Goal: Task Accomplishment & Management: Manage account settings

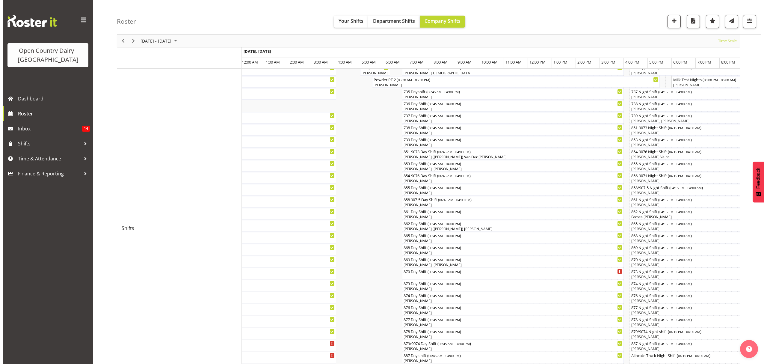
scroll to position [161, 0]
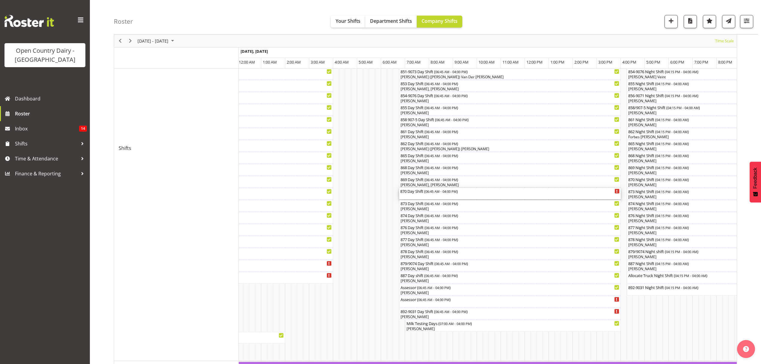
click div "870 Day Shift ( 06:45 AM - 04:00 PM )"
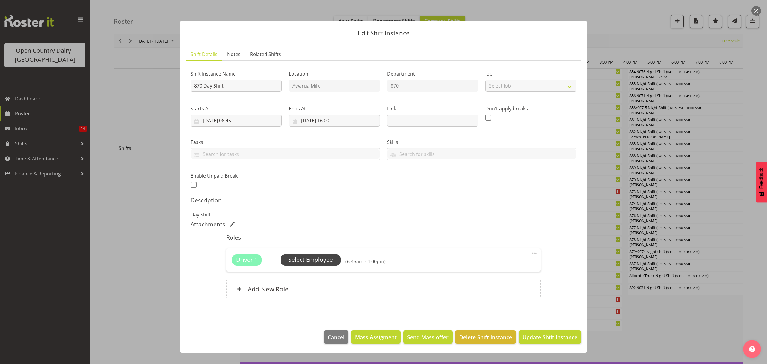
click span "Select Employee"
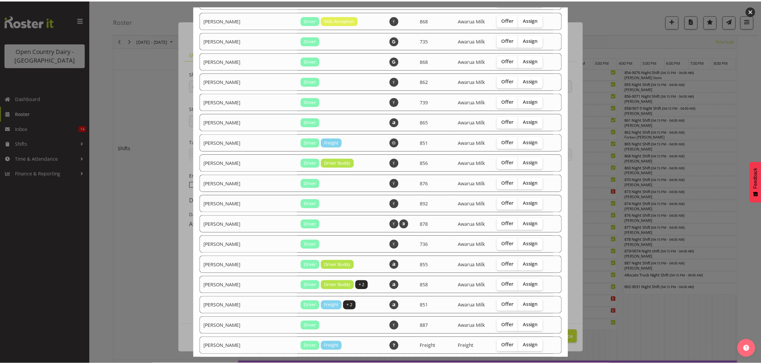
scroll to position [240, 0]
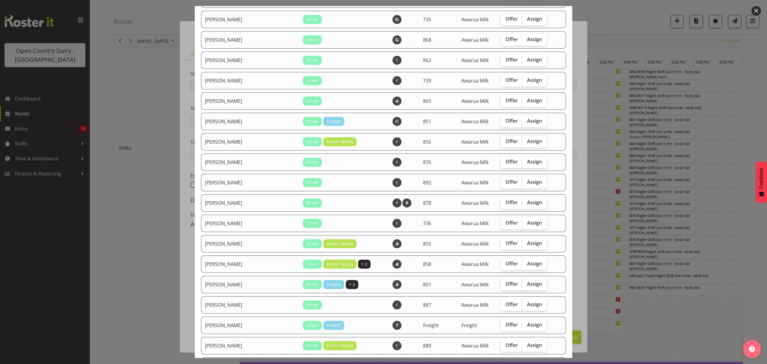
click div
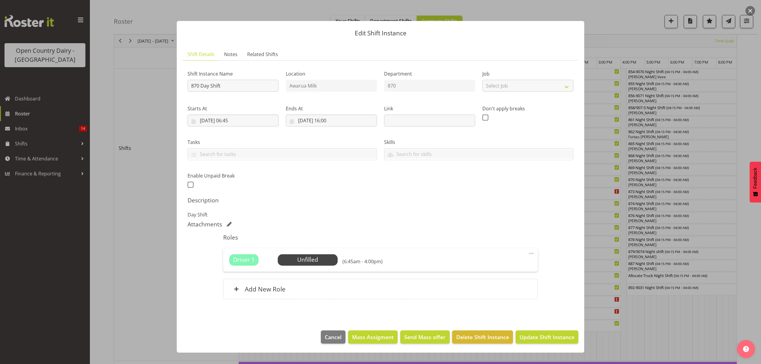
click div
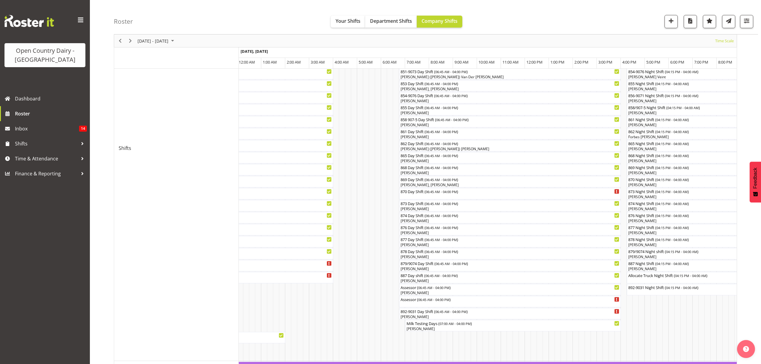
click div
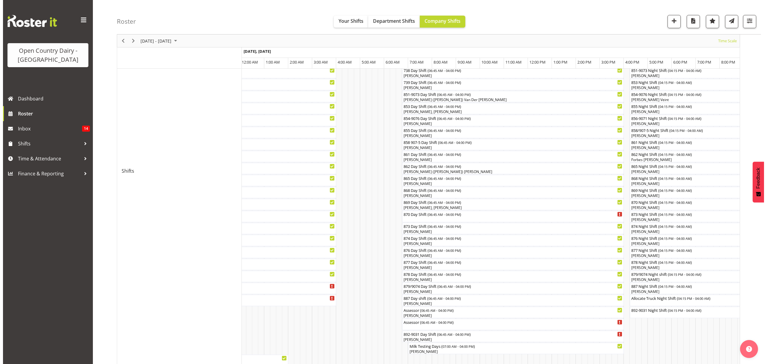
scroll to position [121, 0]
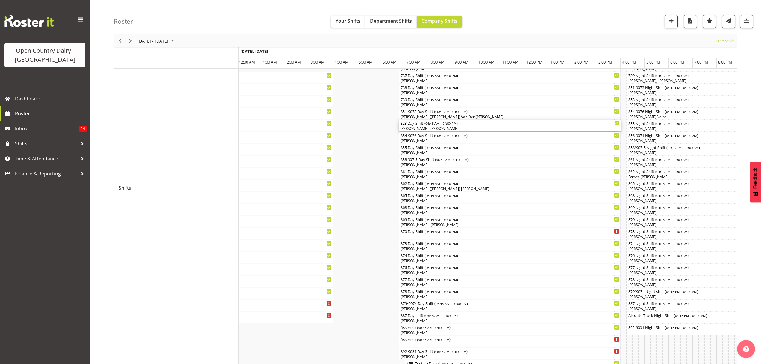
click div "[PERSON_NAME], [PERSON_NAME]"
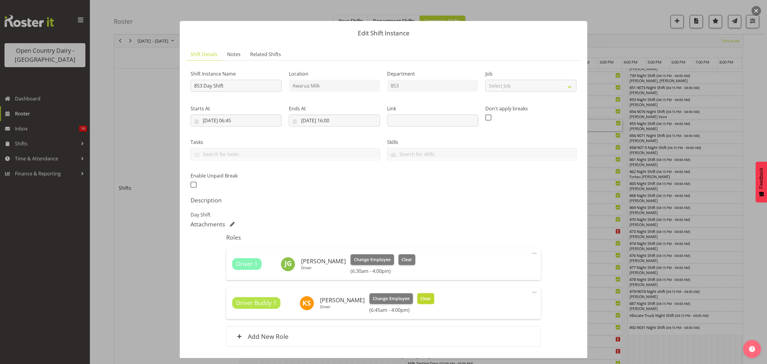
click button "Clear"
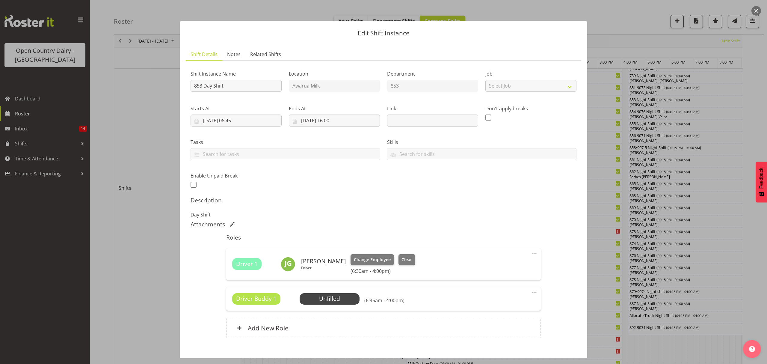
scroll to position [34, 0]
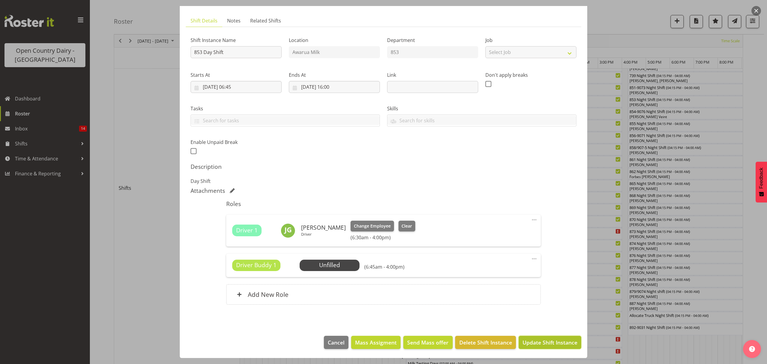
click span "Update Shift Instance"
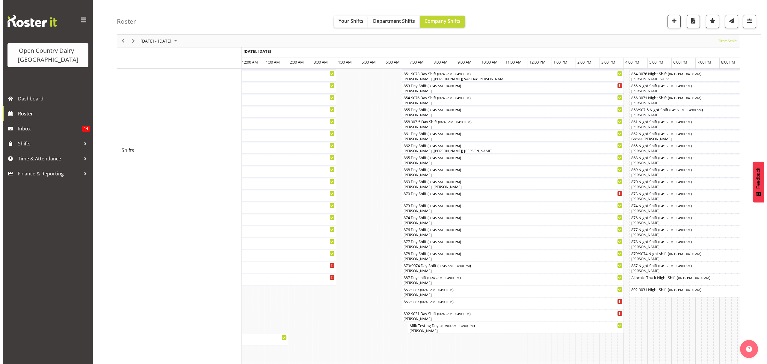
scroll to position [160, 0]
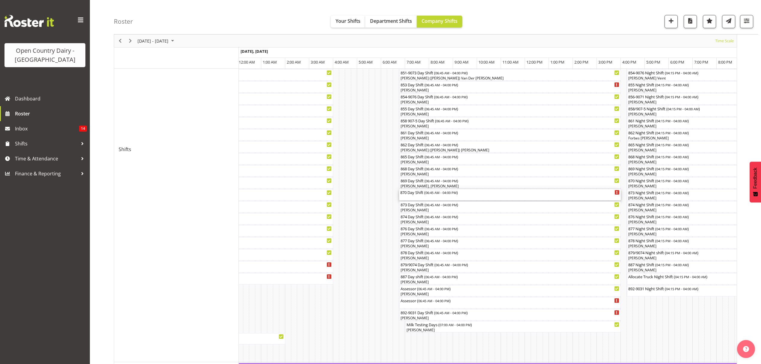
click div "870 Day Shift ( 06:45 AM - 04:00 PM )"
click div
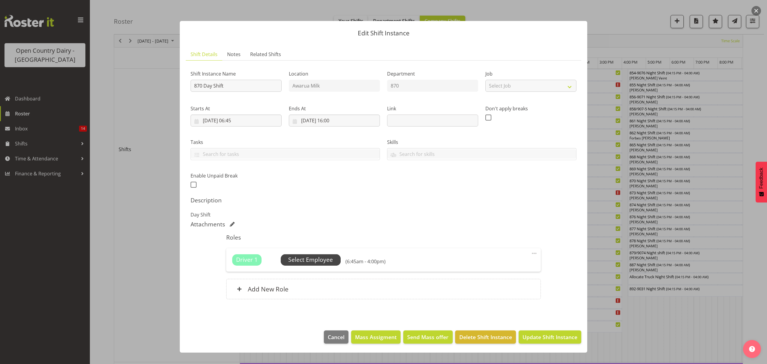
click span "Select Employee"
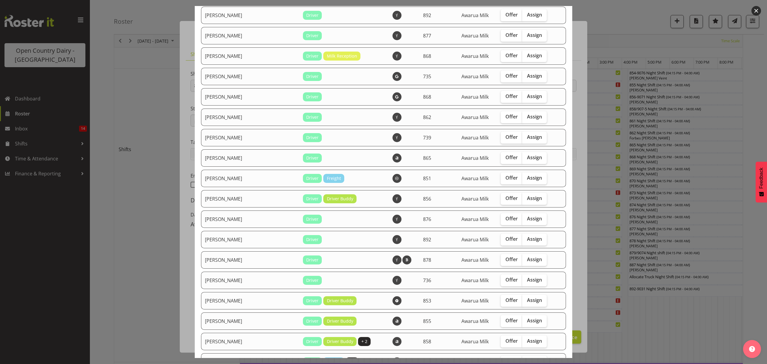
scroll to position [200, 0]
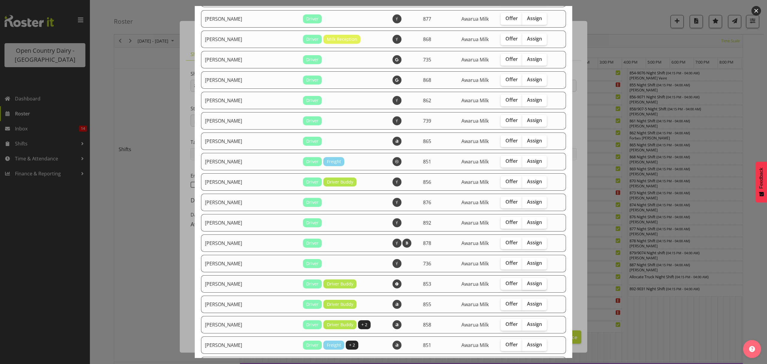
click span "Assign"
click input "Assign"
checkbox input "true"
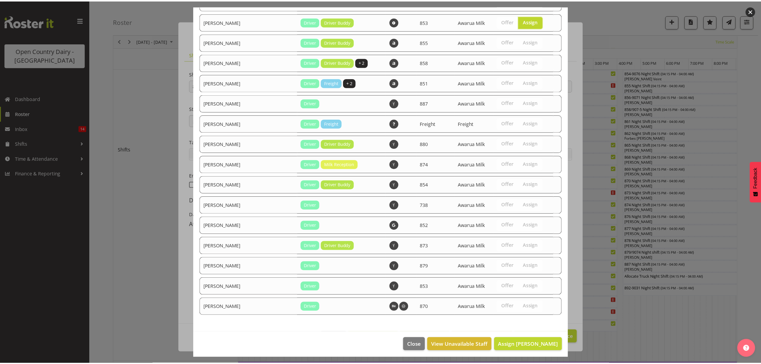
scroll to position [464, 0]
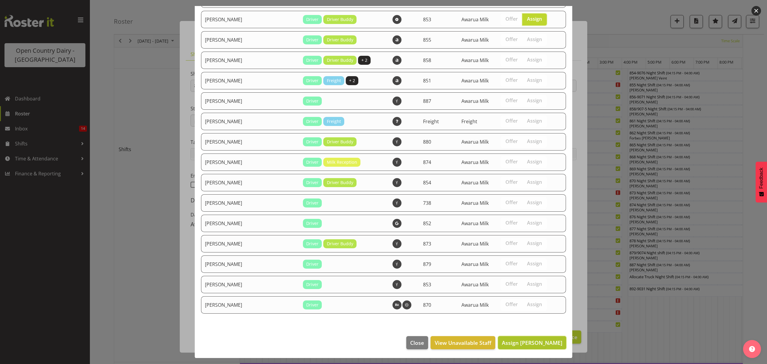
click span "Assign [PERSON_NAME]"
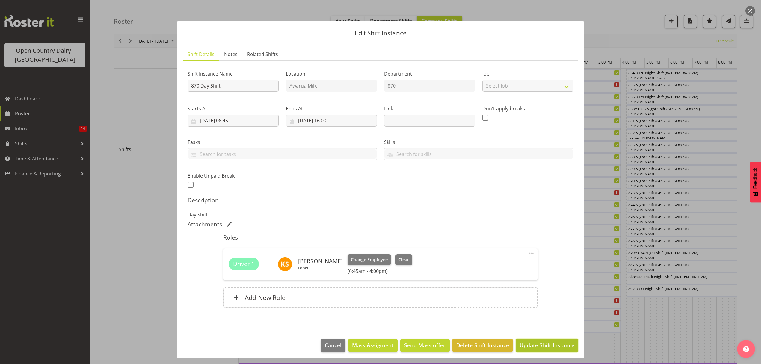
click span "Update Shift Instance"
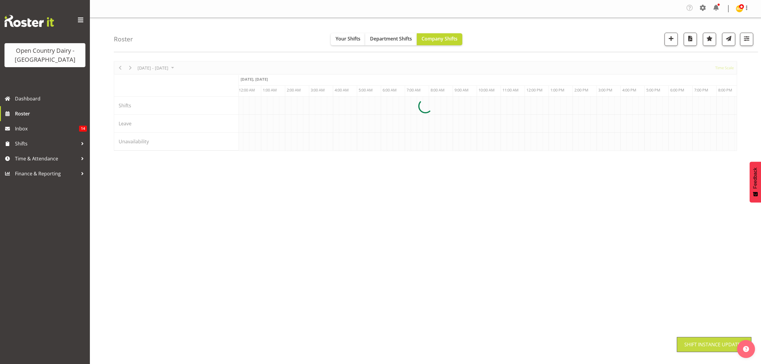
scroll to position [0, 0]
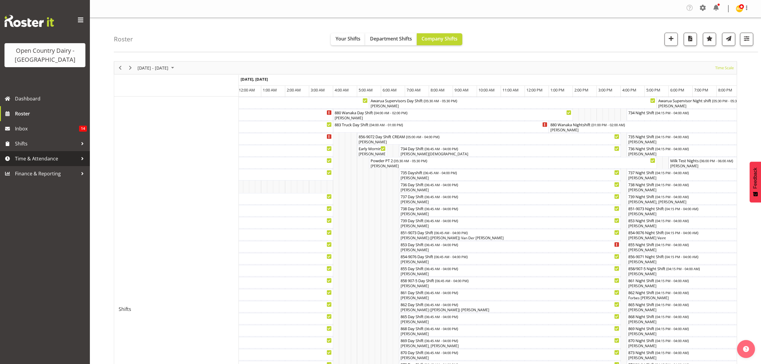
click span "Time & Attendance"
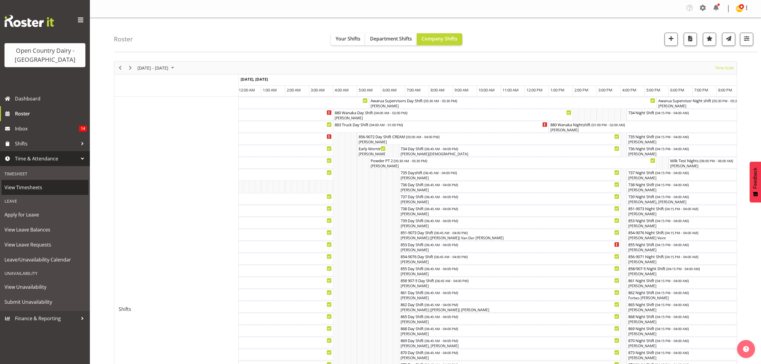
click span "View Timesheets"
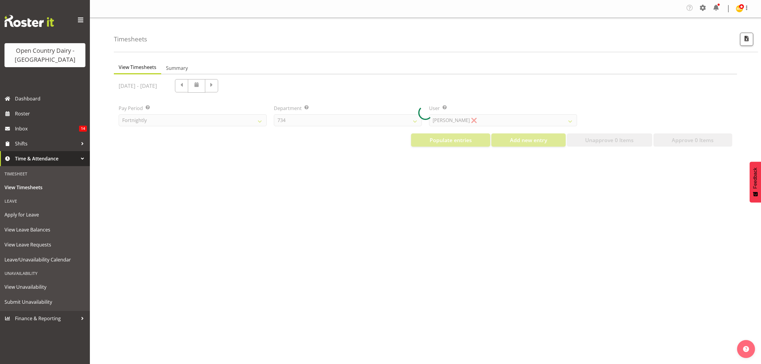
select select "699"
select select "8449"
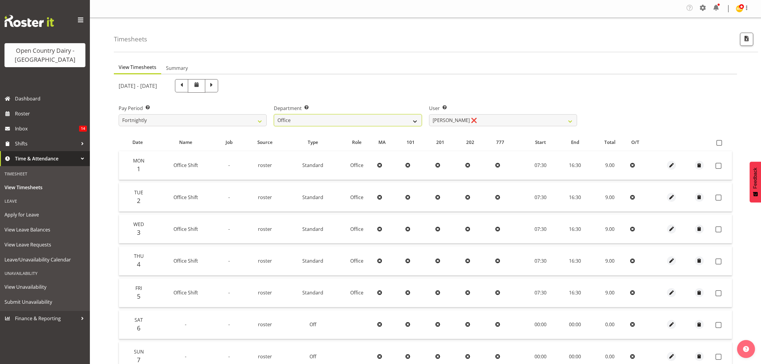
click at [415, 121] on select "734 735 736 737 738 739 851 852 853 854 855 856 858 861 862 865 868 869 870 873" at bounding box center [348, 120] width 148 height 12
select select "905"
click at [274, 114] on select "734 735 736 737 738 739 851 852 853 854 855 856 858 861 862 865 868 869 870 873" at bounding box center [348, 120] width 148 height 12
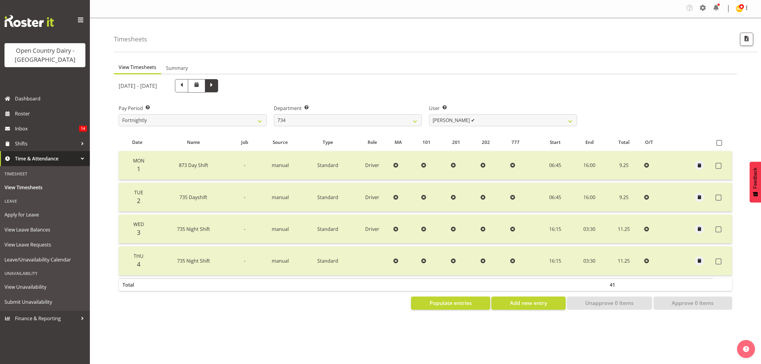
click at [215, 85] on span at bounding box center [212, 85] width 8 height 8
select select
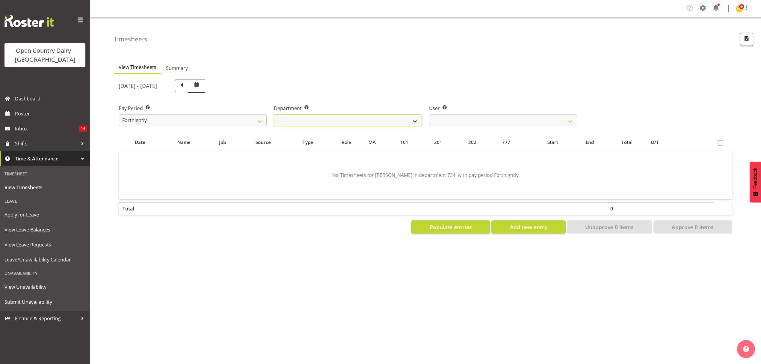
click at [415, 117] on select "734 735 736 737 738 739 851 852 853 854 855 856 858 861 862 865 868 869 870 873" at bounding box center [348, 120] width 148 height 12
click at [414, 120] on select "734 735 736 737 738 739 851 852 853 854 855 856 858 861 862 865 868 869 870 873" at bounding box center [348, 120] width 148 height 12
click at [581, 99] on div "Pay Period Select which pay period you would like to view. Fortnightly Departme…" at bounding box center [425, 113] width 621 height 34
click at [569, 117] on select "[PERSON_NAME] ❌ [PERSON_NAME] ❌ [PERSON_NAME] ❌ [PERSON_NAME] ❌" at bounding box center [503, 120] width 148 height 12
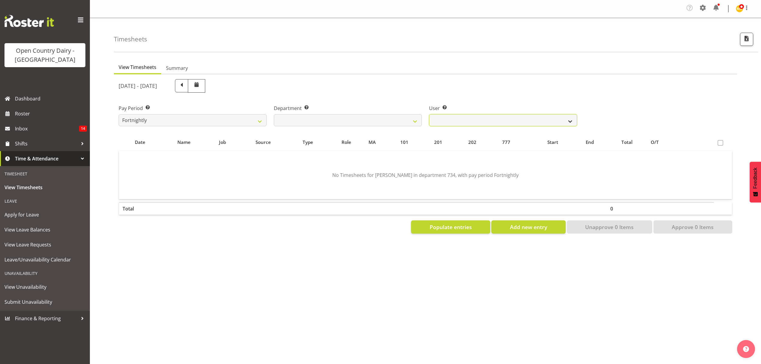
select select "11220"
click at [429, 114] on select "[PERSON_NAME] ❌ [PERSON_NAME] ❌ [PERSON_NAME] ❌ [PERSON_NAME] ❌" at bounding box center [503, 120] width 148 height 12
click at [0, 0] on div at bounding box center [0, 0] width 0 height 0
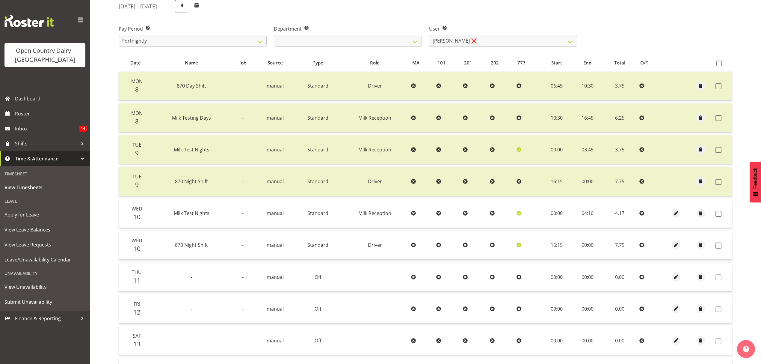
scroll to position [80, 0]
click at [721, 210] on span at bounding box center [719, 213] width 6 height 6
click at [721, 210] on label at bounding box center [720, 213] width 9 height 6
click at [721, 210] on span at bounding box center [719, 213] width 6 height 6
click at [721, 210] on label at bounding box center [720, 213] width 9 height 6
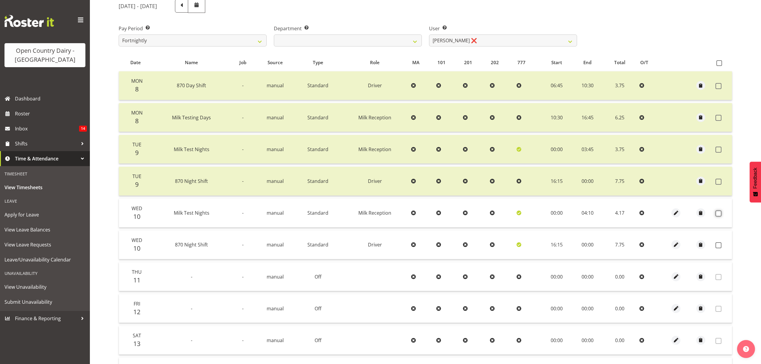
checkbox input "false"
click at [721, 242] on span at bounding box center [719, 245] width 6 height 6
checkbox input "true"
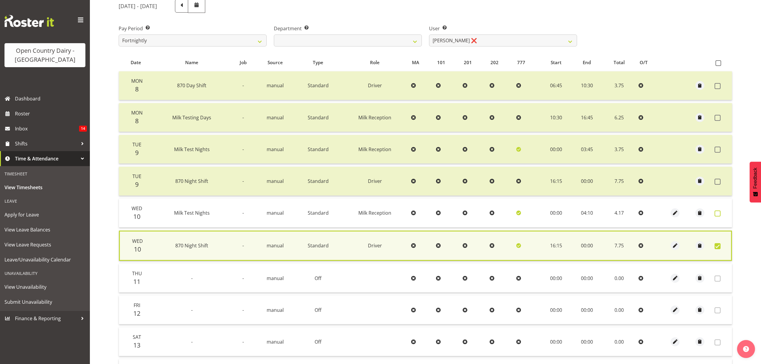
click at [717, 210] on span at bounding box center [718, 213] width 6 height 6
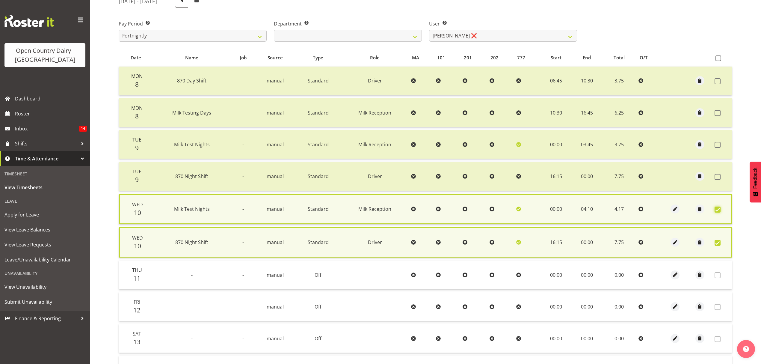
scroll to position [150, 0]
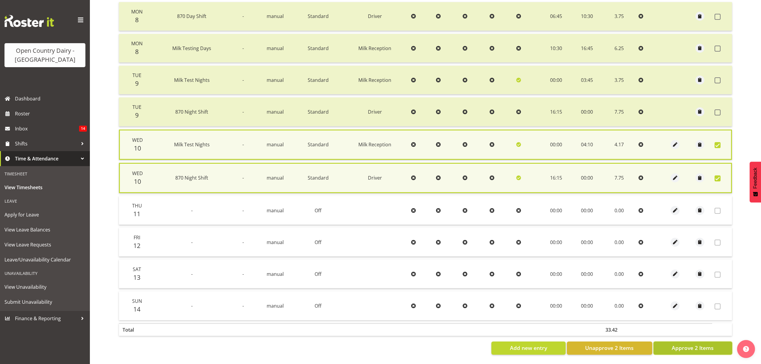
click at [690, 344] on span "Approve 2 Items" at bounding box center [693, 348] width 42 height 8
checkbox input "false"
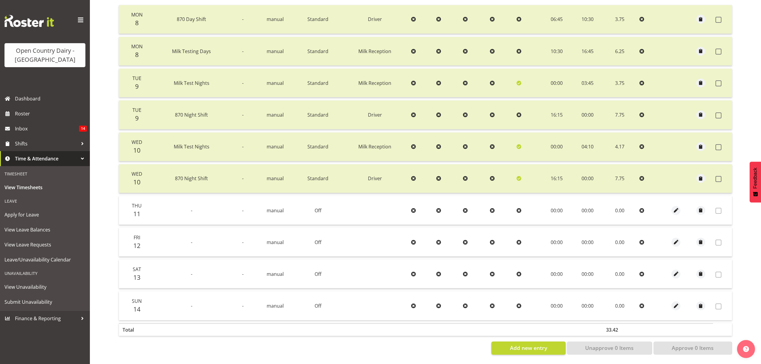
scroll to position [68, 0]
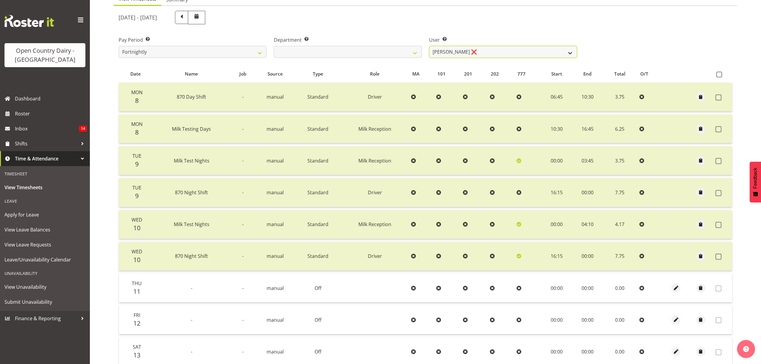
click at [566, 51] on select "Justin Spicer ❌ Ryan Thompson ❌ Tracey Chittock ❌ Zachary Shanks ❌" at bounding box center [503, 52] width 148 height 12
select select "9998"
click at [429, 46] on select "Justin Spicer ❌ Ryan Thompson ❌ Tracey Chittock ❌ Zachary Shanks ❌" at bounding box center [503, 52] width 148 height 12
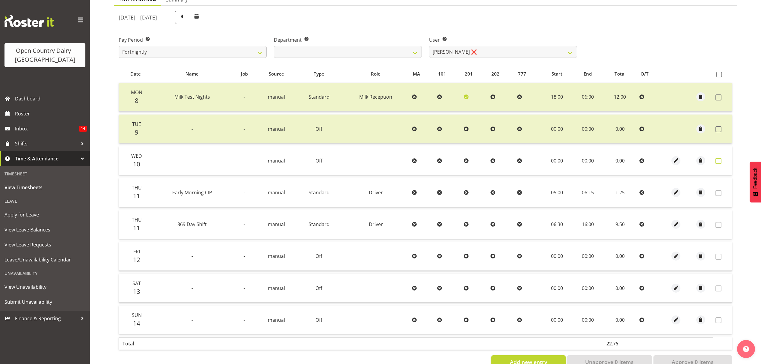
click at [719, 160] on span at bounding box center [719, 161] width 6 height 6
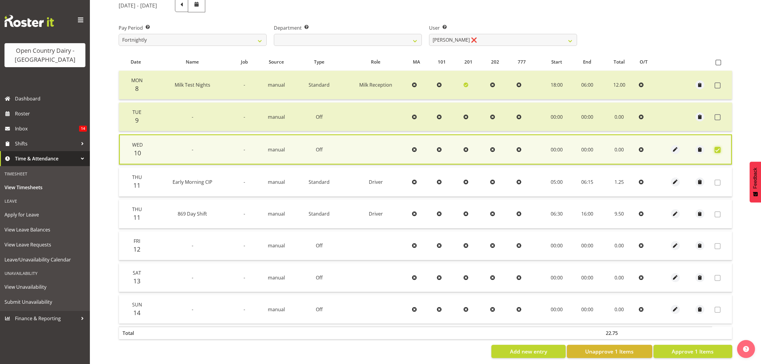
scroll to position [86, 0]
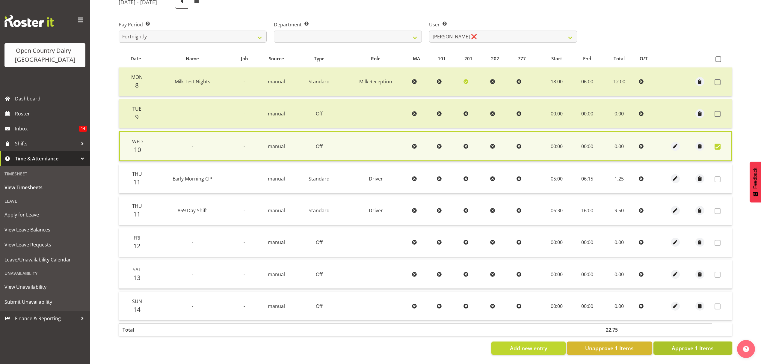
click at [713, 344] on span "Approve 1 Items" at bounding box center [693, 348] width 42 height 8
click at [713, 341] on div "Add new entry Unapprove 1 Items Approve 1 Items" at bounding box center [426, 347] width 614 height 13
checkbox input "false"
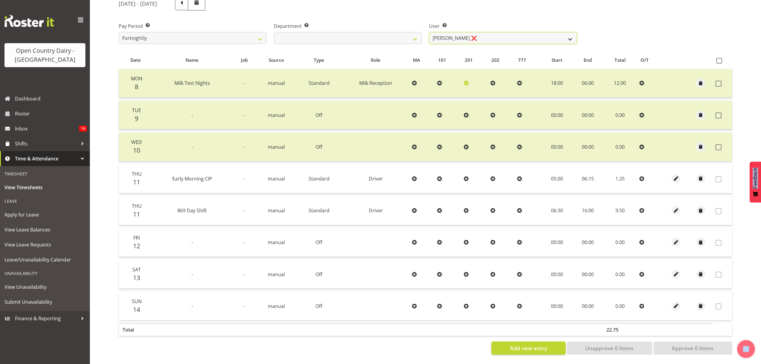
click at [567, 32] on select "Justin Spicer ❌ Ryan Thompson ❌ Tracey Chittock ❌ Zachary Shanks ❌" at bounding box center [503, 38] width 148 height 12
select select "7493"
click at [429, 32] on select "Justin Spicer ❌ Ryan Thompson ❌ Tracey Chittock ❌ Zachary Shanks ❌" at bounding box center [503, 38] width 148 height 12
click at [0, 0] on div at bounding box center [0, 0] width 0 height 0
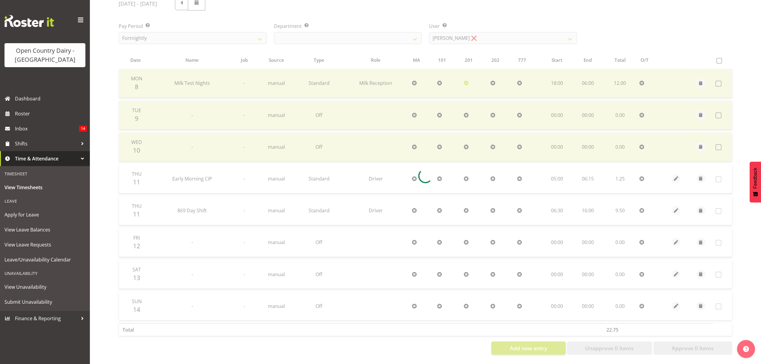
scroll to position [0, 0]
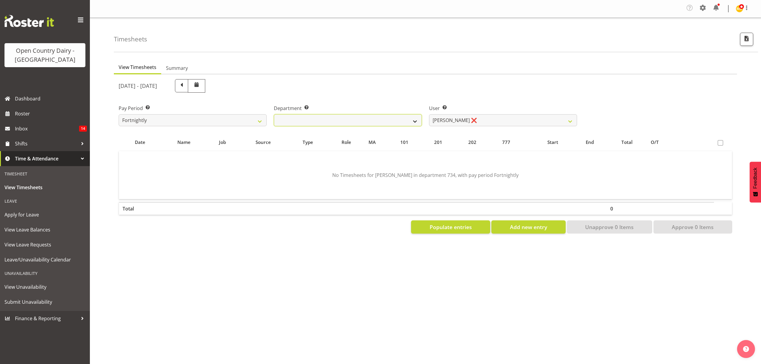
click at [417, 117] on select "734 735 736 737 738 739 851 852 853 854 855 856 858 861 862 865 868 869 870 873" at bounding box center [348, 120] width 148 height 12
select select "909"
click at [274, 114] on select "734 735 736 737 738 739 851 852 853 854 855 856 858 861 862 865 868 869 870 873" at bounding box center [348, 120] width 148 height 12
select select "7397"
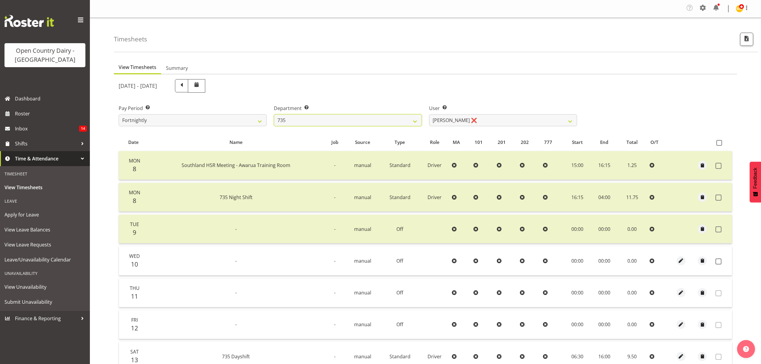
scroll to position [40, 0]
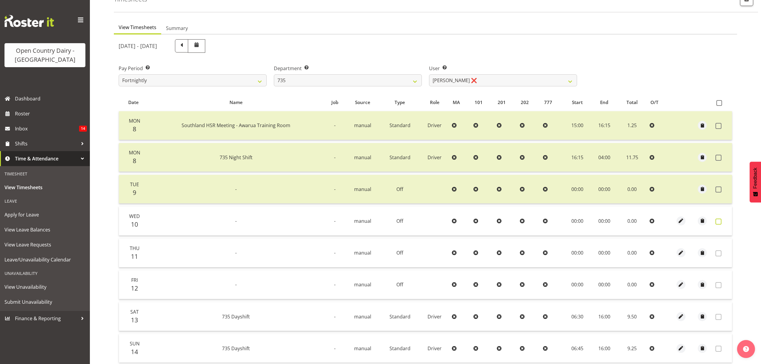
click at [718, 218] on span at bounding box center [719, 221] width 6 height 6
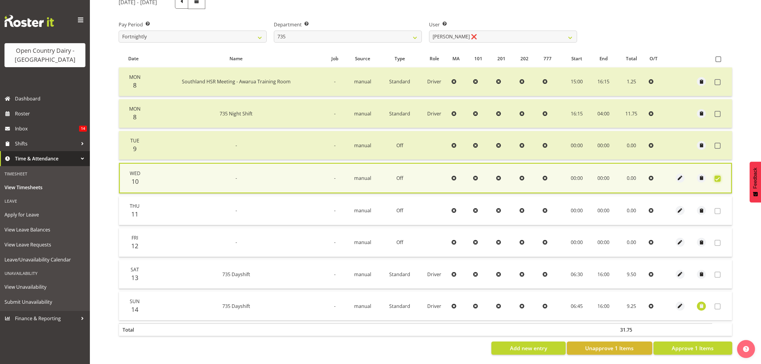
scroll to position [86, 0]
click at [701, 344] on span "Approve 1 Items" at bounding box center [693, 348] width 42 height 8
click at [701, 344] on div "Add new entry Unapprove 1 Items Approve 1 Items" at bounding box center [426, 347] width 614 height 13
checkbox input "false"
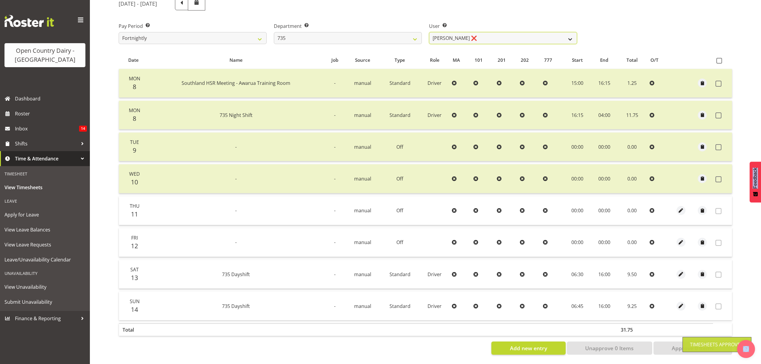
click at [572, 35] on select "Brian Neas ❌ Cherie Williams ❌ Christopher Sutherland ❌ Stuart Craig ❌" at bounding box center [503, 38] width 148 height 12
click at [429, 32] on select "Brian Neas ❌ Cherie Williams ❌ Christopher Sutherland ❌ Stuart Craig ❌" at bounding box center [503, 38] width 148 height 12
click at [566, 53] on div at bounding box center [425, 175] width 623 height 367
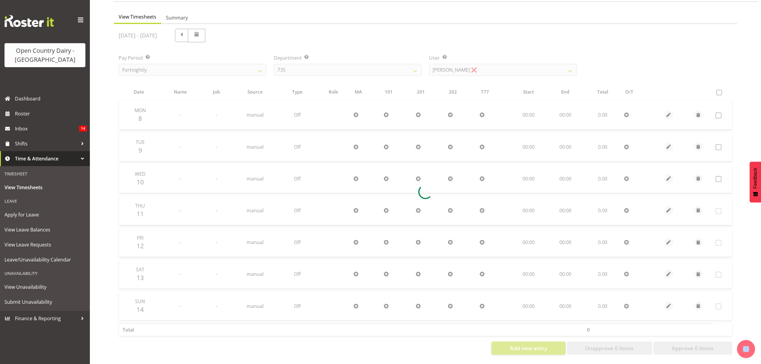
scroll to position [53, 0]
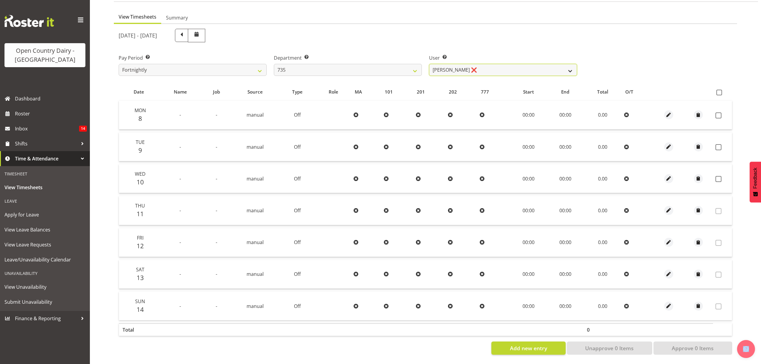
click at [567, 66] on select "Brian Neas ❌ Cherie Williams ❌ Christopher Sutherland ❌ Stuart Craig ❌" at bounding box center [503, 70] width 148 height 12
click at [429, 64] on select "Brian Neas ❌ Cherie Williams ❌ Christopher Sutherland ❌ Stuart Craig ❌" at bounding box center [503, 70] width 148 height 12
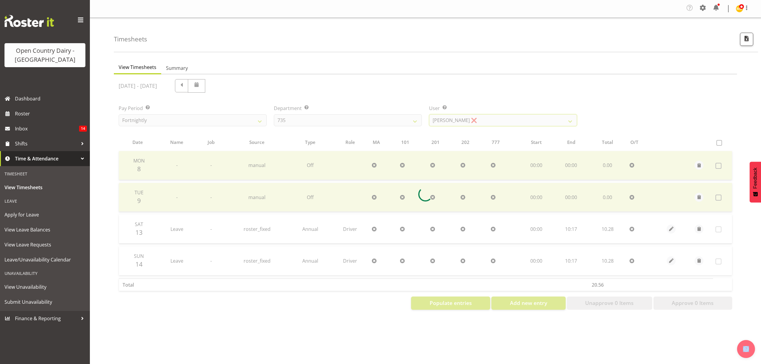
scroll to position [0, 0]
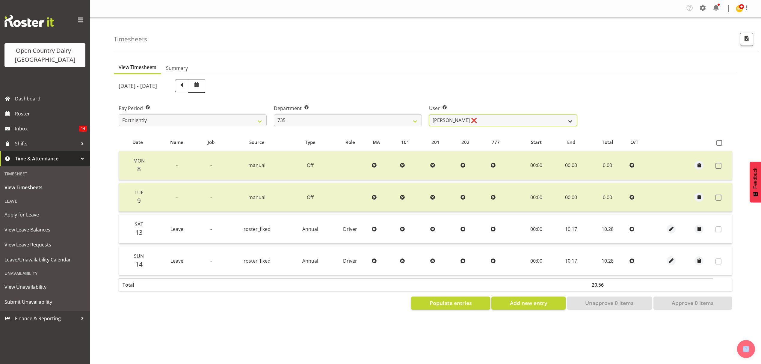
click at [572, 118] on select "Brian Neas ❌ Cherie Williams ❌ Christopher Sutherland ❌ Stuart Craig ❌" at bounding box center [503, 120] width 148 height 12
select select "9761"
click at [429, 114] on select "Brian Neas ❌ Cherie Williams ❌ Christopher Sutherland ❌ Stuart Craig ❌" at bounding box center [503, 120] width 148 height 12
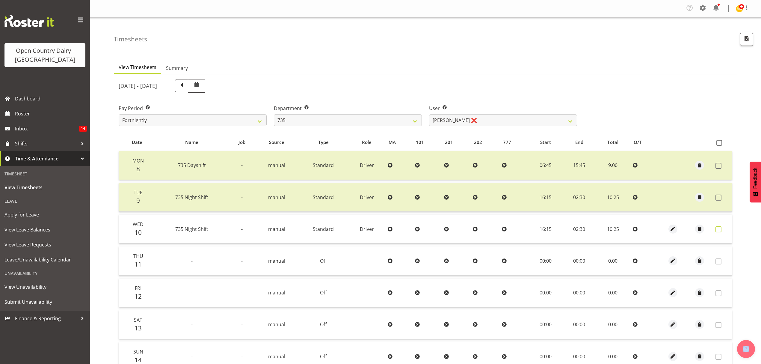
click at [717, 228] on span at bounding box center [719, 229] width 6 height 6
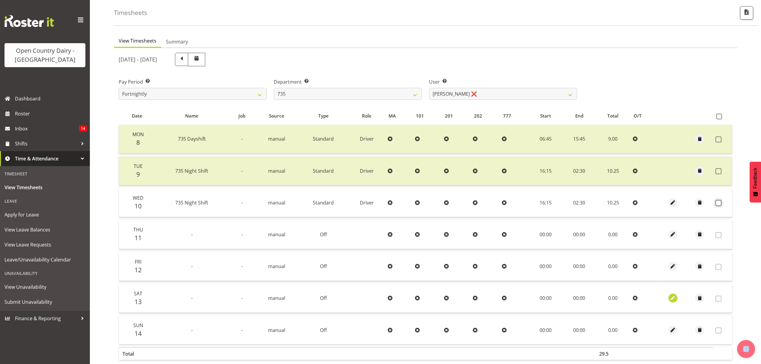
scroll to position [53, 0]
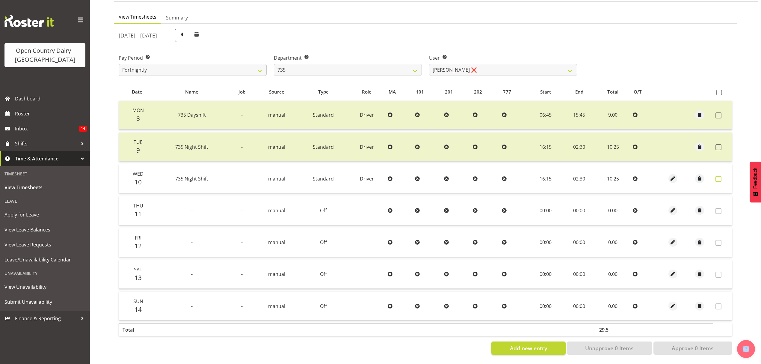
click at [717, 176] on span at bounding box center [719, 179] width 6 height 6
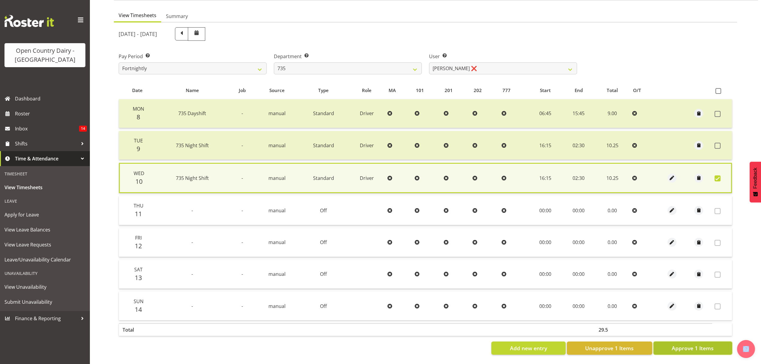
click at [712, 344] on span "Approve 1 Items" at bounding box center [693, 348] width 42 height 8
click at [712, 342] on div "Add new entry Unapprove 1 Items Approve 1 Items" at bounding box center [426, 347] width 614 height 13
checkbox input "false"
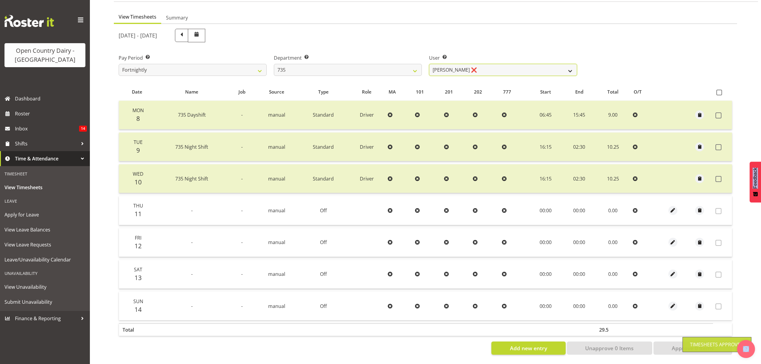
click at [572, 66] on select "Brian Neas ❌ Cherie Williams ❌ Christopher Sutherland ❌ Stuart Craig ❌" at bounding box center [503, 70] width 148 height 12
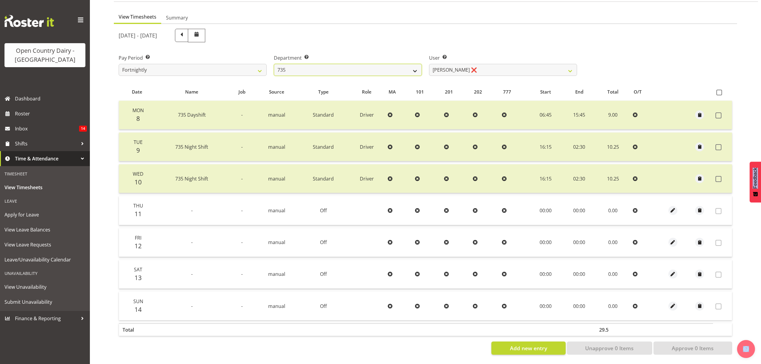
click at [421, 65] on select "734 735 736 737 738 739 851 852 853 854 855 856 858 861 862 865 868 869 870 873" at bounding box center [348, 70] width 148 height 12
select select "905"
click at [274, 64] on select "734 735 736 737 738 739 851 852 853 854 855 856 858 861 862 865 868 869 870 873" at bounding box center [348, 70] width 148 height 12
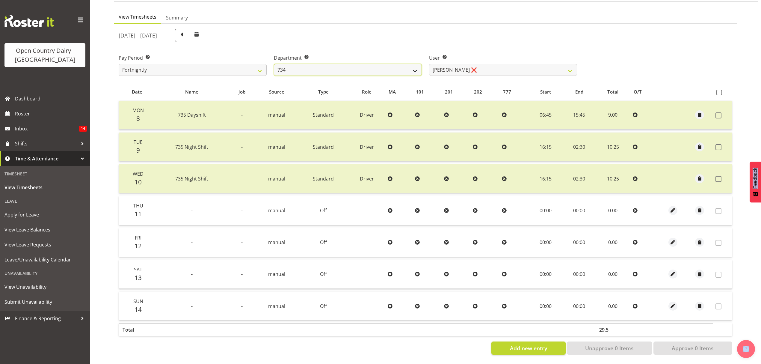
select select "11654"
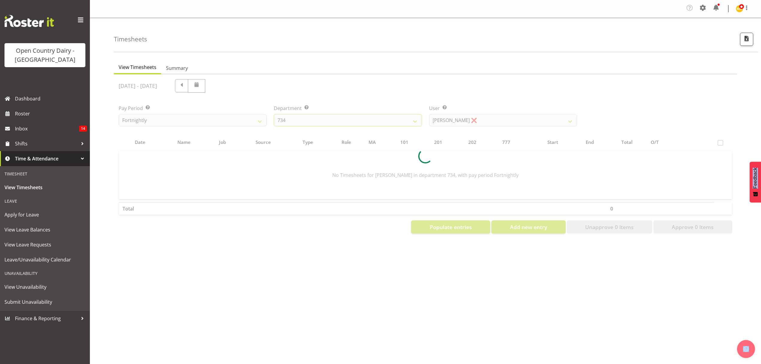
scroll to position [0, 0]
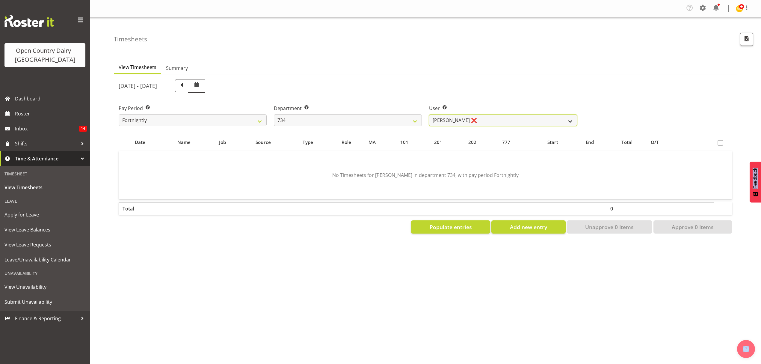
click at [538, 121] on select "Justin Spicer ❌ Ryan Thompson ❌ Tracey Chittock ❌ Zachary Shanks ❌" at bounding box center [503, 120] width 148 height 12
click at [410, 117] on select "734 735 736 737 738 739 851 852 853 854 855 856 858 861 862 865 868 869 870 873" at bounding box center [348, 120] width 148 height 12
select select "906"
click at [274, 114] on select "734 735 736 737 738 739 851 852 853 854 855 856 858 861 862 865 868 869 870 873" at bounding box center [348, 120] width 148 height 12
click at [0, 0] on div at bounding box center [0, 0] width 0 height 0
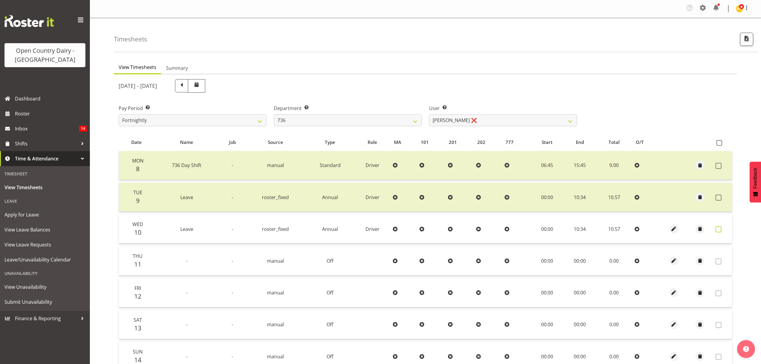
click at [717, 226] on span at bounding box center [719, 229] width 6 height 6
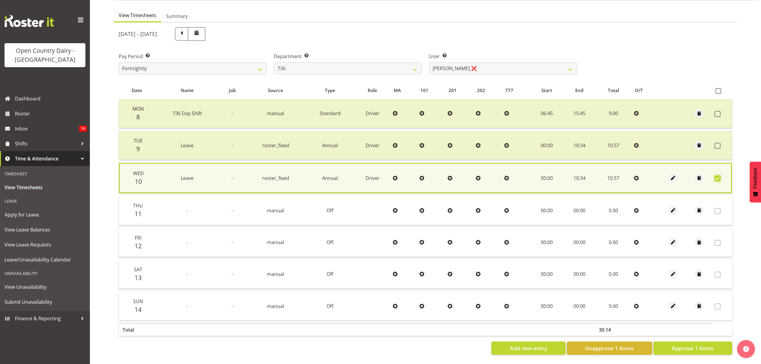
scroll to position [54, 0]
click at [694, 344] on span "Approve 1 Items" at bounding box center [693, 348] width 42 height 8
click at [694, 341] on div "Add new entry Unapprove 1 Items Approve 1 Items" at bounding box center [426, 347] width 614 height 13
checkbox input "false"
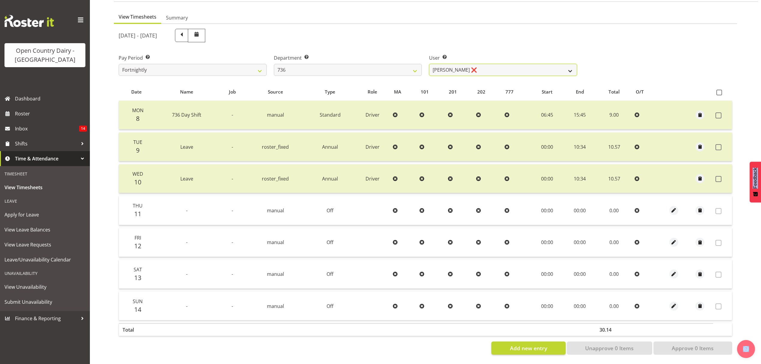
click at [568, 69] on select "Andy Van Brecht ❌ Gavin Hamilton ❌ Jamie Seaton ❌ Kerrod Ward ❌" at bounding box center [503, 70] width 148 height 12
click at [570, 64] on select "Andy Van Brecht ❌ Gavin Hamilton ❌ Jamie Seaton ❌ Kerrod Ward ❌" at bounding box center [503, 70] width 148 height 12
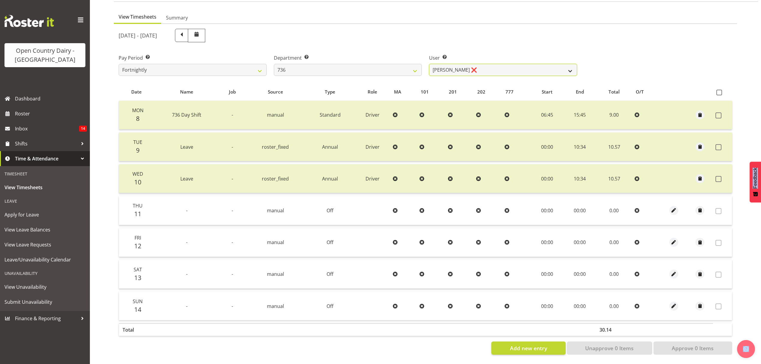
click at [429, 64] on select "Andy Van Brecht ❌ Gavin Hamilton ❌ Jamie Seaton ❌ Kerrod Ward ❌" at bounding box center [503, 70] width 148 height 12
click at [0, 0] on div at bounding box center [0, 0] width 0 height 0
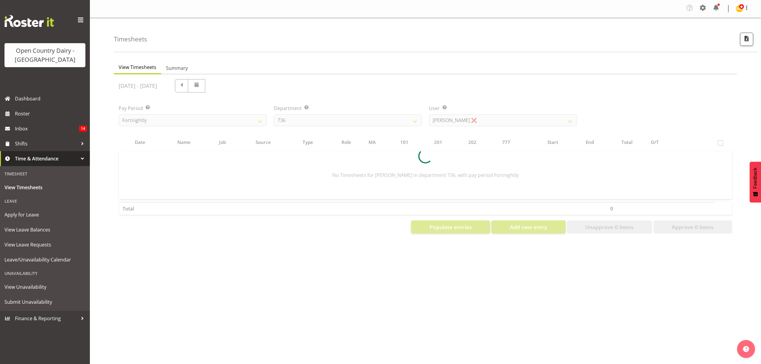
scroll to position [0, 0]
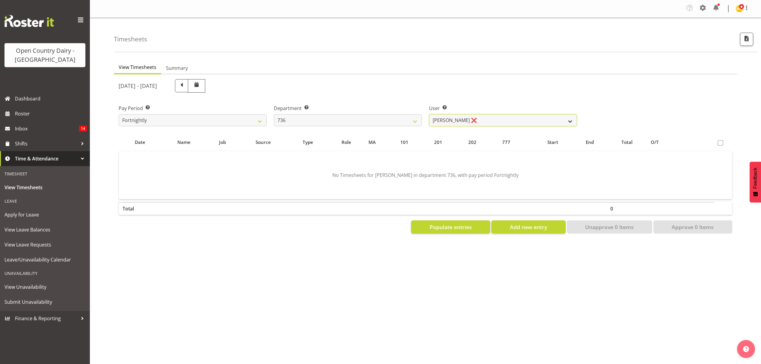
click at [566, 117] on select "Andy Van Brecht ❌ Gavin Hamilton ❌ Jamie Seaton ❌ Kerrod Ward ❌" at bounding box center [503, 120] width 148 height 12
select select "7434"
click at [429, 114] on select "Andy Van Brecht ❌ Gavin Hamilton ❌ Jamie Seaton ❌ Kerrod Ward ❌" at bounding box center [503, 120] width 148 height 12
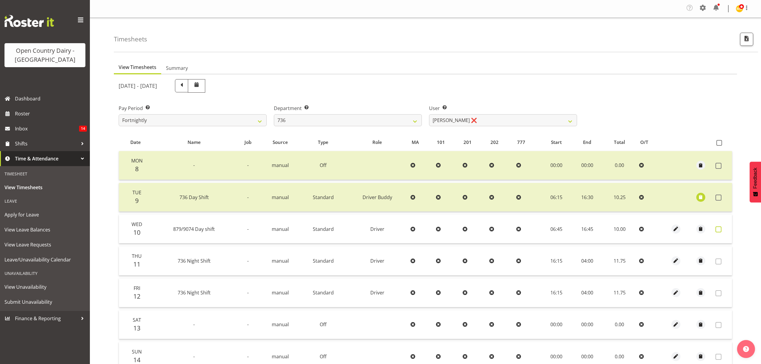
click at [720, 226] on span at bounding box center [719, 229] width 6 height 6
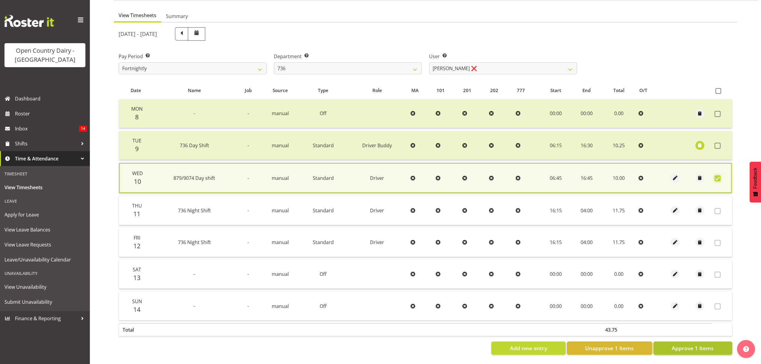
scroll to position [54, 0]
click at [702, 344] on span "Approve 1 Items" at bounding box center [693, 348] width 42 height 8
click at [702, 341] on div "Add new entry Unapprove 1 Items Approve 1 Items" at bounding box center [426, 347] width 614 height 13
checkbox input "false"
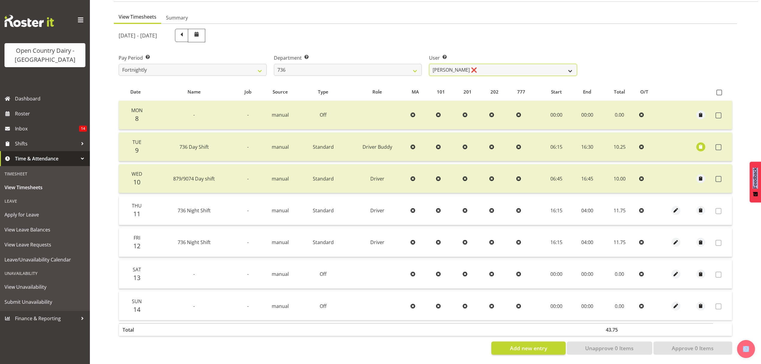
click at [571, 67] on select "Andy Van Brecht ❌ Gavin Hamilton ❌ Jamie Seaton ❌ Kerrod Ward ❌" at bounding box center [503, 70] width 148 height 12
select select "11647"
click at [429, 64] on select "Andy Van Brecht ❌ Gavin Hamilton ❌ Jamie Seaton ❌ Kerrod Ward ❌" at bounding box center [503, 70] width 148 height 12
click at [0, 0] on div at bounding box center [0, 0] width 0 height 0
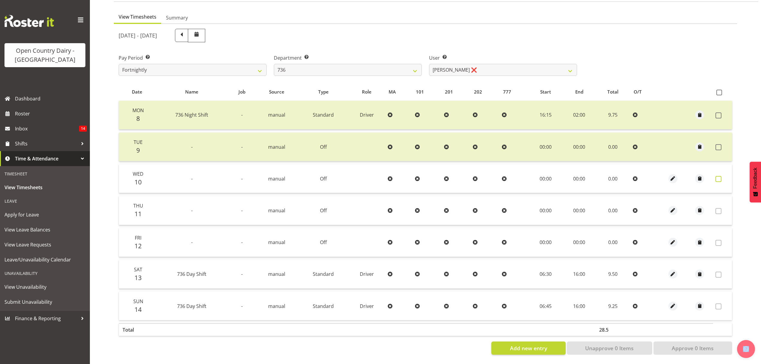
click at [717, 176] on span at bounding box center [719, 179] width 6 height 6
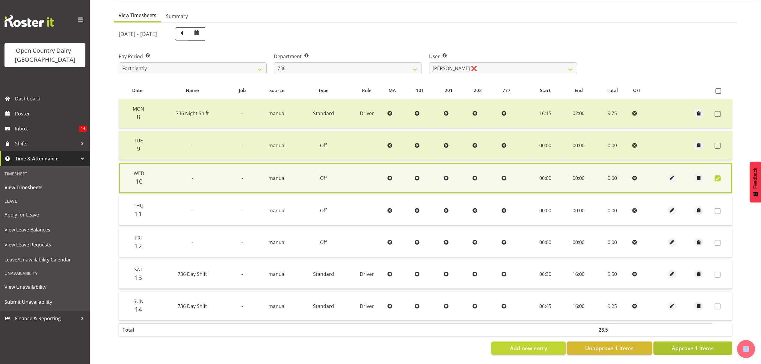
click at [689, 344] on span "Approve 1 Items" at bounding box center [693, 348] width 42 height 8
click at [689, 341] on div "Add new entry Unapprove 1 Items Approve 1 Items" at bounding box center [426, 347] width 614 height 13
checkbox input "false"
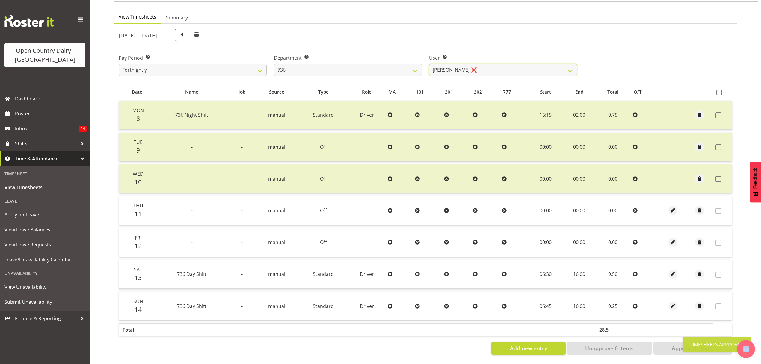
click at [571, 67] on select "Andy Van Brecht ❌ Gavin Hamilton ❌ Jamie Seaton ❌ Kerrod Ward ❌" at bounding box center [503, 70] width 148 height 12
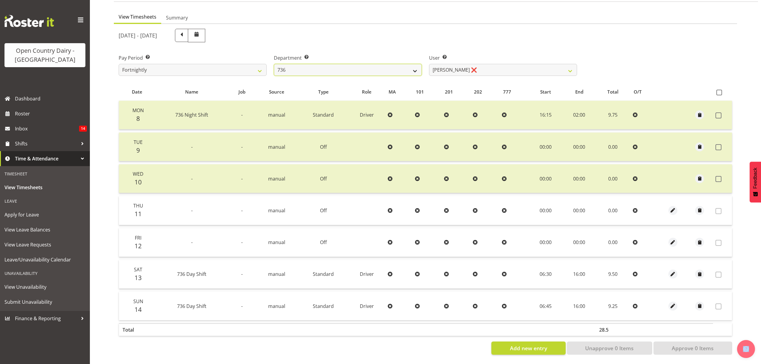
click at [415, 67] on select "734 735 736 737 738 739 851 852 853 854 855 856 858 861 862 865 868 869 870 873" at bounding box center [348, 70] width 148 height 12
select select "903"
click at [274, 64] on select "734 735 736 737 738 739 851 852 853 854 855 856 858 861 862 865 868 869 870 873" at bounding box center [348, 70] width 148 height 12
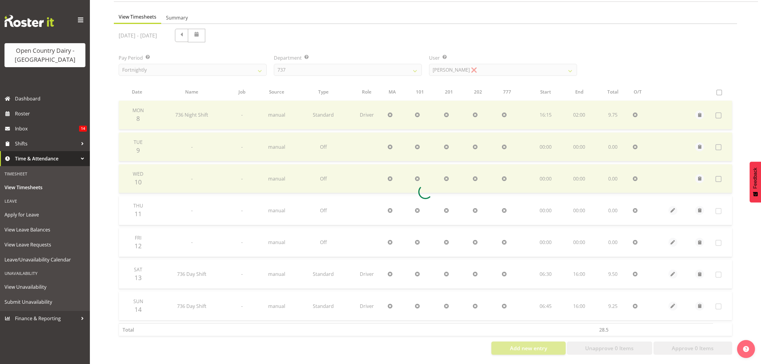
click at [333, 108] on div at bounding box center [425, 191] width 623 height 335
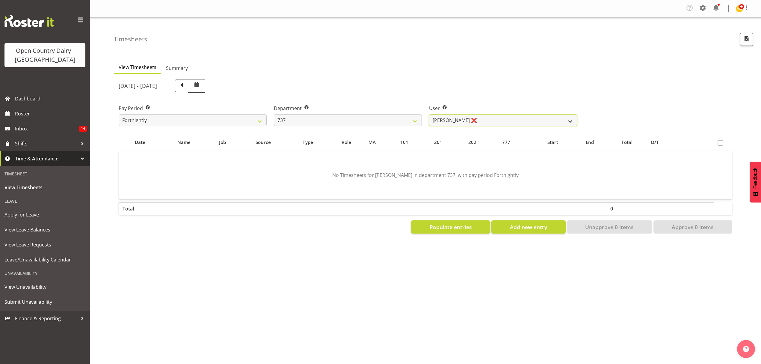
click at [553, 122] on select "Andrew Crawford ❌ Ashley Bragg ❌ Jack Townley ❌ Richard Turnbull ❌" at bounding box center [503, 120] width 148 height 12
click at [553, 126] on div "User Select user. Note: This is filtered down by the previous two drop-down ite…" at bounding box center [503, 113] width 155 height 34
click at [560, 120] on select "Andrew Crawford ❌ Ashley Bragg ❌ Jack Townley ❌ Richard Turnbull ❌" at bounding box center [503, 120] width 148 height 12
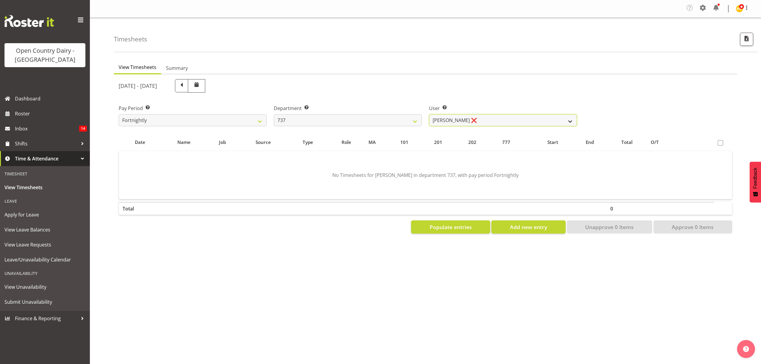
select select "10317"
click at [429, 114] on select "Andrew Crawford ❌ Ashley Bragg ❌ Jack Townley ❌ Richard Turnbull ❌" at bounding box center [503, 120] width 148 height 12
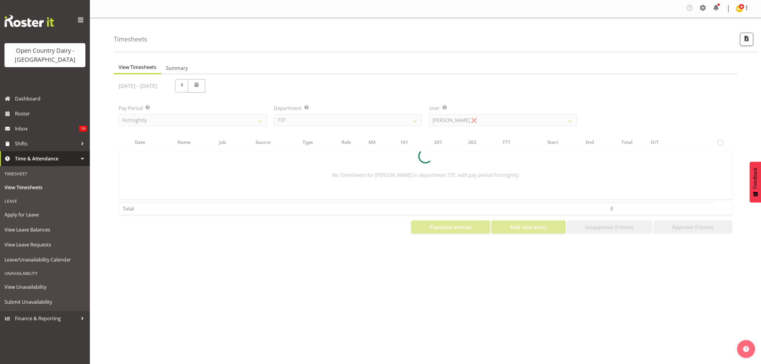
click at [539, 140] on div at bounding box center [425, 156] width 623 height 164
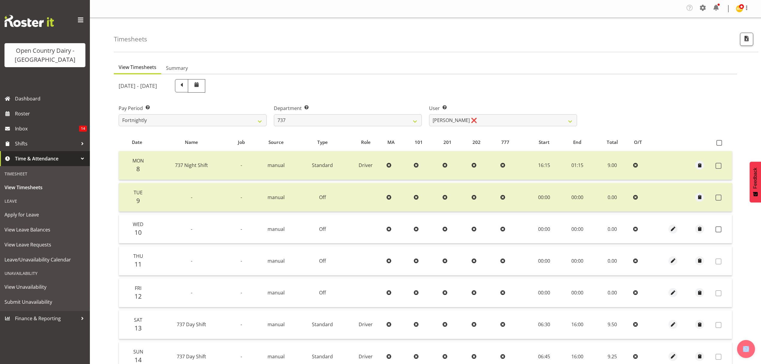
click at [714, 227] on td at bounding box center [722, 229] width 19 height 29
click at [719, 227] on span at bounding box center [719, 229] width 6 height 6
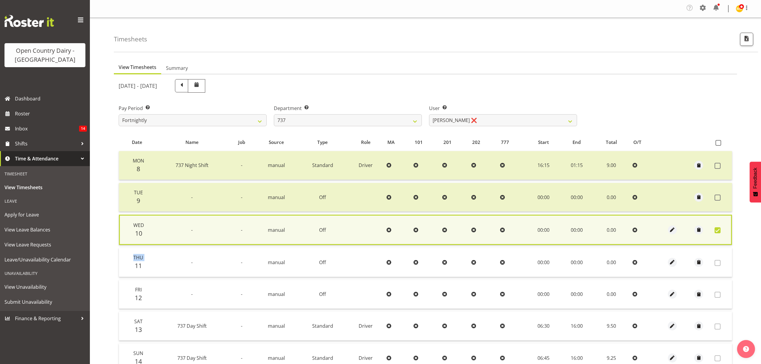
click at [719, 227] on span at bounding box center [718, 230] width 6 height 6
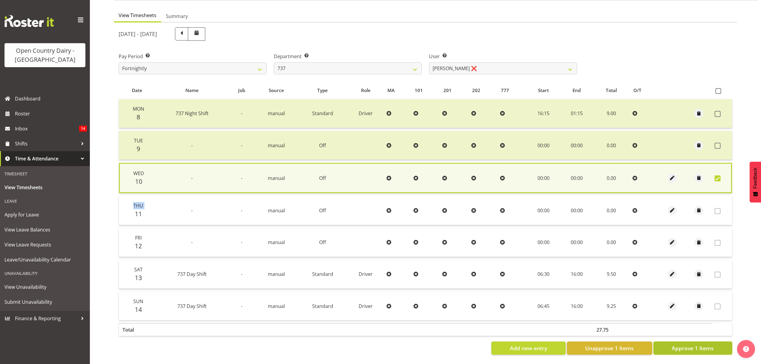
click at [686, 344] on span "Approve 1 Items" at bounding box center [693, 348] width 42 height 8
click at [686, 342] on div "Add new entry Unapprove 1 Items Approve 1 Items" at bounding box center [426, 347] width 614 height 13
checkbox input "false"
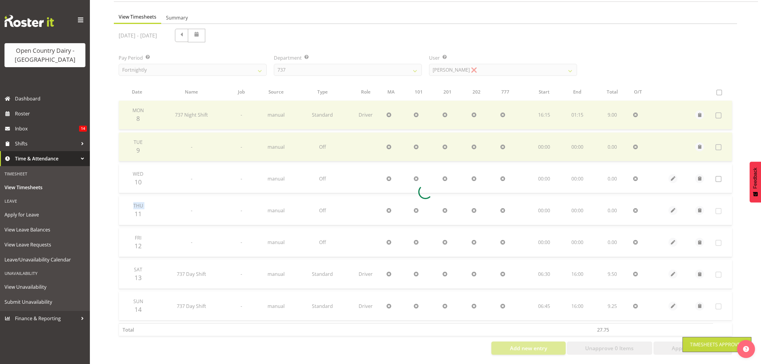
scroll to position [53, 0]
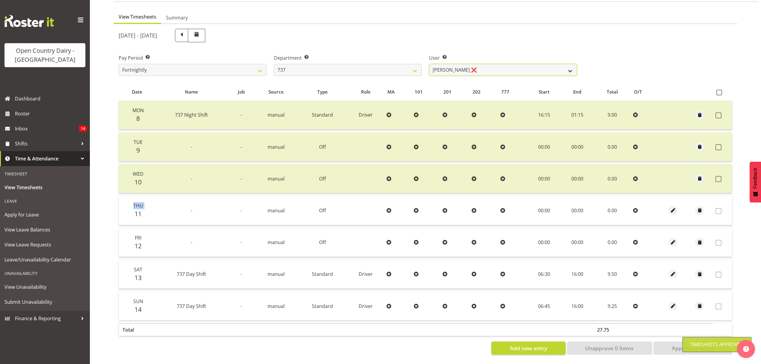
click at [566, 66] on select "Andrew Crawford ❌ Ashley Bragg ❌ Jack Townley ❌ Richard Turnbull ❌" at bounding box center [503, 70] width 148 height 12
select select "11648"
click at [429, 64] on select "Andrew Crawford ❌ Ashley Bragg ❌ Jack Townley ❌ Richard Turnbull ❌" at bounding box center [503, 70] width 148 height 12
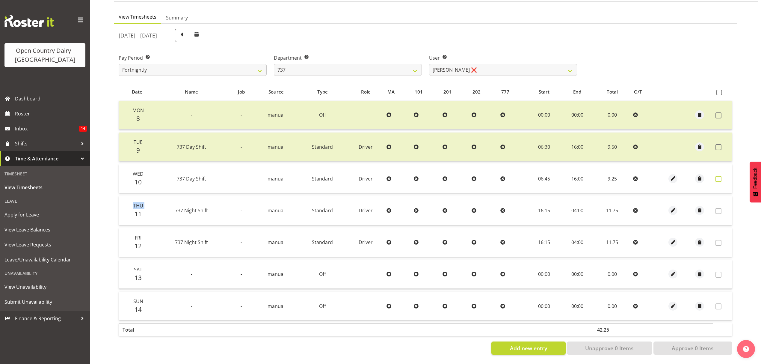
click at [718, 177] on span at bounding box center [719, 179] width 6 height 6
click at [717, 176] on span at bounding box center [719, 179] width 6 height 6
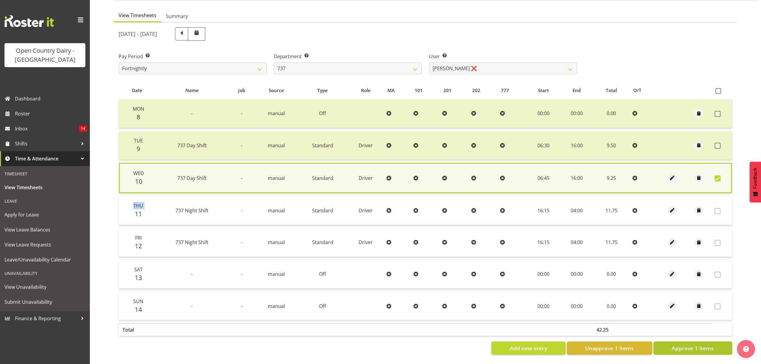
click at [694, 341] on button "Approve 1 Items" at bounding box center [693, 347] width 79 height 13
click at [694, 341] on div "Add new entry Unapprove 1 Items Approve 1 Items" at bounding box center [426, 347] width 614 height 13
checkbox input "false"
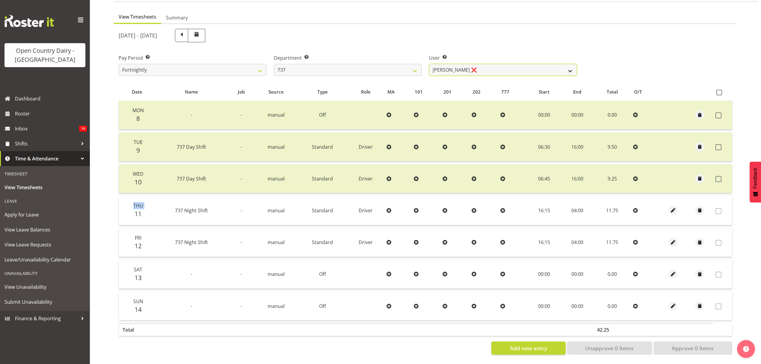
click at [569, 64] on select "Andrew Crawford ❌ Ashley Bragg ❌ Jack Townley ❌ Richard Turnbull ❌" at bounding box center [503, 70] width 148 height 12
click at [575, 65] on select "Andrew Crawford ❌ Ashley Bragg ❌ Jack Townley ❌ Richard Turnbull ❌" at bounding box center [503, 70] width 148 height 12
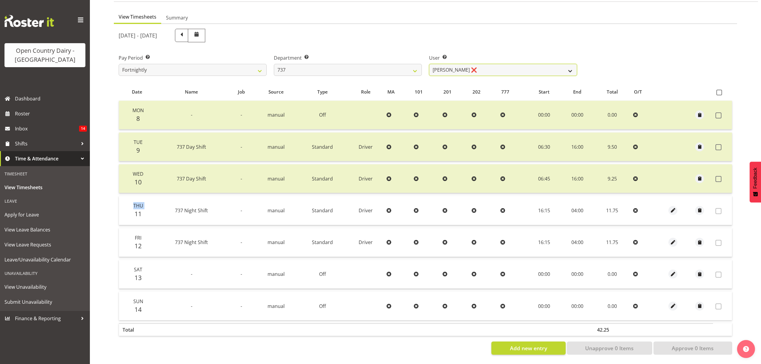
click at [575, 65] on select "Andrew Crawford ❌ Ashley Bragg ❌ Jack Townley ❌ Richard Turnbull ❌" at bounding box center [503, 70] width 148 height 12
click at [575, 66] on select "Andrew Crawford ❌ Ashley Bragg ❌ Jack Townley ❌ Richard Turnbull ❌" at bounding box center [503, 70] width 148 height 12
select select "10918"
click at [429, 64] on select "Andrew Crawford ❌ Ashley Bragg ❌ Jack Townley ❌ Richard Turnbull ❌" at bounding box center [503, 70] width 148 height 12
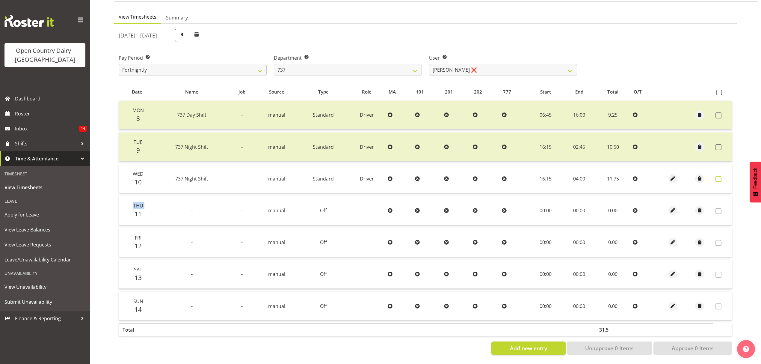
click at [716, 176] on span at bounding box center [719, 179] width 6 height 6
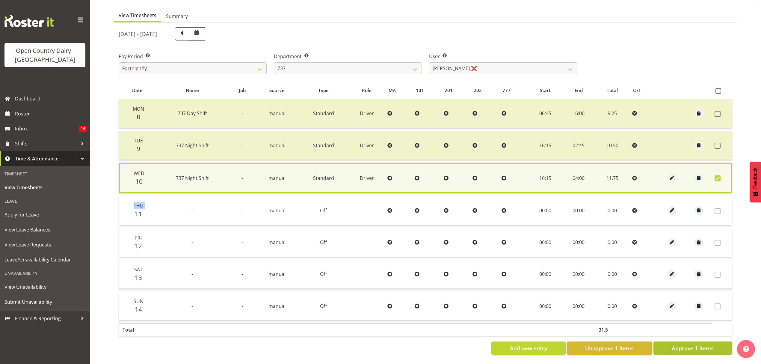
click at [683, 344] on span "Approve 1 Items" at bounding box center [693, 348] width 42 height 8
checkbox input "false"
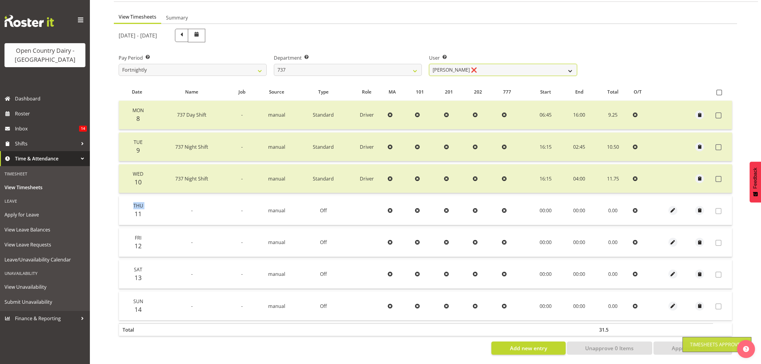
click at [571, 66] on select "Andrew Crawford ❌ Ashley Bragg ❌ Jack Townley ❌ Richard Turnbull ❌" at bounding box center [503, 70] width 148 height 12
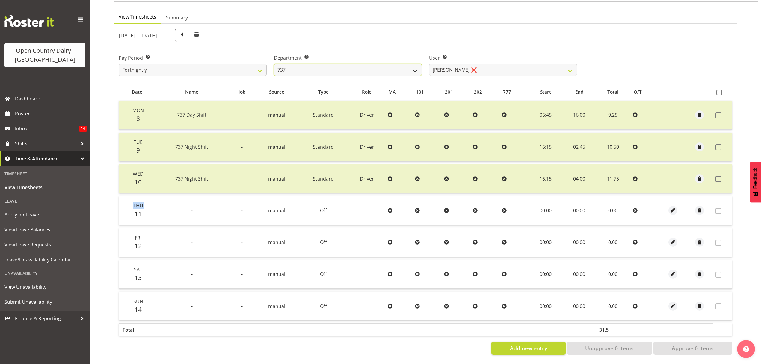
click at [414, 65] on select "734 735 736 737 738 739 851 852 853 854 855 856 858 861 862 865 868 869 870 873" at bounding box center [348, 70] width 148 height 12
select select "904"
click at [274, 64] on select "734 735 736 737 738 739 851 852 853 854 855 856 858 861 862 865 868 869 870 873" at bounding box center [348, 70] width 148 height 12
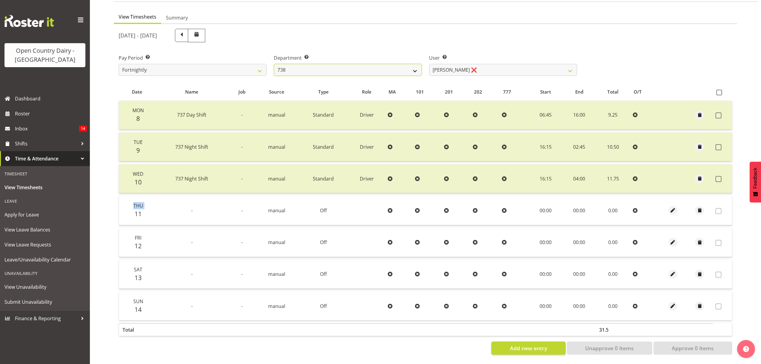
select select "10055"
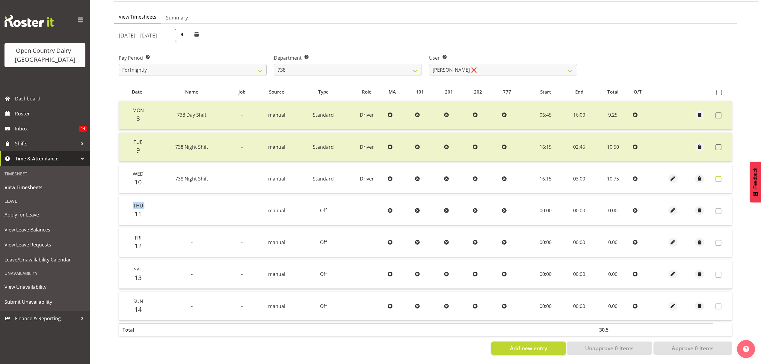
click at [719, 176] on span at bounding box center [719, 179] width 6 height 6
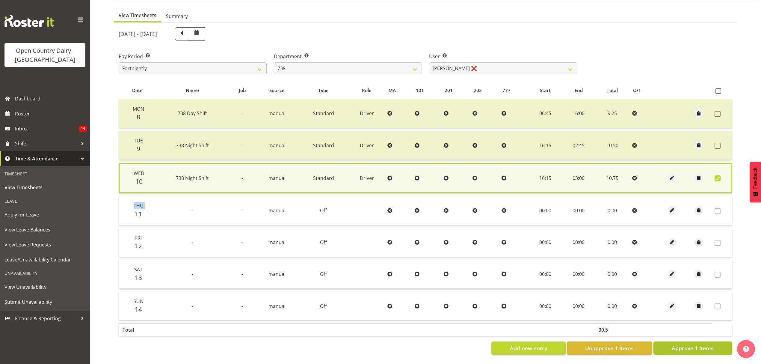
click at [694, 344] on span "Approve 1 Items" at bounding box center [693, 348] width 42 height 8
click at [694, 343] on div "Add new entry Unapprove 1 Items Approve 1 Items" at bounding box center [426, 347] width 614 height 13
checkbox input "false"
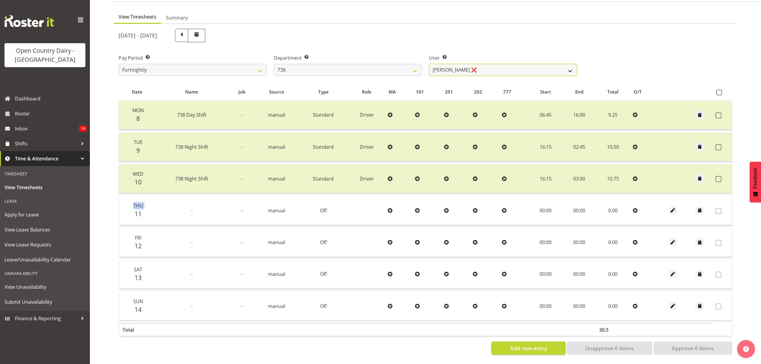
click at [560, 66] on select "Christopher Gamble ❌ Marcy Tuuta ❌ Raymond Campbell ❌ Tama Irvine ❌" at bounding box center [503, 70] width 148 height 12
click at [429, 64] on select "Christopher Gamble ❌ Marcy Tuuta ❌ Raymond Campbell ❌ Tama Irvine ❌" at bounding box center [503, 70] width 148 height 12
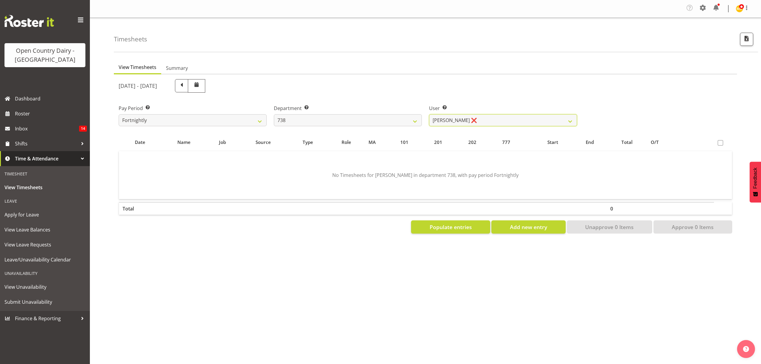
scroll to position [0, 0]
click at [565, 119] on select "Christopher Gamble ❌ Marcy Tuuta ❌ Raymond Campbell ❌ Tama Irvine ❌" at bounding box center [503, 120] width 148 height 12
select select "9020"
click at [429, 114] on select "Christopher Gamble ❌ Marcy Tuuta ❌ Raymond Campbell ❌ Tama Irvine ❌" at bounding box center [503, 120] width 148 height 12
click at [0, 0] on div at bounding box center [0, 0] width 0 height 0
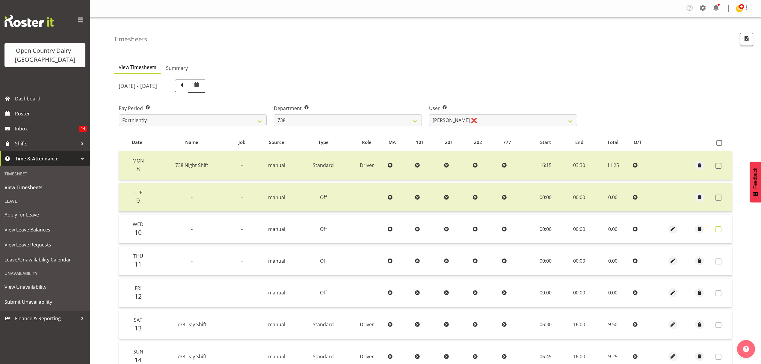
click at [720, 227] on span at bounding box center [719, 229] width 6 height 6
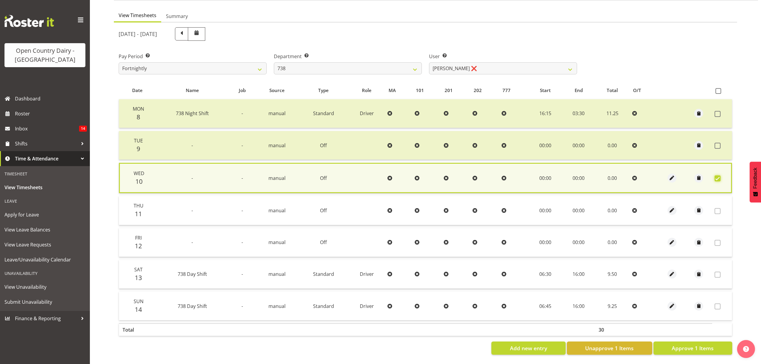
scroll to position [54, 0]
click at [711, 344] on span "Approve 1 Items" at bounding box center [693, 348] width 42 height 8
click at [711, 341] on div "Add new entry Unapprove 1 Items Approve 1 Items" at bounding box center [426, 347] width 614 height 13
checkbox input "false"
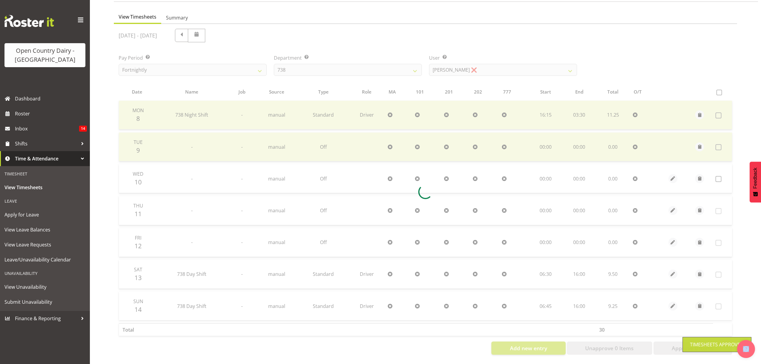
scroll to position [53, 0]
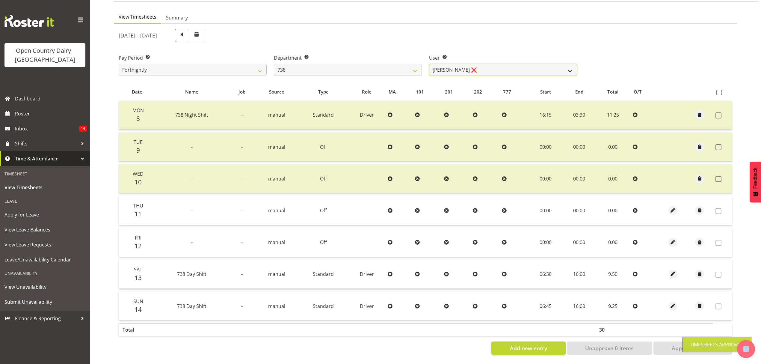
click at [573, 64] on select "Christopher Gamble ❌ Marcy Tuuta ❌ Raymond Campbell ❌ Tama Irvine ❌" at bounding box center [503, 70] width 148 height 12
select select "10093"
click at [429, 64] on select "Christopher Gamble ❌ Marcy Tuuta ❌ Raymond Campbell ❌ Tama Irvine ❌" at bounding box center [503, 70] width 148 height 12
click at [547, 105] on div at bounding box center [425, 191] width 623 height 335
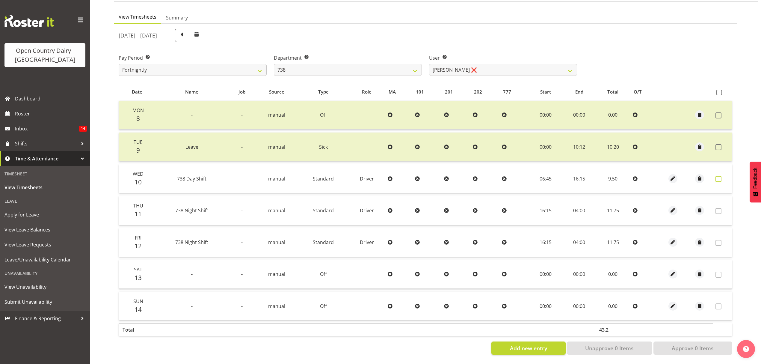
click at [718, 176] on span at bounding box center [719, 179] width 6 height 6
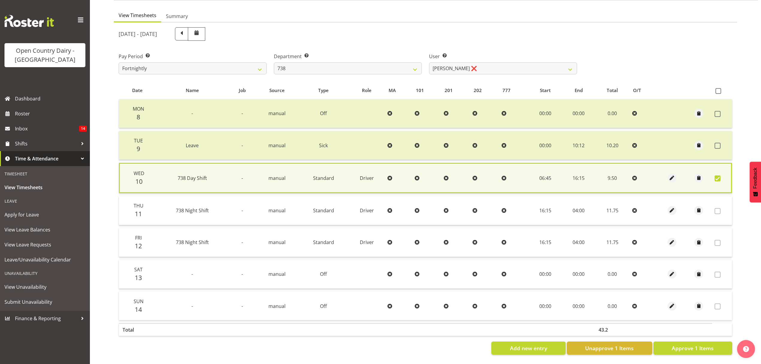
click at [718, 175] on span at bounding box center [718, 178] width 6 height 6
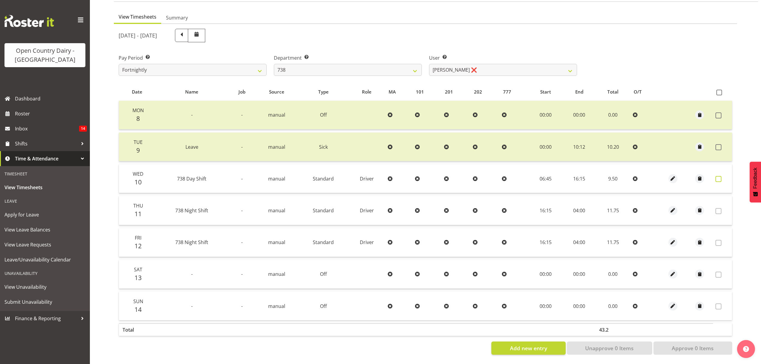
click at [718, 176] on span at bounding box center [719, 179] width 6 height 6
click at [717, 176] on span at bounding box center [719, 179] width 6 height 6
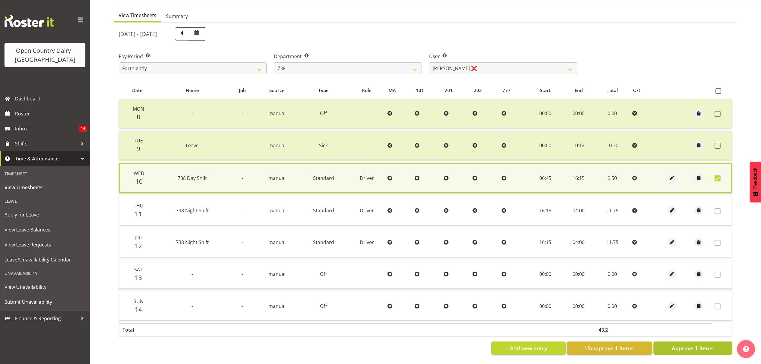
click at [711, 345] on span "Approve 1 Items" at bounding box center [693, 348] width 42 height 8
checkbox input "false"
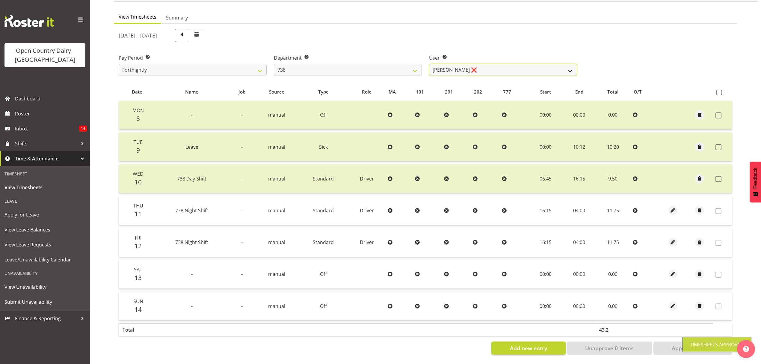
click at [570, 64] on select "Christopher Gamble ❌ Marcy Tuuta ❌ Raymond Campbell ❌ Tama Irvine ❌" at bounding box center [503, 70] width 148 height 12
click at [416, 65] on select "734 735 736 737 738 739 851 852 853 854 855 856 858 861 862 865 868 869 870 873" at bounding box center [348, 70] width 148 height 12
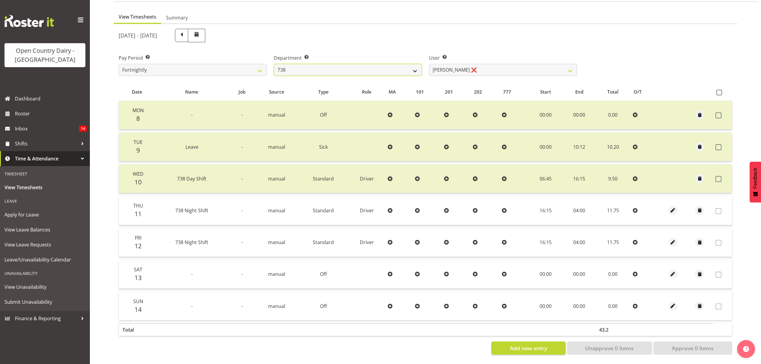
click at [416, 65] on select "734 735 736 737 738 739 851 852 853 854 855 856 858 861 862 865 868 869 870 873" at bounding box center [348, 70] width 148 height 12
click at [419, 66] on select "734 735 736 737 738 739 851 852 853 854 855 856 858 861 862 865 868 869 870 873" at bounding box center [348, 70] width 148 height 12
select select "902"
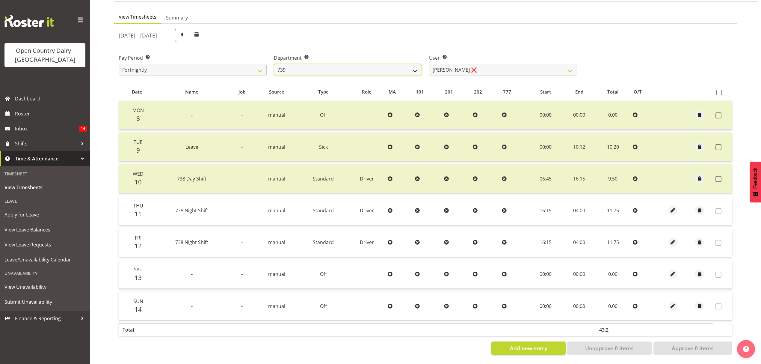
click at [274, 64] on select "734 735 736 737 738 739 851 852 853 854 855 856 858 861 862 865 868 869 870 873" at bounding box center [348, 70] width 148 height 12
select select "11649"
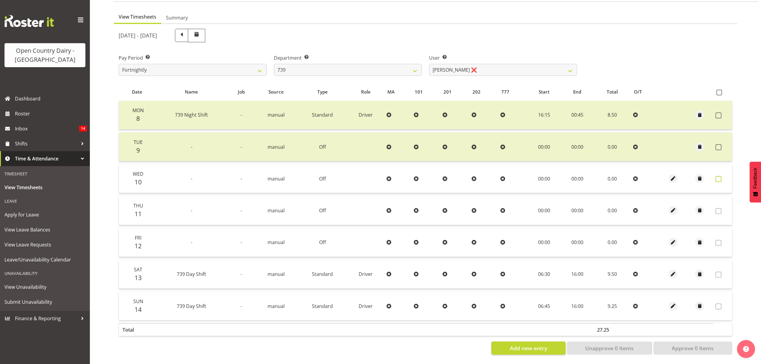
click at [717, 176] on span at bounding box center [719, 179] width 6 height 6
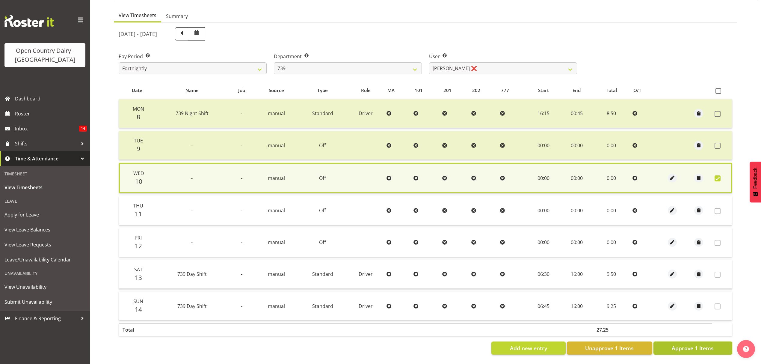
click at [683, 344] on span "Approve 1 Items" at bounding box center [693, 348] width 42 height 8
checkbox input "false"
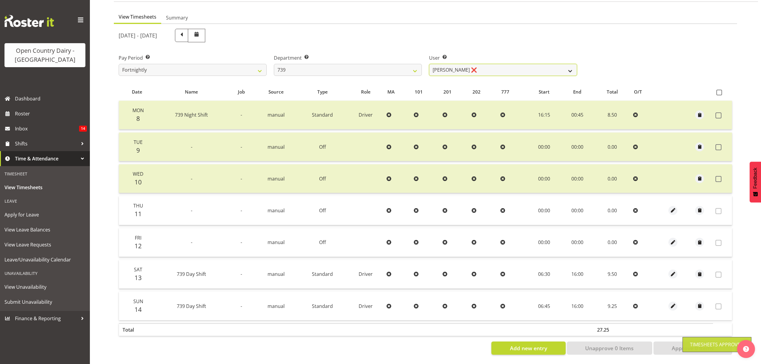
click at [543, 64] on select "Erika McNaught ❌ Rachel Fletcher ❌ Rick Murphy ❌ Tish Veint ❌" at bounding box center [503, 70] width 148 height 12
click at [570, 65] on select "Erika McNaught ❌ Rachel Fletcher ❌ Rick Murphy ❌ Tish Veint ❌" at bounding box center [503, 70] width 148 height 12
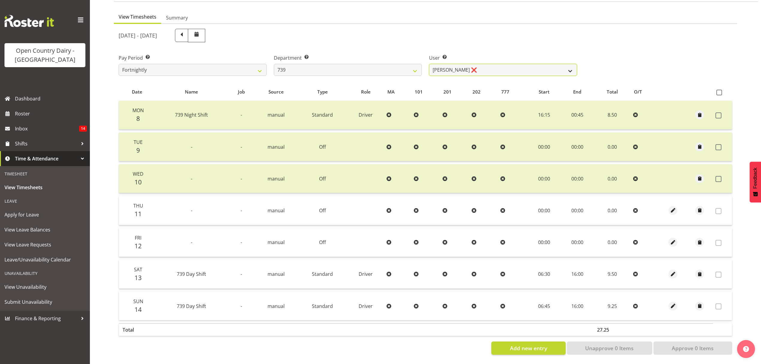
click at [570, 65] on select "Erika McNaught ❌ Rachel Fletcher ❌ Rick Murphy ❌ Tish Veint ❌" at bounding box center [503, 70] width 148 height 12
select select "7407"
click at [429, 64] on select "Erika McNaught ❌ Rachel Fletcher ❌ Rick Murphy ❌ Tish Veint ❌" at bounding box center [503, 70] width 148 height 12
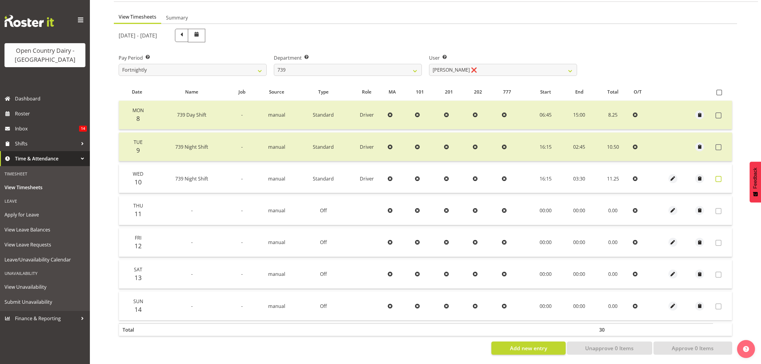
click at [718, 176] on span at bounding box center [719, 179] width 6 height 6
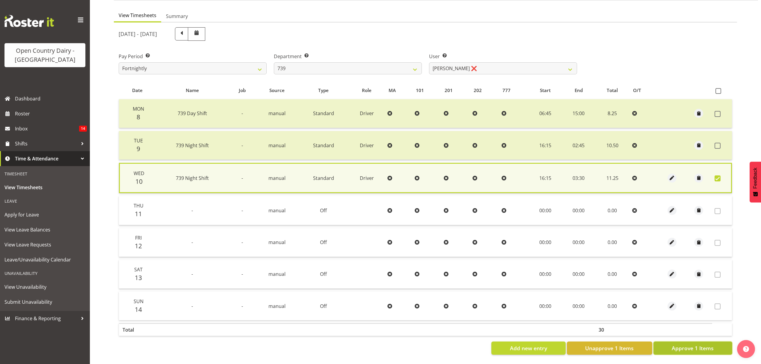
click at [694, 346] on span "Approve 1 Items" at bounding box center [693, 348] width 42 height 8
checkbox input "false"
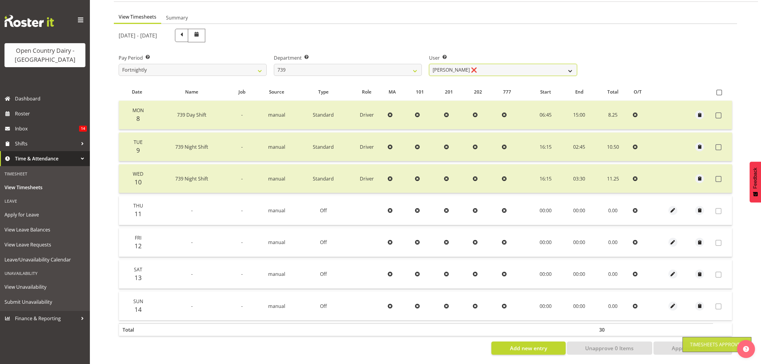
click at [568, 67] on select "Erika McNaught ❌ Rachel Fletcher ❌ Rick Murphy ❌ Tish Veint ❌" at bounding box center [503, 70] width 148 height 12
click at [429, 64] on select "Erika McNaught ❌ Rachel Fletcher ❌ Rick Murphy ❌ Tish Veint ❌" at bounding box center [503, 70] width 148 height 12
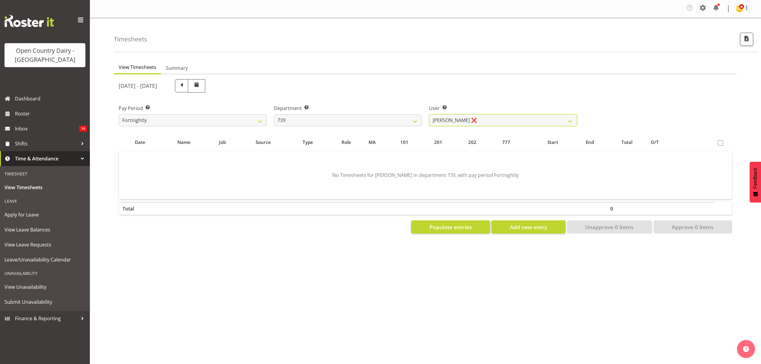
scroll to position [0, 0]
click at [560, 115] on select "Erika McNaught ❌ Rachel Fletcher ❌ Rick Murphy ❌ Tish Veint ❌" at bounding box center [503, 120] width 148 height 12
select select "9757"
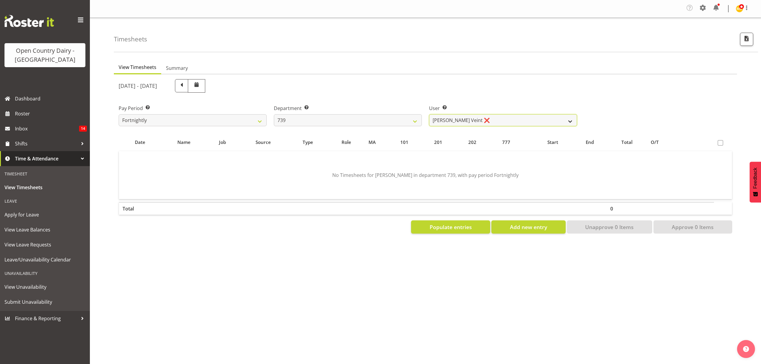
click at [429, 114] on select "Erika McNaught ❌ Rachel Fletcher ❌ Rick Murphy ❌ Tish Veint ❌" at bounding box center [503, 120] width 148 height 12
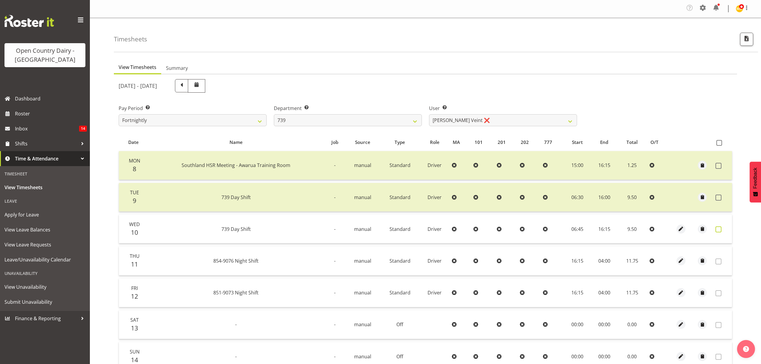
click at [717, 228] on span at bounding box center [719, 229] width 6 height 6
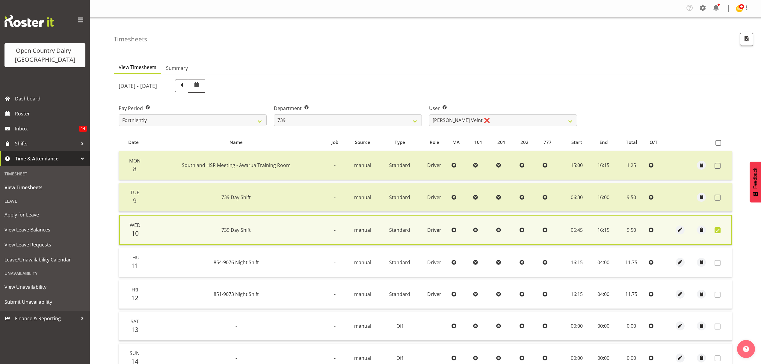
click at [717, 228] on span at bounding box center [718, 230] width 6 height 6
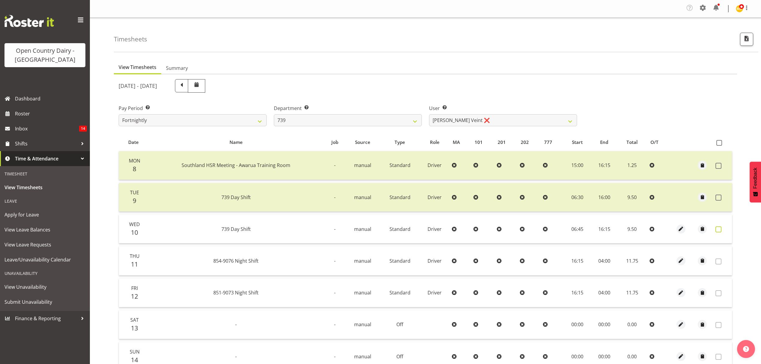
click at [717, 228] on span at bounding box center [719, 229] width 6 height 6
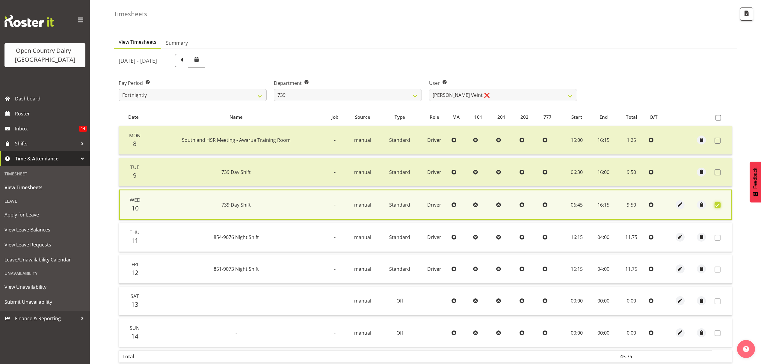
scroll to position [54, 0]
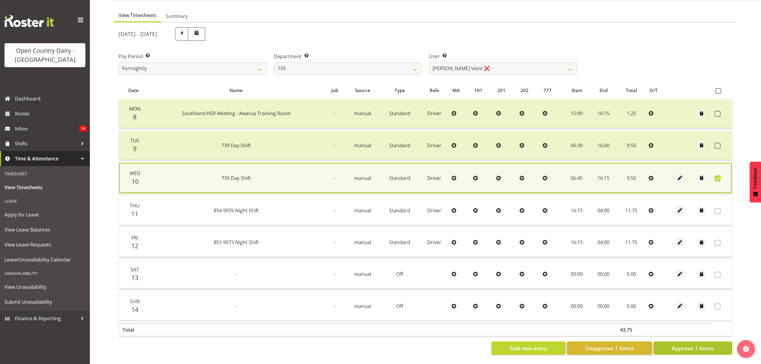
click at [697, 344] on span "Approve 1 Items" at bounding box center [693, 348] width 42 height 8
checkbox input "false"
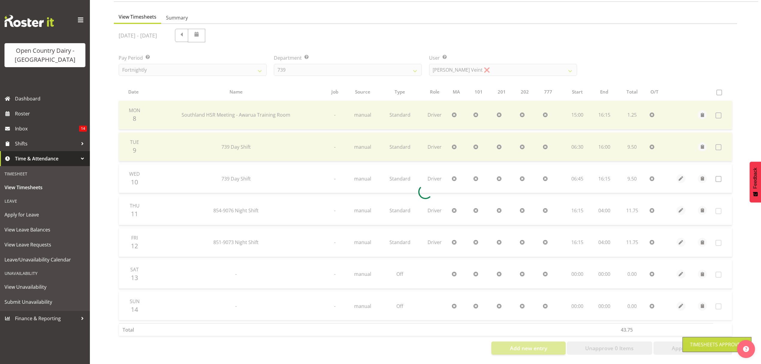
scroll to position [53, 0]
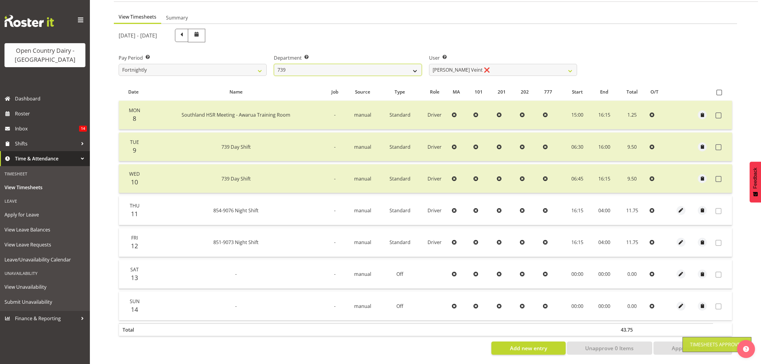
click at [417, 64] on select "734 735 736 737 738 739 851 852 853 854 855 856 858 861 862 865 868 869 870 873" at bounding box center [348, 70] width 148 height 12
select select "667"
click at [274, 64] on select "734 735 736 737 738 739 851 852 853 854 855 856 858 861 862 865 868 869 870 873" at bounding box center [348, 70] width 148 height 12
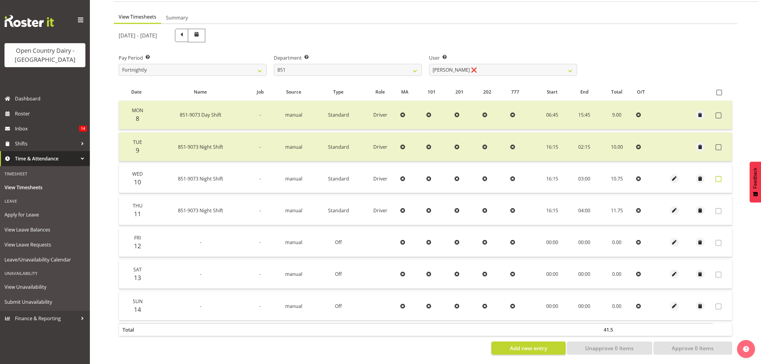
click at [719, 176] on span at bounding box center [719, 179] width 6 height 6
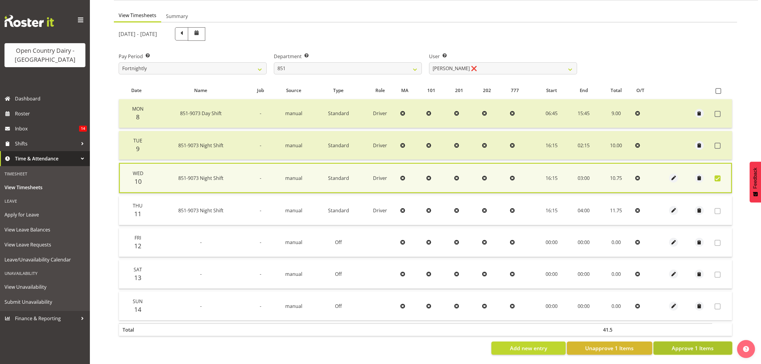
click at [699, 344] on span "Approve 1 Items" at bounding box center [693, 348] width 42 height 8
checkbox input "false"
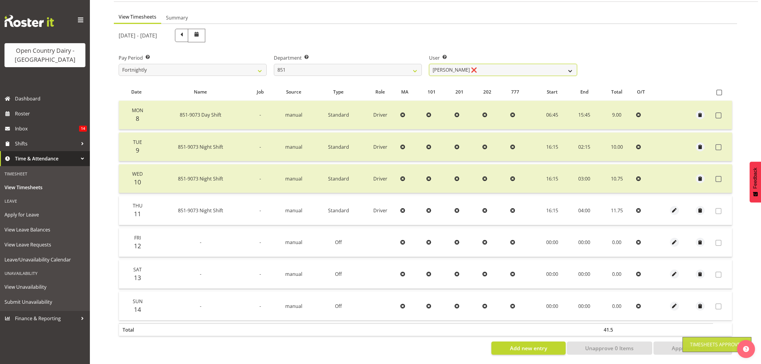
click at [565, 64] on select "Hayden Batt ❌ Martin Black ❌ Stacey Wilson ❌" at bounding box center [503, 70] width 148 height 12
select select "7425"
click at [429, 64] on select "Hayden Batt ❌ Martin Black ❌ Stacey Wilson ❌" at bounding box center [503, 70] width 148 height 12
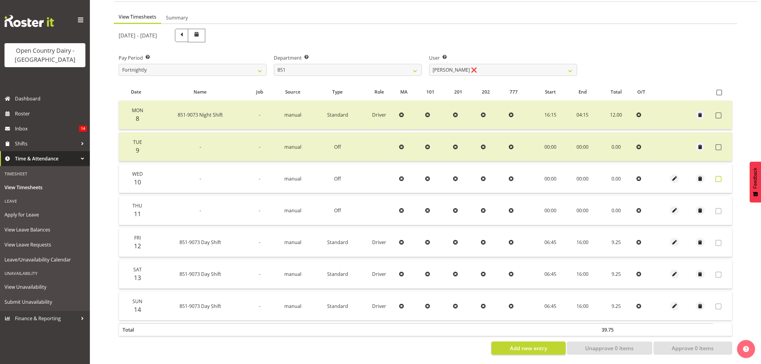
click at [719, 176] on span at bounding box center [719, 179] width 6 height 6
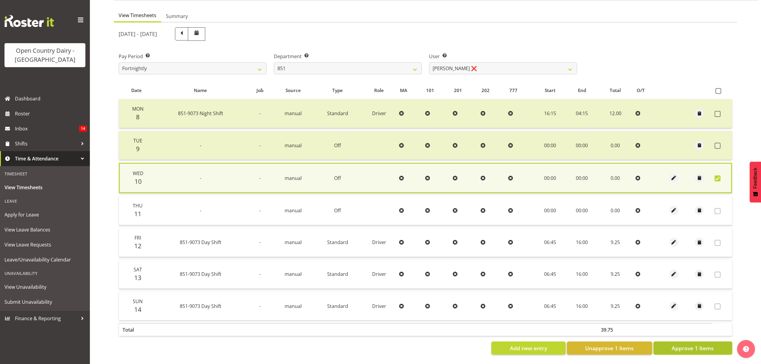
click at [703, 344] on span "Approve 1 Items" at bounding box center [693, 348] width 42 height 8
checkbox input "false"
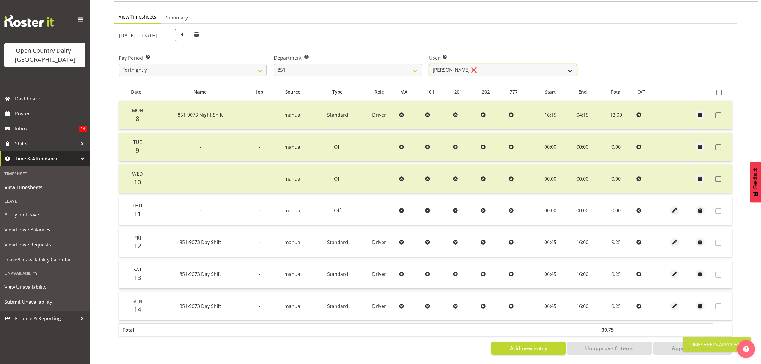
click at [567, 64] on select "Hayden Batt ❌ Martin Black ❌ Stacey Wilson ❌" at bounding box center [503, 70] width 148 height 12
click at [562, 72] on div "User Select user. Note: This is filtered down by the previous two drop-down ite…" at bounding box center [503, 63] width 155 height 34
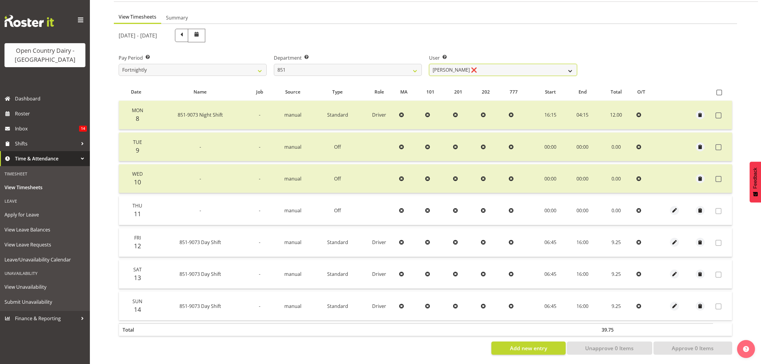
click at [569, 69] on select "Hayden Batt ❌ Martin Black ❌ Stacey Wilson ❌" at bounding box center [503, 70] width 148 height 12
select select "7437"
click at [429, 64] on select "Hayden Batt ❌ Martin Black ❌ Stacey Wilson ❌" at bounding box center [503, 70] width 148 height 12
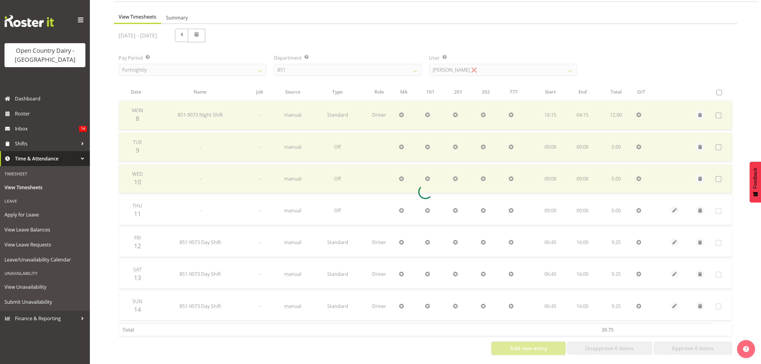
click at [530, 94] on div at bounding box center [425, 191] width 623 height 335
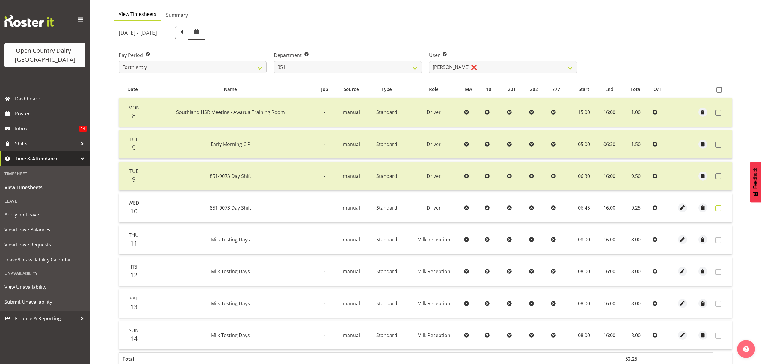
click at [719, 205] on span at bounding box center [719, 208] width 6 height 6
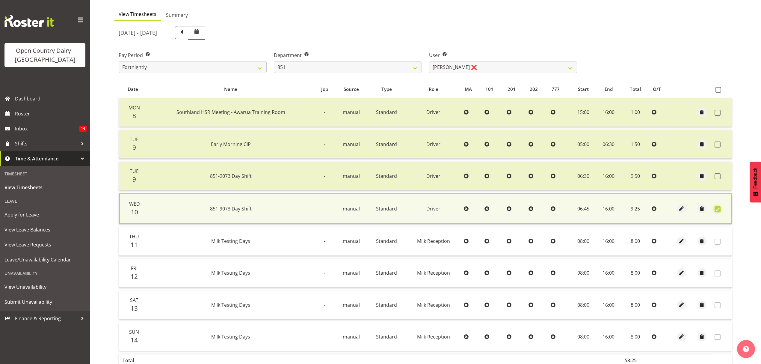
scroll to position [86, 0]
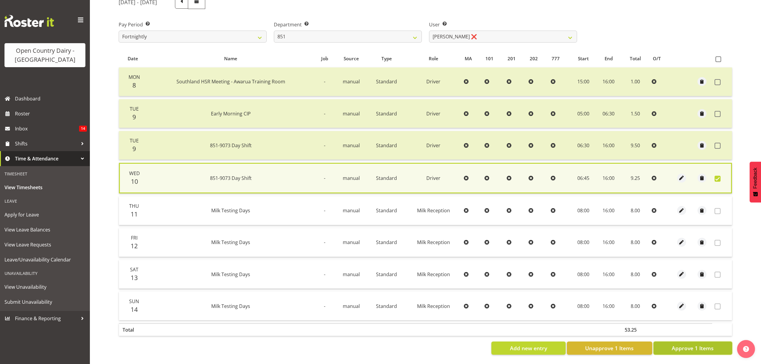
click at [698, 344] on span "Approve 1 Items" at bounding box center [693, 348] width 42 height 8
checkbox input "false"
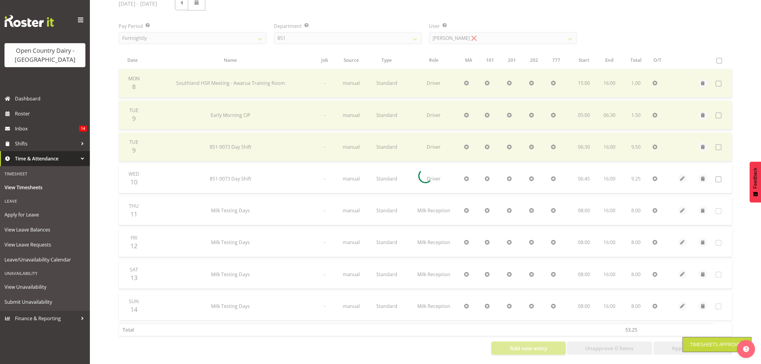
scroll to position [85, 0]
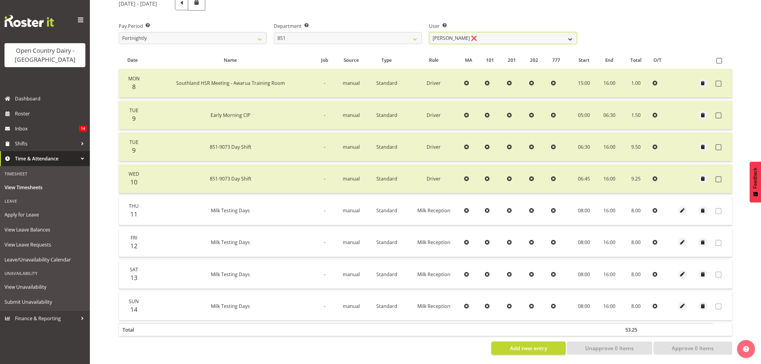
click at [561, 32] on select "Hayden Batt ❌ Martin Black ❌ Stacey Wilson ❌" at bounding box center [503, 38] width 148 height 12
click at [412, 36] on select "734 735 736 737 738 739 851 852 853 854 855 856 858 861 862 865 868 869 870 873" at bounding box center [348, 38] width 148 height 12
select select "816"
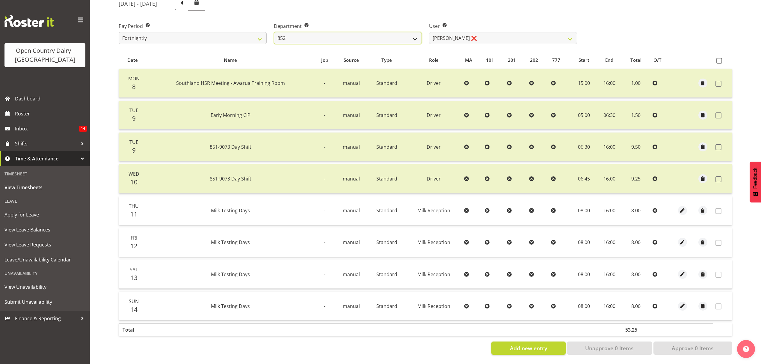
click at [274, 32] on select "734 735 736 737 738 739 851 852 853 854 855 856 858 861 862 865 868 869 870 873" at bounding box center [348, 38] width 148 height 12
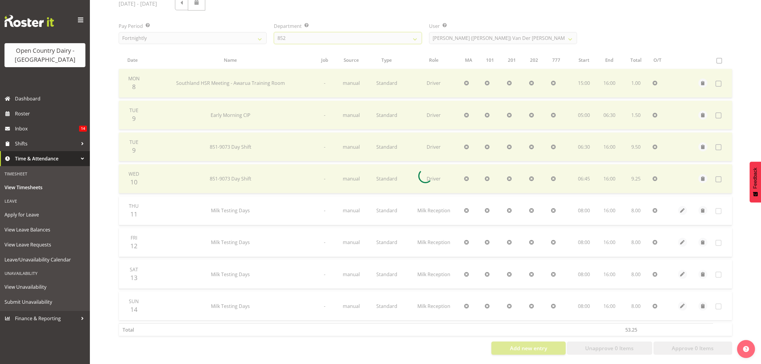
scroll to position [0, 0]
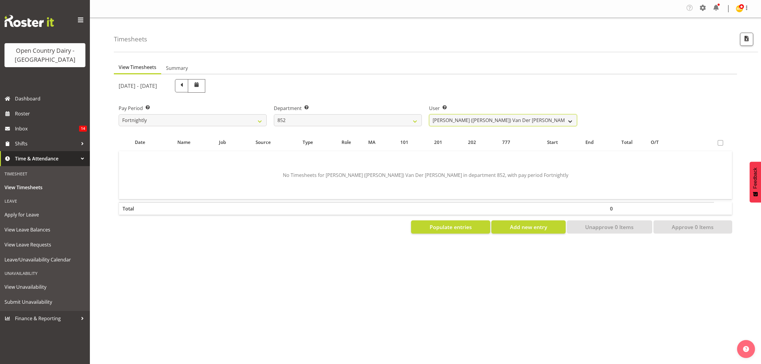
click at [559, 118] on select "Gert (Gerry) Van Der Berg ❌ Glenn Tither ❌ Jason Gough ❌ Richard Aitken ❌" at bounding box center [503, 120] width 148 height 12
click at [429, 114] on select "Gert (Gerry) Van Der Berg ❌ Glenn Tither ❌ Jason Gough ❌ Richard Aitken ❌" at bounding box center [503, 120] width 148 height 12
click at [555, 120] on select "Gert (Gerry) Van Der Berg ❌ Glenn Tither ❌ Jason Gough ❌ Richard Aitken ❌" at bounding box center [503, 120] width 148 height 12
click at [429, 114] on select "Gert (Gerry) Van Der Berg ❌ Glenn Tither ❌ Jason Gough ❌ Richard Aitken ❌" at bounding box center [503, 120] width 148 height 12
click at [557, 117] on select "Gert (Gerry) Van Der Berg ❌ Glenn Tither ❌ Jason Gough ❌ Richard Aitken ❌" at bounding box center [503, 120] width 148 height 12
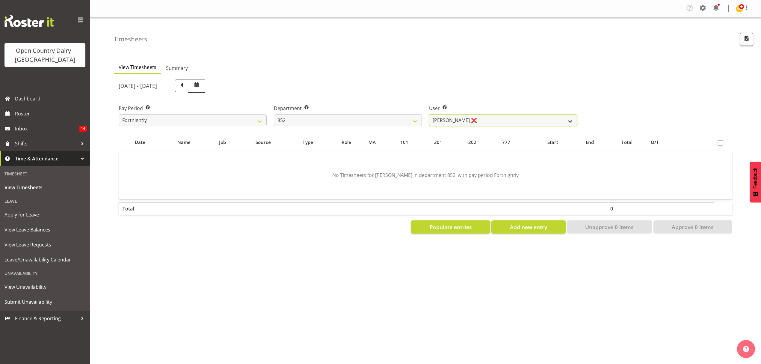
click at [557, 117] on select "Gert (Gerry) Van Der Berg ❌ Glenn Tither ❌ Jason Gough ❌ Richard Aitken ❌" at bounding box center [503, 120] width 148 height 12
click at [555, 123] on select "Gert (Gerry) Van Der Berg ❌ Glenn Tither ❌ Jason Gough ❌ Richard Aitken ❌" at bounding box center [503, 120] width 148 height 12
click at [555, 117] on select "Gert (Gerry) Van Der Berg ❌ Glenn Tither ❌ Jason Gough ❌ Richard Aitken ❌" at bounding box center [503, 120] width 148 height 12
select select "11799"
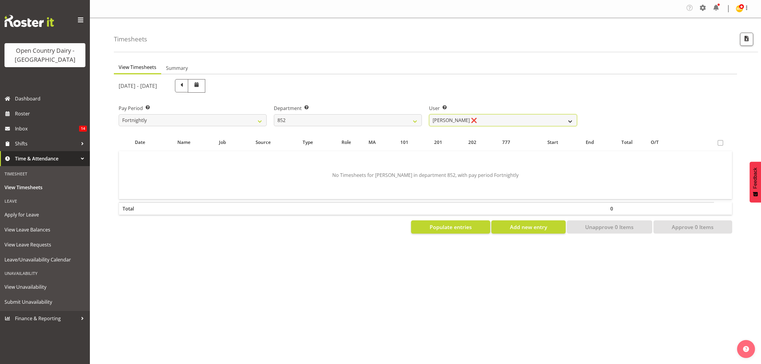
click at [429, 114] on select "Gert (Gerry) Van Der Berg ❌ Glenn Tither ❌ Jason Gough ❌ Richard Aitken ❌" at bounding box center [503, 120] width 148 height 12
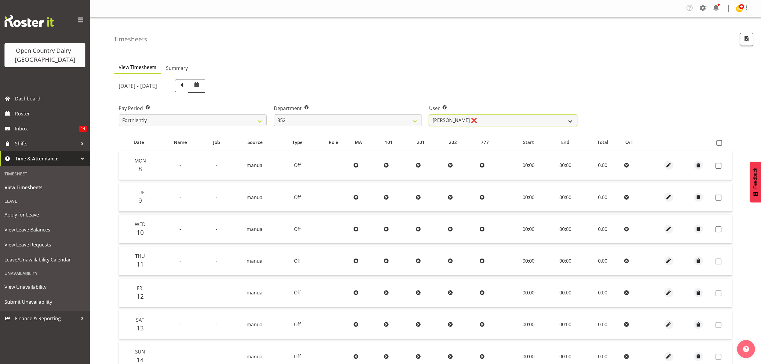
click at [551, 120] on select "Gert (Gerry) Van Der Berg ❌ Glenn Tither ❌ Jason Gough ❌ Richard Aitken ❌" at bounding box center [503, 120] width 148 height 12
click at [414, 114] on select "734 735 736 737 738 739 851 852 853 854 855 856 858 861 862 865 868 869 870 873" at bounding box center [348, 120] width 148 height 12
select select "669"
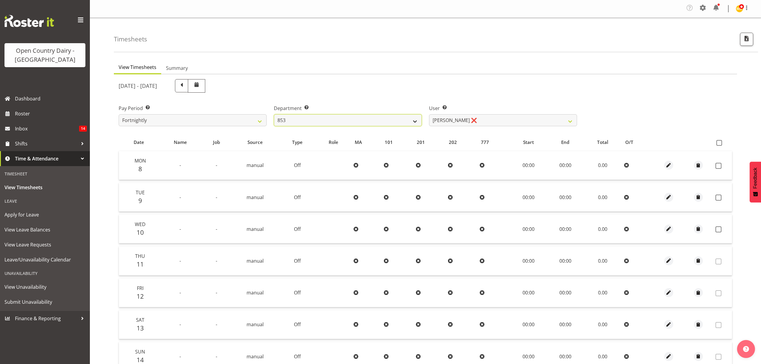
click at [274, 114] on select "734 735 736 737 738 739 851 852 853 854 855 856 858 861 862 865 868 869 870 873" at bounding box center [348, 120] width 148 height 12
select select "7394"
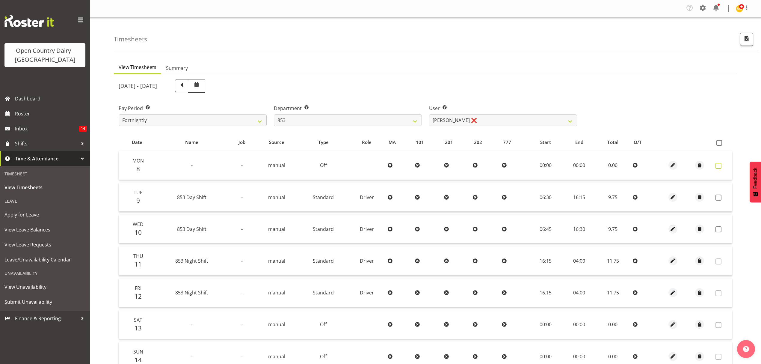
click at [717, 163] on span at bounding box center [719, 166] width 6 height 6
checkbox input "true"
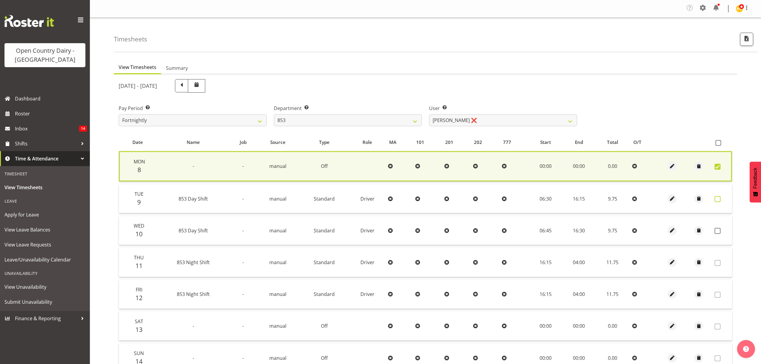
click at [717, 196] on span at bounding box center [718, 199] width 6 height 6
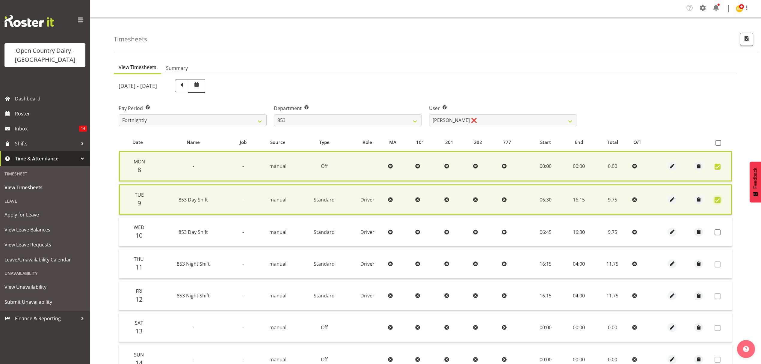
checkbox input "true"
click at [716, 229] on span at bounding box center [718, 232] width 6 height 6
checkbox input "true"
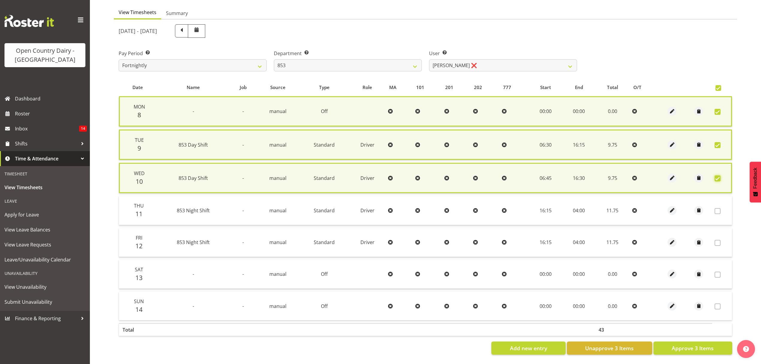
scroll to position [57, 0]
click at [705, 344] on span "Approve 3 Items" at bounding box center [693, 348] width 42 height 8
click at [705, 341] on div "Add new entry Unapprove 3 Items Approve 3 Items" at bounding box center [426, 347] width 614 height 13
checkbox input "false"
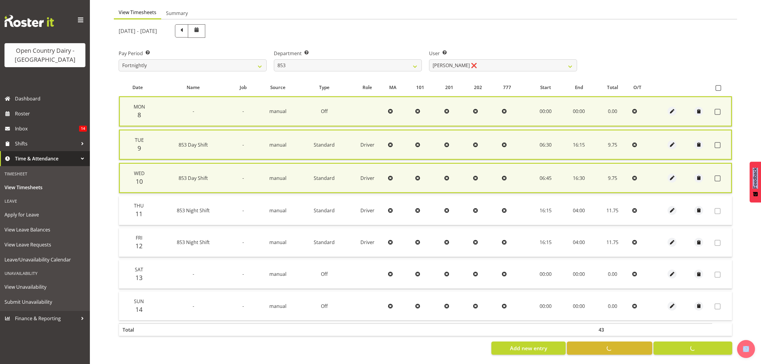
checkbox input "false"
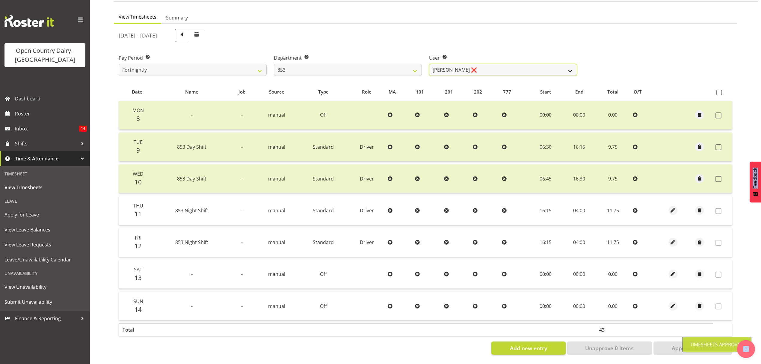
click at [563, 68] on select "Christiaan Botha ❌ Kevin Stuck ❌ Marty Powell ❌ Sean O'Neill ❌" at bounding box center [503, 70] width 148 height 12
click at [429, 64] on select "Christiaan Botha ❌ Kevin Stuck ❌ Marty Powell ❌ Sean O'Neill ❌" at bounding box center [503, 70] width 148 height 12
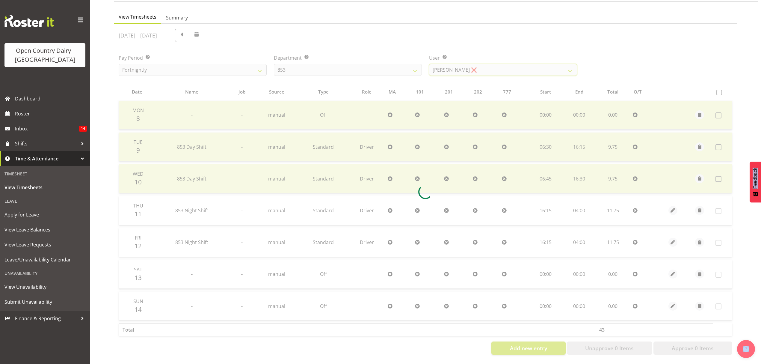
scroll to position [0, 0]
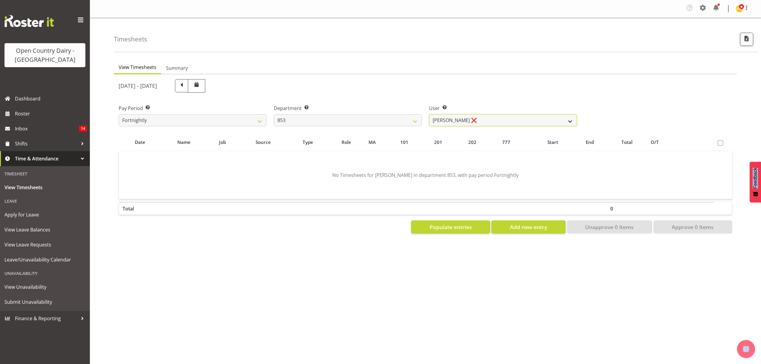
click at [563, 119] on select "Christiaan Botha ❌ Kevin Stuck ❌ Marty Powell ❌ Sean O'Neill ❌" at bounding box center [503, 120] width 148 height 12
select select "10116"
click at [429, 114] on select "Christiaan Botha ❌ Kevin Stuck ❌ Marty Powell ❌ Sean O'Neill ❌" at bounding box center [503, 120] width 148 height 12
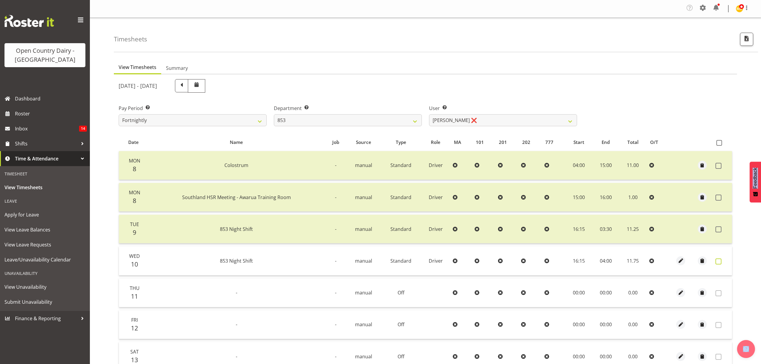
click at [720, 260] on span at bounding box center [719, 261] width 6 height 6
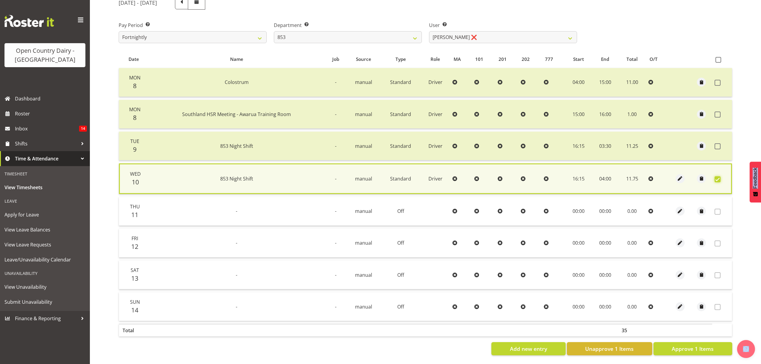
scroll to position [86, 0]
drag, startPoint x: 697, startPoint y: 342, endPoint x: 685, endPoint y: 339, distance: 12.4
click at [695, 344] on span "Approve 1 Items" at bounding box center [693, 348] width 42 height 8
checkbox input "false"
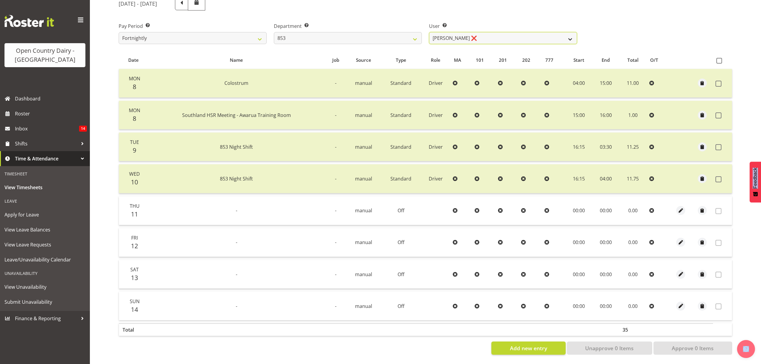
click at [569, 32] on select "Christiaan Botha ❌ Kevin Stuck ❌ Marty Powell ❌ Sean O'Neill ❌" at bounding box center [503, 38] width 148 height 12
select select "10131"
click at [429, 32] on select "Christiaan Botha ❌ Kevin Stuck ❌ Marty Powell ❌ Sean O'Neill ❌" at bounding box center [503, 38] width 148 height 12
click at [0, 0] on div at bounding box center [0, 0] width 0 height 0
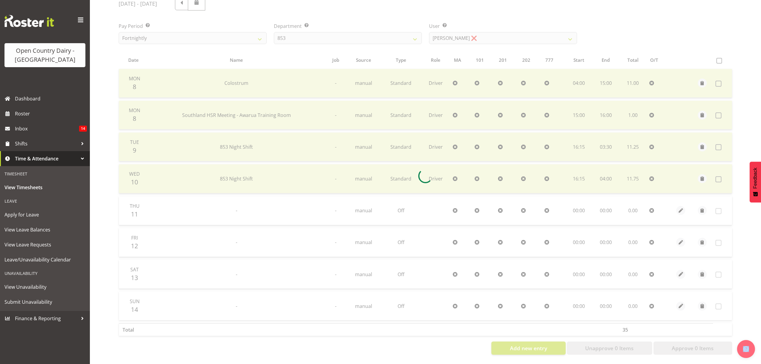
scroll to position [53, 0]
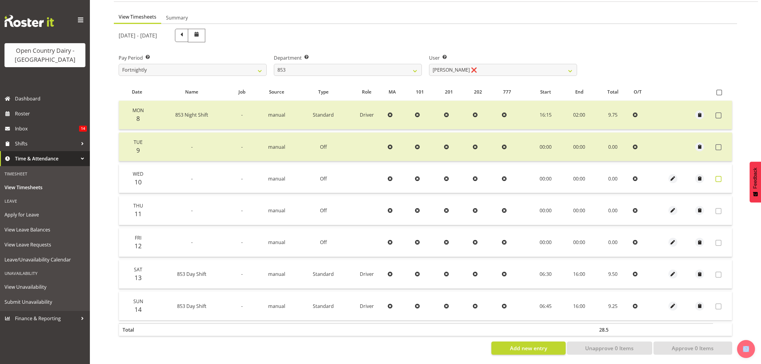
click at [717, 176] on span at bounding box center [719, 179] width 6 height 6
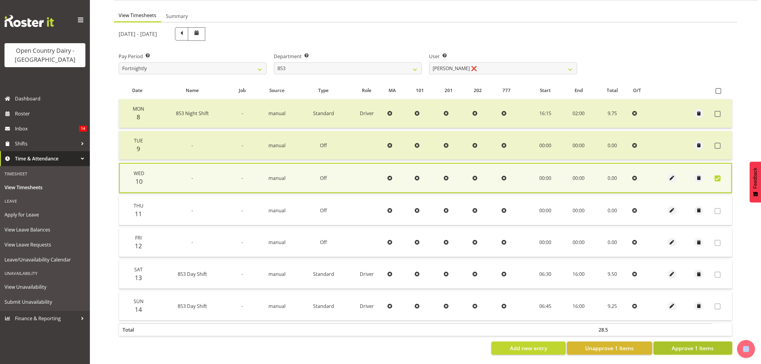
click at [678, 344] on span "Approve 1 Items" at bounding box center [693, 348] width 42 height 8
checkbox input "false"
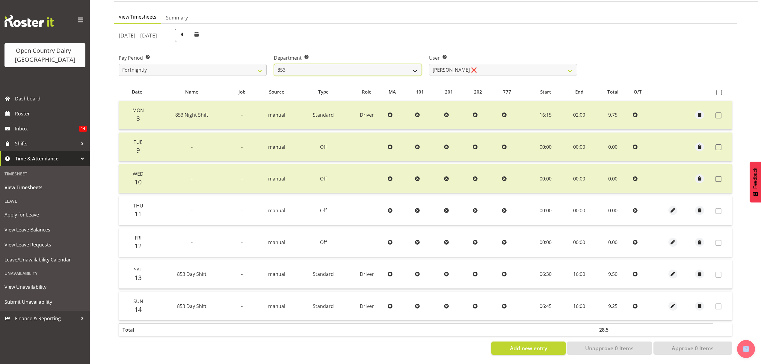
click at [404, 64] on select "734 735 736 737 738 739 851 852 853 854 855 856 858 861 862 865 868 869 870 873" at bounding box center [348, 70] width 148 height 12
select select "755"
click at [274, 64] on select "734 735 736 737 738 739 851 852 853 854 855 856 858 861 862 865 868 869 870 873" at bounding box center [348, 70] width 148 height 12
click at [0, 0] on div at bounding box center [0, 0] width 0 height 0
select select "10940"
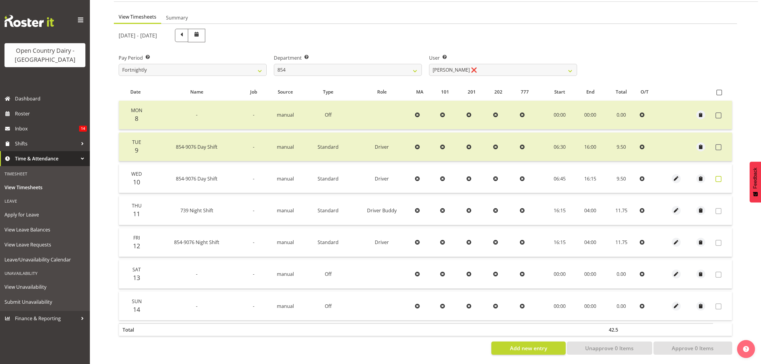
click at [716, 176] on span at bounding box center [719, 179] width 6 height 6
click at [718, 176] on span at bounding box center [719, 179] width 6 height 6
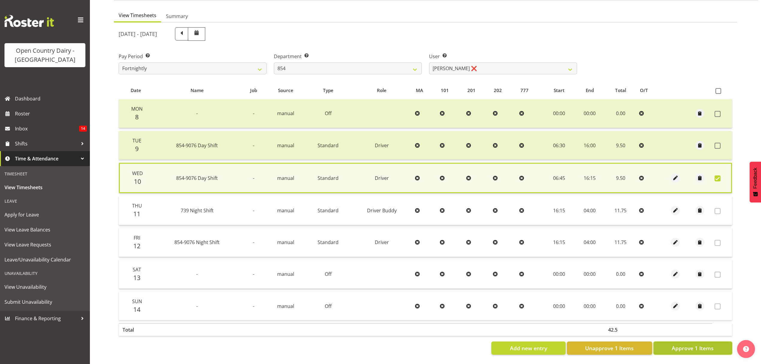
click at [692, 344] on span "Approve 1 Items" at bounding box center [693, 348] width 42 height 8
checkbox input "false"
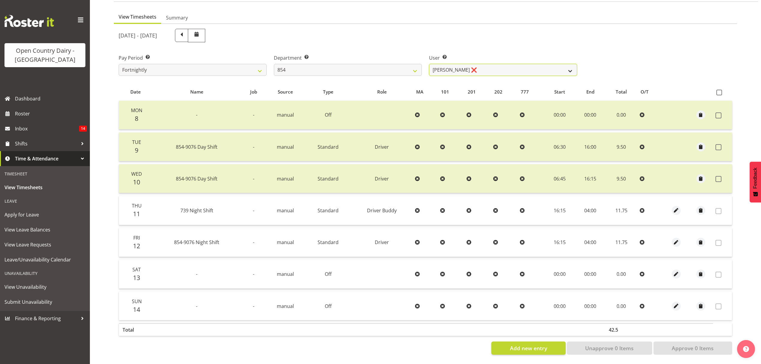
click at [570, 66] on select "Carl Johnstone ❌ John Rook ❌ Karl Nicol ❌ Raymond George ❌" at bounding box center [503, 70] width 148 height 12
select select "9976"
click at [429, 64] on select "Carl Johnstone ❌ John Rook ❌ Karl Nicol ❌ Raymond George ❌" at bounding box center [503, 70] width 148 height 12
click at [0, 0] on div at bounding box center [0, 0] width 0 height 0
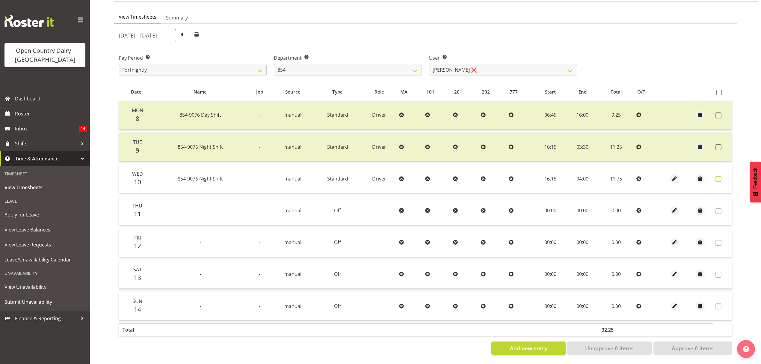
click at [721, 176] on span at bounding box center [719, 179] width 6 height 6
click at [721, 176] on label at bounding box center [720, 179] width 9 height 6
click at [721, 176] on span at bounding box center [719, 179] width 6 height 6
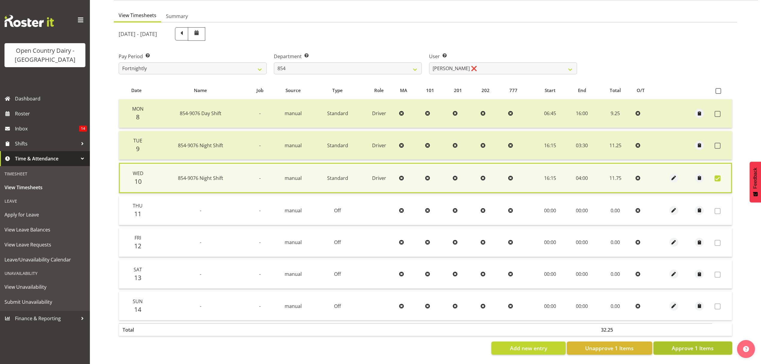
click at [704, 344] on span "Approve 1 Items" at bounding box center [693, 348] width 42 height 8
click at [704, 343] on div "Add new entry Unapprove 1 Items Approve 1 Items" at bounding box center [426, 347] width 614 height 13
checkbox input "false"
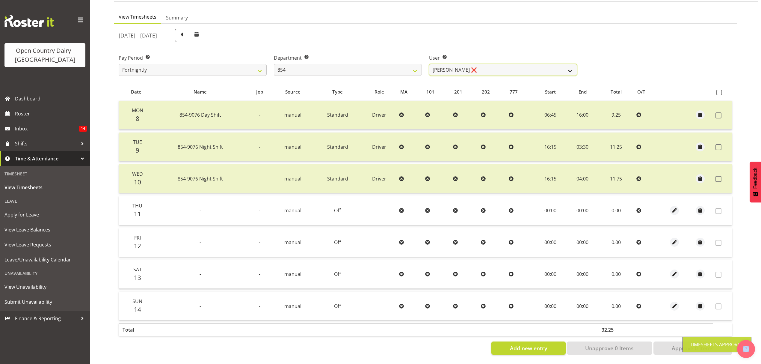
click at [570, 65] on select "Carl Johnstone ❌ John Rook ❌ Karl Nicol ❌ Raymond George ❌" at bounding box center [503, 70] width 148 height 12
click at [429, 64] on select "Carl Johnstone ❌ John Rook ❌ Karl Nicol ❌ Raymond George ❌" at bounding box center [503, 70] width 148 height 12
click at [0, 0] on div at bounding box center [0, 0] width 0 height 0
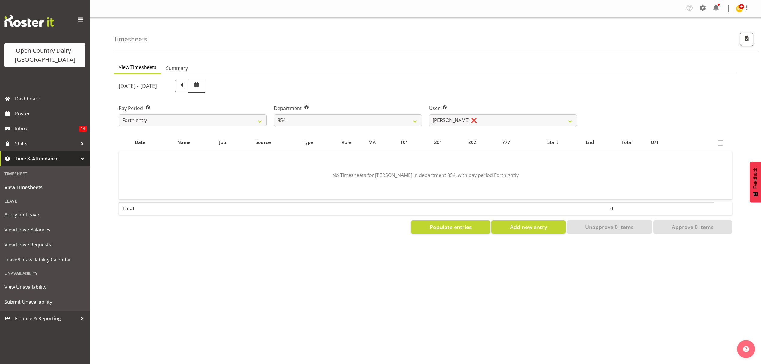
scroll to position [0, 0]
click at [566, 120] on select "Carl Johnstone ❌ John Rook ❌ Karl Nicol ❌ Raymond George ❌" at bounding box center [503, 120] width 148 height 12
select select "10054"
click at [429, 114] on select "Carl Johnstone ❌ John Rook ❌ Karl Nicol ❌ Raymond George ❌" at bounding box center [503, 120] width 148 height 12
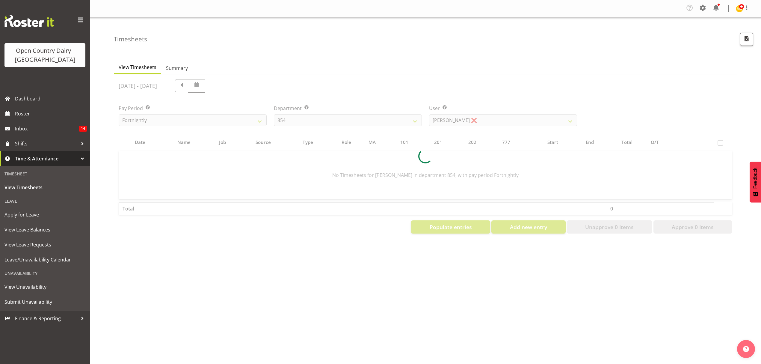
click at [552, 161] on div at bounding box center [425, 156] width 623 height 164
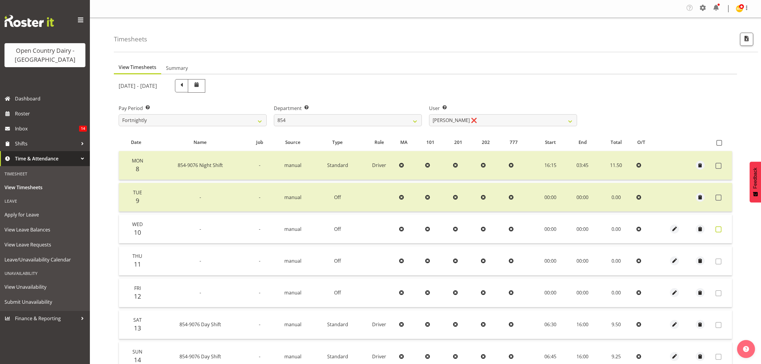
click at [718, 228] on span at bounding box center [719, 229] width 6 height 6
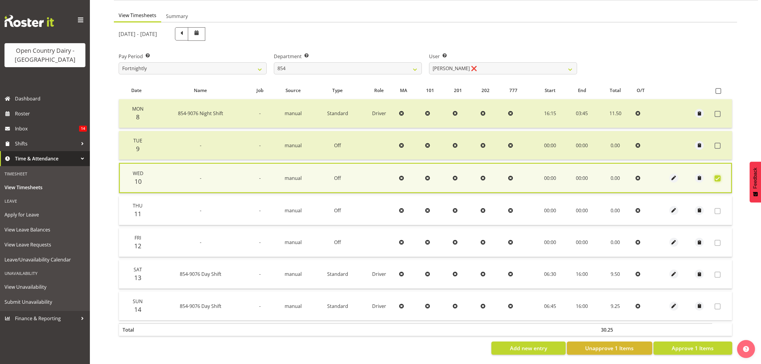
scroll to position [54, 0]
click at [701, 341] on button "Approve 1 Items" at bounding box center [693, 347] width 79 height 13
click at [701, 341] on div "Add new entry Unapprove 1 Items Approve 1 Items" at bounding box center [426, 347] width 614 height 13
checkbox input "false"
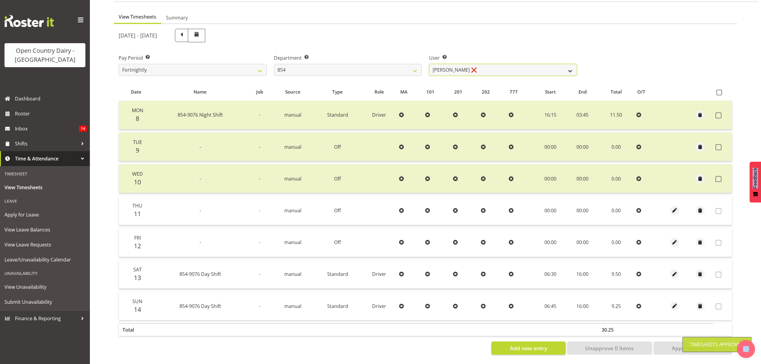
click at [566, 66] on select "Carl Johnstone ❌ John Rook ❌ Karl Nicol ❌ Raymond George ❌" at bounding box center [503, 70] width 148 height 12
click at [417, 64] on select "734 735 736 737 738 739 851 852 853 854 855 856 858 861 862 865 868 869 870 873" at bounding box center [348, 70] width 148 height 12
click at [417, 65] on select "734 735 736 737 738 739 851 852 853 854 855 856 858 861 862 865 868 869 870 873" at bounding box center [348, 70] width 148 height 12
select select "668"
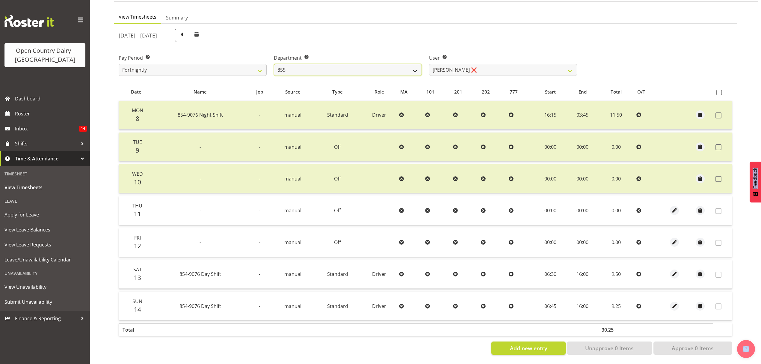
click at [274, 64] on select "734 735 736 737 738 739 851 852 853 854 855 856 858 861 862 865 868 869 870 873" at bounding box center [348, 70] width 148 height 12
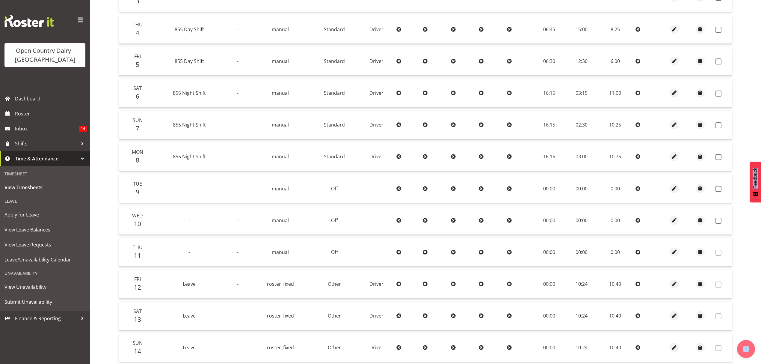
scroll to position [92, 0]
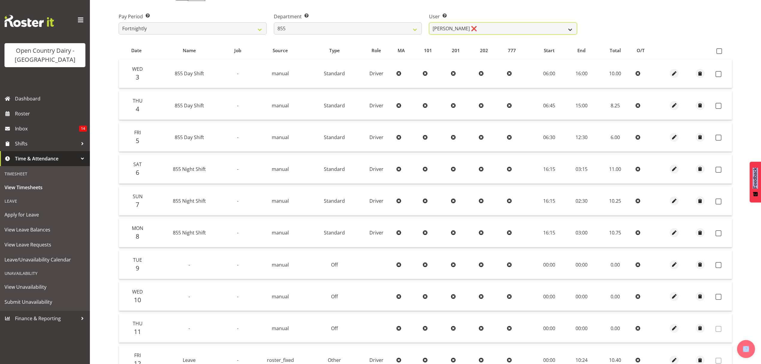
click at [570, 27] on select "Leon Harrison ❌ Nathan Vincent ❌ Wayne Jukes ❌" at bounding box center [503, 28] width 148 height 12
select select "7374"
click at [429, 22] on select "Leon Harrison ❌ Nathan Vincent ❌ Wayne Jukes ❌" at bounding box center [503, 28] width 148 height 12
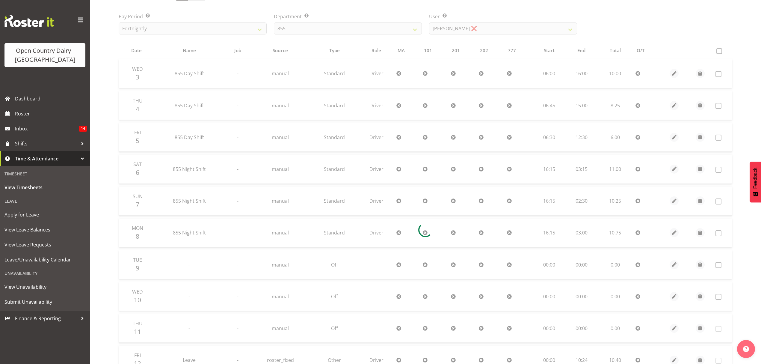
click at [564, 46] on div at bounding box center [425, 230] width 623 height 495
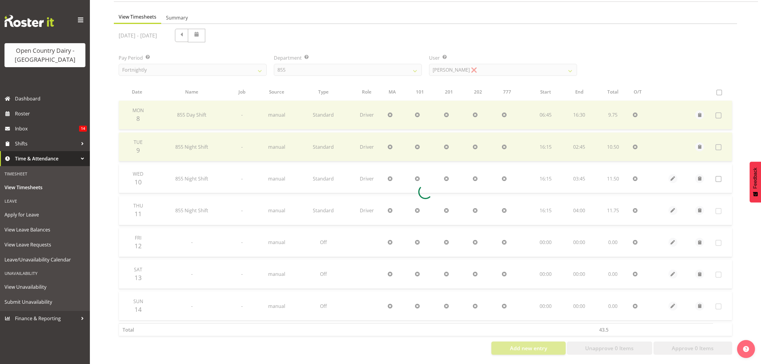
scroll to position [53, 0]
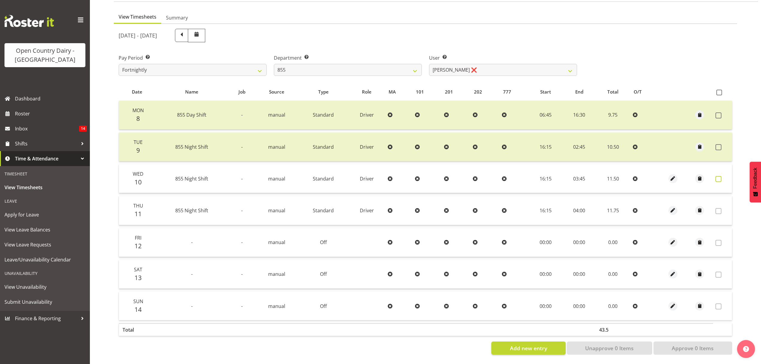
click at [721, 176] on span at bounding box center [719, 179] width 6 height 6
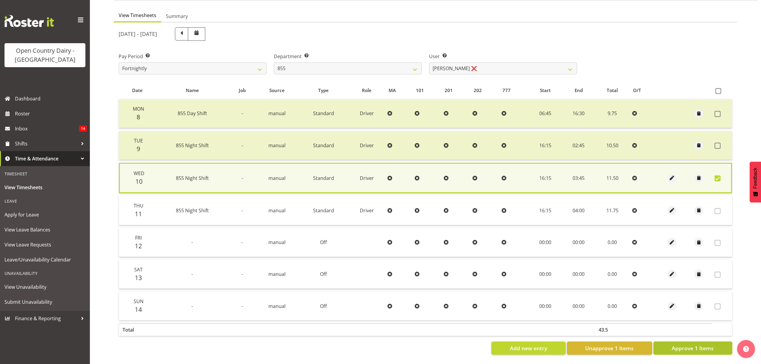
click at [685, 344] on span "Approve 1 Items" at bounding box center [693, 348] width 42 height 8
click at [685, 343] on div "Add new entry Unapprove 1 Items Approve 1 Items" at bounding box center [426, 347] width 614 height 13
checkbox input "false"
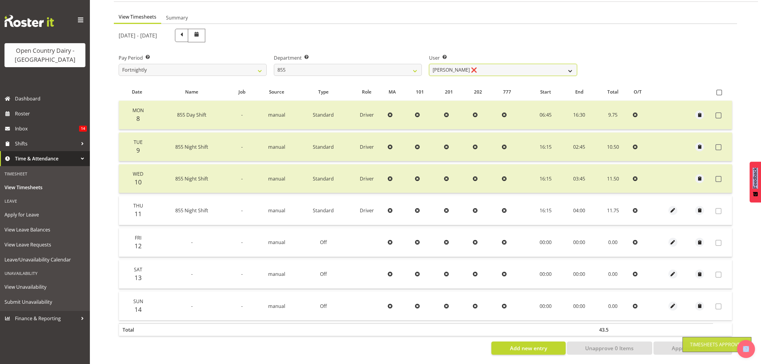
click at [573, 64] on select "Leon Harrison ❌ Nathan Vincent ❌ Wayne Jukes ❌" at bounding box center [503, 70] width 148 height 12
select select "7491"
click at [429, 64] on select "Leon Harrison ❌ Nathan Vincent ❌ Wayne Jukes ❌" at bounding box center [503, 70] width 148 height 12
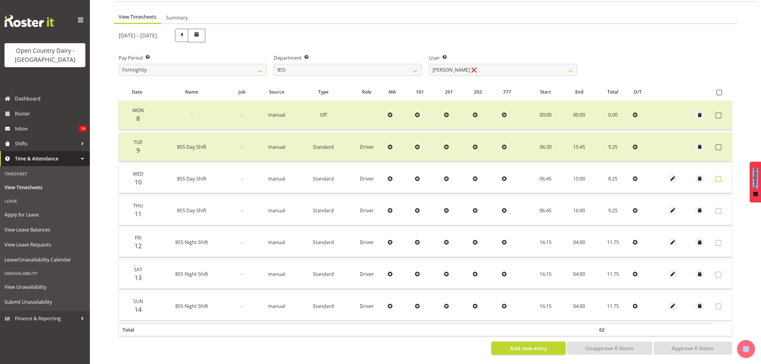
click at [716, 176] on span at bounding box center [719, 179] width 6 height 6
click at [717, 176] on span at bounding box center [719, 179] width 6 height 6
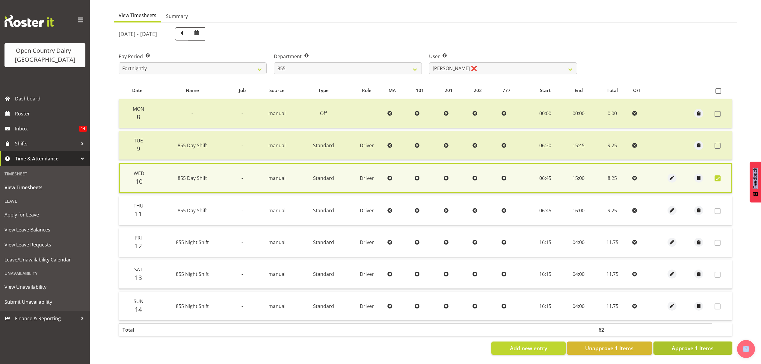
click at [700, 344] on span "Approve 1 Items" at bounding box center [693, 348] width 42 height 8
checkbox input "false"
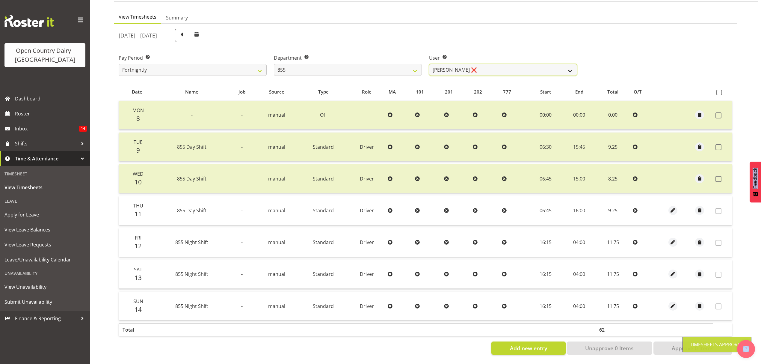
click at [572, 67] on select "Leon Harrison ❌ Nathan Vincent ❌ Wayne Jukes ❌" at bounding box center [503, 70] width 148 height 12
click at [409, 64] on select "734 735 736 737 738 739 851 852 853 854 855 856 858 861 862 865 868 869 870 873" at bounding box center [348, 70] width 148 height 12
select select "671"
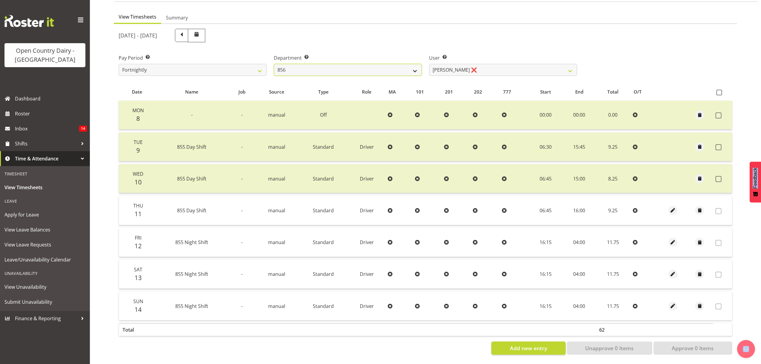
click at [274, 64] on select "734 735 736 737 738 739 851 852 853 854 855 856 858 861 862 865 868 869 870 873" at bounding box center [348, 70] width 148 height 12
select select "7395"
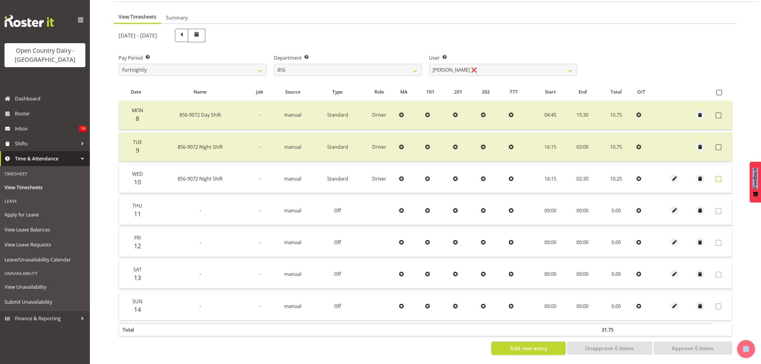
click at [720, 176] on span at bounding box center [719, 179] width 6 height 6
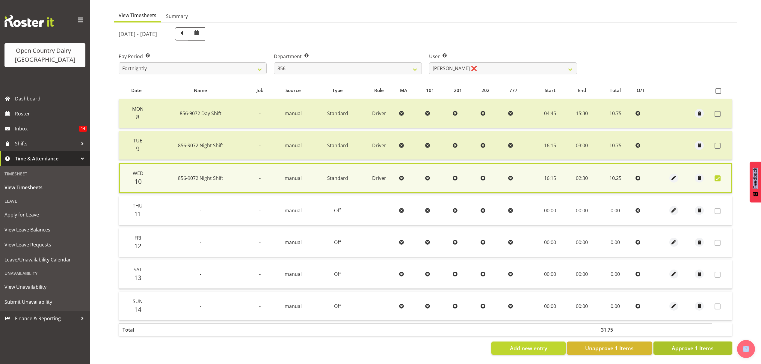
click at [697, 347] on span "Approve 1 Items" at bounding box center [693, 348] width 42 height 8
checkbox input "false"
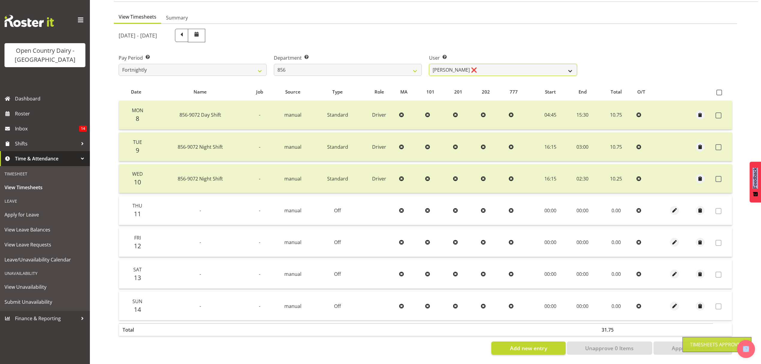
click at [560, 65] on select "Bradley Parkhill ❌ James Matheson ❌ Jason Vercoe ❌ Tony Lee ❌" at bounding box center [503, 70] width 148 height 12
select select "10196"
click at [429, 64] on select "Bradley Parkhill ❌ James Matheson ❌ Jason Vercoe ❌ Tony Lee ❌" at bounding box center [503, 70] width 148 height 12
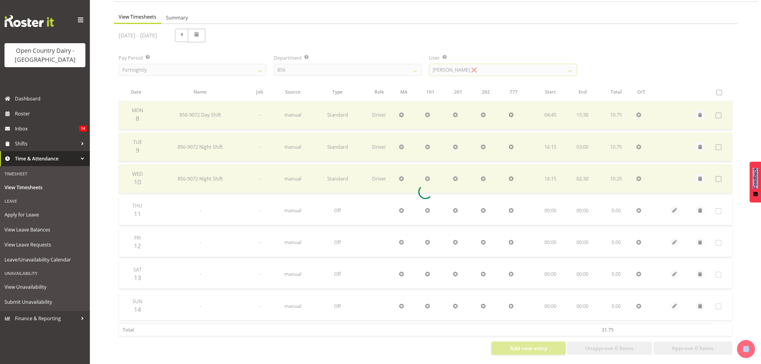
scroll to position [21, 0]
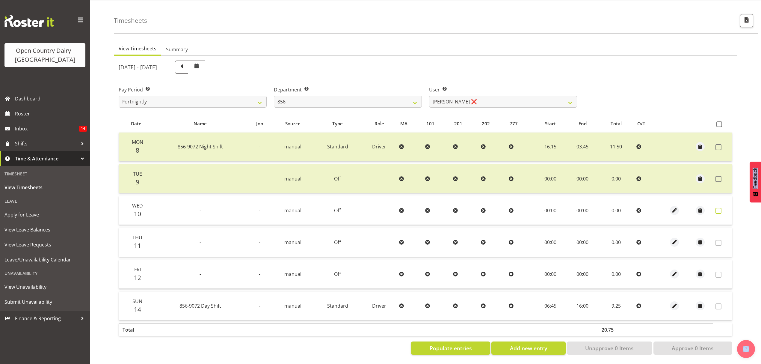
click at [721, 208] on span at bounding box center [719, 211] width 6 height 6
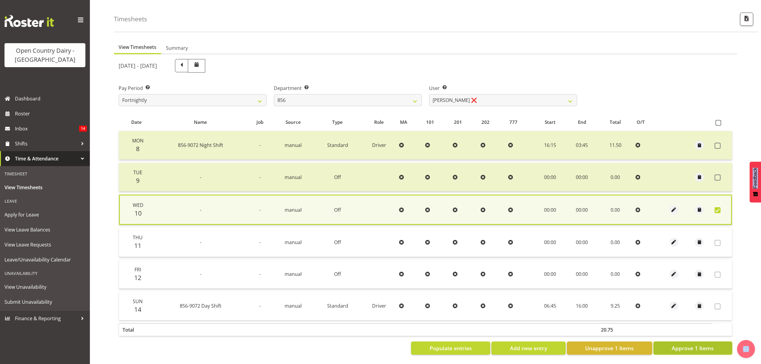
click at [692, 344] on span "Approve 1 Items" at bounding box center [693, 348] width 42 height 8
checkbox input "false"
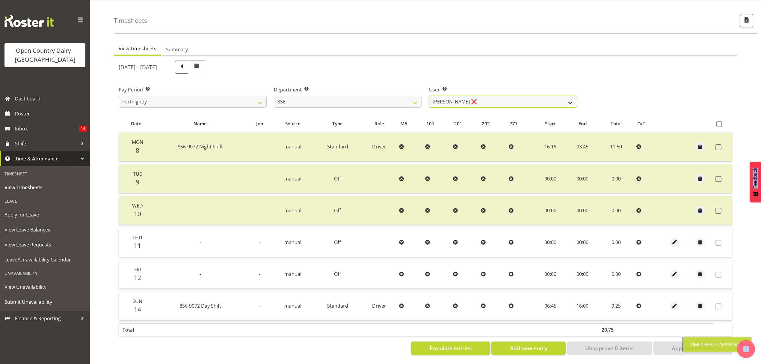
click at [569, 98] on select "Bradley Parkhill ❌ James Matheson ❌ Jason Vercoe ❌ Tony Lee ❌" at bounding box center [503, 102] width 148 height 12
select select "7435"
click at [429, 96] on select "Bradley Parkhill ❌ James Matheson ❌ Jason Vercoe ❌ Tony Lee ❌" at bounding box center [503, 102] width 148 height 12
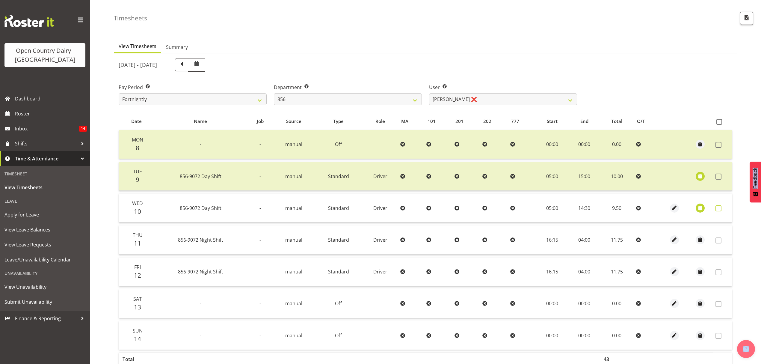
click at [719, 206] on span at bounding box center [719, 208] width 6 height 6
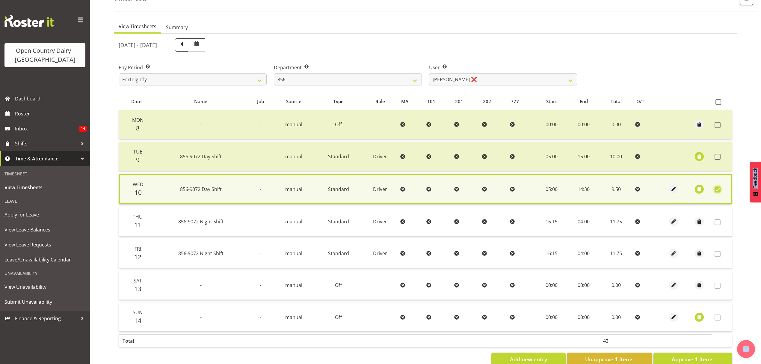
scroll to position [54, 0]
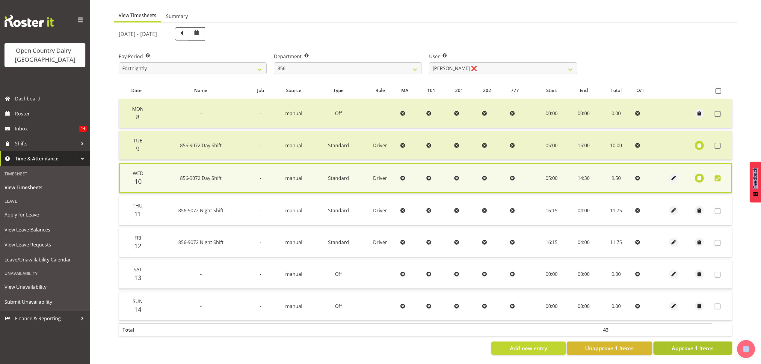
click at [705, 344] on span "Approve 1 Items" at bounding box center [693, 348] width 42 height 8
checkbox input "false"
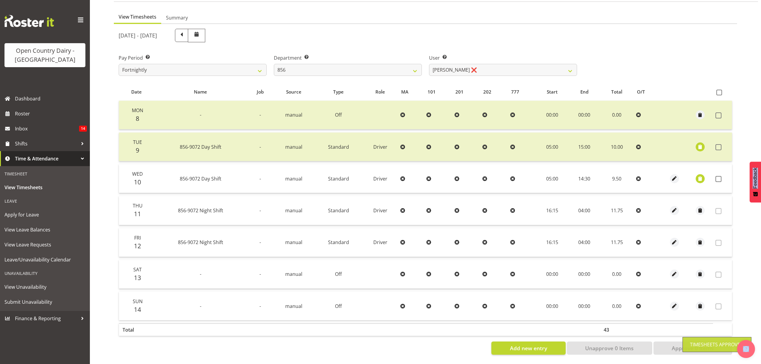
scroll to position [53, 0]
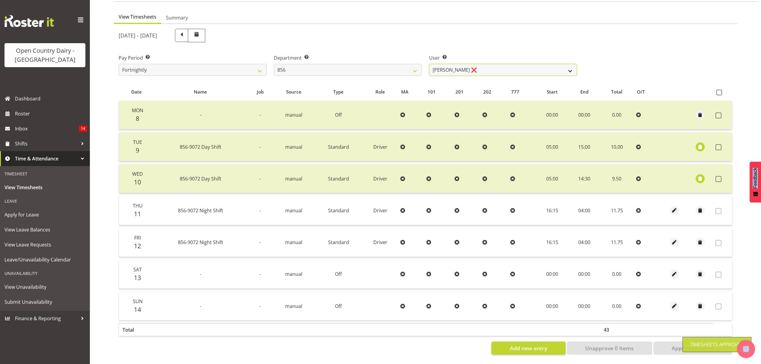
click at [572, 67] on select "Bradley Parkhill ❌ James Matheson ❌ Jason Vercoe ❌ Tony Lee ❌" at bounding box center [503, 70] width 148 height 12
select select "8441"
click at [429, 64] on select "Bradley Parkhill ❌ James Matheson ❌ Jason Vercoe ❌ Tony Lee ❌" at bounding box center [503, 70] width 148 height 12
click at [0, 0] on div at bounding box center [0, 0] width 0 height 0
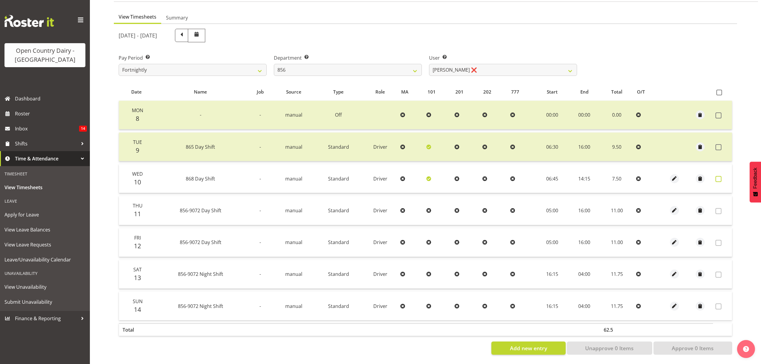
click at [718, 176] on span at bounding box center [719, 179] width 6 height 6
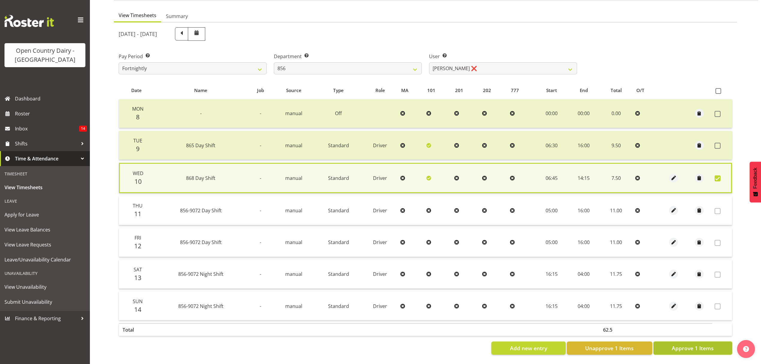
click at [697, 344] on span "Approve 1 Items" at bounding box center [693, 348] width 42 height 8
checkbox input "false"
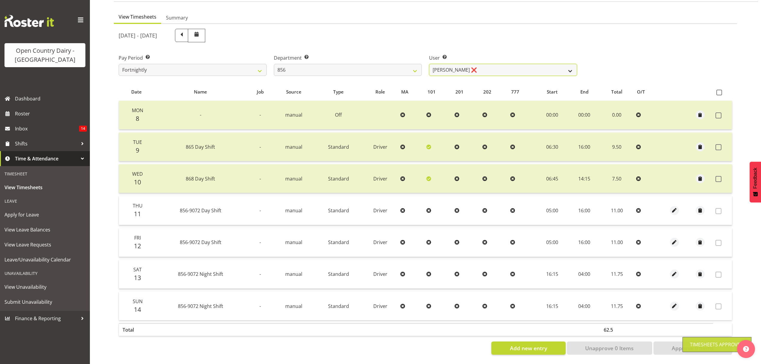
click at [564, 65] on select "Bradley Parkhill ❌ James Matheson ❌ Jason Vercoe ❌ Tony Lee ❌" at bounding box center [503, 70] width 148 height 12
click at [408, 64] on select "734 735 736 737 738 739 851 852 853 854 855 856 858 861 862 865 868 869 870 873" at bounding box center [348, 70] width 148 height 12
select select "783"
click at [274, 64] on select "734 735 736 737 738 739 851 852 853 854 855 856 858 861 862 865 868 869 870 873" at bounding box center [348, 70] width 148 height 12
click at [0, 0] on div at bounding box center [0, 0] width 0 height 0
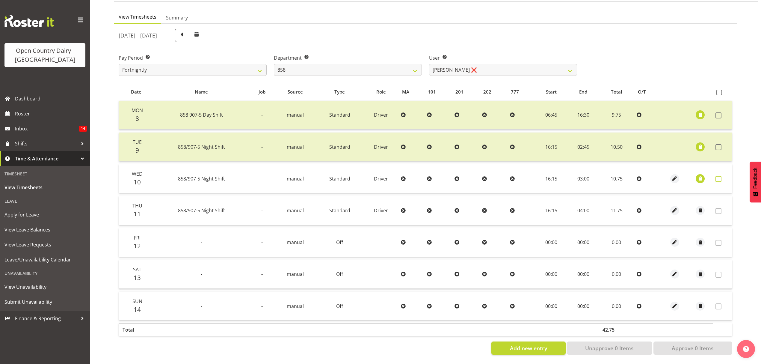
click at [721, 176] on span at bounding box center [719, 179] width 6 height 6
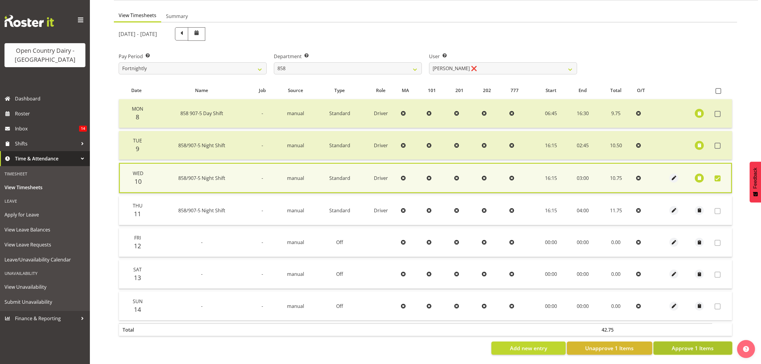
click at [703, 345] on span "Approve 1 Items" at bounding box center [693, 348] width 42 height 8
checkbox input "false"
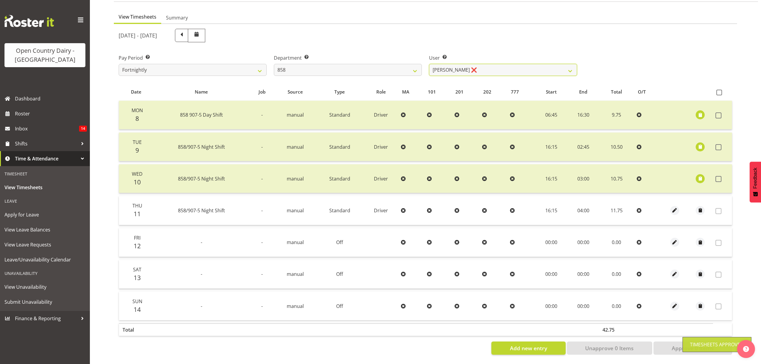
click at [569, 67] on select "Anthony Shaw ❌ Liam Bellman ❌ Neil Peters ❌" at bounding box center [503, 70] width 148 height 12
select select "9850"
click at [429, 64] on select "Anthony Shaw ❌ Liam Bellman ❌ Neil Peters ❌" at bounding box center [503, 70] width 148 height 12
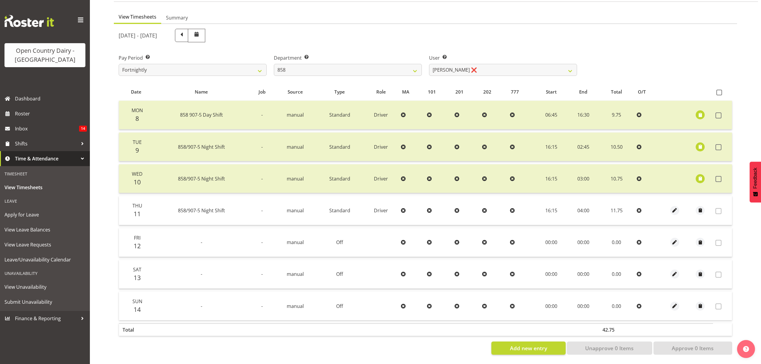
click at [0, 0] on div at bounding box center [0, 0] width 0 height 0
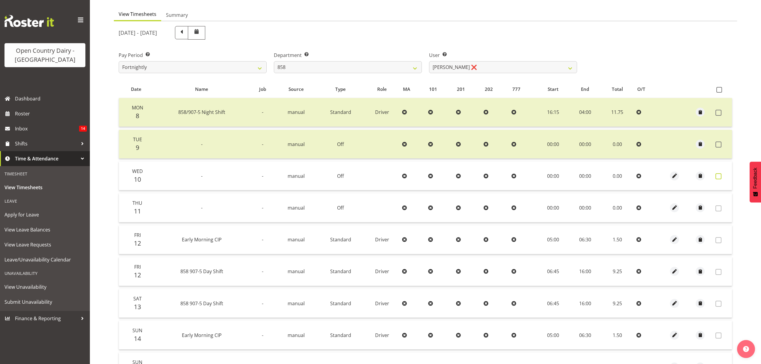
click at [718, 174] on span at bounding box center [719, 176] width 6 height 6
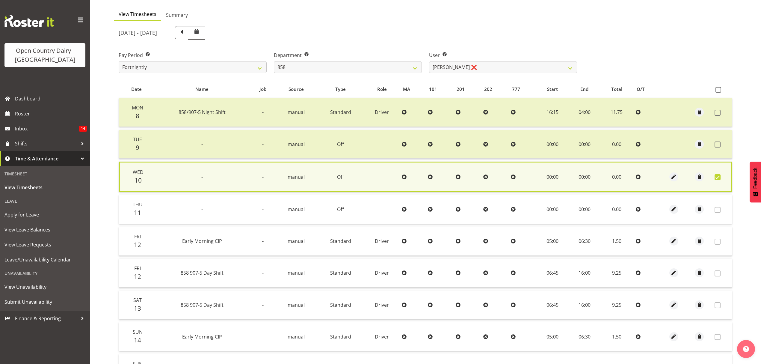
click at [718, 174] on span at bounding box center [718, 177] width 6 height 6
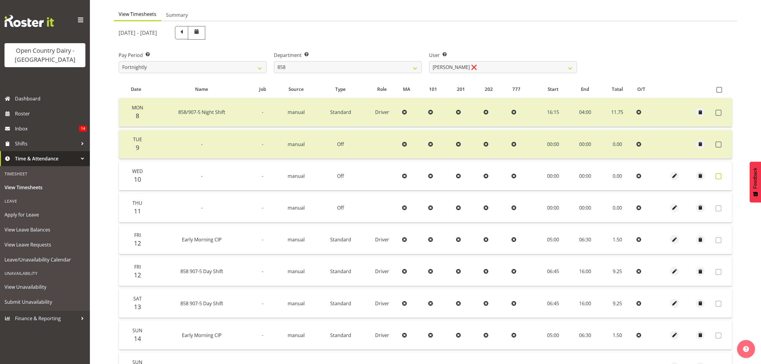
click at [718, 173] on span at bounding box center [719, 176] width 6 height 6
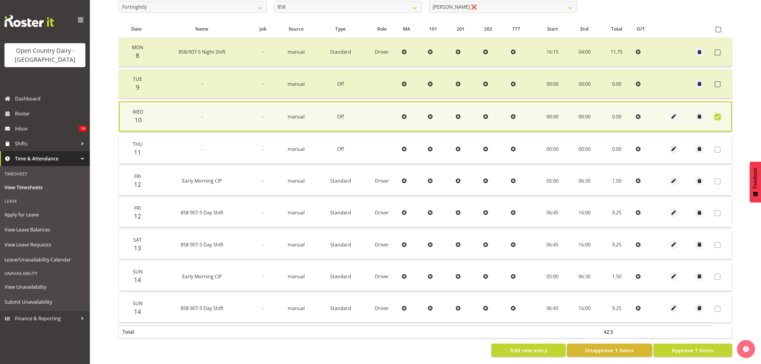
scroll to position [117, 0]
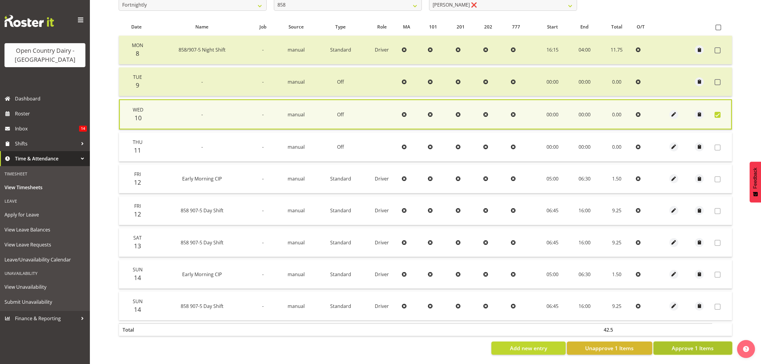
click at [706, 344] on span "Approve 1 Items" at bounding box center [693, 348] width 42 height 8
checkbox input "false"
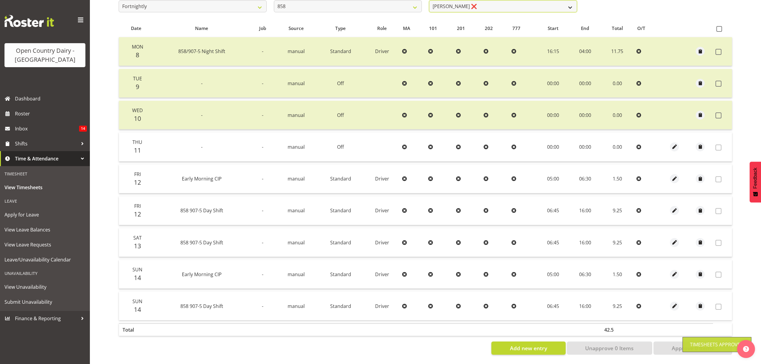
scroll to position [112, 0]
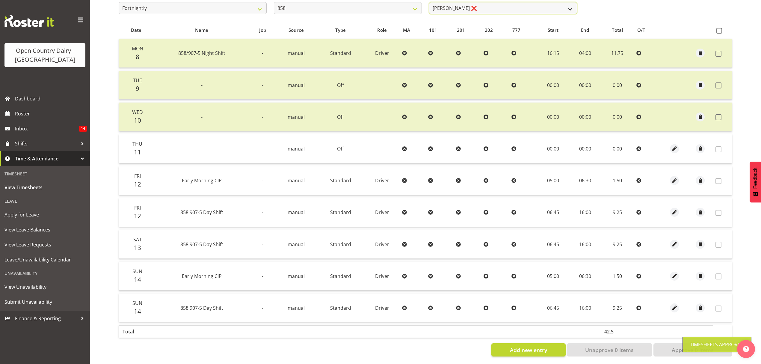
click at [573, 5] on select "Anthony Shaw ❌ Liam Bellman ❌ Neil Peters ❌" at bounding box center [503, 8] width 148 height 12
select select "7456"
click at [429, 2] on select "Anthony Shaw ❌ Liam Bellman ❌ Neil Peters ❌" at bounding box center [503, 8] width 148 height 12
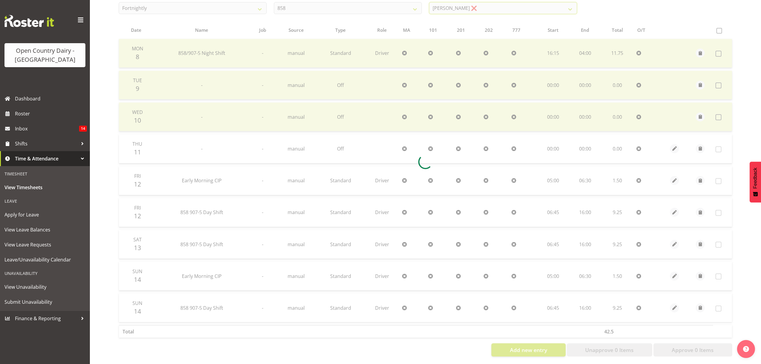
scroll to position [85, 0]
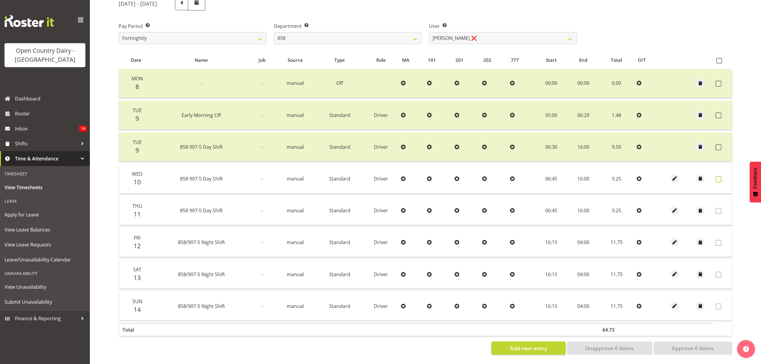
click at [717, 176] on span at bounding box center [719, 179] width 6 height 6
drag, startPoint x: 717, startPoint y: 174, endPoint x: 713, endPoint y: 174, distance: 4.2
click at [717, 176] on span at bounding box center [719, 179] width 6 height 6
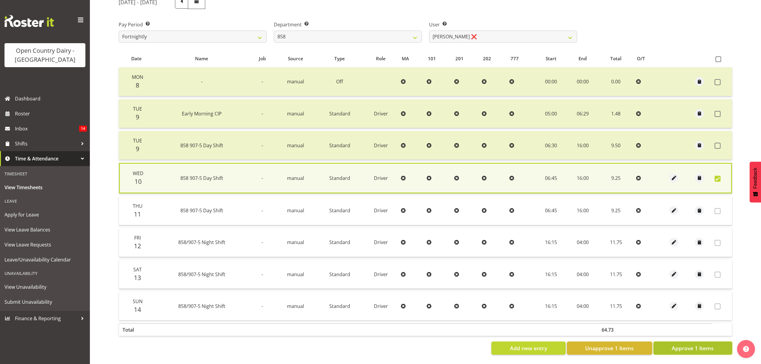
click at [688, 344] on span "Approve 1 Items" at bounding box center [693, 348] width 42 height 8
checkbox input "false"
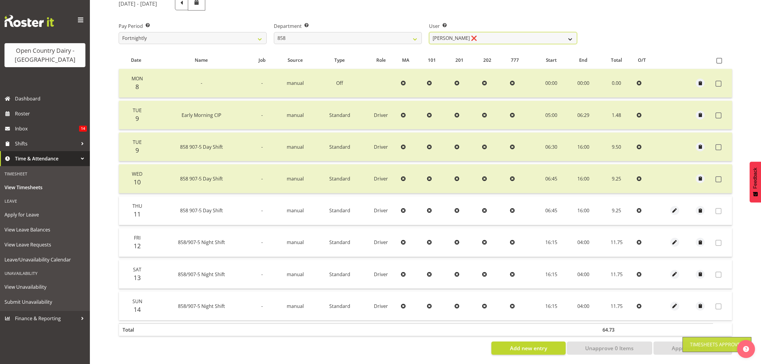
click at [571, 36] on select "Anthony Shaw ❌ Liam Bellman ❌ Neil Peters ❌" at bounding box center [503, 38] width 148 height 12
click at [418, 34] on select "734 735 736 737 738 739 851 852 853 854 855 856 858 861 862 865 868 869 870 873" at bounding box center [348, 38] width 148 height 12
select select "675"
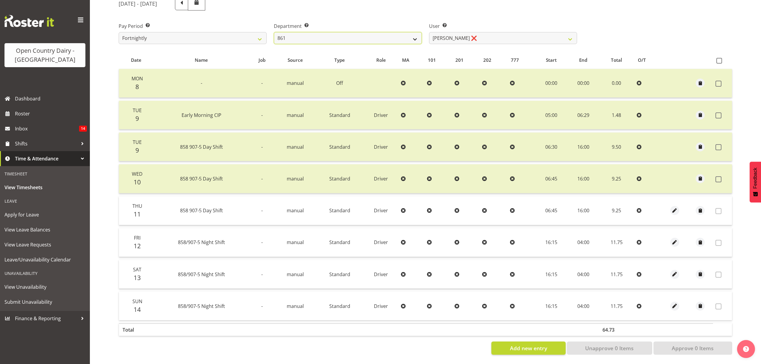
click at [274, 32] on select "734 735 736 737 738 739 851 852 853 854 855 856 858 861 862 865 868 869 870 873" at bounding box center [348, 38] width 148 height 12
select select "7389"
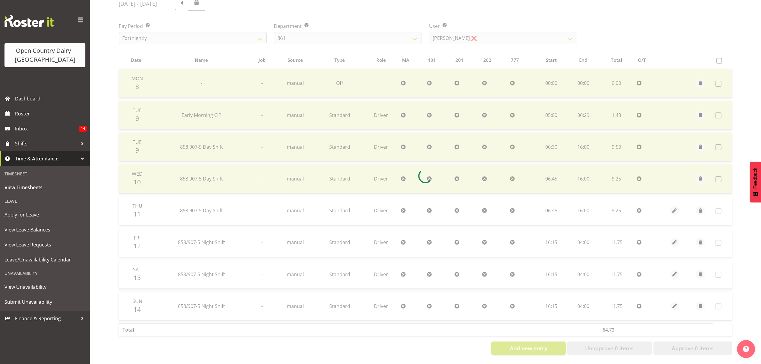
click at [403, 173] on div at bounding box center [425, 175] width 623 height 367
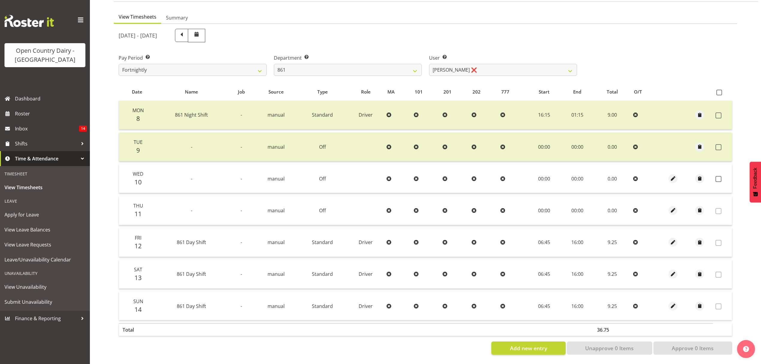
scroll to position [53, 0]
click at [719, 176] on span at bounding box center [719, 179] width 6 height 6
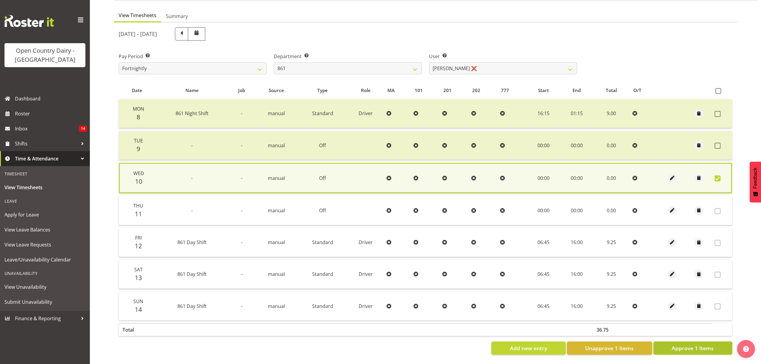
click at [697, 344] on span "Approve 1 Items" at bounding box center [693, 348] width 42 height 8
checkbox input "false"
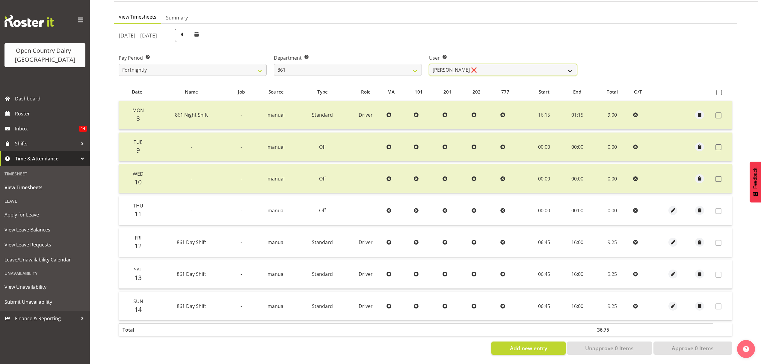
click at [563, 65] on select "Barry McIntosh ❌ Matthew Welland ❌ Philip Peek ❌" at bounding box center [503, 70] width 148 height 12
drag, startPoint x: 563, startPoint y: 65, endPoint x: 560, endPoint y: 67, distance: 3.5
click at [563, 65] on select "Barry McIntosh ❌ Matthew Welland ❌ Philip Peek ❌" at bounding box center [503, 70] width 148 height 12
click at [568, 68] on select "Barry McIntosh ❌ Matthew Welland ❌ Philip Peek ❌" at bounding box center [503, 70] width 148 height 12
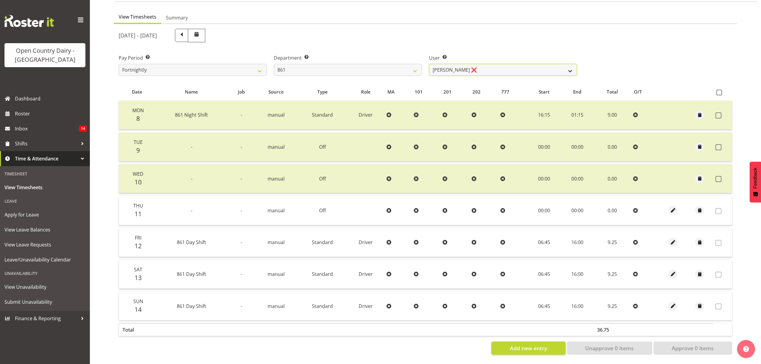
click at [568, 68] on select "Barry McIntosh ❌ Matthew Welland ❌ Philip Peek ❌" at bounding box center [503, 70] width 148 height 12
select select "7423"
click at [429, 64] on select "Barry McIntosh ❌ Matthew Welland ❌ Philip Peek ❌" at bounding box center [503, 70] width 148 height 12
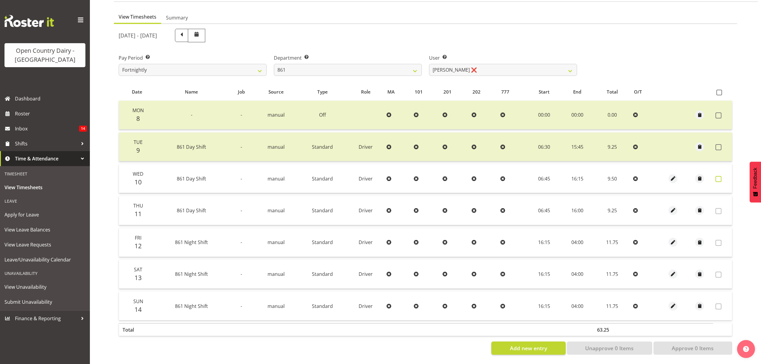
click at [721, 176] on span at bounding box center [719, 179] width 6 height 6
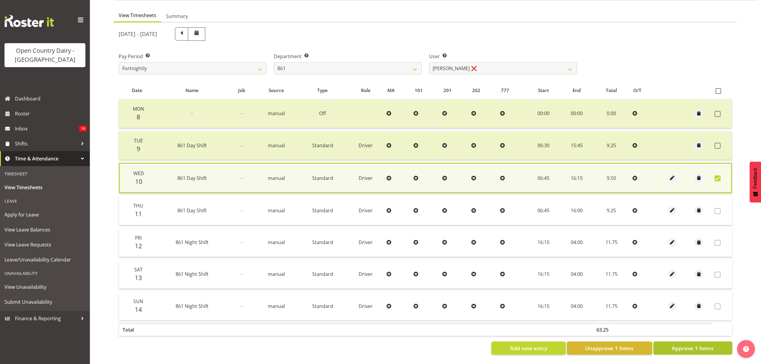
click at [680, 344] on span "Approve 1 Items" at bounding box center [693, 348] width 42 height 8
checkbox input "false"
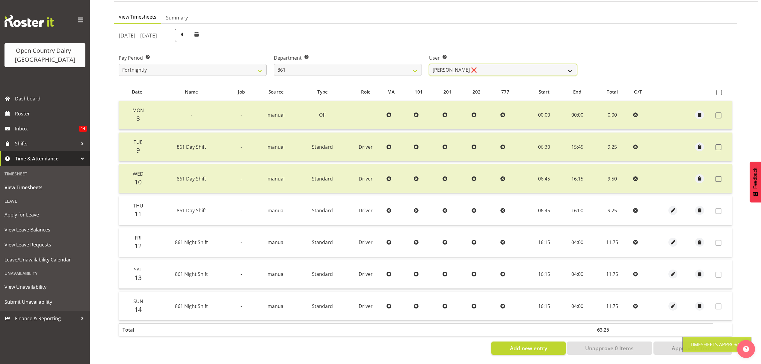
click at [569, 66] on select "Barry McIntosh ❌ Matthew Welland ❌ Philip Peek ❌" at bounding box center [503, 70] width 148 height 12
select select "7460"
click at [429, 64] on select "Barry McIntosh ❌ Matthew Welland ❌ Philip Peek ❌" at bounding box center [503, 70] width 148 height 12
click at [0, 0] on div at bounding box center [0, 0] width 0 height 0
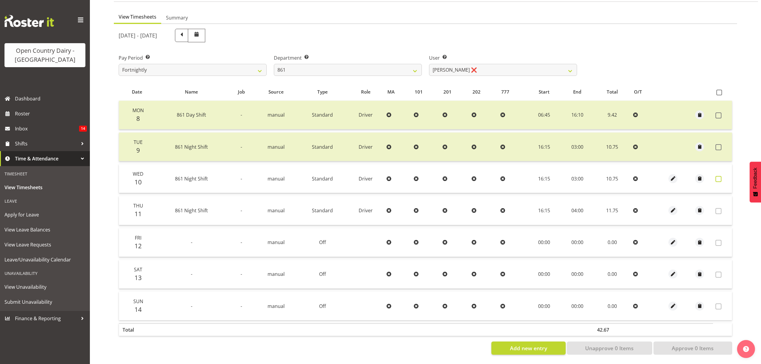
click at [719, 176] on span at bounding box center [719, 179] width 6 height 6
click at [721, 176] on span at bounding box center [719, 179] width 6 height 6
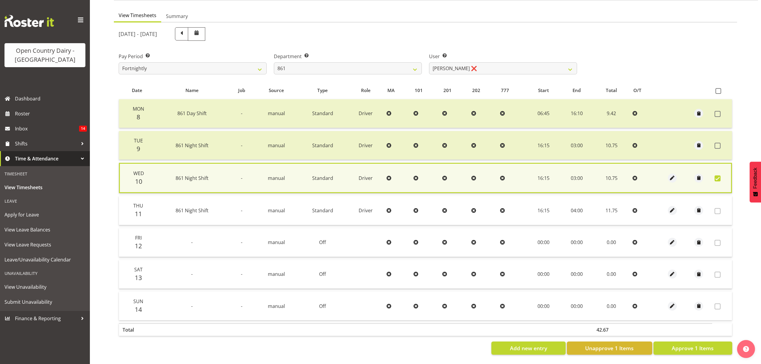
click at [721, 175] on label at bounding box center [719, 178] width 9 height 6
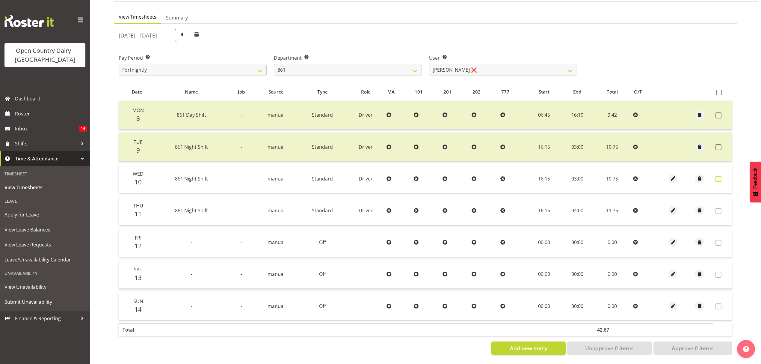
click at [719, 176] on span at bounding box center [719, 179] width 6 height 6
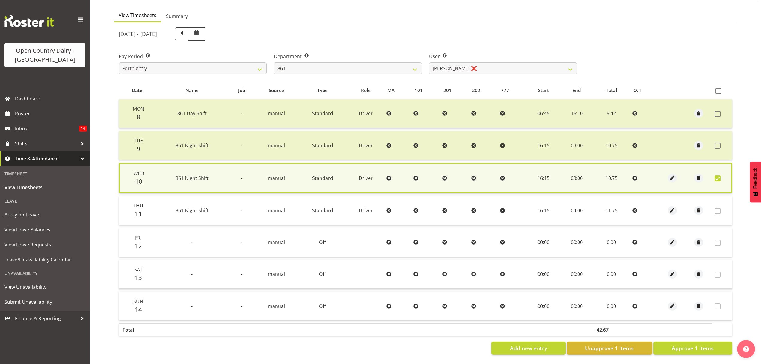
click at [719, 175] on span at bounding box center [718, 178] width 6 height 6
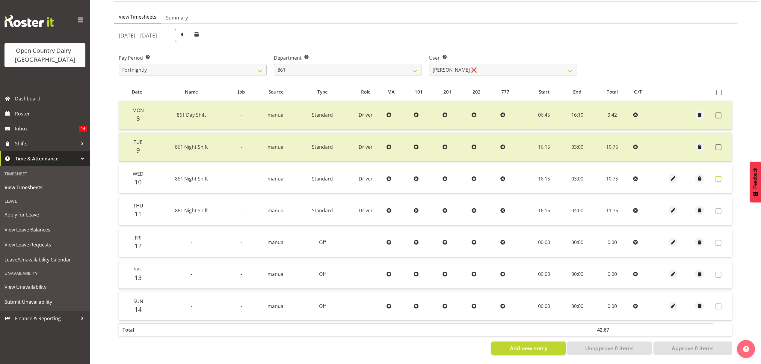
click at [717, 176] on span at bounding box center [719, 179] width 6 height 6
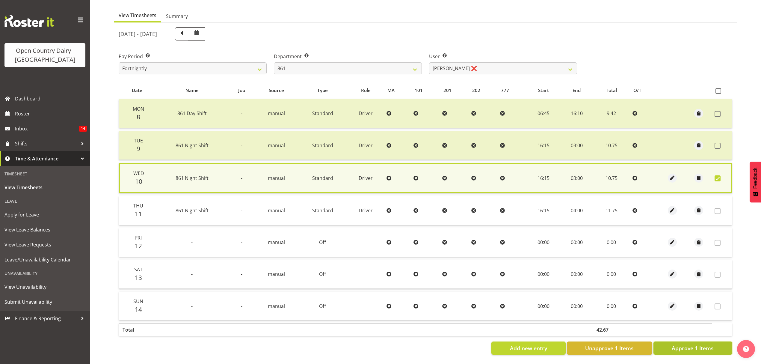
click at [691, 344] on span "Approve 1 Items" at bounding box center [693, 348] width 42 height 8
checkbox input "false"
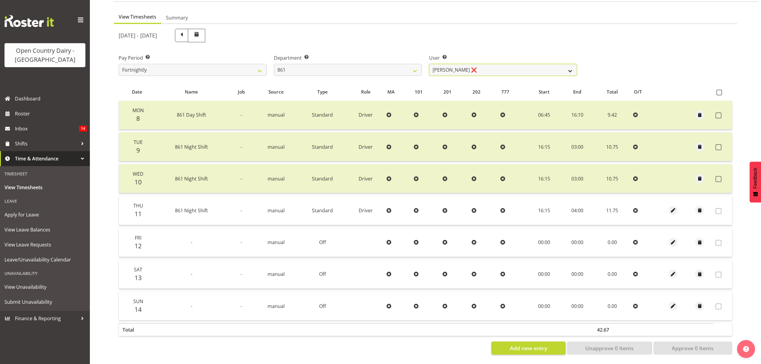
click at [565, 67] on select "Barry McIntosh ❌ Matthew Welland ❌ Philip Peek ❌" at bounding box center [503, 70] width 148 height 12
click at [414, 69] on select "734 735 736 737 738 739 851 852 853 854 855 856 858 861 862 865 868 869 870 873" at bounding box center [348, 70] width 148 height 12
select select "676"
click at [274, 64] on select "734 735 736 737 738 739 851 852 853 854 855 856 858 861 862 865 868 869 870 873" at bounding box center [348, 70] width 148 height 12
click at [0, 0] on div at bounding box center [0, 0] width 0 height 0
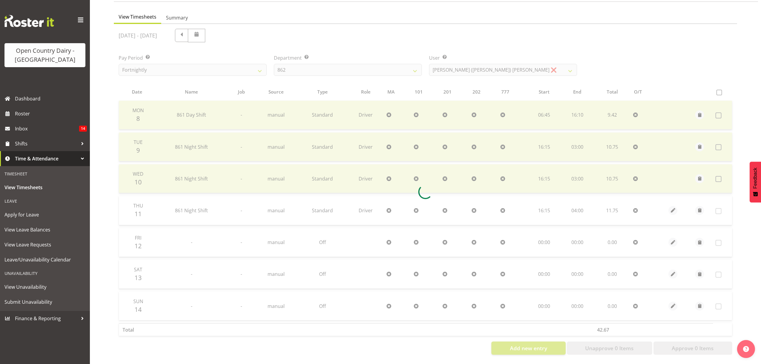
scroll to position [0, 0]
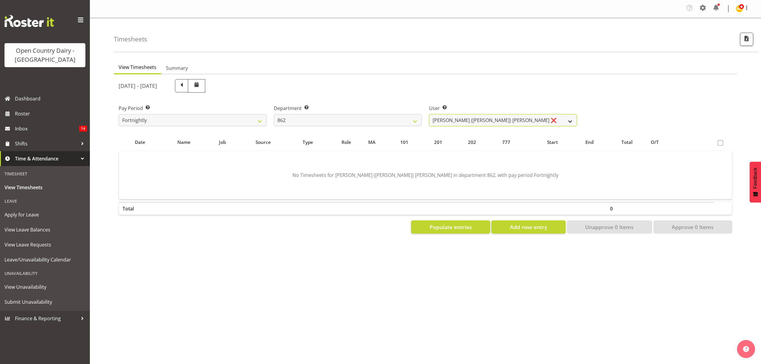
click at [565, 118] on select "Bennie (David) Smith ❌ Colin Schwarz ❌ Forbes O'Reilly ❌ Tracy Inder ❌" at bounding box center [503, 120] width 148 height 12
select select "11652"
click at [429, 114] on select "Bennie (David) Smith ❌ Colin Schwarz ❌ Forbes O'Reilly ❌ Tracy Inder ❌" at bounding box center [503, 120] width 148 height 12
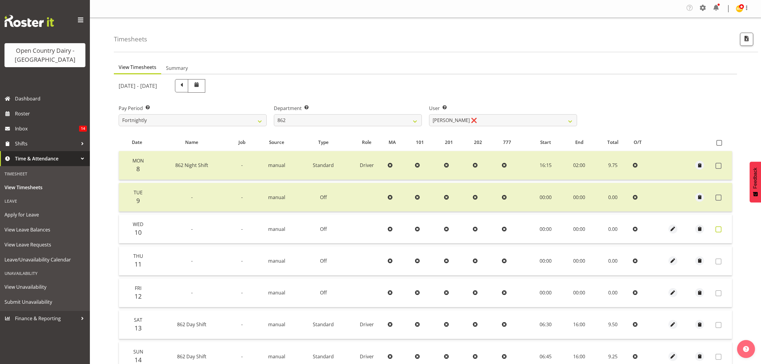
click at [717, 228] on span at bounding box center [719, 229] width 6 height 6
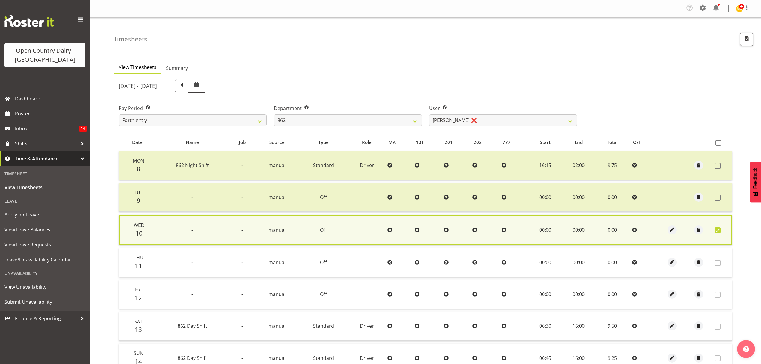
click at [717, 228] on span at bounding box center [718, 230] width 6 height 6
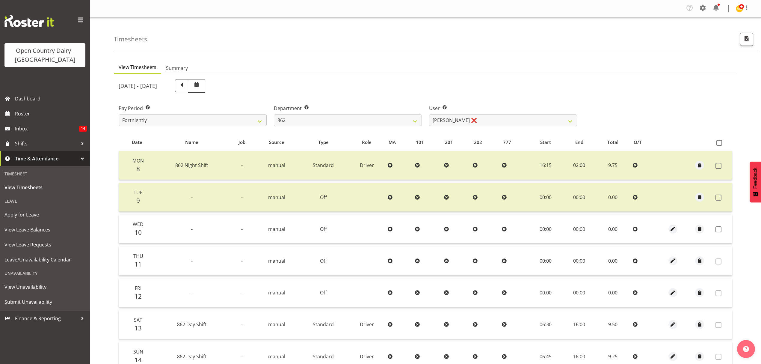
click at [717, 230] on td at bounding box center [722, 229] width 19 height 29
click at [718, 226] on span at bounding box center [719, 229] width 6 height 6
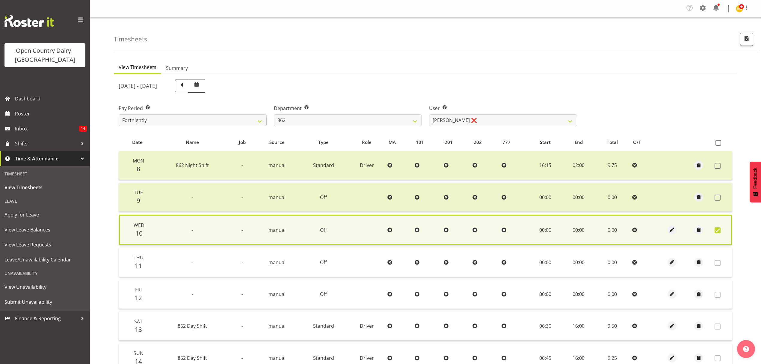
click at [718, 227] on span at bounding box center [718, 230] width 6 height 6
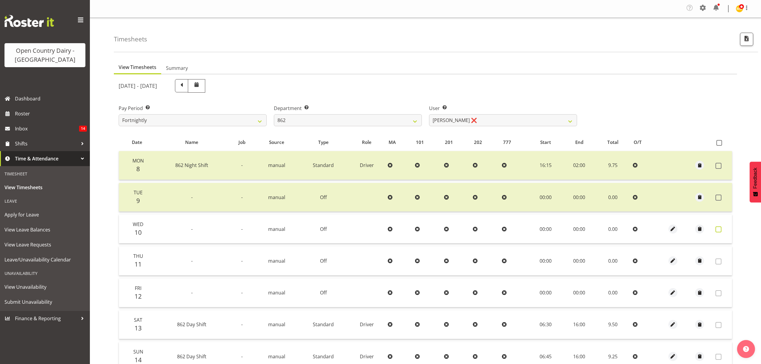
click at [719, 226] on span at bounding box center [719, 229] width 6 height 6
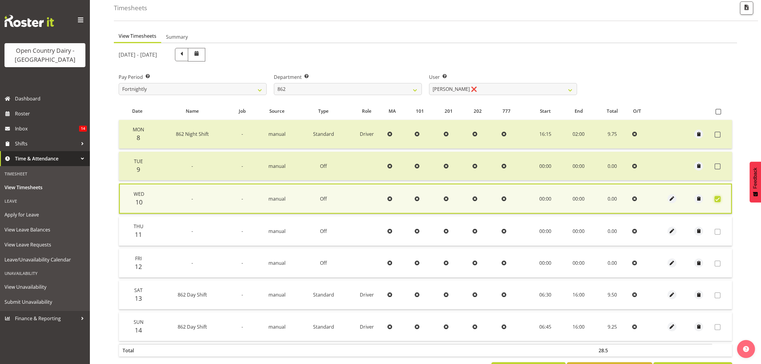
scroll to position [54, 0]
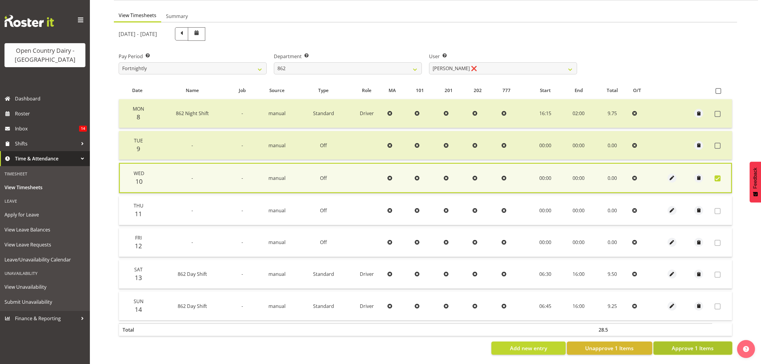
click at [707, 344] on span "Approve 1 Items" at bounding box center [693, 348] width 42 height 8
checkbox input "false"
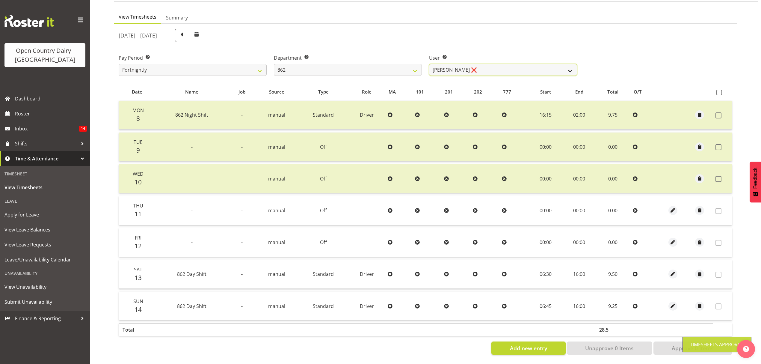
click at [569, 66] on select "Bennie (David) Smith ❌ Colin Schwarz ❌ Forbes O'Reilly ❌ Tracy Inder ❌" at bounding box center [503, 70] width 148 height 12
select select "10208"
click at [429, 64] on select "Bennie (David) Smith ❌ Colin Schwarz ❌ Forbes O'Reilly ❌ Tracy Inder ❌" at bounding box center [503, 70] width 148 height 12
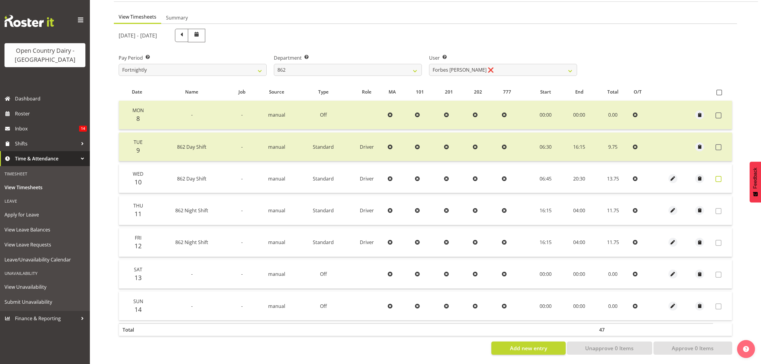
click at [716, 176] on span at bounding box center [719, 179] width 6 height 6
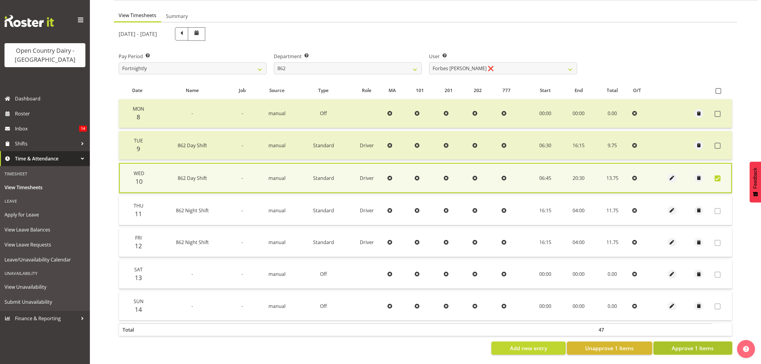
click at [703, 344] on span "Approve 1 Items" at bounding box center [693, 348] width 42 height 8
checkbox input "false"
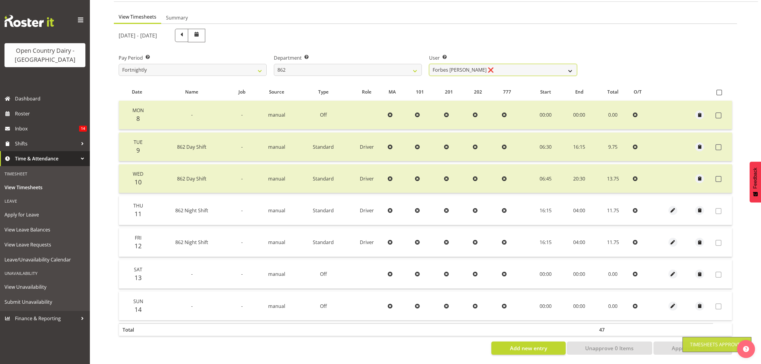
click at [568, 64] on select "Bennie (David) Smith ❌ Colin Schwarz ❌ Forbes O'Reilly ❌ Tracy Inder ❌" at bounding box center [503, 70] width 148 height 12
select select "11000"
click at [429, 64] on select "Bennie (David) Smith ❌ Colin Schwarz ❌ Forbes O'Reilly ❌ Tracy Inder ❌" at bounding box center [503, 70] width 148 height 12
click at [0, 0] on div at bounding box center [0, 0] width 0 height 0
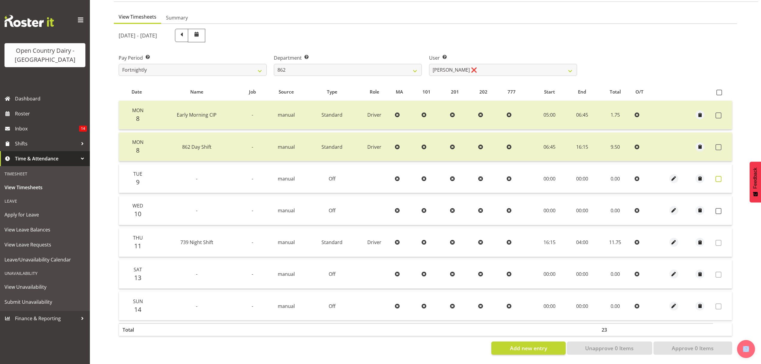
click at [718, 176] on span at bounding box center [719, 179] width 6 height 6
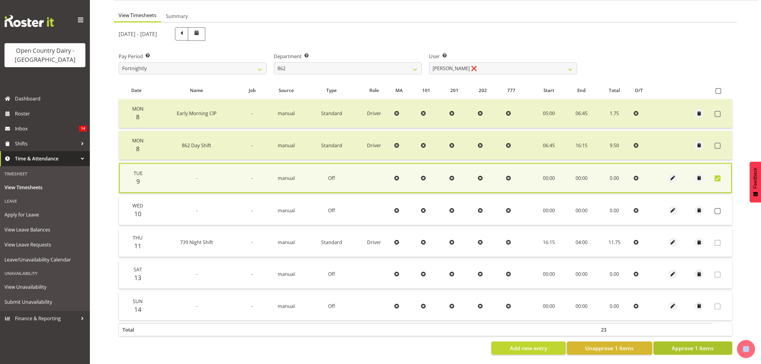
click at [693, 345] on span "Approve 1 Items" at bounding box center [693, 348] width 42 height 8
click at [693, 345] on div "Add new entry Unapprove 1 Items Approve 1 Items" at bounding box center [426, 347] width 614 height 13
checkbox input "false"
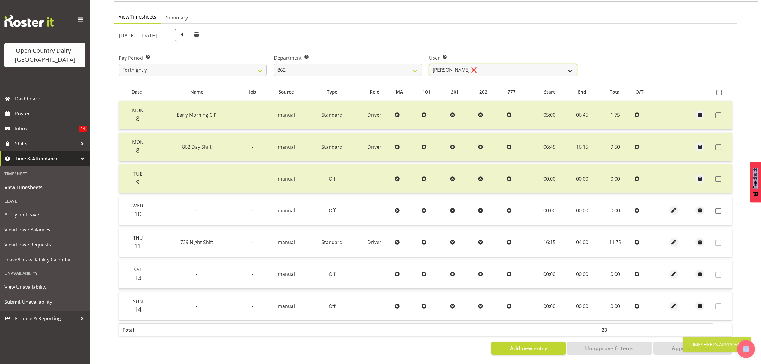
click at [571, 67] on select "Bennie (David) Smith ❌ Colin Schwarz ❌ Forbes O'Reilly ❌ Tracy Inder ❌" at bounding box center [503, 70] width 148 height 12
click at [417, 67] on select "734 735 736 737 738 739 851 852 853 854 855 856 858 861 862 865 868 869 870 873" at bounding box center [348, 70] width 148 height 12
select select "678"
click at [274, 64] on select "734 735 736 737 738 739 851 852 853 854 855 856 858 861 862 865 868 869 870 873" at bounding box center [348, 70] width 148 height 12
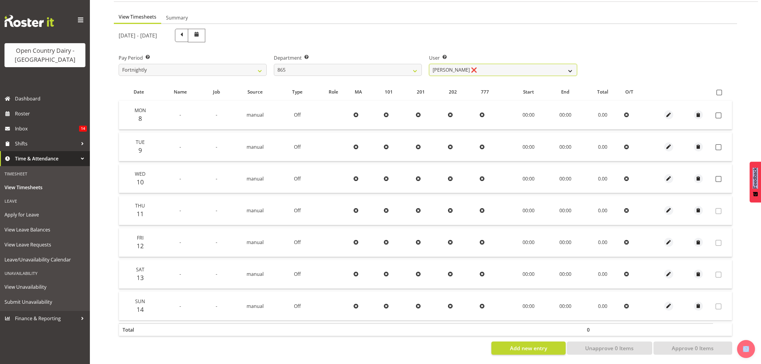
click at [572, 66] on select "Flavio Ferraz ❌ George Courtney ❌ Steffan Kennard ❌" at bounding box center [503, 70] width 148 height 12
select select "7487"
click at [429, 64] on select "Flavio Ferraz ❌ George Courtney ❌ Steffan Kennard ❌" at bounding box center [503, 70] width 148 height 12
click at [0, 0] on div at bounding box center [0, 0] width 0 height 0
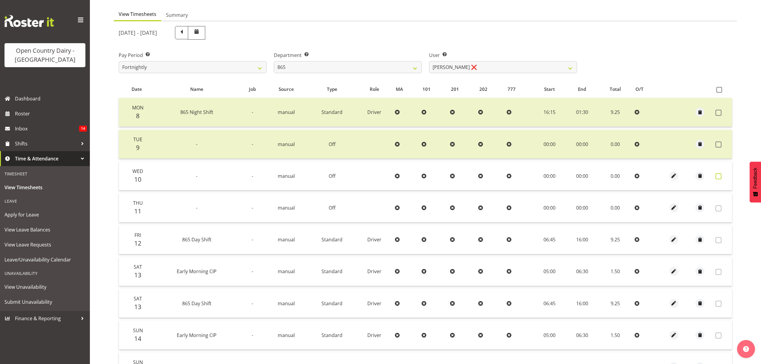
click at [721, 174] on span at bounding box center [719, 176] width 6 height 6
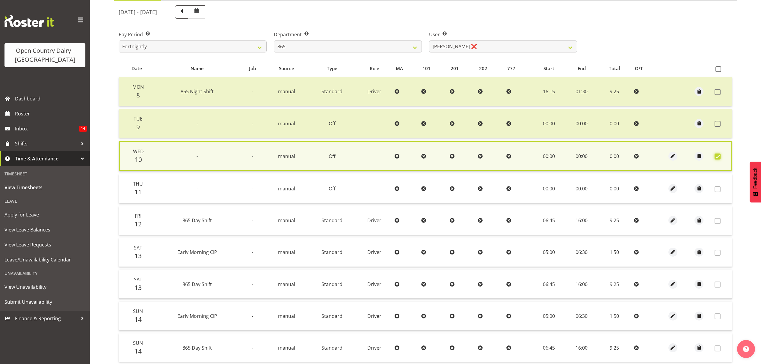
scroll to position [117, 0]
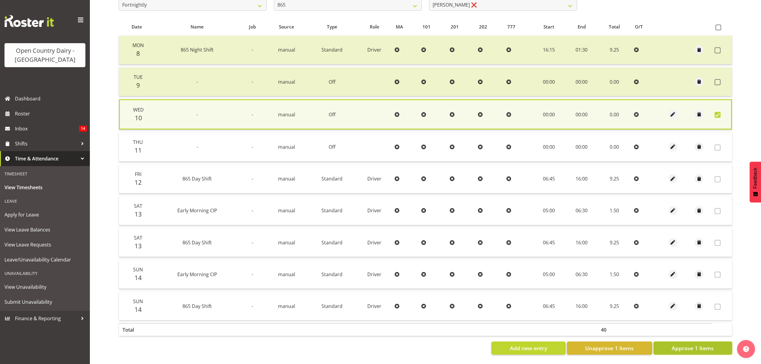
click at [695, 344] on span "Approve 1 Items" at bounding box center [693, 348] width 42 height 8
click at [695, 343] on div "Add new entry Unapprove 1 Items Approve 1 Items" at bounding box center [426, 347] width 614 height 13
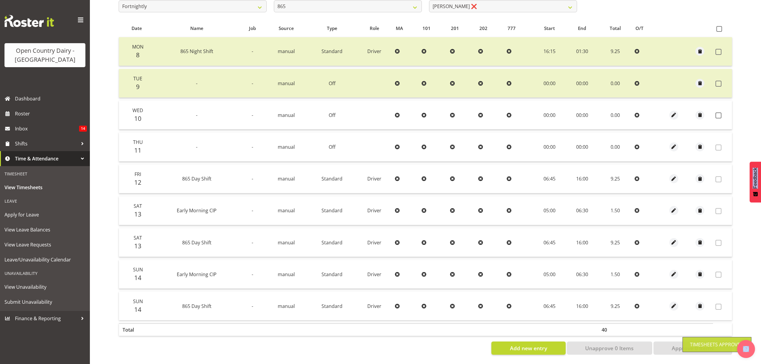
checkbox input "false"
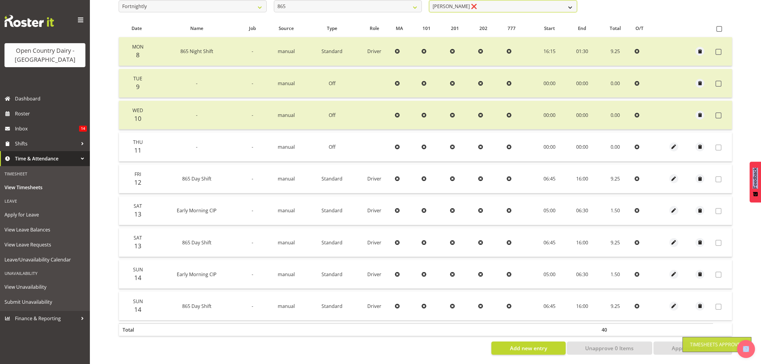
scroll to position [112, 0]
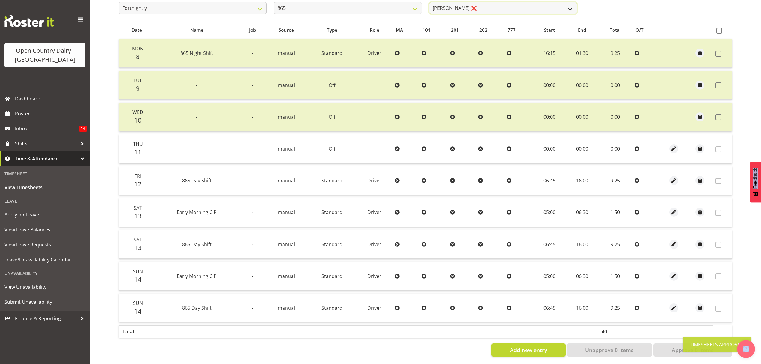
click at [551, 2] on select "Flavio Ferraz ❌ George Courtney ❌ Steffan Kennard ❌" at bounding box center [503, 8] width 148 height 12
select select "9760"
click at [429, 2] on select "Flavio Ferraz ❌ George Courtney ❌ Steffan Kennard ❌" at bounding box center [503, 8] width 148 height 12
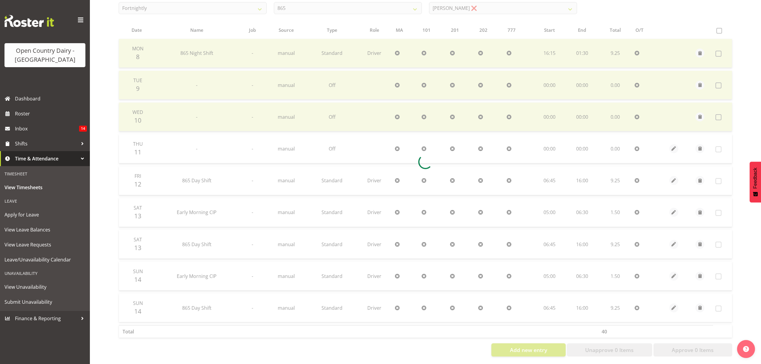
click at [537, 35] on div at bounding box center [425, 161] width 623 height 399
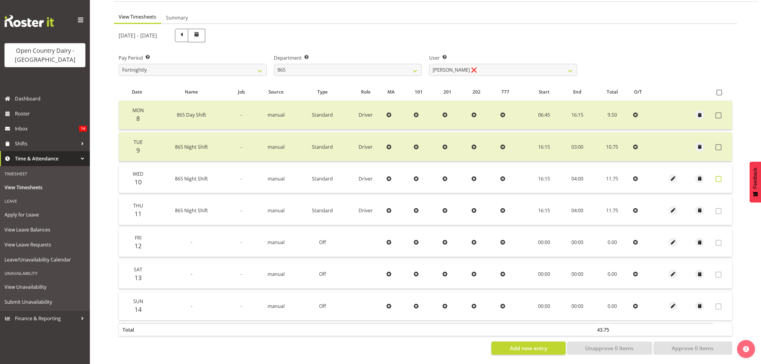
click at [716, 176] on span at bounding box center [719, 179] width 6 height 6
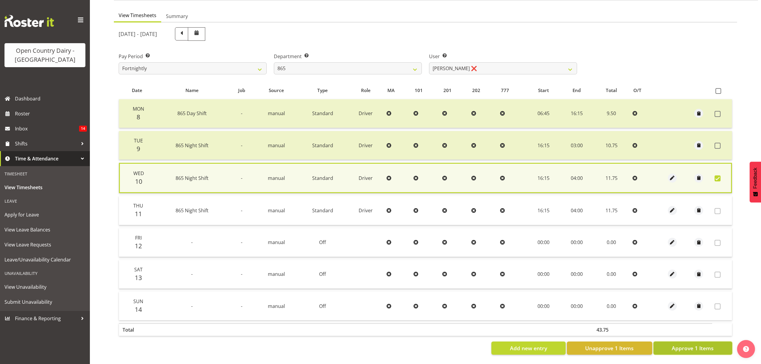
click at [687, 346] on span "Approve 1 Items" at bounding box center [693, 348] width 42 height 8
click at [687, 346] on div "Add new entry Unapprove 1 Items Approve 1 Items" at bounding box center [426, 347] width 614 height 13
checkbox input "false"
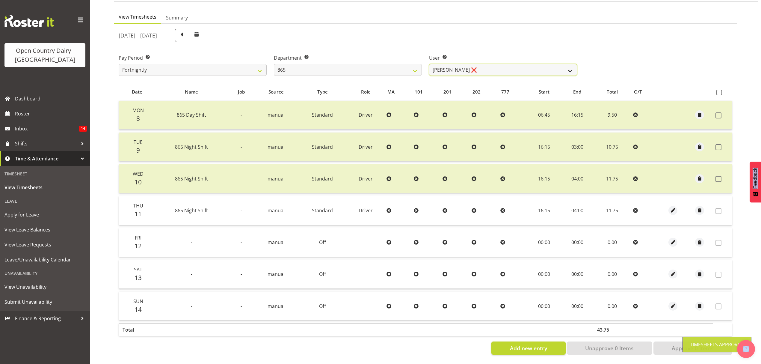
click at [575, 67] on select "Flavio Ferraz ❌ George Courtney ❌ Steffan Kennard ❌" at bounding box center [503, 70] width 148 height 12
click at [410, 64] on select "734 735 736 737 738 739 851 852 853 854 855 856 858 861 862 865 868 869 870 873" at bounding box center [348, 70] width 148 height 12
select select "681"
click at [274, 64] on select "734 735 736 737 738 739 851 852 853 854 855 856 858 861 862 865 868 869 870 873" at bounding box center [348, 70] width 148 height 12
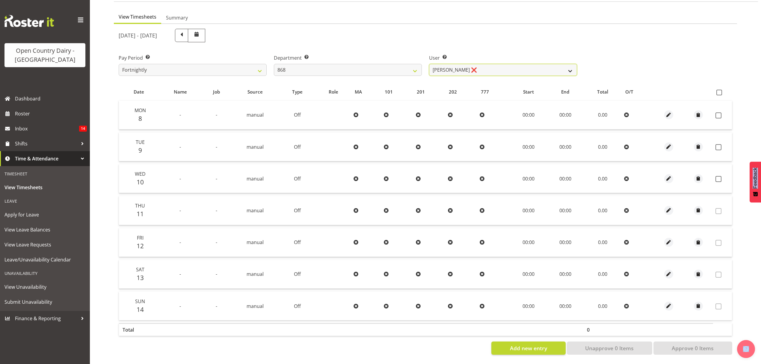
click at [566, 67] on select "Alan Rolton ❌ Cassidy Williams ❌ Christopher McIver ❌ Darin Ayling ❌" at bounding box center [503, 70] width 148 height 12
select select "9866"
click at [429, 64] on select "Alan Rolton ❌ Cassidy Williams ❌ Christopher McIver ❌ Darin Ayling ❌" at bounding box center [503, 70] width 148 height 12
click at [0, 0] on div at bounding box center [0, 0] width 0 height 0
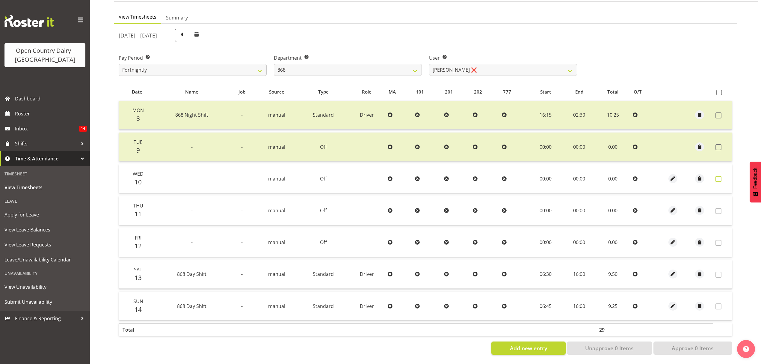
click at [720, 176] on span at bounding box center [719, 179] width 6 height 6
click at [718, 176] on span at bounding box center [719, 179] width 6 height 6
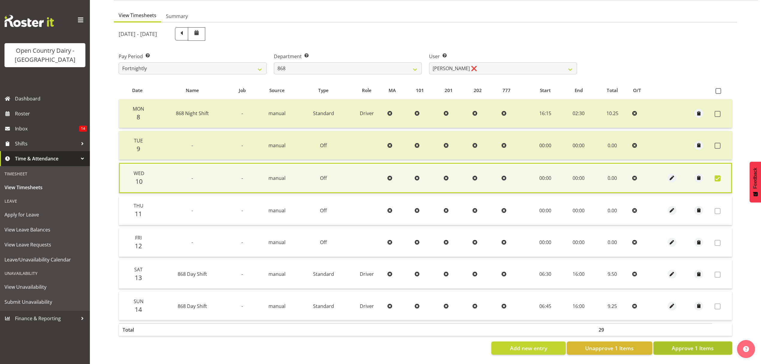
click at [692, 344] on span "Approve 1 Items" at bounding box center [693, 348] width 42 height 8
checkbox input "false"
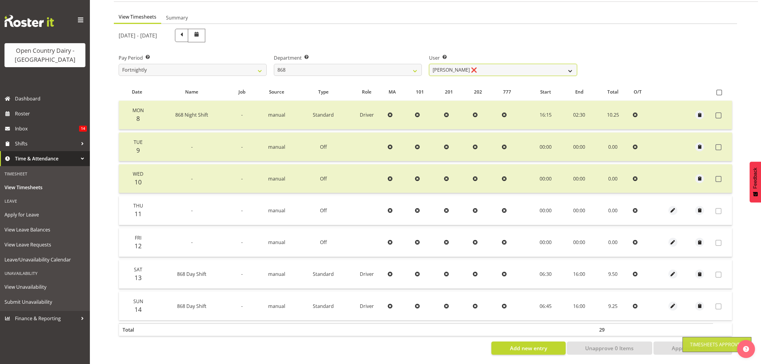
click at [569, 65] on select "Alan Rolton ❌ Cassidy Williams ❌ Christopher McIver ❌ Darin Ayling ❌" at bounding box center [503, 70] width 148 height 12
click at [429, 64] on select "Alan Rolton ❌ Cassidy Williams ❌ Christopher McIver ❌ Darin Ayling ❌" at bounding box center [503, 70] width 148 height 12
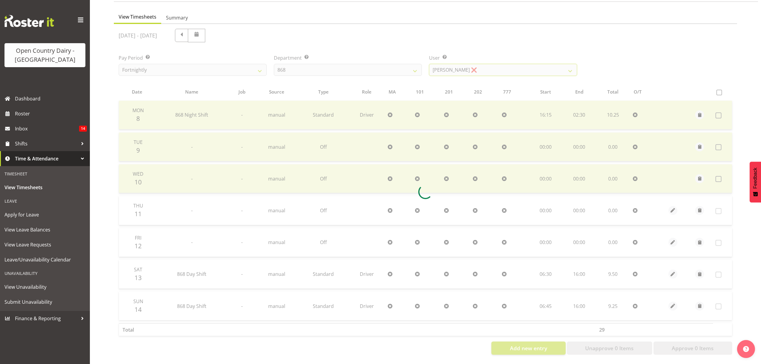
scroll to position [0, 0]
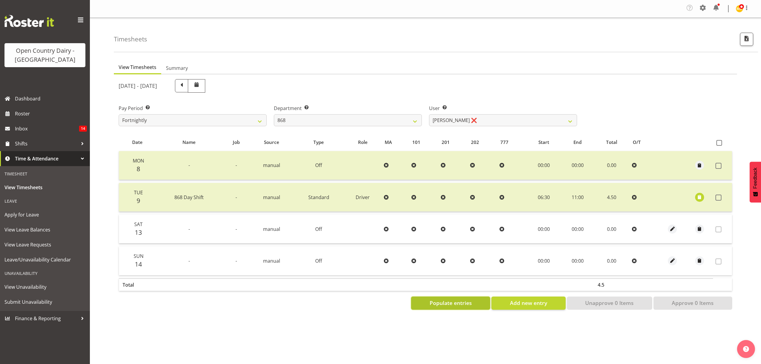
click at [451, 299] on span "Populate entries" at bounding box center [451, 303] width 42 height 8
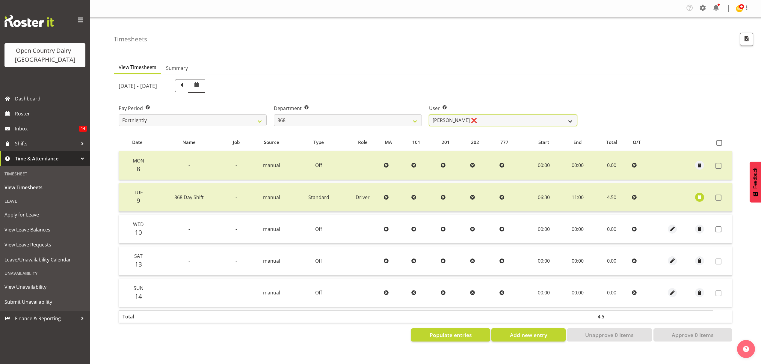
click at [565, 118] on select "Alan Rolton ❌ Cassidy Williams ❌ Christopher McIver ❌ Darin Ayling ❌" at bounding box center [503, 120] width 148 height 12
select select "10268"
click at [429, 114] on select "Alan Rolton ❌ Cassidy Williams ❌ Christopher McIver ❌ Darin Ayling ❌" at bounding box center [503, 120] width 148 height 12
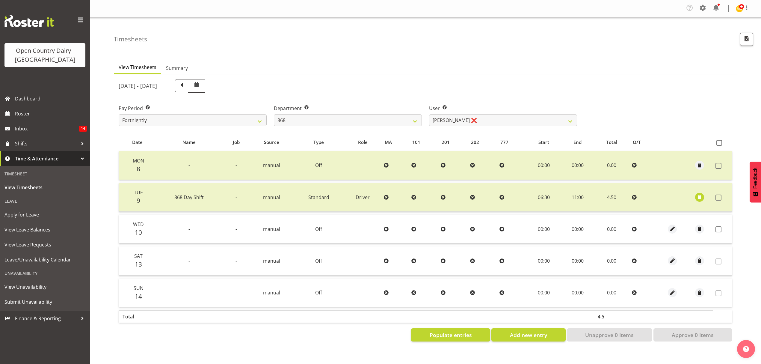
click at [0, 0] on div at bounding box center [0, 0] width 0 height 0
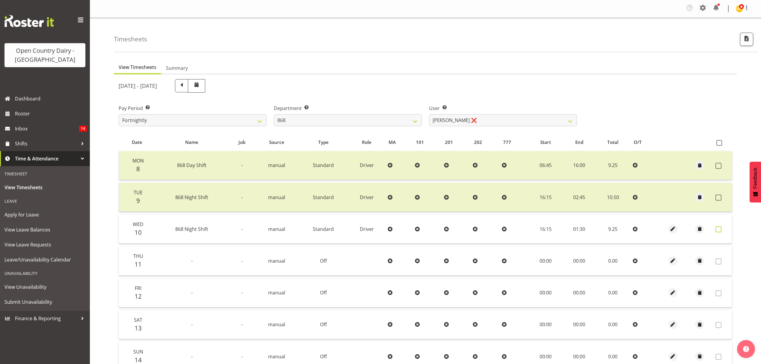
click at [719, 227] on span at bounding box center [719, 229] width 6 height 6
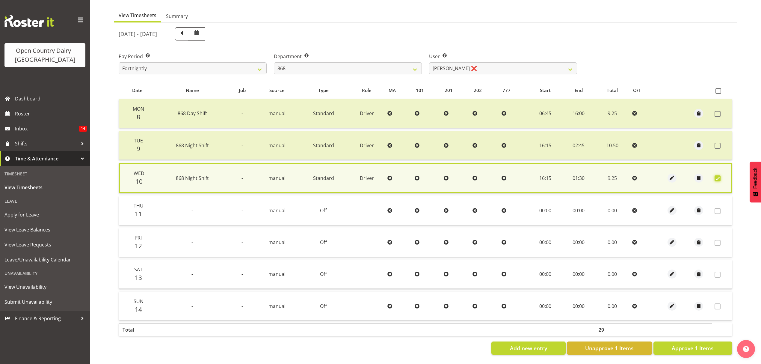
scroll to position [54, 0]
click at [697, 344] on span "Approve 1 Items" at bounding box center [693, 348] width 42 height 8
checkbox input "false"
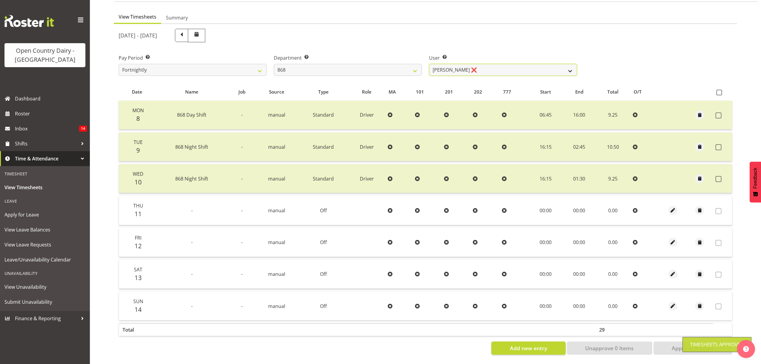
click at [571, 68] on select "Alan Rolton ❌ Cassidy Williams ❌ Christopher McIver ❌ Darin Ayling ❌" at bounding box center [503, 70] width 148 height 12
click at [418, 64] on select "734 735 736 737 738 739 851 852 853 854 855 856 858 861 862 865 868 869 870 873" at bounding box center [348, 70] width 148 height 12
select select "682"
click at [274, 64] on select "734 735 736 737 738 739 851 852 853 854 855 856 858 861 862 865 868 869 870 873" at bounding box center [348, 70] width 148 height 12
select select "7387"
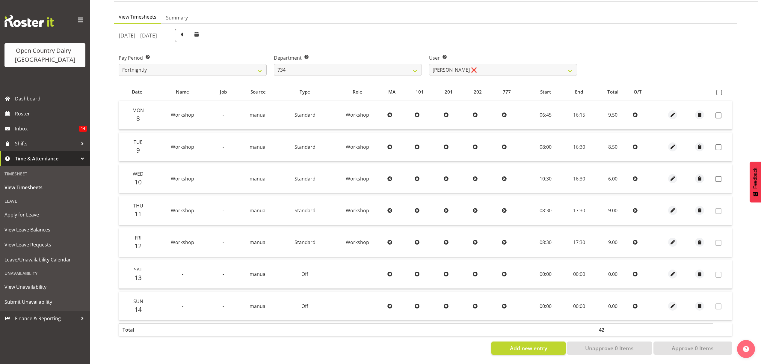
drag, startPoint x: 541, startPoint y: 64, endPoint x: 630, endPoint y: 46, distance: 90.7
click at [630, 46] on div "Pay Period Select which pay period you would like to view. Fortnightly Departme…" at bounding box center [425, 63] width 621 height 34
click at [415, 67] on select "734 735 736 737 738 739 851 852 853 854 855 856 858 861 862 865 868 869 870 873" at bounding box center [348, 70] width 148 height 12
click at [274, 64] on select "734 735 736 737 738 739 851 852 853 854 855 856 858 861 862 865 868 869 870 873" at bounding box center [348, 70] width 148 height 12
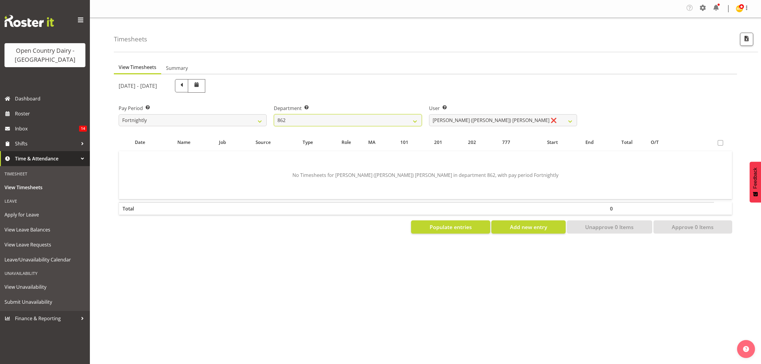
scroll to position [0, 0]
click at [562, 117] on select "Bennie (David) Smith ❌ Colin Schwarz ❌ Forbes O'Reilly ❌ Tracy Inder ❌" at bounding box center [503, 120] width 148 height 12
click at [562, 119] on select "Bennie (David) Smith ❌ Colin Schwarz ❌ Forbes O'Reilly ❌ Tracy Inder ❌" at bounding box center [503, 120] width 148 height 12
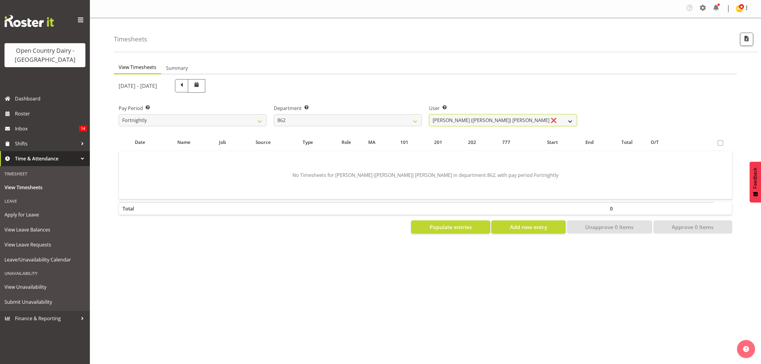
click at [562, 119] on select "Bennie (David) Smith ❌ Colin Schwarz ❌ Forbes O'Reilly ❌ Tracy Inder ❌" at bounding box center [503, 120] width 148 height 12
click at [417, 121] on select "734 735 736 737 738 739 851 852 853 854 855 856 858 861 862 865 868 869 870 873" at bounding box center [348, 120] width 148 height 12
select select "681"
click at [274, 114] on select "734 735 736 737 738 739 851 852 853 854 855 856 858 861 862 865 868 869 870 873" at bounding box center [348, 120] width 148 height 12
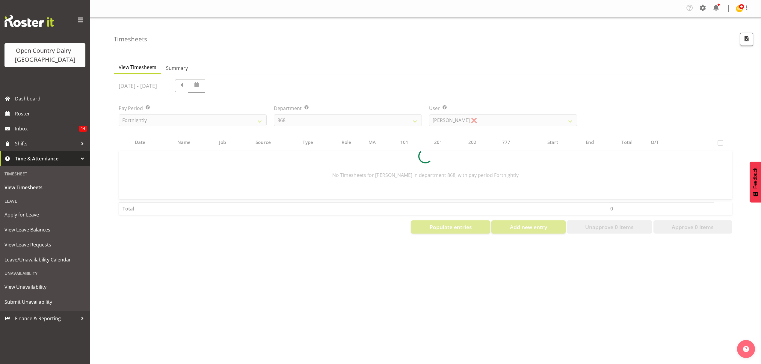
click at [366, 287] on div "View Timesheets Summary September 8th - September 14th 2025 Pay Period Select w…" at bounding box center [437, 177] width 647 height 240
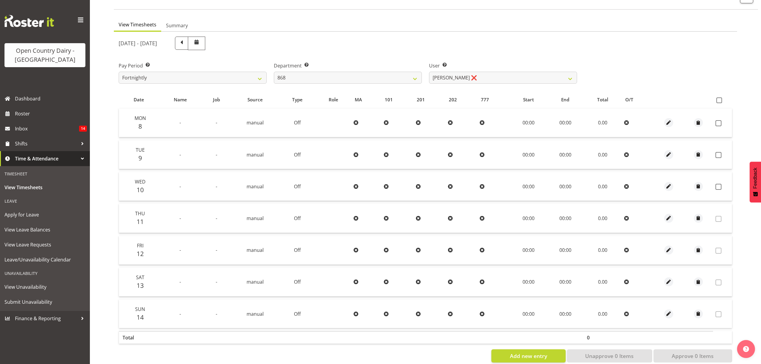
scroll to position [53, 0]
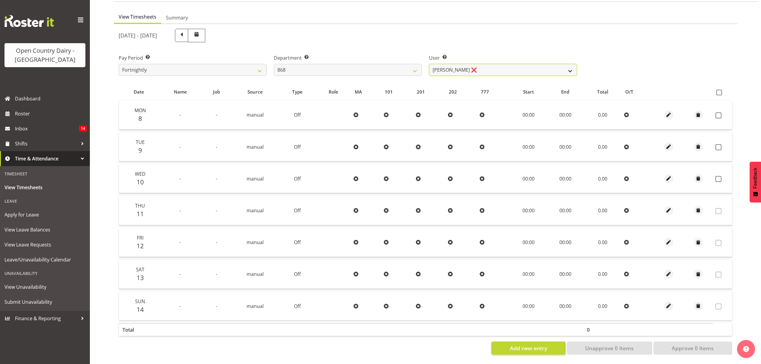
click at [575, 66] on select "Alan Rolton ❌ Cassidy Williams ❌ Christopher McIver ❌ Darin Ayling ❌" at bounding box center [503, 70] width 148 height 12
select select "10268"
click at [429, 64] on select "Alan Rolton ❌ Cassidy Williams ❌ Christopher McIver ❌ Darin Ayling ❌" at bounding box center [503, 70] width 148 height 12
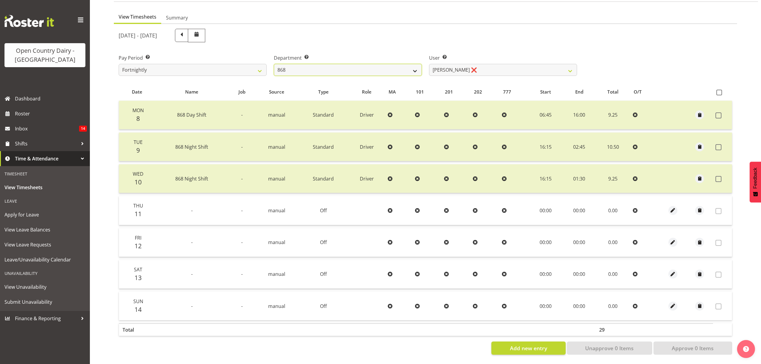
click at [411, 64] on select "734 735 736 737 738 739 851 852 853 854 855 856 858 861 862 865 868 869 870 873" at bounding box center [348, 70] width 148 height 12
select select "682"
click at [274, 64] on select "734 735 736 737 738 739 851 852 853 854 855 856 858 861 862 865 868 869 870 873" at bounding box center [348, 70] width 148 height 12
select select "7387"
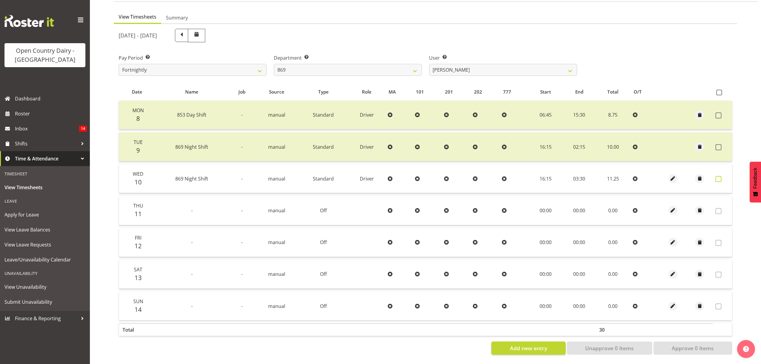
click at [721, 176] on span at bounding box center [719, 179] width 6 height 6
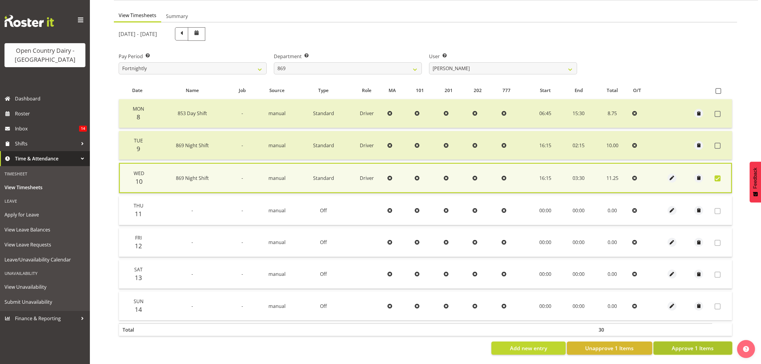
click at [687, 344] on span "Approve 1 Items" at bounding box center [693, 348] width 42 height 8
checkbox input "false"
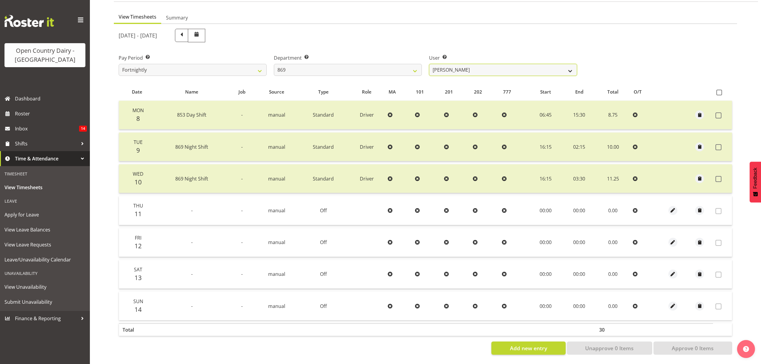
click at [572, 67] on select "Barry O'Donnell ❌ Barry Johnston ❌ Jason Soper ❌ Peter Wieczorek ❌" at bounding box center [503, 70] width 148 height 12
select select "7388"
click at [429, 64] on select "Barry O'Donnell ❌ Barry Johnston ❌ Jason Soper ❌ Peter Wieczorek ❌" at bounding box center [503, 70] width 148 height 12
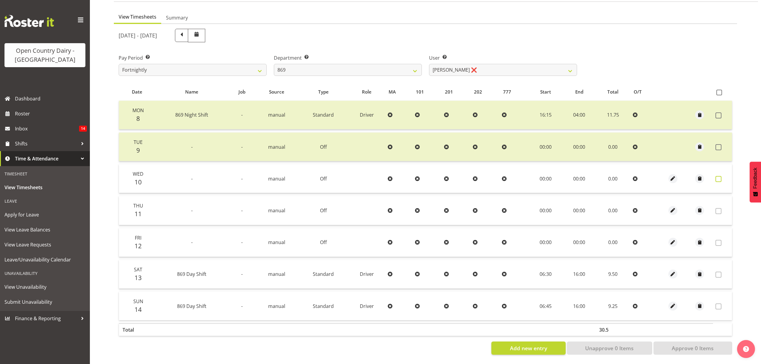
click at [719, 177] on span at bounding box center [719, 179] width 6 height 6
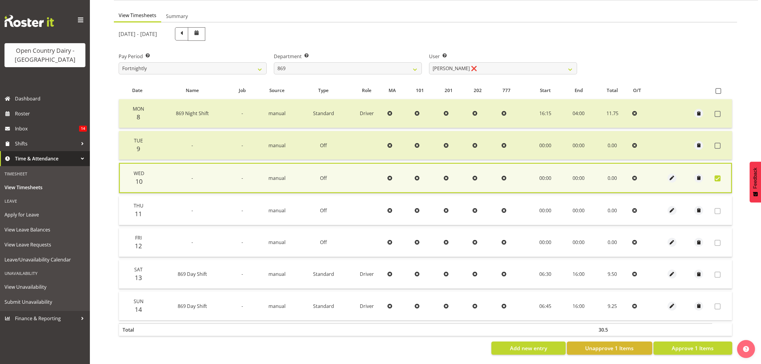
click at [719, 177] on span at bounding box center [718, 178] width 6 height 6
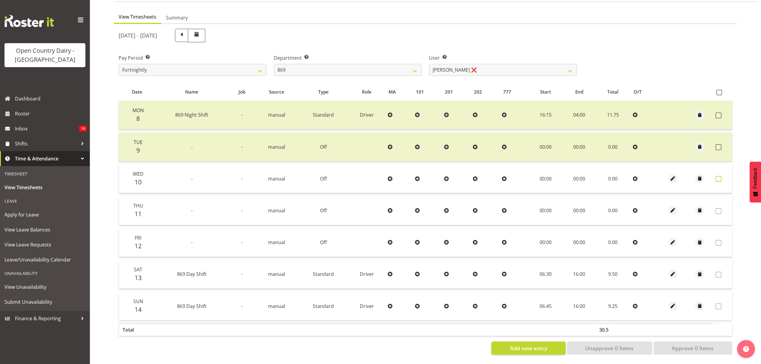
click at [718, 176] on span at bounding box center [719, 179] width 6 height 6
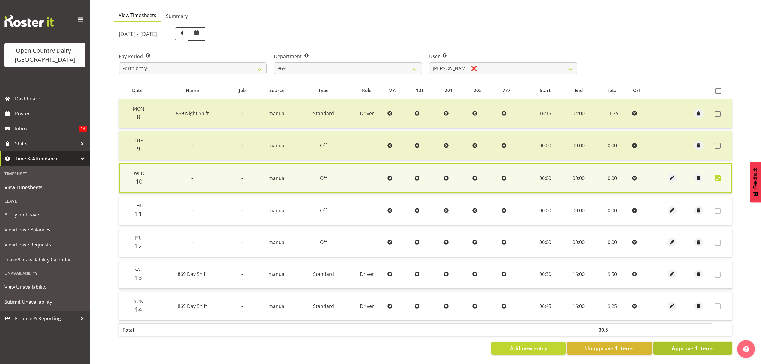
click at [696, 344] on span "Approve 1 Items" at bounding box center [693, 348] width 42 height 8
checkbox input "false"
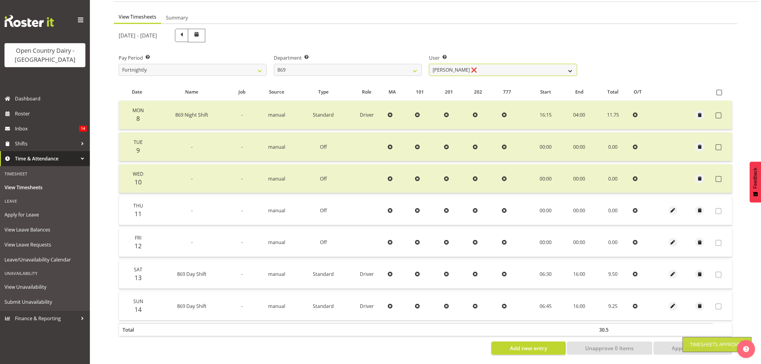
click at [575, 64] on select "Barry O'Donnell ❌ Barry Johnston ❌ Jason Soper ❌ Peter Wieczorek ❌" at bounding box center [503, 70] width 148 height 12
select select "10302"
click at [429, 64] on select "Barry O'Donnell ❌ Barry Johnston ❌ Jason Soper ❌ Peter Wieczorek ❌" at bounding box center [503, 70] width 148 height 12
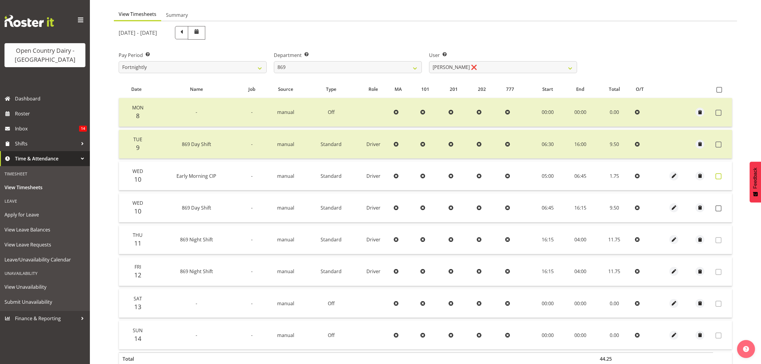
click at [722, 173] on label at bounding box center [720, 176] width 9 height 6
checkbox input "true"
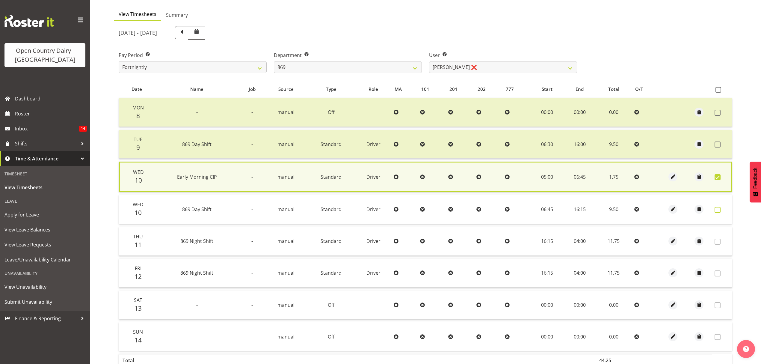
click at [717, 207] on span at bounding box center [718, 210] width 6 height 6
checkbox input "true"
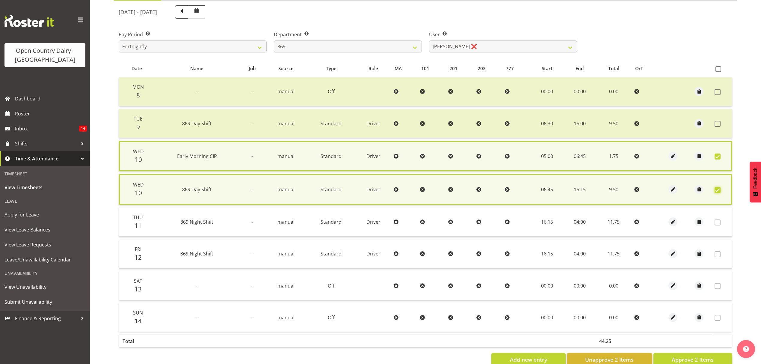
scroll to position [87, 0]
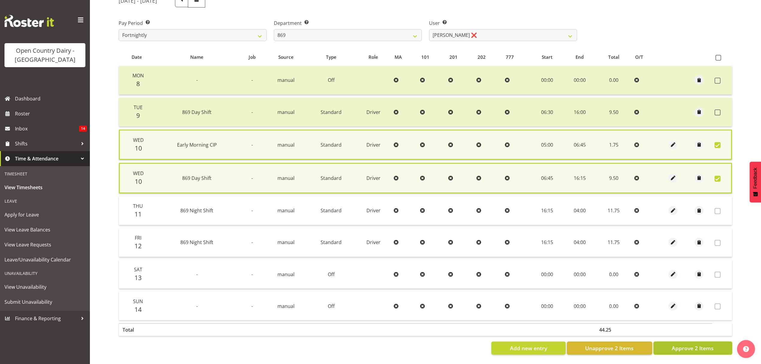
click at [688, 344] on span "Approve 2 Items" at bounding box center [693, 348] width 42 height 8
checkbox input "false"
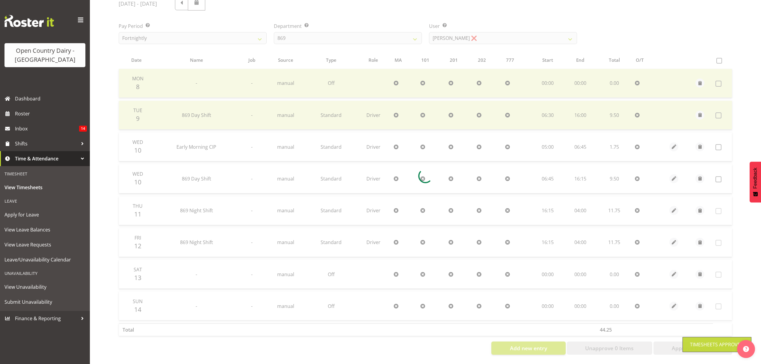
scroll to position [85, 0]
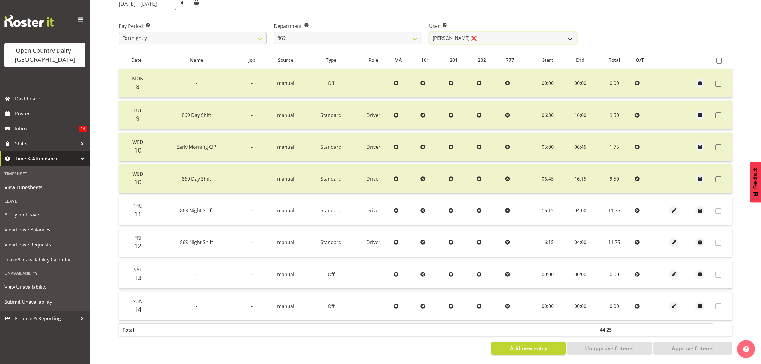
click at [569, 33] on select "Barry O'Donnell ❌ Barry Johnston ❌ Jason Soper ❌ Peter Wieczorek ❌" at bounding box center [503, 38] width 148 height 12
select select "7399"
click at [429, 32] on select "Barry O'Donnell ❌ Barry Johnston ❌ Jason Soper ❌ Peter Wieczorek ❌" at bounding box center [503, 38] width 148 height 12
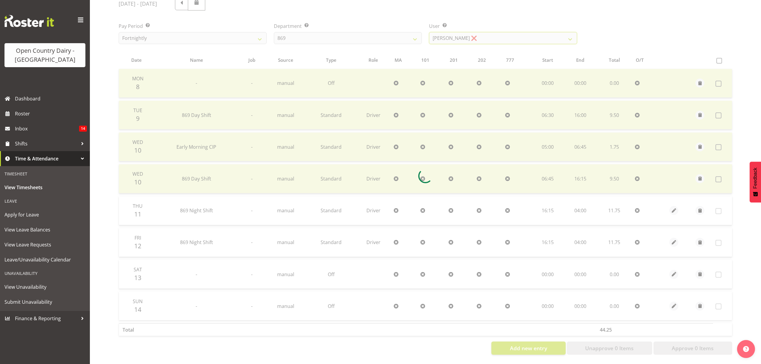
scroll to position [53, 0]
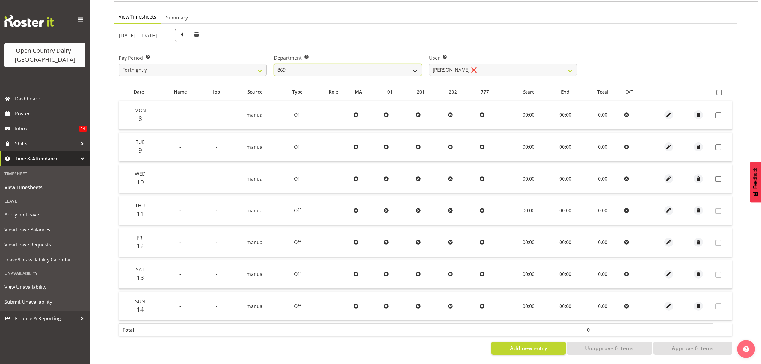
click at [414, 64] on select "734 735 736 737 738 739 851 852 853 854 855 856 858 861 862 865 868 869 870 873" at bounding box center [348, 70] width 148 height 12
select select "683"
click at [274, 64] on select "734 735 736 737 738 739 851 852 853 854 855 856 858 861 862 865 868 869 870 873" at bounding box center [348, 70] width 148 height 12
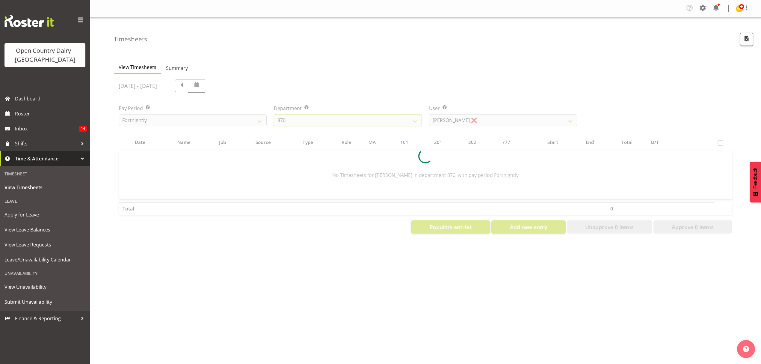
scroll to position [0, 0]
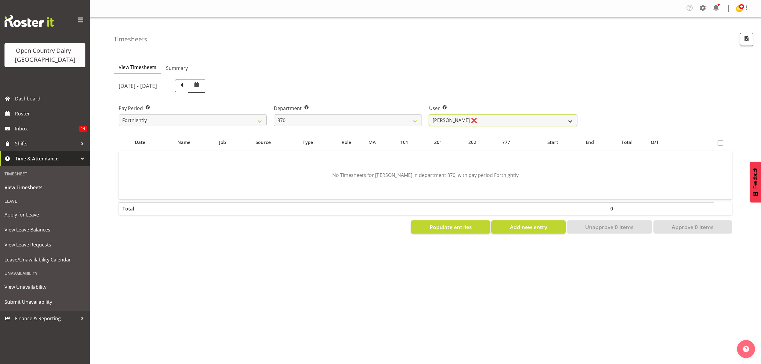
click at [562, 119] on select "Andy Haywood ❌ David Young ❌ Stewart Matheson ❌" at bounding box center [503, 120] width 148 height 12
select select "7473"
click at [429, 114] on select "Andy Haywood ❌ David Young ❌ Stewart Matheson ❌" at bounding box center [503, 120] width 148 height 12
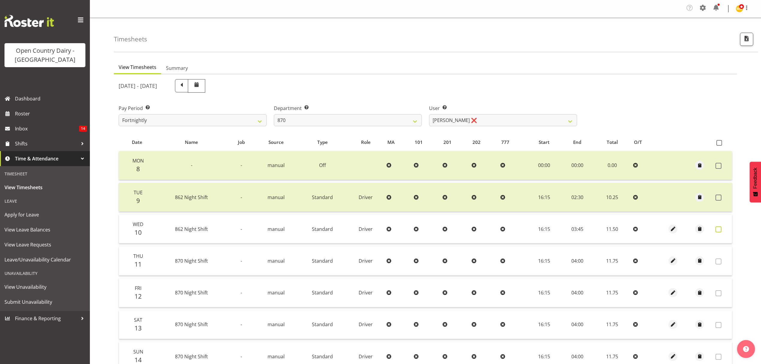
click at [720, 226] on span at bounding box center [719, 229] width 6 height 6
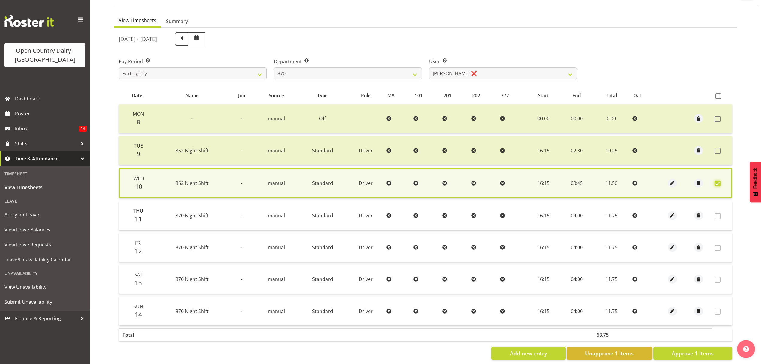
scroll to position [54, 0]
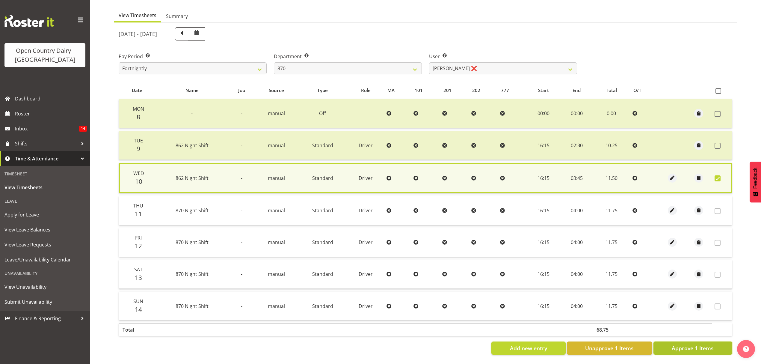
click at [686, 344] on span "Approve 1 Items" at bounding box center [693, 348] width 42 height 8
checkbox input "false"
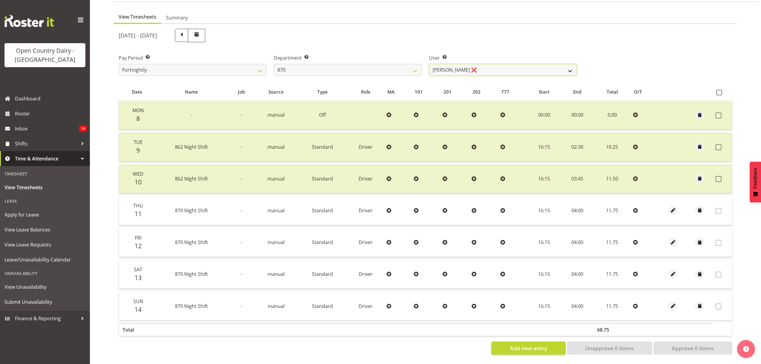
click at [566, 65] on select "Andy Haywood ❌ David Young ❌ Stewart Matheson ❌" at bounding box center [503, 70] width 148 height 12
click at [412, 64] on select "734 735 736 737 738 739 851 852 853 854 855 856 858 861 862 865 868 869 870 873" at bounding box center [348, 70] width 148 height 12
select select "686"
click at [274, 64] on select "734 735 736 737 738 739 851 852 853 854 855 856 858 861 862 865 868 869 870 873" at bounding box center [348, 70] width 148 height 12
select select "7383"
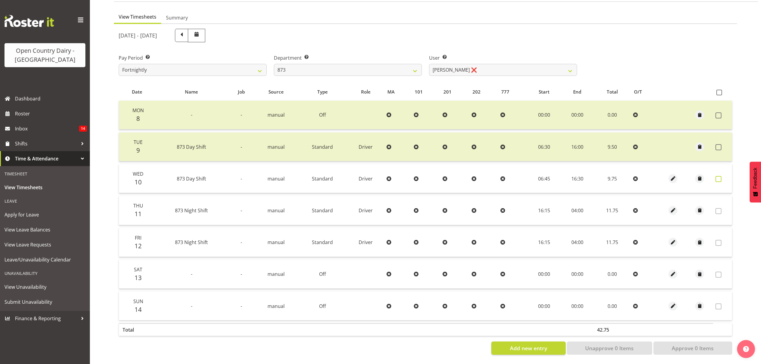
click at [718, 176] on span at bounding box center [719, 179] width 6 height 6
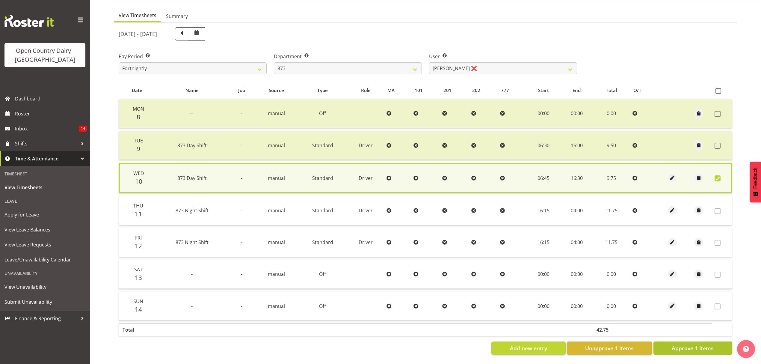
click at [687, 344] on span "Approve 1 Items" at bounding box center [693, 348] width 42 height 8
checkbox input "false"
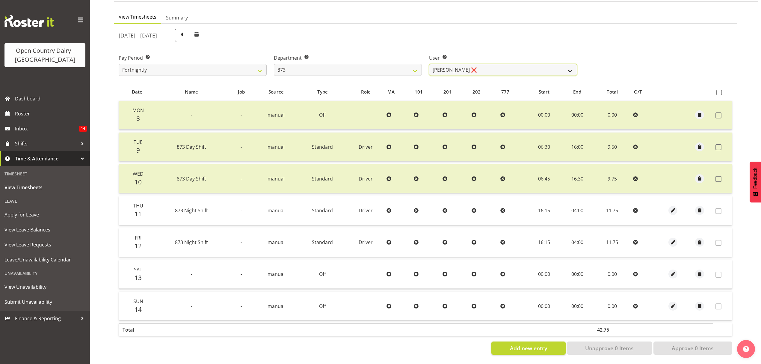
click at [569, 67] on select "Andrew Henderson ❌ Ricky Popham ❌ Stacy MacAskill ❌ Trish Nicol ❌" at bounding box center [503, 70] width 148 height 12
select select "9758"
click at [429, 64] on select "Andrew Henderson ❌ Ricky Popham ❌ Stacy MacAskill ❌ Trish Nicol ❌" at bounding box center [503, 70] width 148 height 12
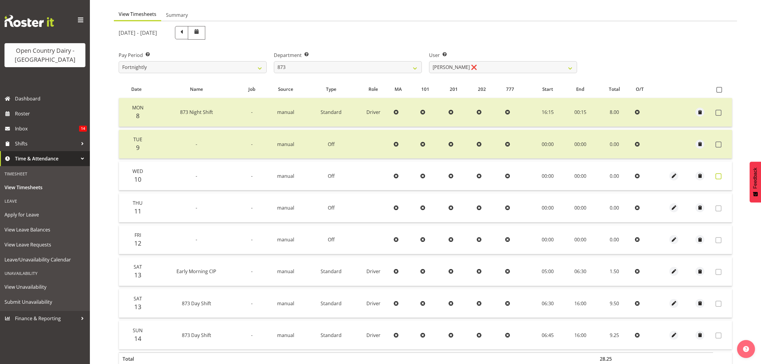
click at [722, 173] on label at bounding box center [720, 176] width 9 height 6
click at [716, 174] on span at bounding box center [719, 176] width 6 height 6
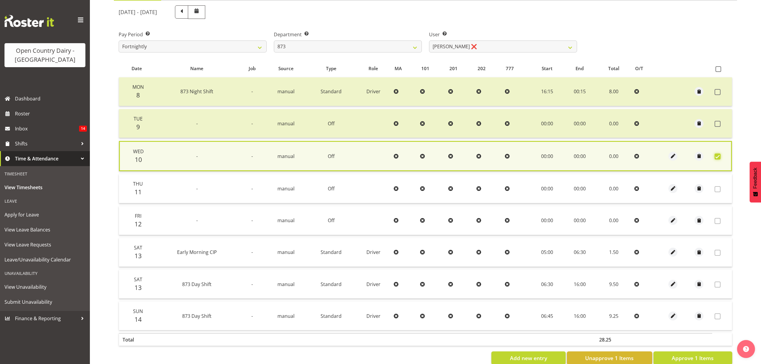
scroll to position [86, 0]
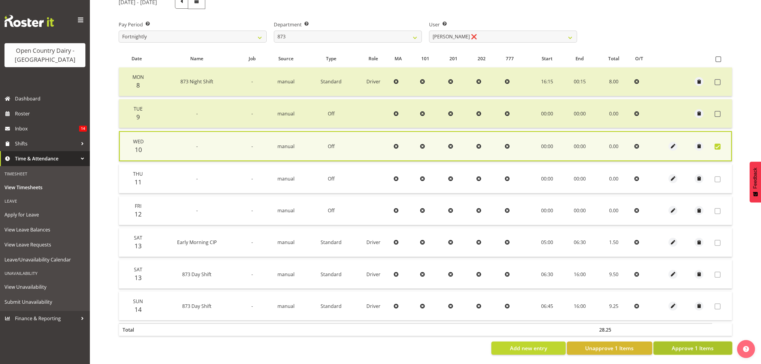
click at [677, 344] on span "Approve 1 Items" at bounding box center [693, 348] width 42 height 8
checkbox input "false"
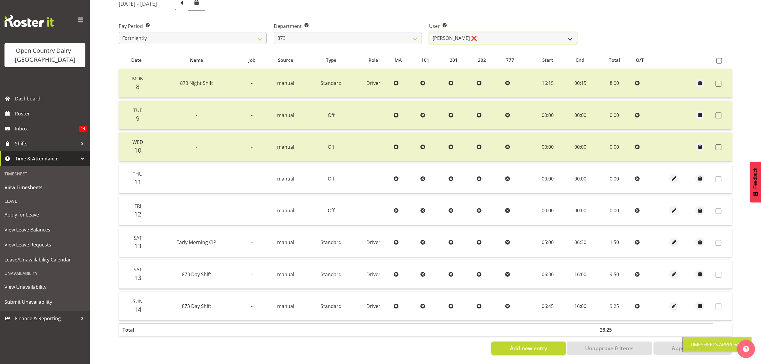
click at [573, 32] on select "Andrew Henderson ❌ Ricky Popham ❌ Stacy MacAskill ❌ Trish Nicol ❌" at bounding box center [503, 38] width 148 height 12
select select "7478"
click at [429, 32] on select "Andrew Henderson ❌ Ricky Popham ❌ Stacy MacAskill ❌ Trish Nicol ❌" at bounding box center [503, 38] width 148 height 12
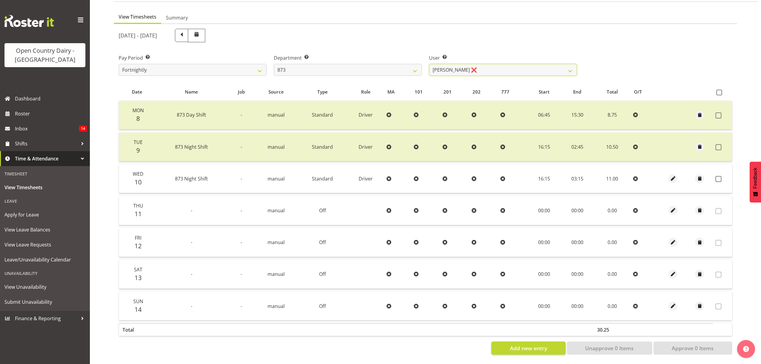
scroll to position [53, 0]
click at [722, 176] on label at bounding box center [720, 179] width 9 height 6
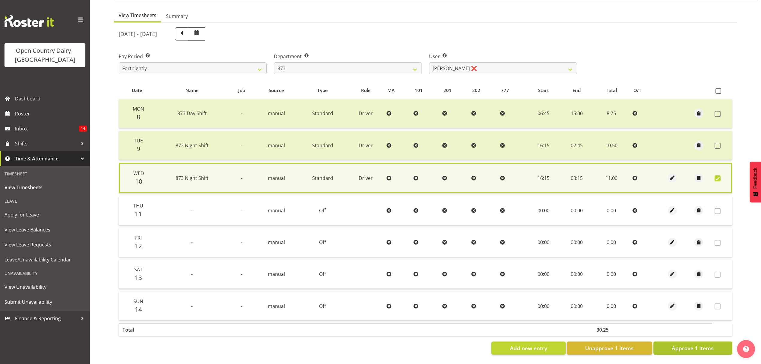
click at [691, 344] on span "Approve 1 Items" at bounding box center [693, 348] width 42 height 8
checkbox input "false"
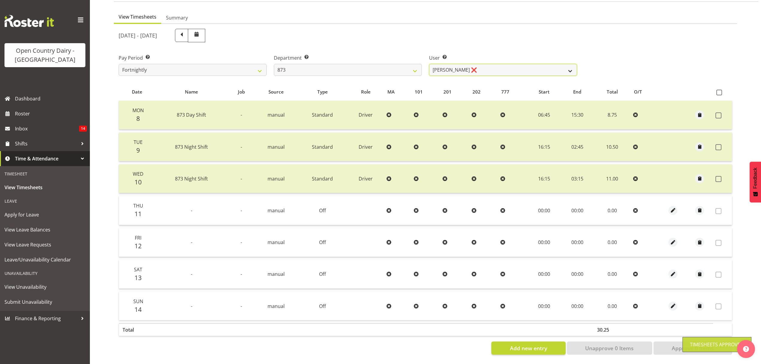
click at [567, 65] on select "Andrew Henderson ❌ Ricky Popham ❌ Stacy MacAskill ❌ Trish Nicol ❌" at bounding box center [503, 70] width 148 height 12
select select "7516"
click at [429, 64] on select "Andrew Henderson ❌ Ricky Popham ❌ Stacy MacAskill ❌ Trish Nicol ❌" at bounding box center [503, 70] width 148 height 12
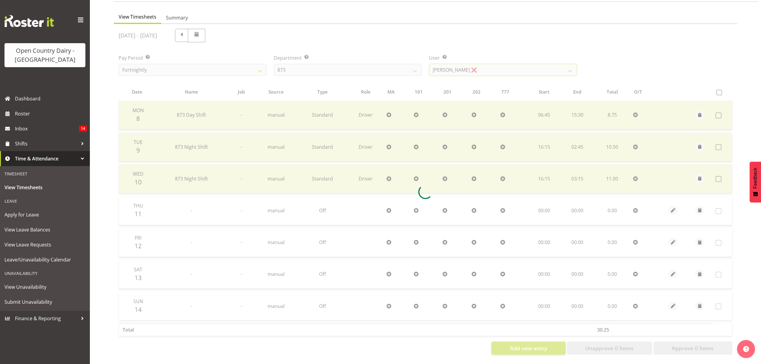
scroll to position [0, 0]
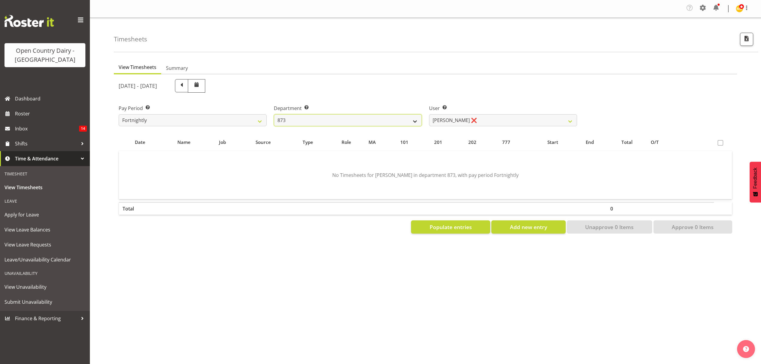
click at [414, 118] on select "734 735 736 737 738 739 851 852 853 854 855 856 858 861 862 865 868 869 870 873" at bounding box center [348, 120] width 148 height 12
select select "687"
click at [274, 114] on select "734 735 736 737 738 739 851 852 853 854 855 856 858 861 862 865 868 869 870 873" at bounding box center [348, 120] width 148 height 12
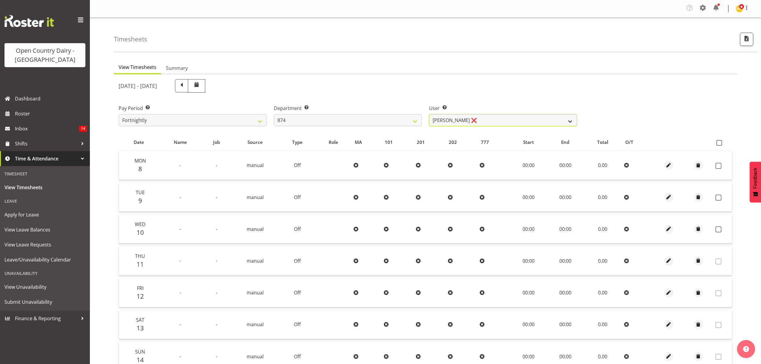
click at [539, 120] on select "Annette Parker ❌ Christopher McRae ❌ Patrick Stenton ❌ Rachel Carpenter ❌" at bounding box center [503, 120] width 148 height 12
select select "7384"
click at [429, 114] on select "Annette Parker ❌ Christopher McRae ❌ Patrick Stenton ❌ Rachel Carpenter ❌" at bounding box center [503, 120] width 148 height 12
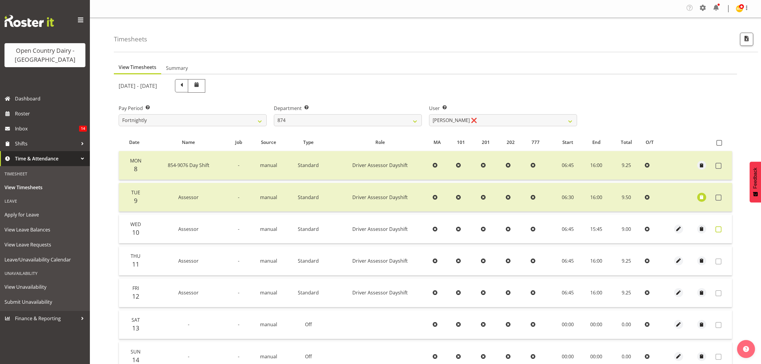
click at [719, 227] on span at bounding box center [719, 229] width 6 height 6
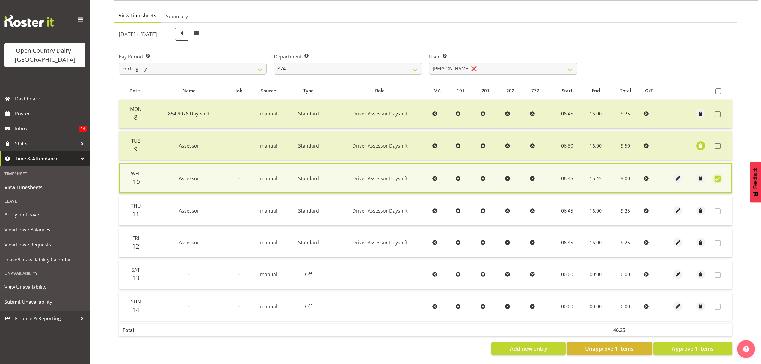
scroll to position [54, 0]
click at [693, 346] on button "Approve 1 Items" at bounding box center [693, 347] width 79 height 13
checkbox input "false"
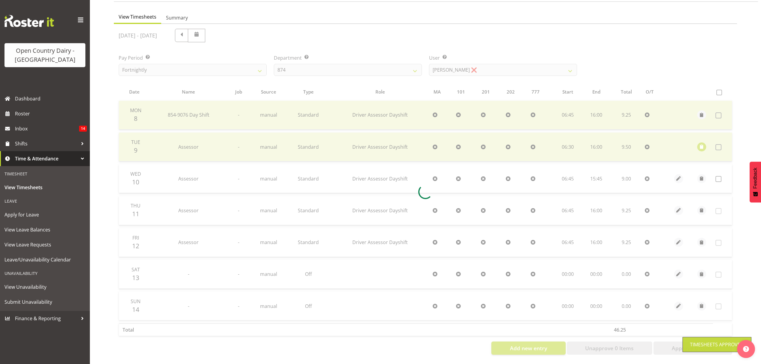
scroll to position [53, 0]
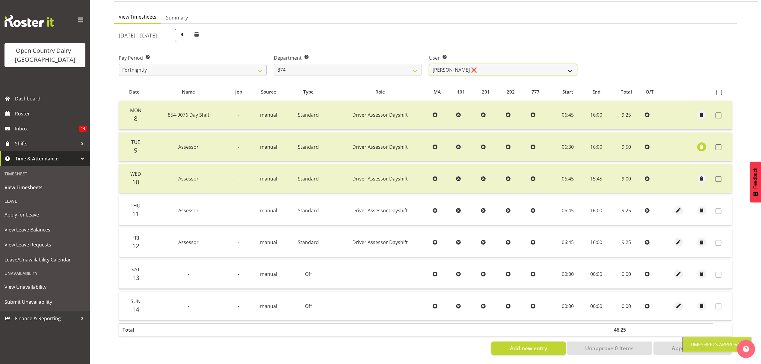
click at [560, 67] on select "Annette Parker ❌ Christopher McRae ❌ Patrick Stenton ❌ Rachel Carpenter ❌" at bounding box center [503, 70] width 148 height 12
select select "10920"
click at [429, 64] on select "Annette Parker ❌ Christopher McRae ❌ Patrick Stenton ❌ Rachel Carpenter ❌" at bounding box center [503, 70] width 148 height 12
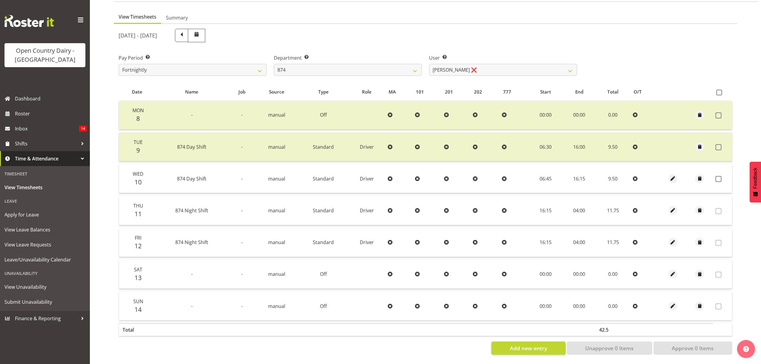
click at [719, 177] on td at bounding box center [722, 178] width 19 height 29
click at [718, 176] on span at bounding box center [719, 179] width 6 height 6
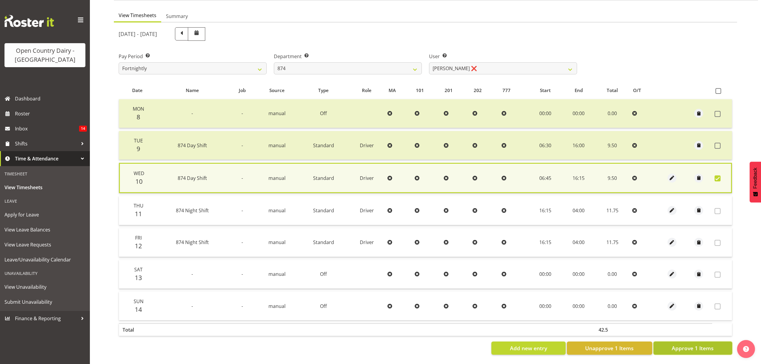
click at [703, 344] on span "Approve 1 Items" at bounding box center [693, 348] width 42 height 8
checkbox input "false"
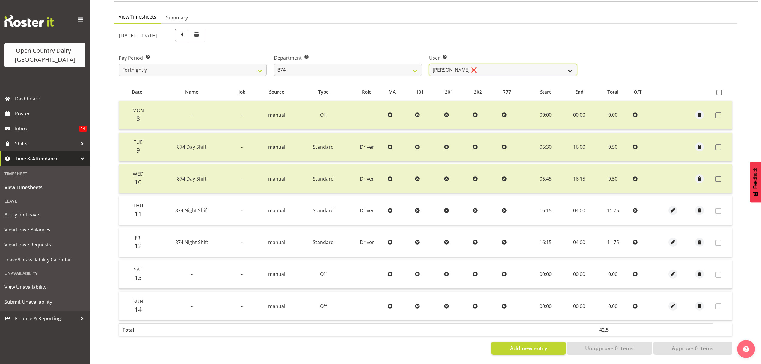
click at [574, 67] on select "Annette Parker ❌ Christopher McRae ❌ Patrick Stenton ❌ Rachel Carpenter ❌" at bounding box center [503, 70] width 148 height 12
select select "7508"
click at [429, 64] on select "Annette Parker ❌ Christopher McRae ❌ Patrick Stenton ❌ Rachel Carpenter ❌" at bounding box center [503, 70] width 148 height 12
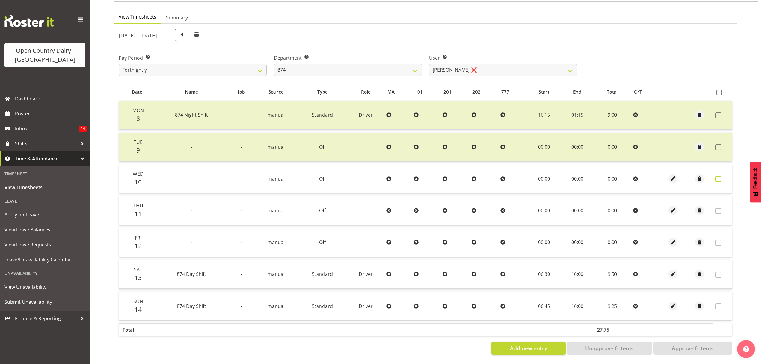
click at [716, 176] on span at bounding box center [719, 179] width 6 height 6
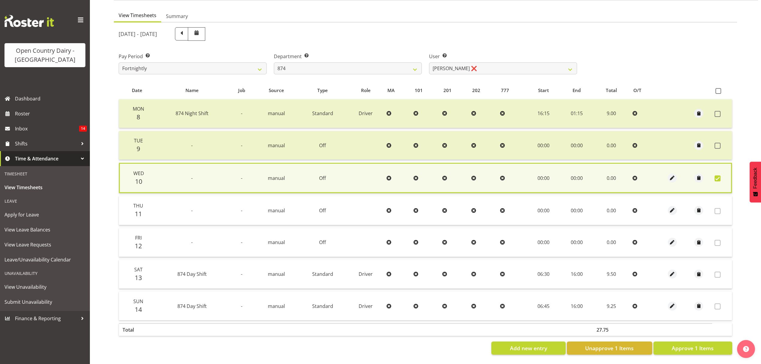
click at [716, 175] on span at bounding box center [718, 178] width 6 height 6
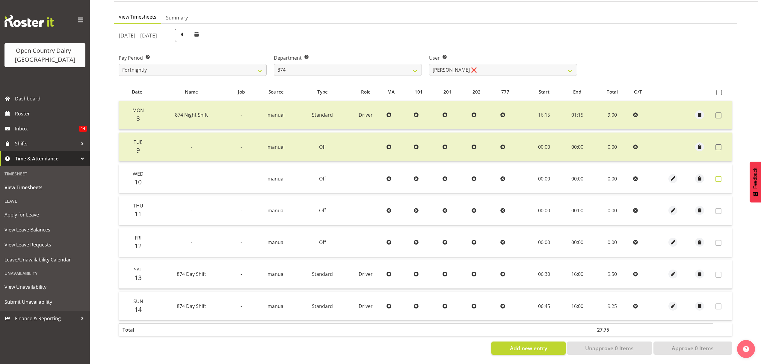
click at [716, 176] on span at bounding box center [719, 179] width 6 height 6
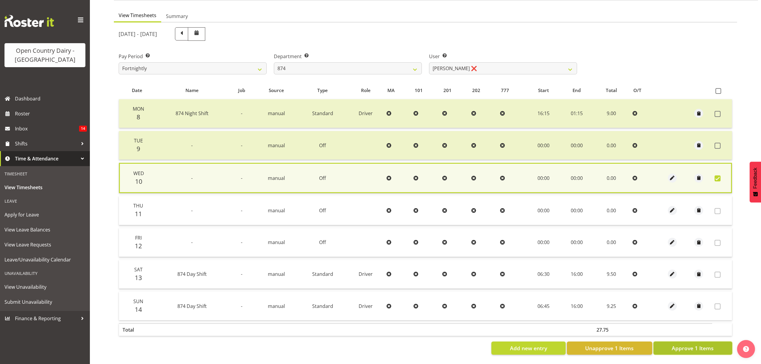
click at [714, 347] on button "Approve 1 Items" at bounding box center [693, 347] width 79 height 13
checkbox input "false"
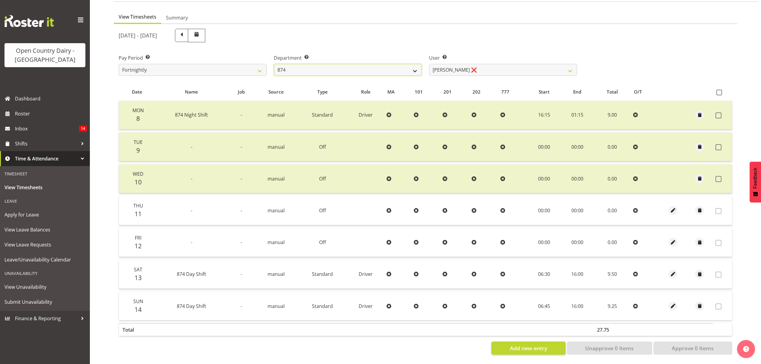
click at [415, 64] on select "734 735 736 737 738 739 851 852 853 854 855 856 858 861 862 865 868 869 870 873" at bounding box center [348, 70] width 148 height 12
select select "689"
click at [274, 64] on select "734 735 736 737 738 739 851 852 853 854 855 856 858 861 862 865 868 869 870 873" at bounding box center [348, 70] width 148 height 12
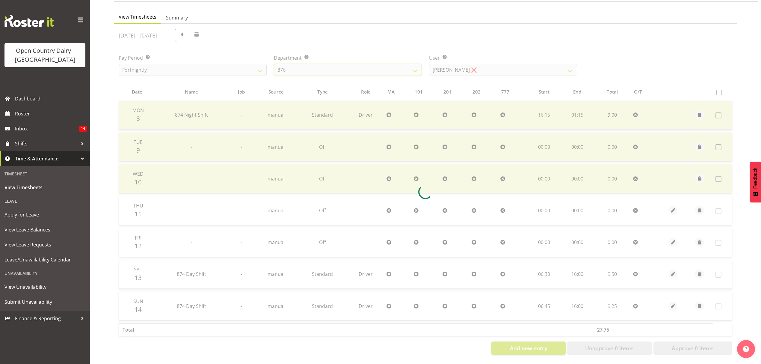
scroll to position [0, 0]
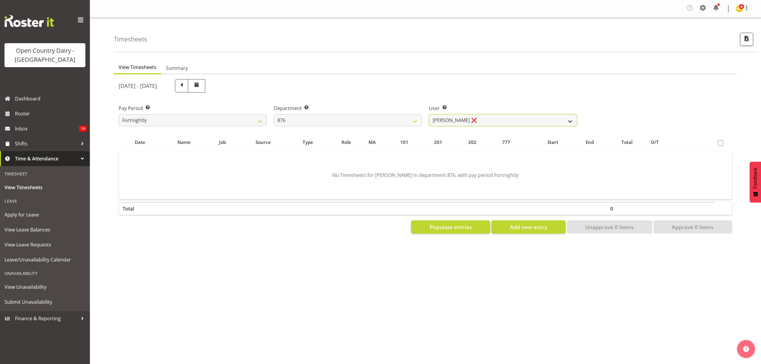
click at [556, 116] on select "Dean Henderson ❌ Ian Barbour ❌ John Graham ❌ Tom Rahl ❌" at bounding box center [503, 120] width 148 height 12
select select "7390"
click at [429, 114] on select "Dean Henderson ❌ Ian Barbour ❌ John Graham ❌ Tom Rahl ❌" at bounding box center [503, 120] width 148 height 12
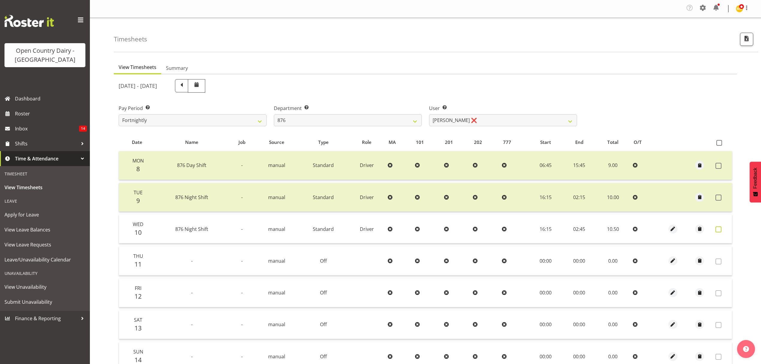
click at [720, 227] on span at bounding box center [719, 229] width 6 height 6
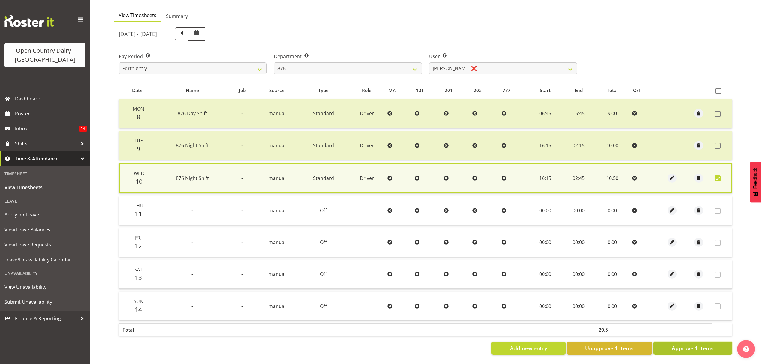
click at [699, 344] on span "Approve 1 Items" at bounding box center [693, 348] width 42 height 8
checkbox input "false"
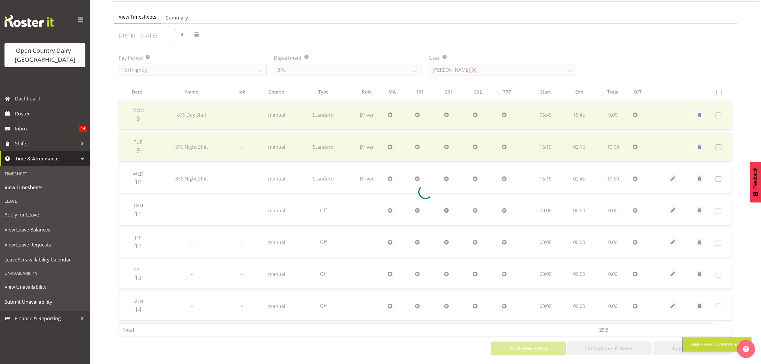
scroll to position [53, 0]
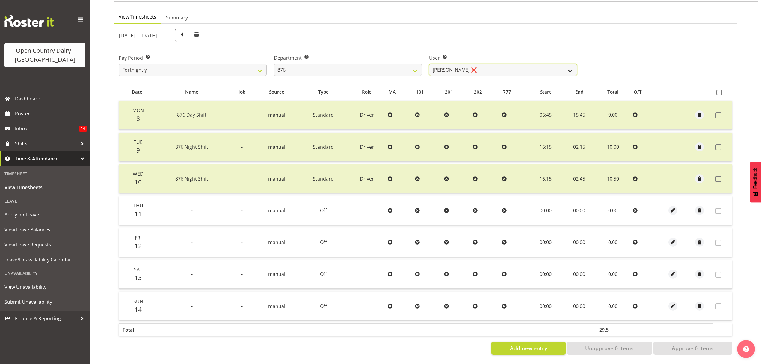
click at [574, 67] on select "Dean Henderson ❌ Ian Barbour ❌ John Graham ❌ Tom Rahl ❌" at bounding box center [503, 70] width 148 height 12
select select "7440"
click at [429, 64] on select "Dean Henderson ❌ Ian Barbour ❌ John Graham ❌ Tom Rahl ❌" at bounding box center [503, 70] width 148 height 12
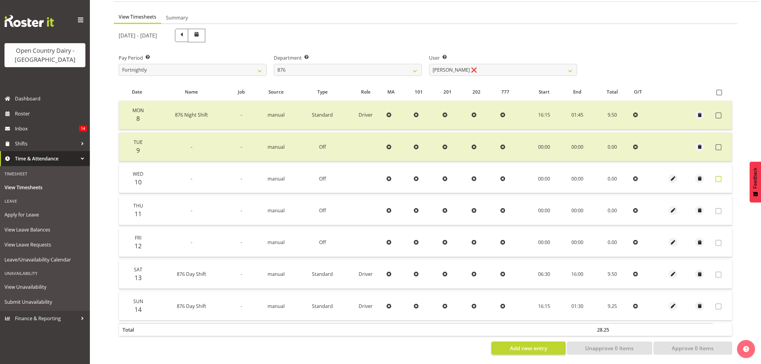
click at [720, 176] on span at bounding box center [719, 179] width 6 height 6
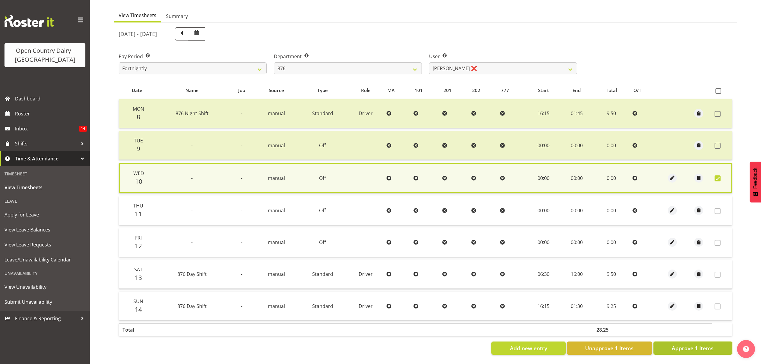
click at [698, 344] on span "Approve 1 Items" at bounding box center [693, 348] width 42 height 8
checkbox input "false"
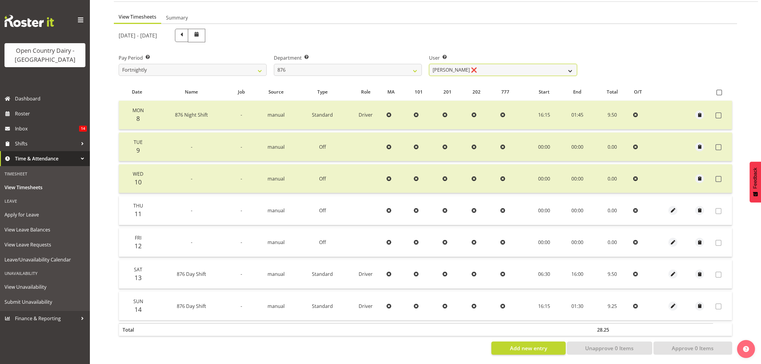
click at [569, 64] on select "Dean Henderson ❌ Ian Barbour ❌ John Graham ❌ Tom Rahl ❌" at bounding box center [503, 70] width 148 height 12
select select "9947"
click at [429, 64] on select "Dean Henderson ❌ Ian Barbour ❌ John Graham ❌ Tom Rahl ❌" at bounding box center [503, 70] width 148 height 12
click at [0, 0] on div at bounding box center [0, 0] width 0 height 0
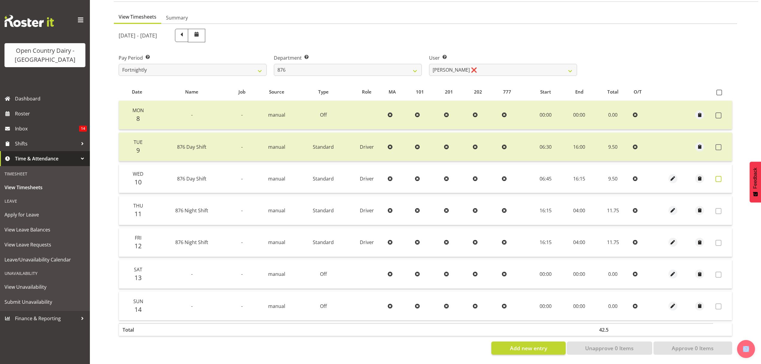
click at [717, 176] on span at bounding box center [719, 179] width 6 height 6
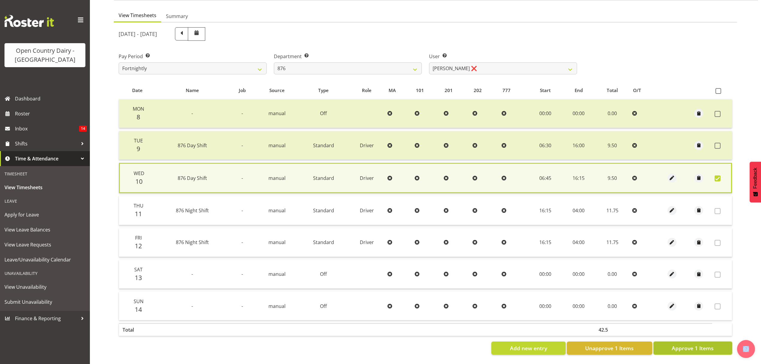
click at [698, 344] on span "Approve 1 Items" at bounding box center [693, 348] width 42 height 8
checkbox input "false"
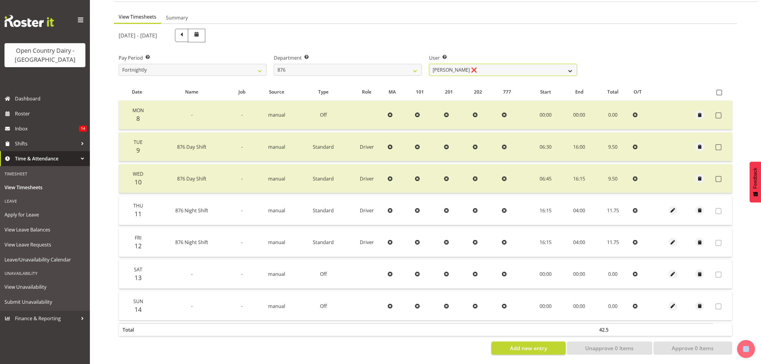
click at [566, 64] on select "Dean Henderson ❌ Ian Barbour ❌ John Graham ❌ Tom Rahl ❌" at bounding box center [503, 70] width 148 height 12
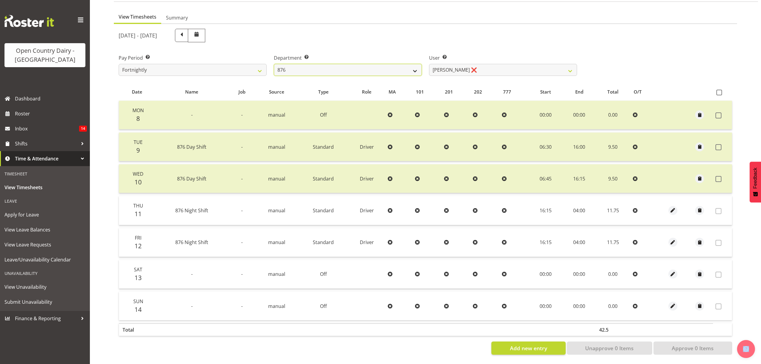
click at [415, 67] on select "734 735 736 737 738 739 851 852 853 854 855 856 858 861 862 865 868 869 870 873" at bounding box center [348, 70] width 148 height 12
click at [414, 66] on select "734 735 736 737 738 739 851 852 853 854 855 856 858 861 862 865 868 869 870 873" at bounding box center [348, 70] width 148 height 12
select select "690"
click at [274, 64] on select "734 735 736 737 738 739 851 852 853 854 855 856 858 861 862 865 868 869 870 873" at bounding box center [348, 70] width 148 height 12
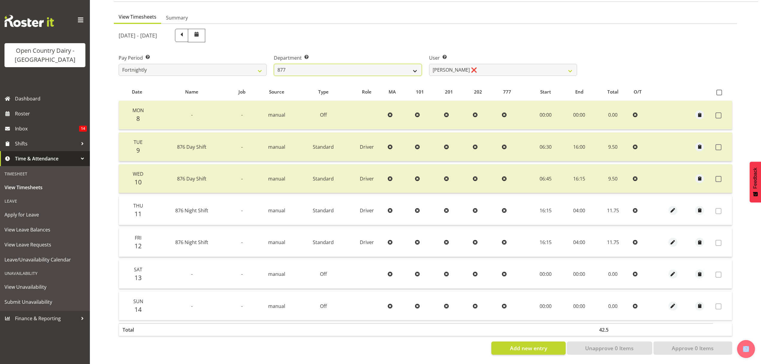
select select "9759"
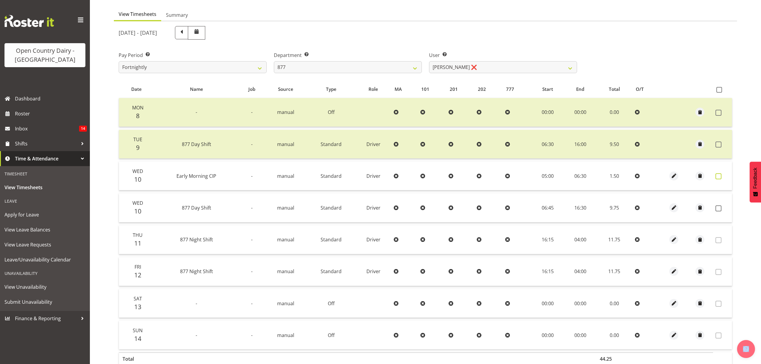
click at [719, 174] on span at bounding box center [719, 176] width 6 height 6
checkbox input "true"
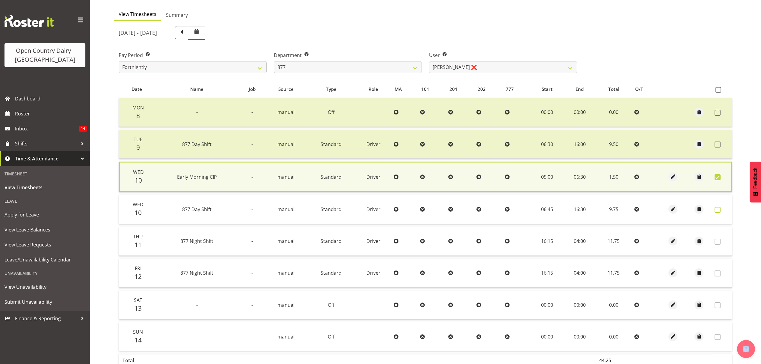
click at [719, 208] on span at bounding box center [718, 210] width 6 height 6
checkbox input "true"
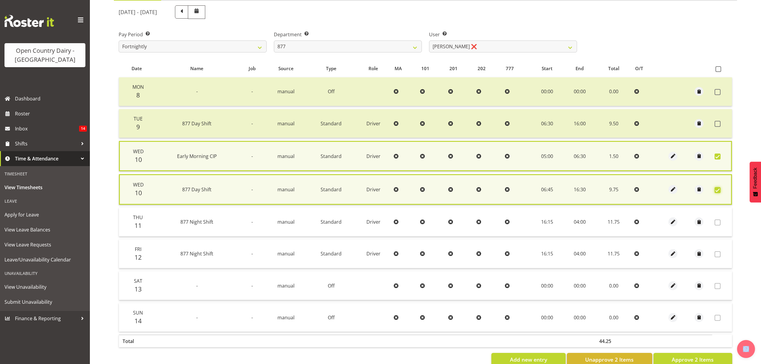
scroll to position [87, 0]
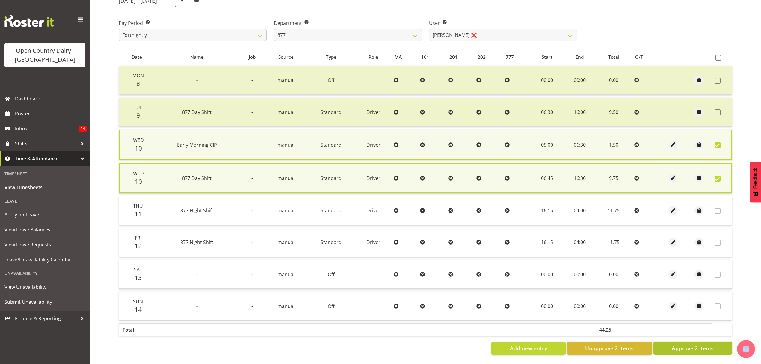
click at [704, 344] on span "Approve 2 Items" at bounding box center [693, 348] width 42 height 8
checkbox input "false"
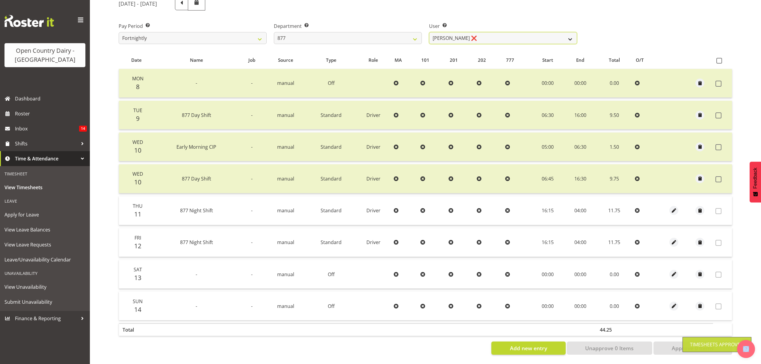
click at [563, 34] on select "Barry Shields ❌ Callum Wells ❌ Helen Bull ❌ Jase Preston ❌" at bounding box center [503, 38] width 148 height 12
select select "11653"
click at [429, 32] on select "Barry Shields ❌ Callum Wells ❌ Helen Bull ❌ Jase Preston ❌" at bounding box center [503, 38] width 148 height 12
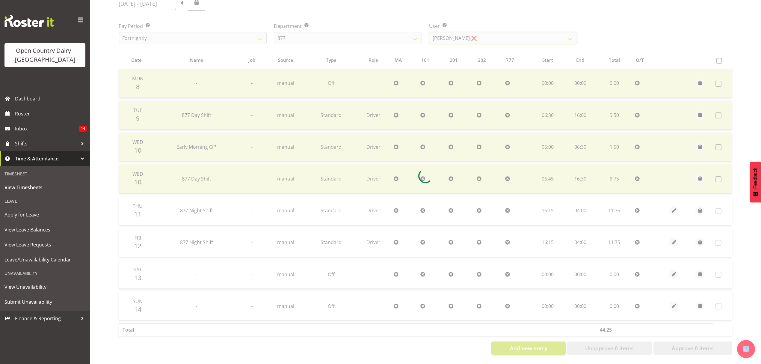
scroll to position [53, 0]
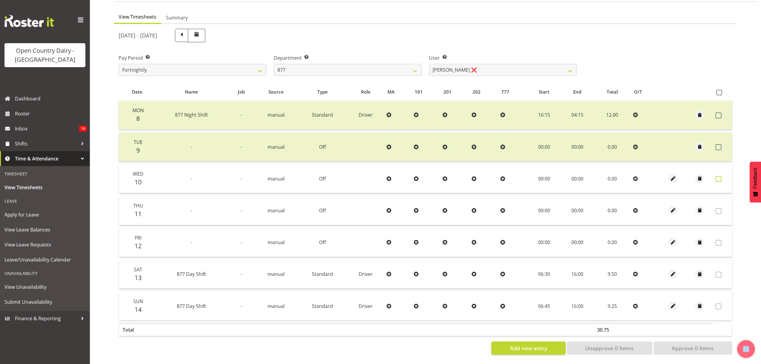
click at [719, 176] on span at bounding box center [719, 179] width 6 height 6
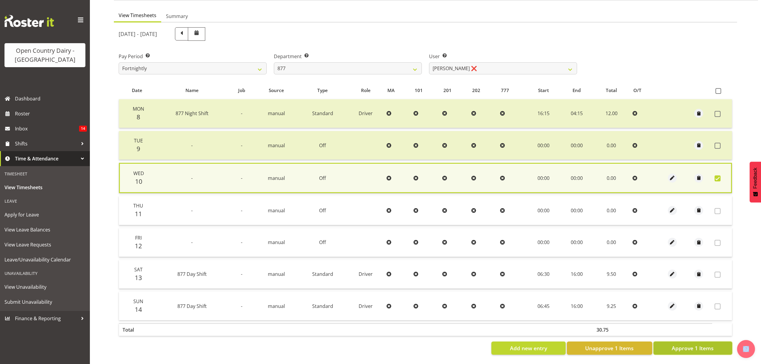
click at [696, 344] on span "Approve 1 Items" at bounding box center [693, 348] width 42 height 8
checkbox input "false"
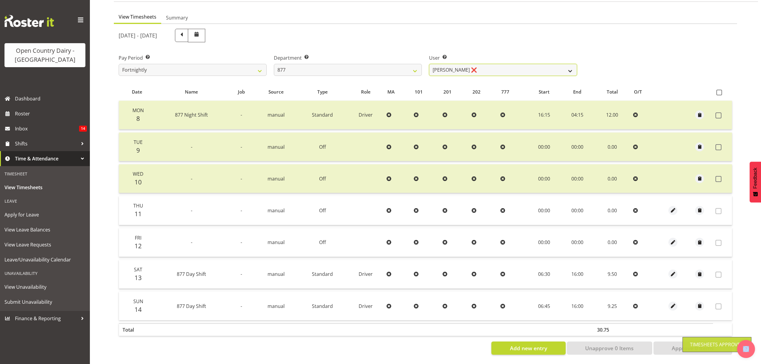
click at [573, 68] on select "Barry Shields ❌ Callum Wells ❌ Helen Bull ❌ Jase Preston ❌" at bounding box center [503, 70] width 148 height 12
click at [429, 64] on select "Barry Shields ❌ Callum Wells ❌ Helen Bull ❌ Jase Preston ❌" at bounding box center [503, 70] width 148 height 12
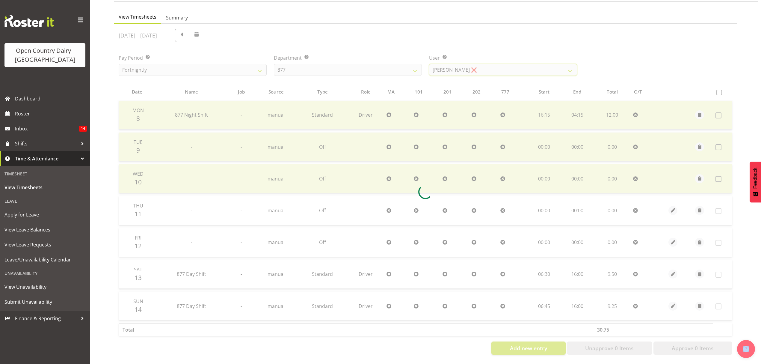
scroll to position [0, 0]
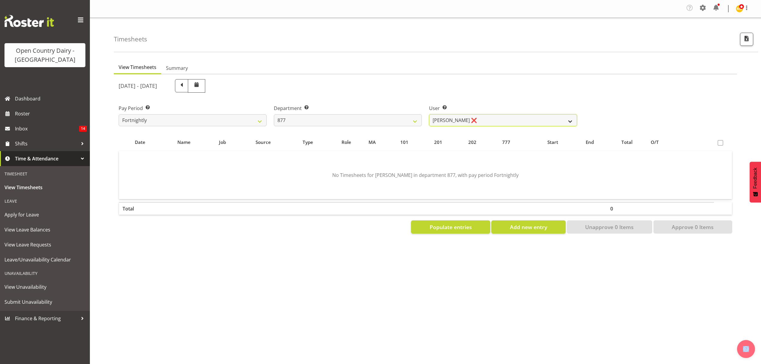
click at [572, 116] on select "Barry Shields ❌ Callum Wells ❌ Helen Bull ❌ Jase Preston ❌" at bounding box center [503, 120] width 148 height 12
select select "9756"
click at [429, 114] on select "Barry Shields ❌ Callum Wells ❌ Helen Bull ❌ Jase Preston ❌" at bounding box center [503, 120] width 148 height 12
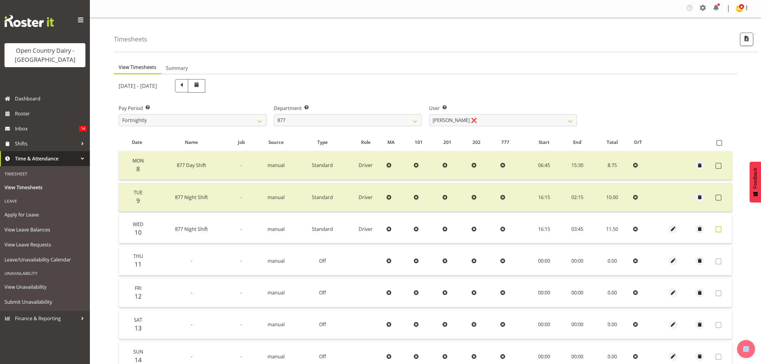
click at [719, 228] on span at bounding box center [719, 229] width 6 height 6
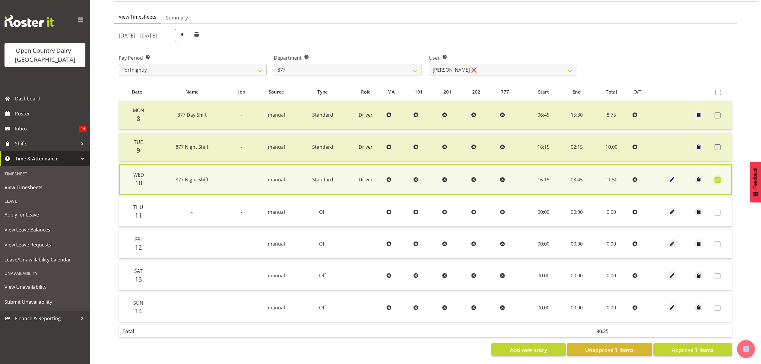
scroll to position [54, 0]
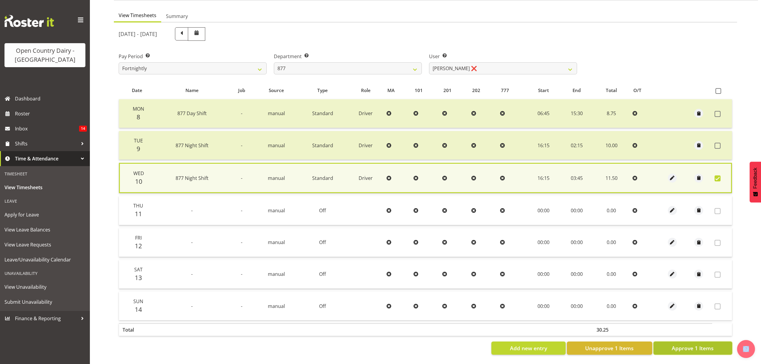
click at [696, 344] on span "Approve 1 Items" at bounding box center [693, 348] width 42 height 8
click at [696, 342] on div "Add new entry Unapprove 1 Items Approve 1 Items" at bounding box center [426, 347] width 614 height 13
checkbox input "false"
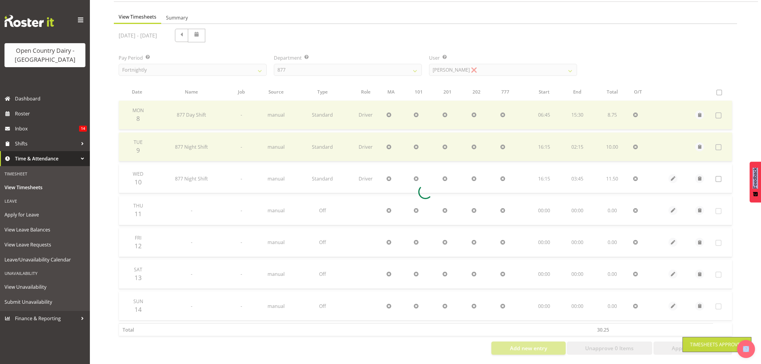
scroll to position [53, 0]
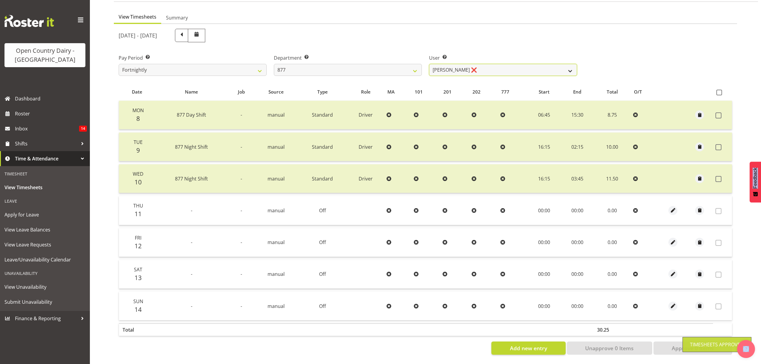
click at [571, 65] on select "Barry Shields ❌ Callum Wells ❌ Helen Bull ❌ Jase Preston ❌" at bounding box center [503, 70] width 148 height 12
click at [413, 66] on select "734 735 736 737 738 739 851 852 853 854 855 856 858 861 862 865 868 869 870 873" at bounding box center [348, 70] width 148 height 12
select select "691"
click at [274, 64] on select "734 735 736 737 738 739 851 852 853 854 855 856 858 861 862 865 868 869 870 873" at bounding box center [348, 70] width 148 height 12
select select "7375"
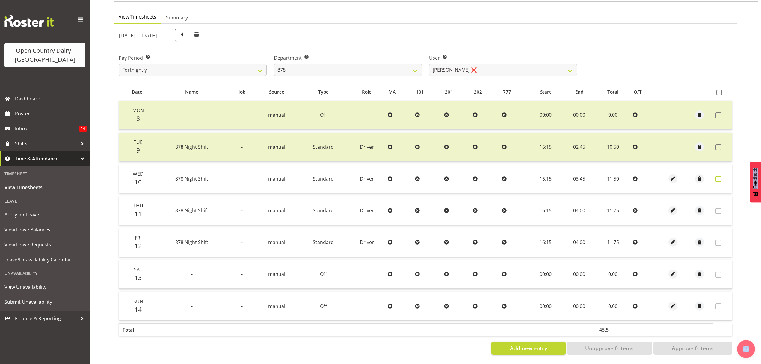
click at [718, 176] on span at bounding box center [719, 179] width 6 height 6
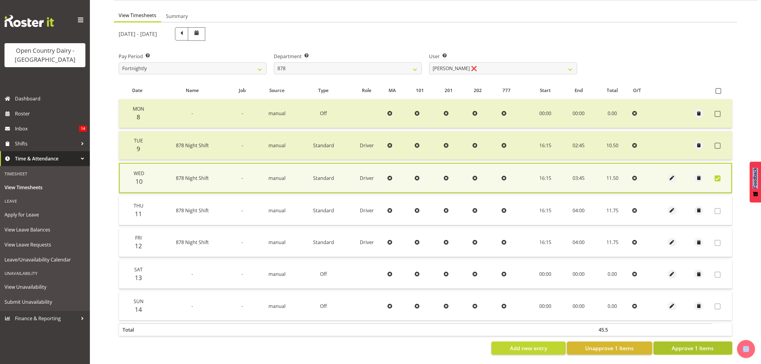
click at [692, 344] on span "Approve 1 Items" at bounding box center [693, 348] width 42 height 8
click at [692, 341] on div "Add new entry Unapprove 1 Items Approve 1 Items" at bounding box center [426, 347] width 614 height 13
checkbox input "false"
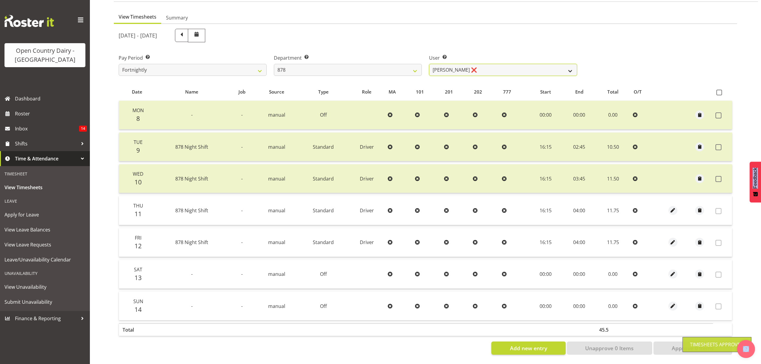
click at [554, 64] on select "Athol Warnock ❌ Dean Tither ❌ Joshua Treymane ❌ Vinkie Botha ❌" at bounding box center [503, 70] width 148 height 12
select select "7455"
click at [429, 64] on select "Athol Warnock ❌ Dean Tither ❌ Joshua Treymane ❌ Vinkie Botha ❌" at bounding box center [503, 70] width 148 height 12
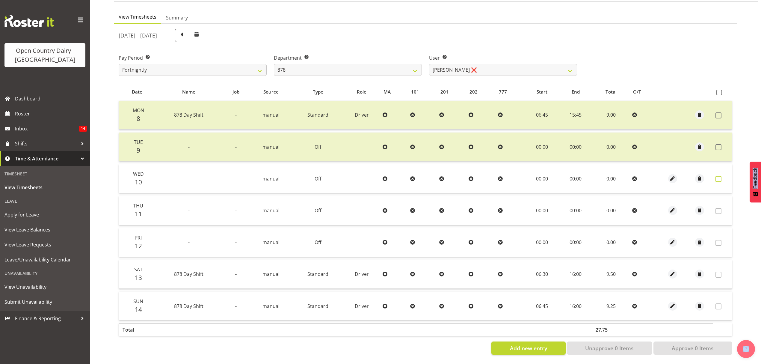
click at [719, 176] on span at bounding box center [719, 179] width 6 height 6
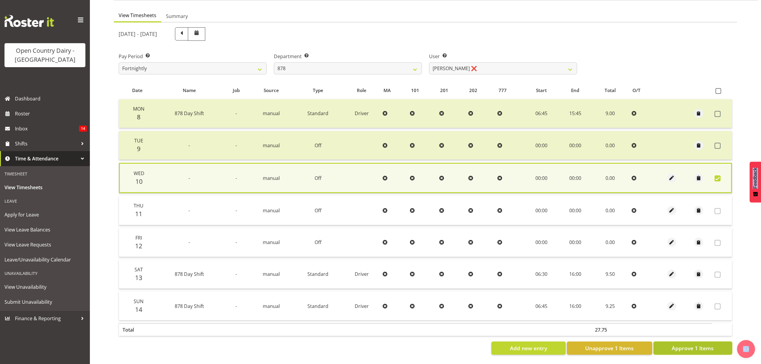
click at [684, 344] on span "Approve 1 Items" at bounding box center [693, 348] width 42 height 8
click at [684, 341] on div "Add new entry Unapprove 1 Items Approve 1 Items" at bounding box center [426, 347] width 614 height 13
checkbox input "false"
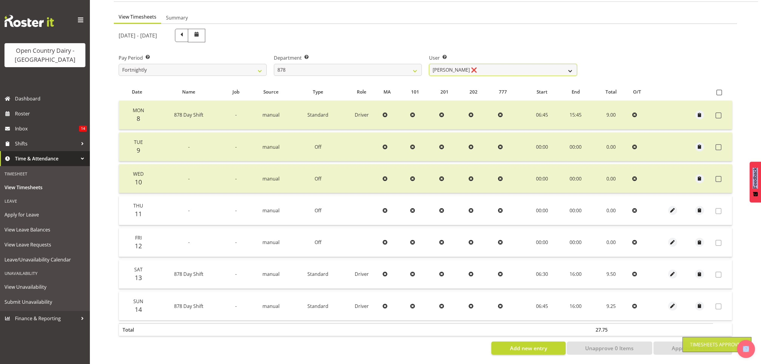
click at [571, 64] on select "Athol Warnock ❌ Dean Tither ❌ Joshua Treymane ❌ Vinkie Botha ❌" at bounding box center [503, 70] width 148 height 12
select select "11085"
click at [429, 64] on select "Athol Warnock ❌ Dean Tither ❌ Joshua Treymane ❌ Vinkie Botha ❌" at bounding box center [503, 70] width 148 height 12
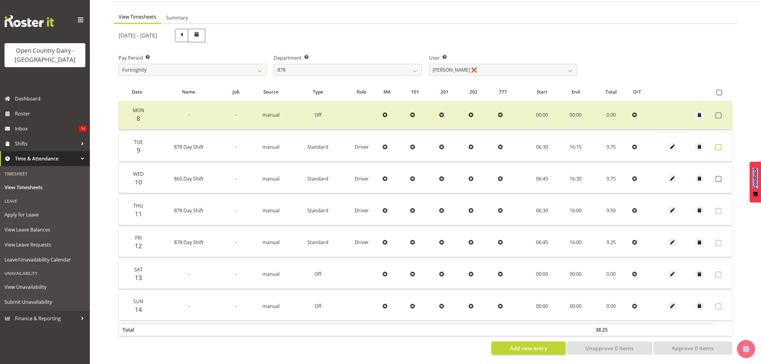
click at [720, 144] on span at bounding box center [719, 147] width 6 height 6
checkbox input "true"
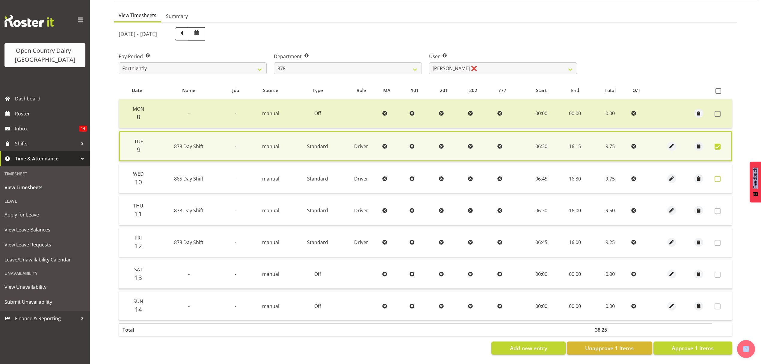
click at [716, 176] on span at bounding box center [718, 179] width 6 height 6
checkbox input "true"
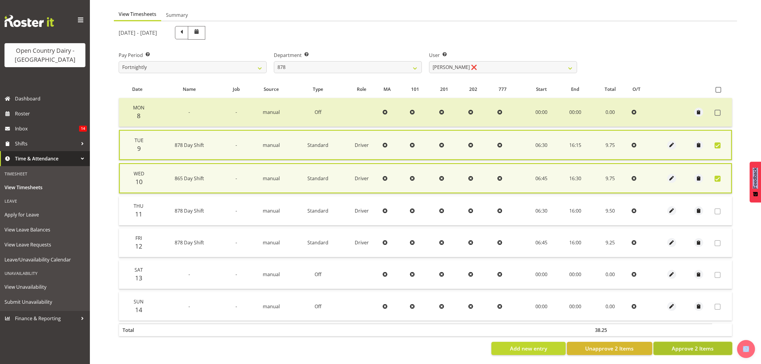
click at [677, 348] on span "Approve 2 Items" at bounding box center [693, 348] width 42 height 8
checkbox input "false"
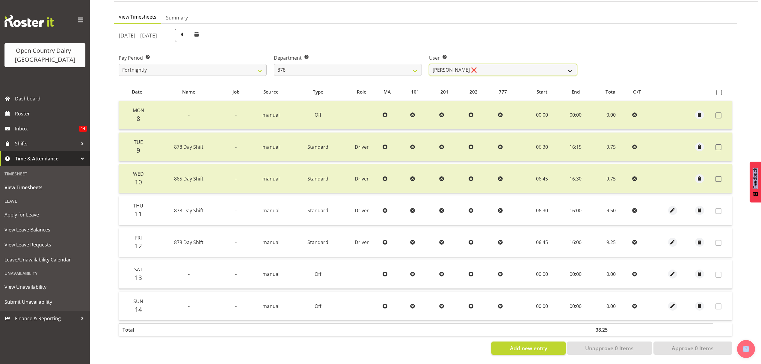
click at [571, 66] on select "Athol Warnock ❌ Dean Tither ❌ Joshua Treymane ❌ Vinkie Botha ❌" at bounding box center [503, 70] width 148 height 12
click at [412, 67] on select "734 735 736 737 738 739 851 852 853 854 855 856 858 861 862 865 868 869 870 873" at bounding box center [348, 70] width 148 height 12
select select "782"
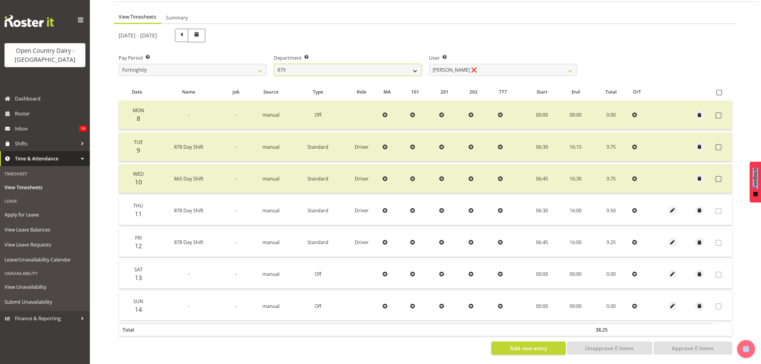
click at [274, 64] on select "734 735 736 737 738 739 851 852 853 854 855 856 858 861 862 865 868 869 870 873" at bounding box center [348, 70] width 148 height 12
select select "10303"
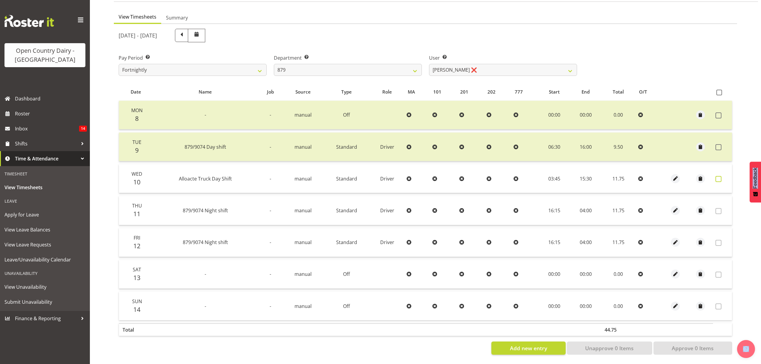
click at [719, 176] on span at bounding box center [719, 179] width 6 height 6
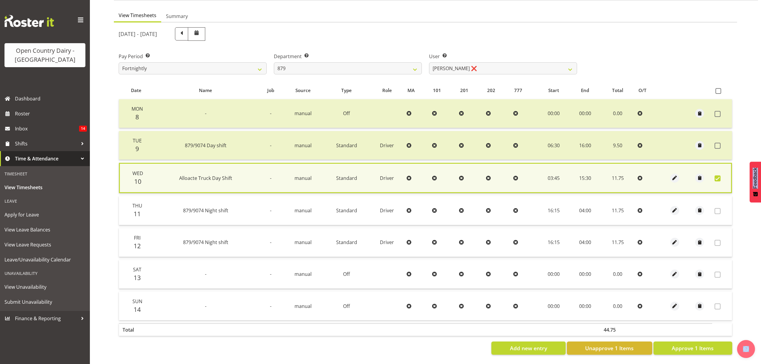
click at [719, 175] on span at bounding box center [718, 178] width 6 height 6
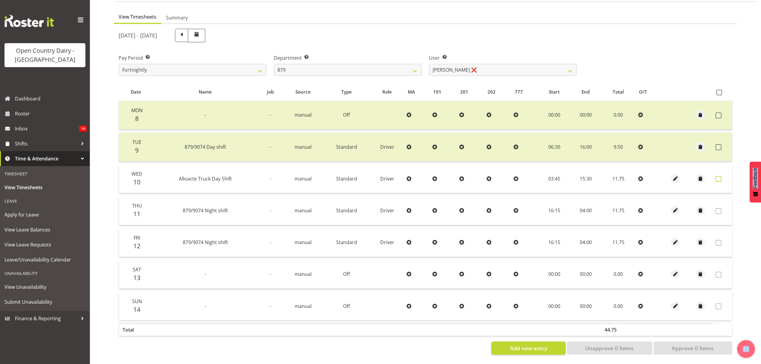
click at [719, 176] on span at bounding box center [719, 179] width 6 height 6
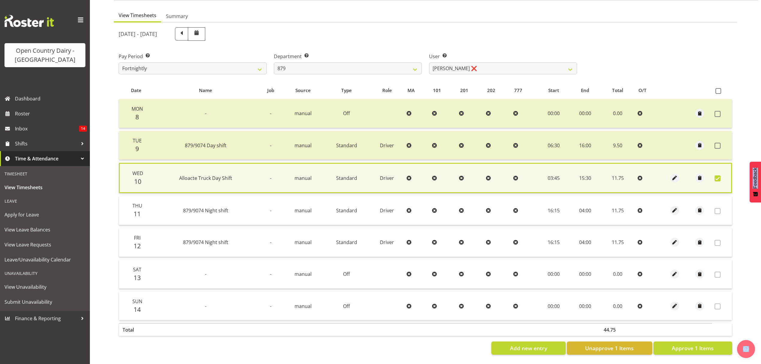
click at [719, 175] on span at bounding box center [718, 178] width 6 height 6
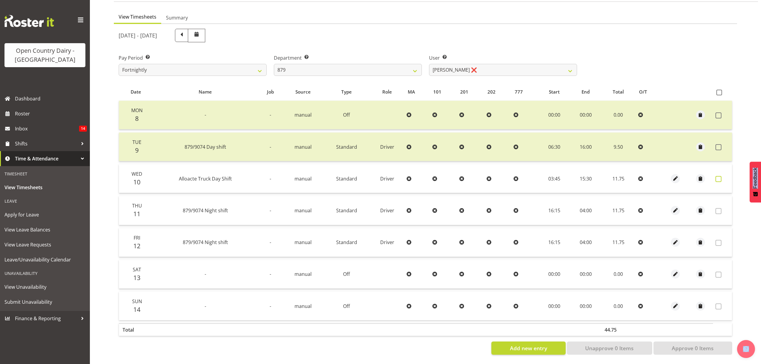
click at [719, 176] on span at bounding box center [719, 179] width 6 height 6
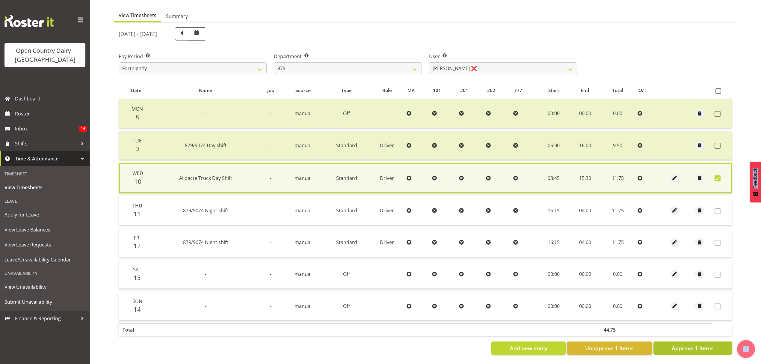
click at [697, 341] on button "Approve 1 Items" at bounding box center [693, 347] width 79 height 13
checkbox input "false"
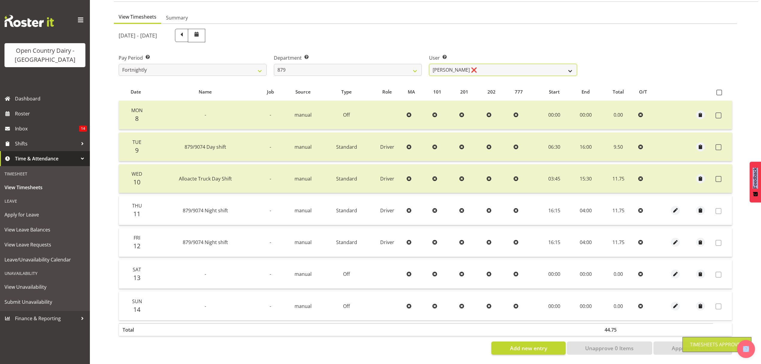
click at [566, 66] on select "Bryan Windle ❌ John Dalton ❌ Rodney Hamilton ❌ Tony Corr ❌" at bounding box center [503, 70] width 148 height 12
click at [429, 64] on select "Bryan Windle ❌ John Dalton ❌ Rodney Hamilton ❌ Tony Corr ❌" at bounding box center [503, 70] width 148 height 12
click at [0, 0] on div at bounding box center [0, 0] width 0 height 0
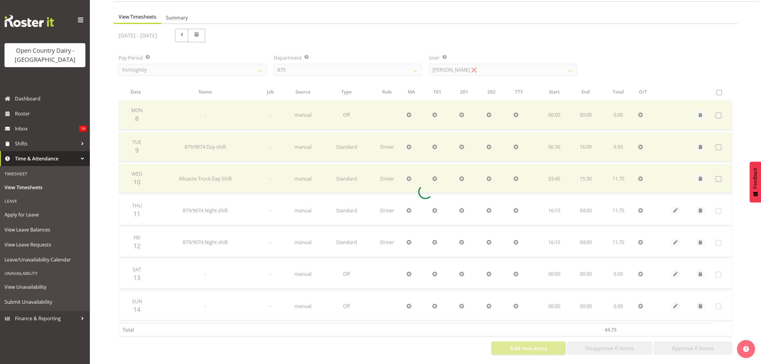
scroll to position [0, 0]
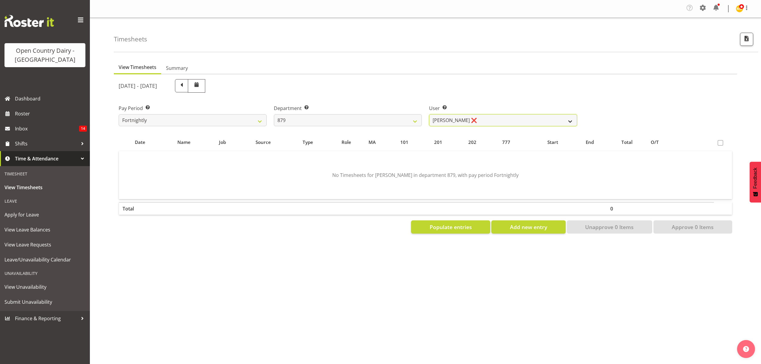
click at [562, 115] on select "Bryan Windle ❌ John Dalton ❌ Rodney Hamilton ❌ Tony Corr ❌" at bounding box center [503, 120] width 148 height 12
select select "7453"
click at [429, 114] on select "Bryan Windle ❌ John Dalton ❌ Rodney Hamilton ❌ Tony Corr ❌" at bounding box center [503, 120] width 148 height 12
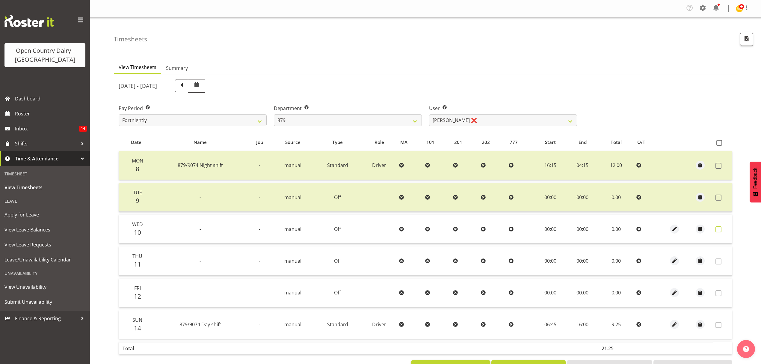
click at [721, 227] on span at bounding box center [719, 229] width 6 height 6
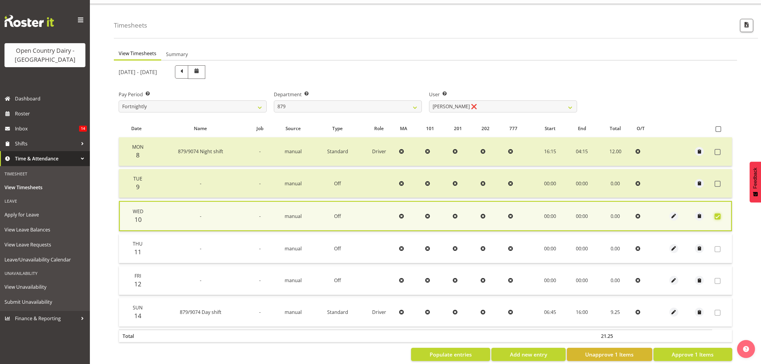
scroll to position [22, 0]
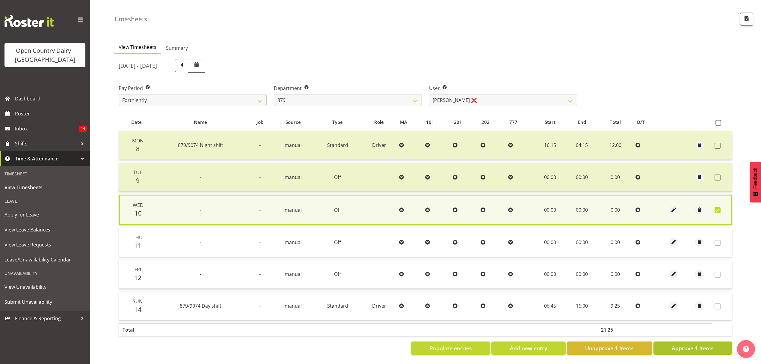
click at [696, 344] on span "Approve 1 Items" at bounding box center [693, 348] width 42 height 8
checkbox input "false"
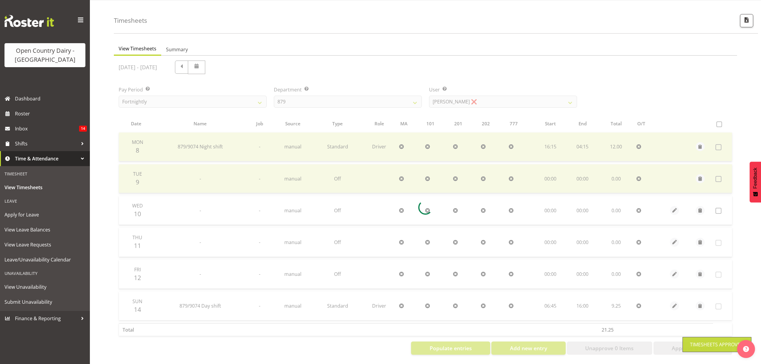
scroll to position [21, 0]
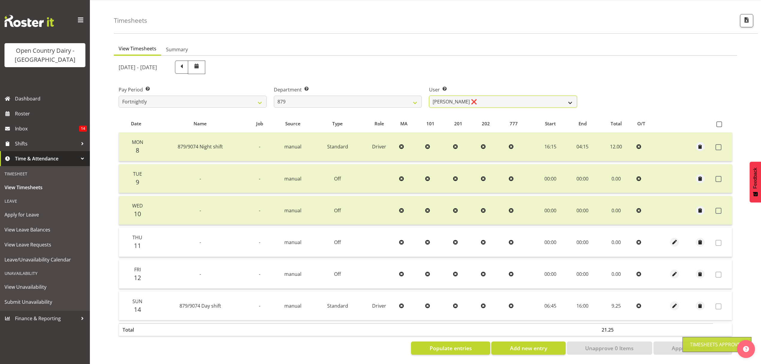
click at [573, 96] on select "Bryan Windle ❌ John Dalton ❌ Rodney Hamilton ❌ Tony Corr ❌" at bounding box center [503, 102] width 148 height 12
select select "7484"
click at [429, 96] on select "Bryan Windle ❌ John Dalton ❌ Rodney Hamilton ❌ Tony Corr ❌" at bounding box center [503, 102] width 148 height 12
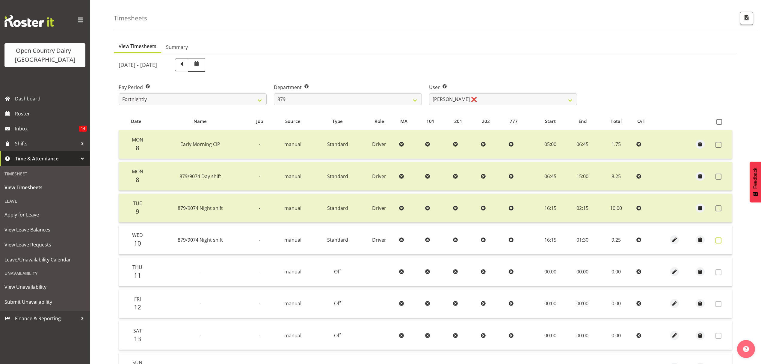
click at [718, 237] on span at bounding box center [719, 240] width 6 height 6
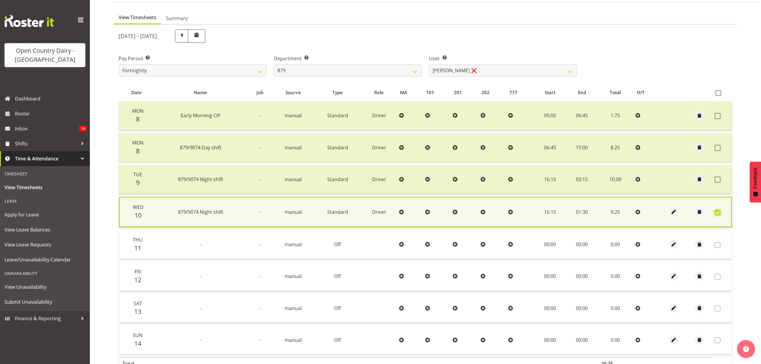
scroll to position [86, 0]
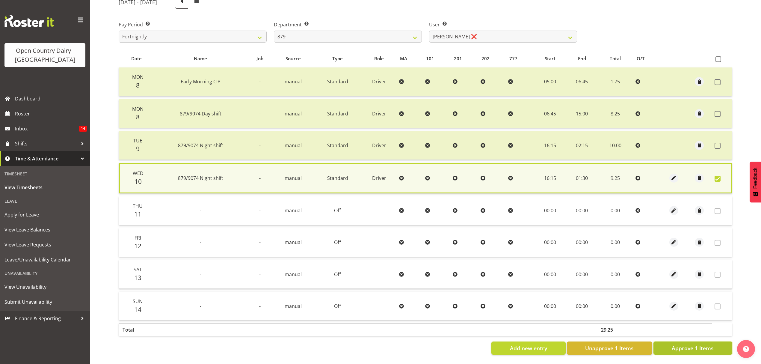
click at [691, 341] on button "Approve 1 Items" at bounding box center [693, 347] width 79 height 13
checkbox input "false"
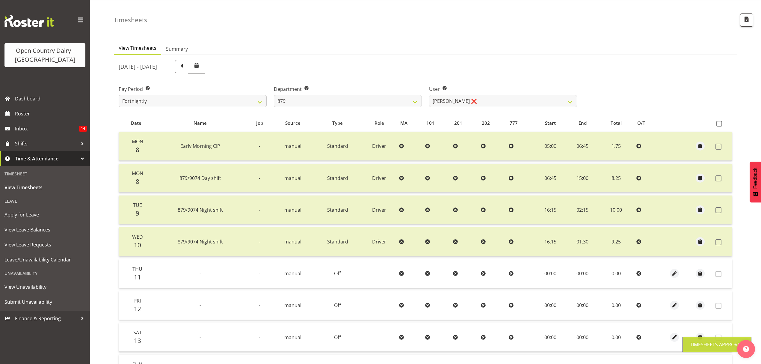
scroll to position [5, 0]
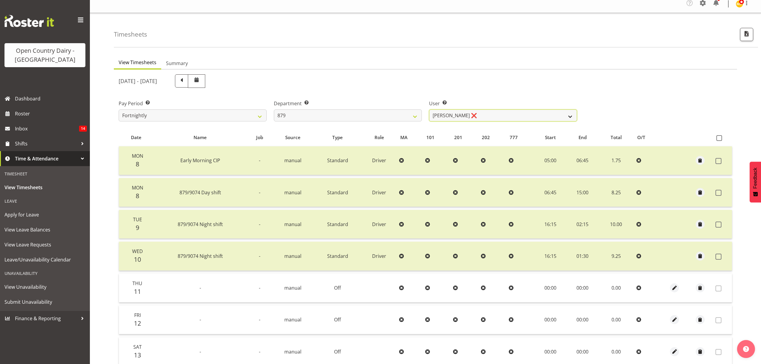
click at [569, 112] on select "Bryan Windle ❌ John Dalton ❌ Rodney Hamilton ❌ Tony Corr ❌" at bounding box center [503, 115] width 148 height 12
click at [411, 114] on select "734 735 736 737 738 739 851 852 853 854 855 856 858 861 862 865 868 869 870 873" at bounding box center [348, 115] width 148 height 12
select select "673"
click at [274, 109] on select "734 735 736 737 738 739 851 852 853 854 855 856 858 861 862 865 868 869 870 873" at bounding box center [348, 115] width 148 height 12
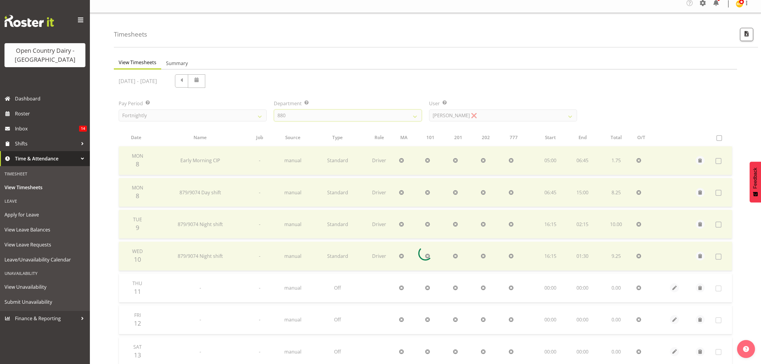
scroll to position [0, 0]
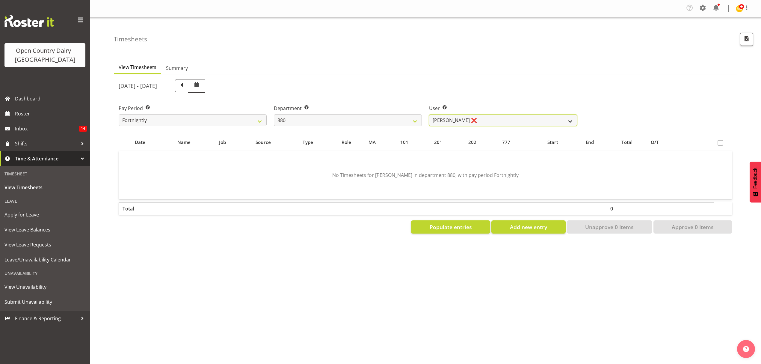
click at [563, 120] on select "Andrew Poole ❌ Philip Shanks ❌ Shaun McNaught ❌ Tania Unahi ❌" at bounding box center [503, 120] width 148 height 12
select select "7461"
click at [429, 114] on select "Andrew Poole ❌ Philip Shanks ❌ Shaun McNaught ❌ Tania Unahi ❌" at bounding box center [503, 120] width 148 height 12
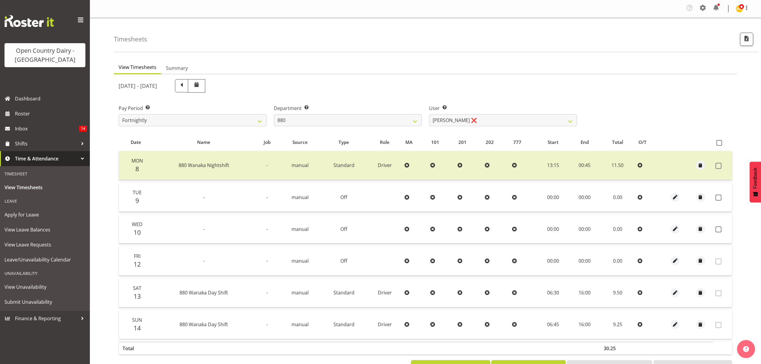
click at [722, 198] on td at bounding box center [722, 197] width 19 height 29
click at [721, 198] on span at bounding box center [719, 198] width 6 height 6
checkbox input "true"
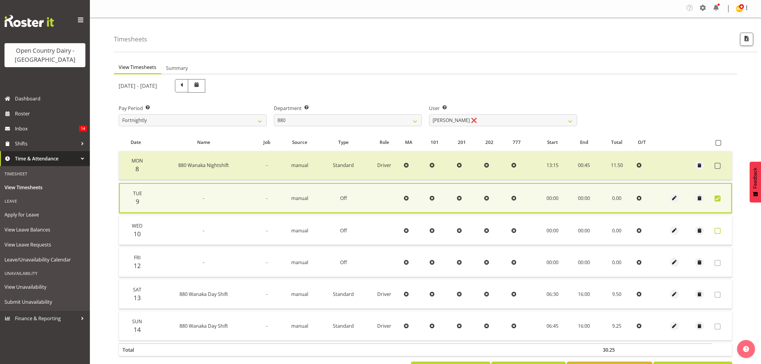
click at [716, 228] on span at bounding box center [718, 231] width 6 height 6
checkbox input "true"
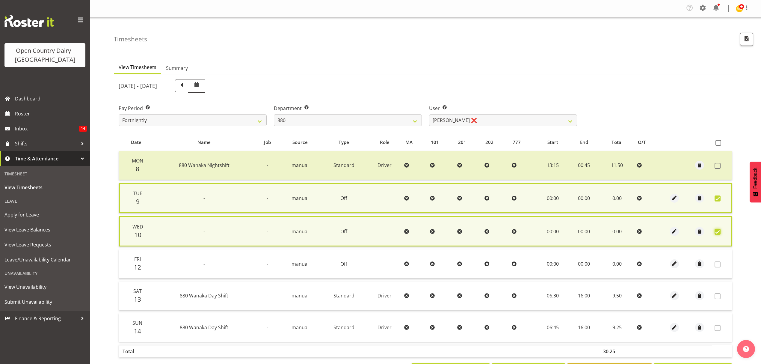
scroll to position [23, 0]
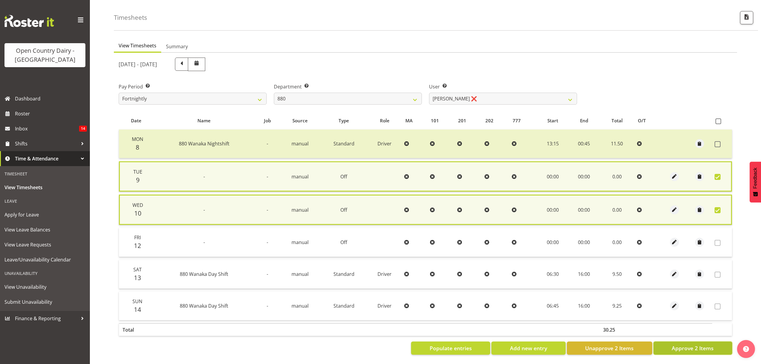
click at [690, 344] on span "Approve 2 Items" at bounding box center [693, 348] width 42 height 8
checkbox input "false"
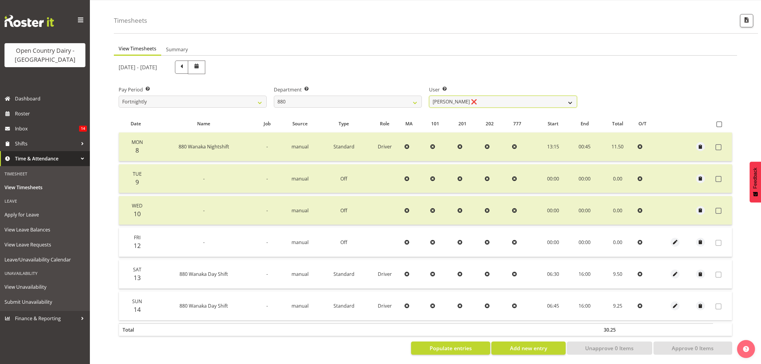
click at [546, 96] on select "Andrew Poole ❌ Philip Shanks ❌ Shaun McNaught ❌ Tania Unahi ❌" at bounding box center [503, 102] width 148 height 12
click at [545, 97] on select "Andrew Poole ❌ Philip Shanks ❌ Shaun McNaught ❌ Tania Unahi ❌" at bounding box center [503, 102] width 148 height 12
select select "7476"
click at [429, 96] on select "Andrew Poole ❌ Philip Shanks ❌ Shaun McNaught ❌ Tania Unahi ❌" at bounding box center [503, 102] width 148 height 12
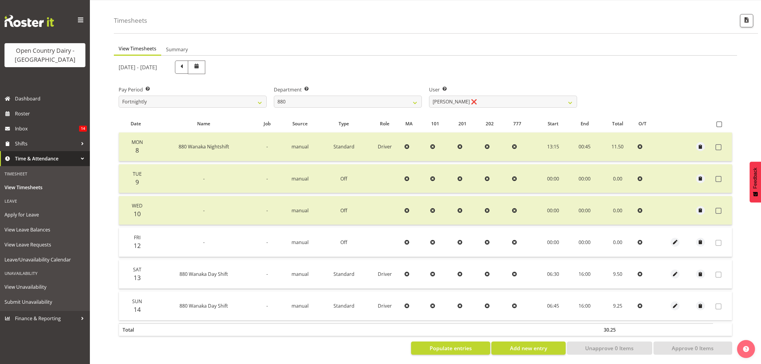
click at [0, 0] on div at bounding box center [0, 0] width 0 height 0
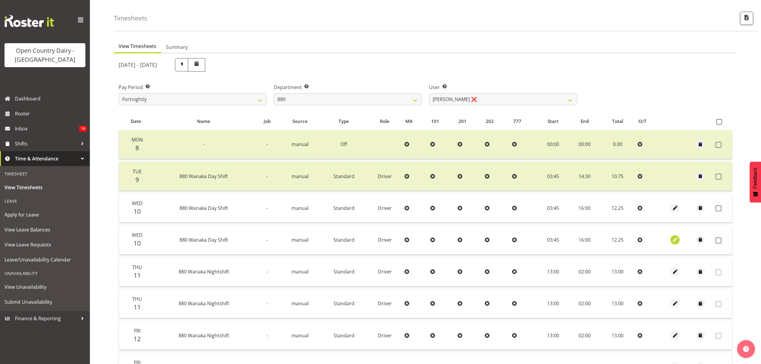
click at [673, 236] on span "button" at bounding box center [675, 239] width 7 height 7
select select "Standard"
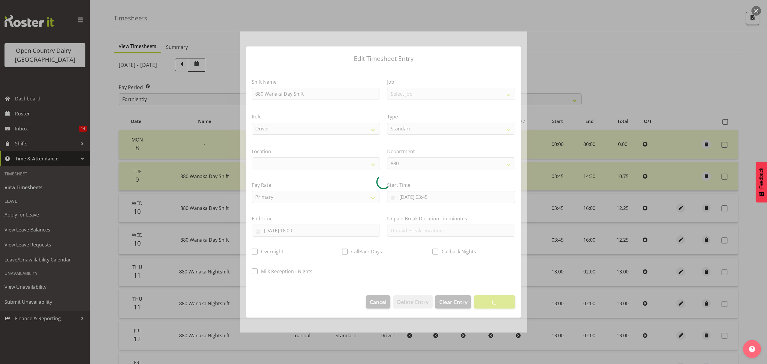
select select
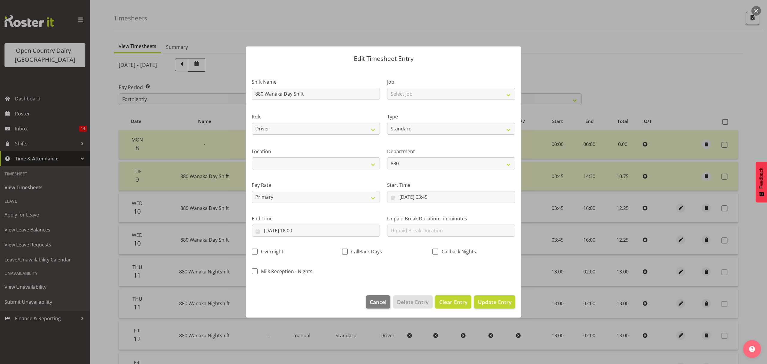
click at [450, 304] on span "Clear Entry" at bounding box center [453, 302] width 28 height 8
select select "Off"
type input "0"
select select
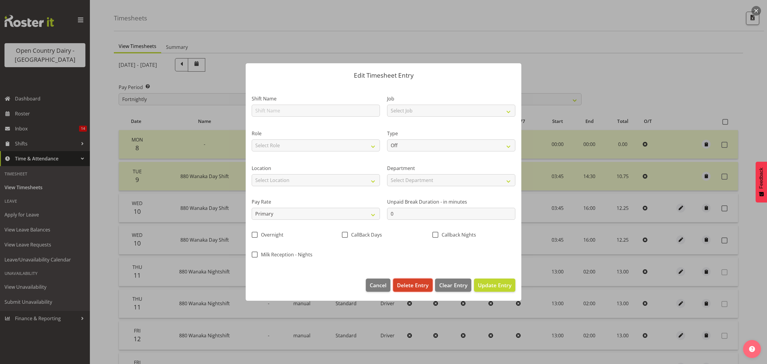
click at [417, 287] on span "Delete Entry" at bounding box center [412, 285] width 31 height 8
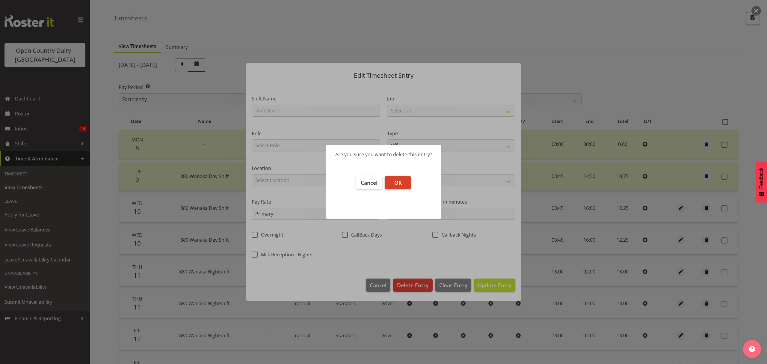
click at [402, 182] on button "OK" at bounding box center [398, 182] width 26 height 13
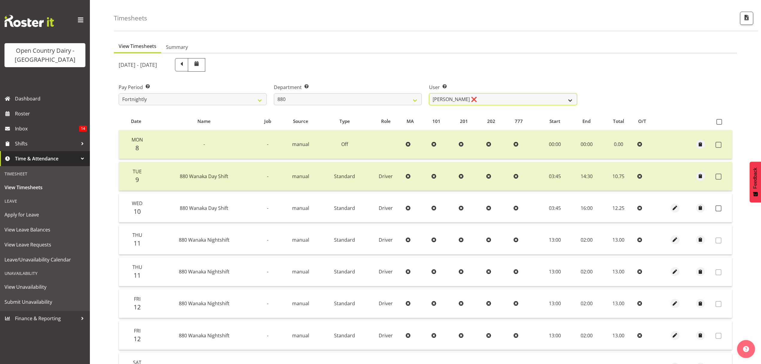
click at [571, 95] on select "Andrew Poole ❌ Philip Shanks ❌ Shaun McNaught ❌ Tania Unahi ❌" at bounding box center [503, 99] width 148 height 12
click at [429, 93] on select "Andrew Poole ❌ Philip Shanks ❌ Shaun McNaught ❌ Tania Unahi ❌" at bounding box center [503, 99] width 148 height 12
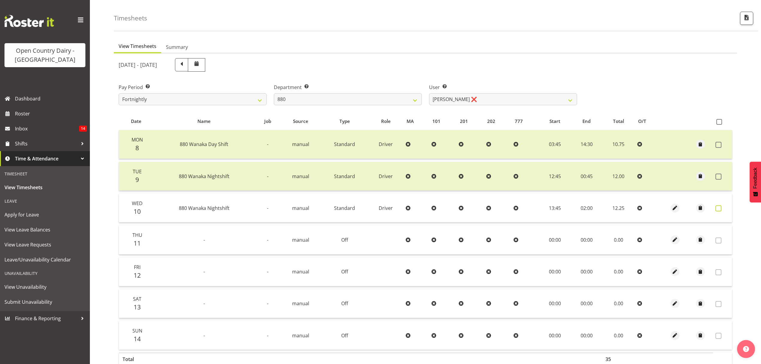
click at [721, 207] on span at bounding box center [719, 208] width 6 height 6
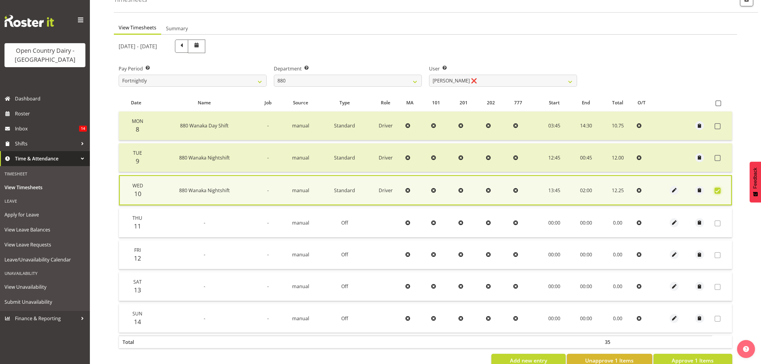
scroll to position [54, 0]
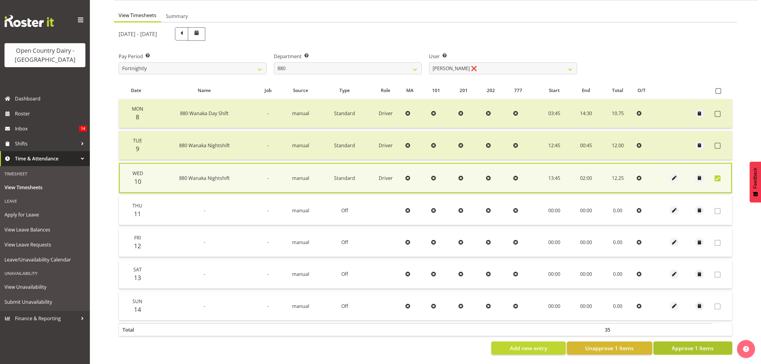
click at [684, 344] on span "Approve 1 Items" at bounding box center [693, 348] width 42 height 8
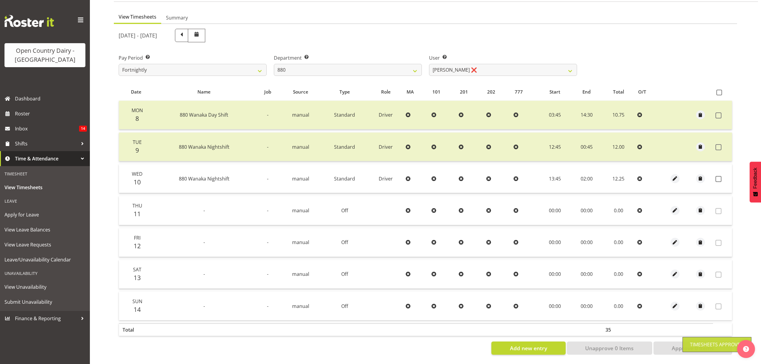
scroll to position [53, 0]
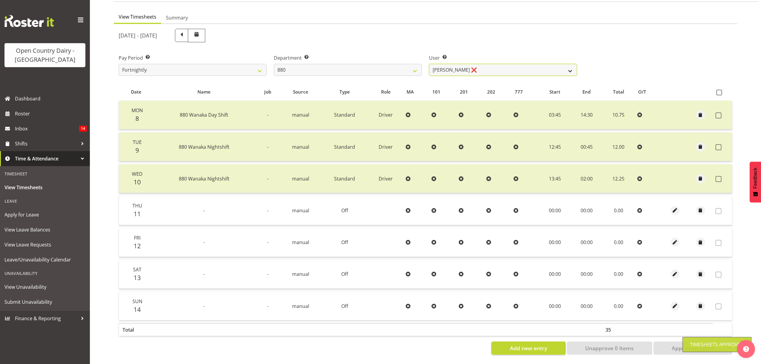
click at [565, 65] on select "Andrew Poole ❌ Philip Shanks ❌ Shaun McNaught ❌ Tania Unahi ❌" at bounding box center [503, 70] width 148 height 12
click at [409, 65] on select "734 735 736 737 738 739 851 852 853 854 855 856 858 861 862 865 868 869 870 873" at bounding box center [348, 70] width 148 height 12
click at [274, 64] on select "734 735 736 737 738 739 851 852 853 854 855 856 858 861 862 865 868 869 870 873" at bounding box center [348, 70] width 148 height 12
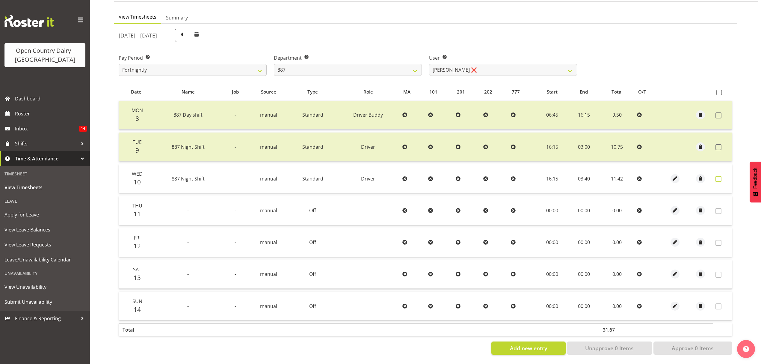
click at [718, 176] on span at bounding box center [719, 179] width 6 height 6
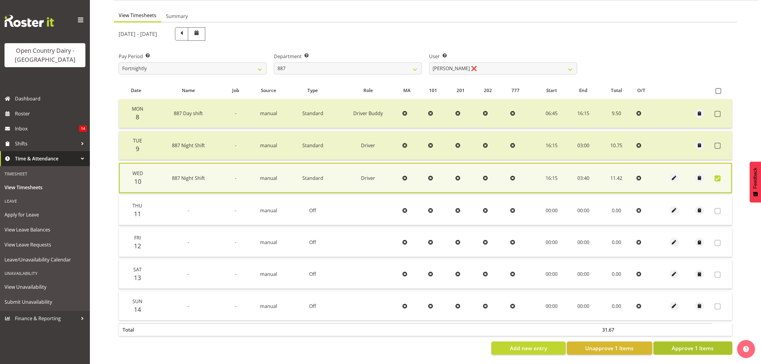
click at [704, 344] on span "Approve 1 Items" at bounding box center [693, 348] width 42 height 8
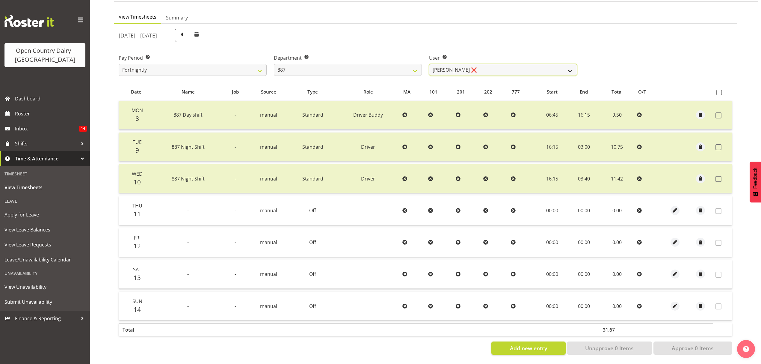
click at [566, 64] on select "Andrew Muir ❌ Bruce Spencer ❌ Neville Hoatten ❌ Warren Tempelman ❌" at bounding box center [503, 70] width 148 height 12
click at [429, 64] on select "Andrew Muir ❌ Bruce Spencer ❌ Neville Hoatten ❌ Warren Tempelman ❌" at bounding box center [503, 70] width 148 height 12
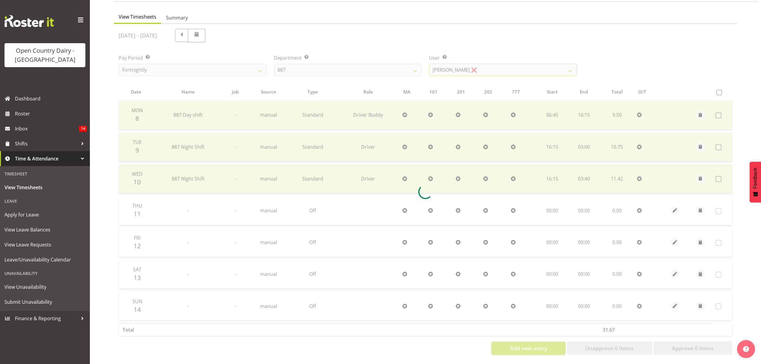
scroll to position [0, 0]
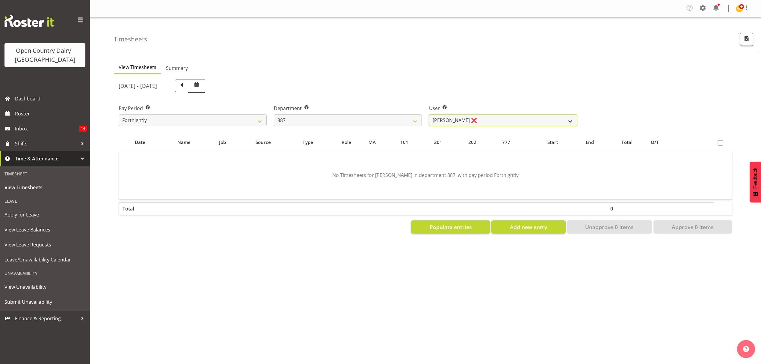
click at [568, 120] on select "Andrew Muir ❌ Bruce Spencer ❌ Neville Hoatten ❌ Warren Tempelman ❌" at bounding box center [503, 120] width 148 height 12
click at [429, 114] on select "Andrew Muir ❌ Bruce Spencer ❌ Neville Hoatten ❌ Warren Tempelman ❌" at bounding box center [503, 120] width 148 height 12
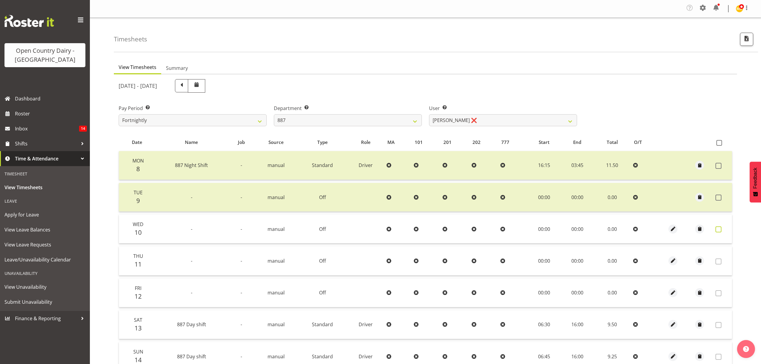
click at [717, 227] on span at bounding box center [719, 229] width 6 height 6
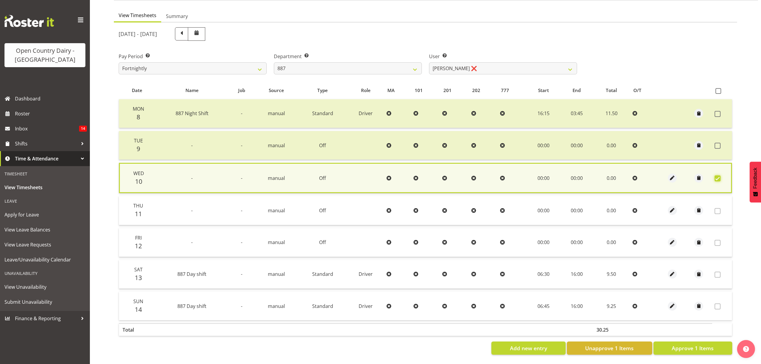
scroll to position [54, 0]
click at [691, 344] on span "Approve 1 Items" at bounding box center [693, 348] width 42 height 8
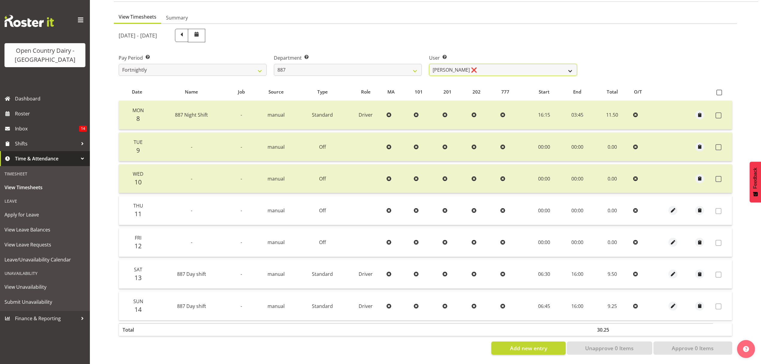
click at [569, 66] on select "Andrew Muir ❌ Bruce Spencer ❌ Neville Hoatten ❌ Warren Tempelman ❌" at bounding box center [503, 70] width 148 height 12
click at [567, 113] on td "03:45" at bounding box center [577, 115] width 33 height 29
click at [560, 64] on select "Andrew Muir ❌ Bruce Spencer ❌ Neville Hoatten ❌ Warren Tempelman ❌" at bounding box center [503, 70] width 148 height 12
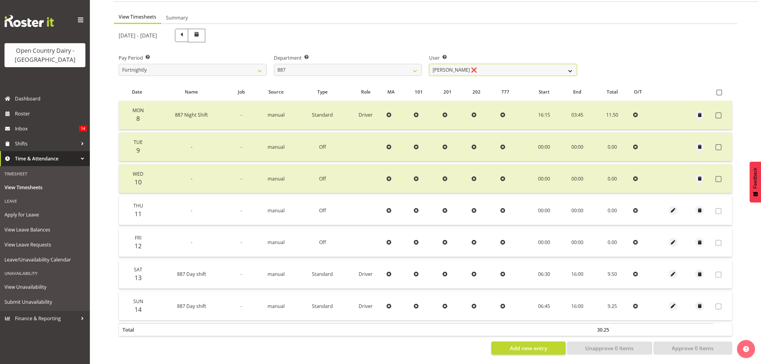
click at [429, 64] on select "Andrew Muir ❌ Bruce Spencer ❌ Neville Hoatten ❌ Warren Tempelman ❌" at bounding box center [503, 70] width 148 height 12
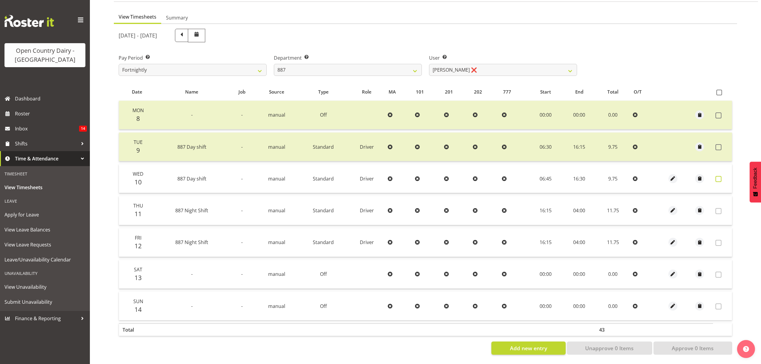
click at [721, 176] on span at bounding box center [719, 179] width 6 height 6
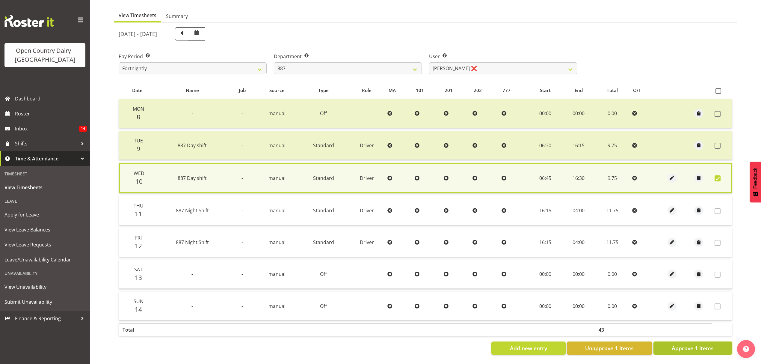
click at [695, 344] on span "Approve 1 Items" at bounding box center [693, 348] width 42 height 8
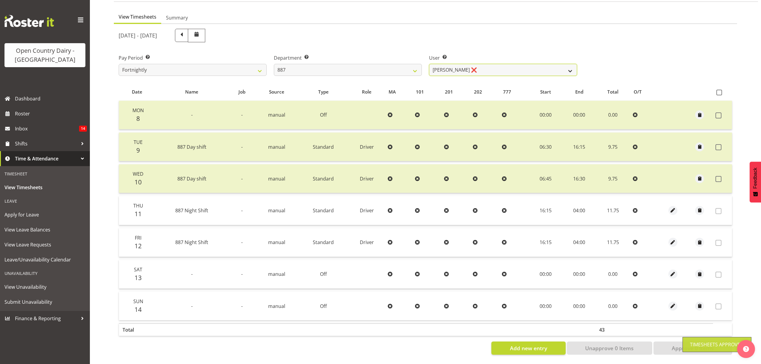
click at [568, 66] on select "Andrew Muir ❌ Bruce Spencer ❌ Neville Hoatten ❌ Warren Tempelman ❌" at bounding box center [503, 70] width 148 height 12
click at [412, 66] on select "734 735 736 737 738 739 851 852 853 854 855 856 858 861 862 865 868 869 870 873" at bounding box center [348, 70] width 148 height 12
click at [274, 64] on select "734 735 736 737 738 739 851 852 853 854 855 856 858 861 862 865 868 869 870 873" at bounding box center [348, 70] width 148 height 12
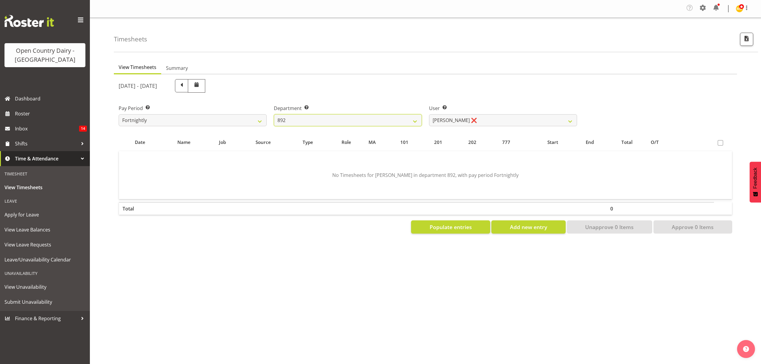
scroll to position [0, 0]
click at [545, 114] on select "Brittany Willis ❌ Danny Davies ❌ David McKenzie ❌ Josh Winship ❌ Reece Calvert ❌" at bounding box center [503, 120] width 148 height 12
click at [429, 114] on select "Brittany Willis ❌ Danny Davies ❌ David McKenzie ❌ Josh Winship ❌ Reece Calvert ❌" at bounding box center [503, 120] width 148 height 12
click at [0, 0] on div at bounding box center [0, 0] width 0 height 0
click at [567, 123] on select "Brittany Willis ❌ Danny Davies ❌ David McKenzie ❌ Josh Winship ❌ Reece Calvert ❌" at bounding box center [503, 120] width 148 height 12
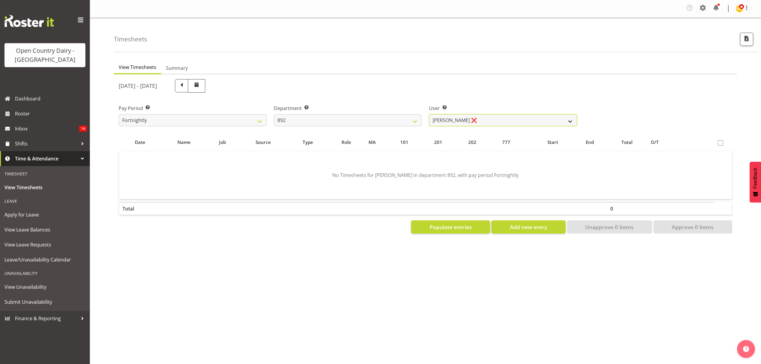
click at [567, 123] on select "Brittany Willis ❌ Danny Davies ❌ David McKenzie ❌ Josh Winship ❌ Reece Calvert ❌" at bounding box center [503, 120] width 148 height 12
click at [563, 119] on select "Brittany Willis ❌ Danny Davies ❌ David McKenzie ❌ Josh Winship ❌ Reece Calvert ❌" at bounding box center [503, 120] width 148 height 12
click at [549, 114] on select "Brittany Willis ❌ Danny Davies ❌ David McKenzie ❌ Josh Winship ❌ Reece Calvert ❌" at bounding box center [503, 120] width 148 height 12
click at [429, 114] on select "Brittany Willis ❌ Danny Davies ❌ David McKenzie ❌ Josh Winship ❌ Reece Calvert ❌" at bounding box center [503, 120] width 148 height 12
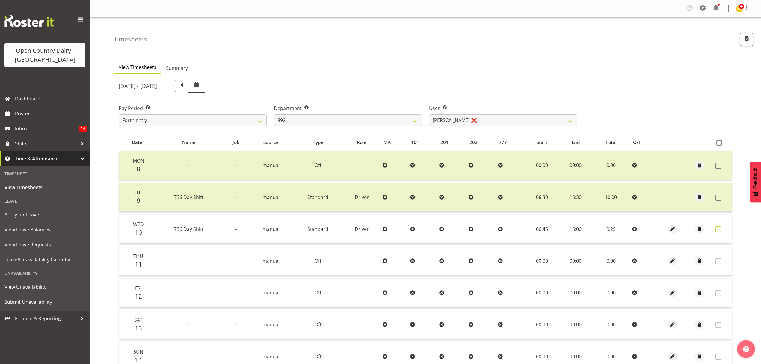
click at [720, 227] on span at bounding box center [719, 229] width 6 height 6
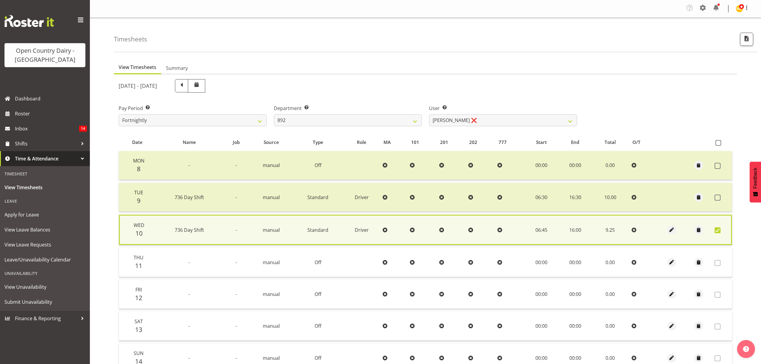
click at [720, 227] on span at bounding box center [718, 230] width 6 height 6
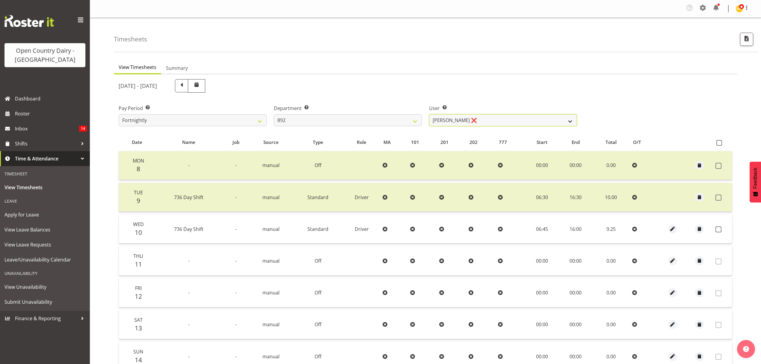
click at [565, 122] on select "Brittany Willis ❌ Danny Davies ❌ David McKenzie ❌ Josh Winship ❌ Reece Calvert ❌" at bounding box center [503, 120] width 148 height 12
click at [429, 114] on select "Brittany Willis ❌ Danny Davies ❌ David McKenzie ❌ Josh Winship ❌ Reece Calvert ❌" at bounding box center [503, 120] width 148 height 12
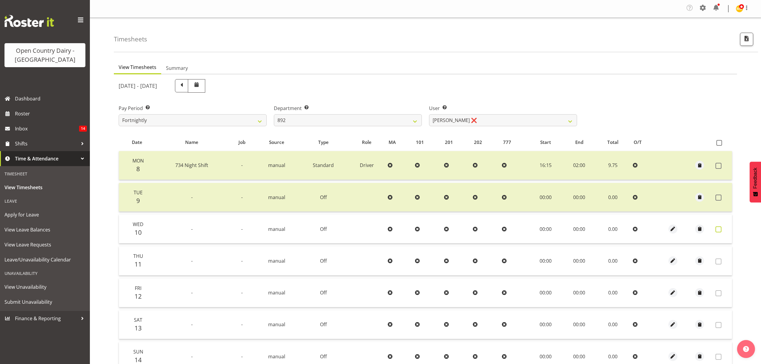
click at [718, 227] on span at bounding box center [719, 229] width 6 height 6
click at [720, 227] on span at bounding box center [719, 229] width 6 height 6
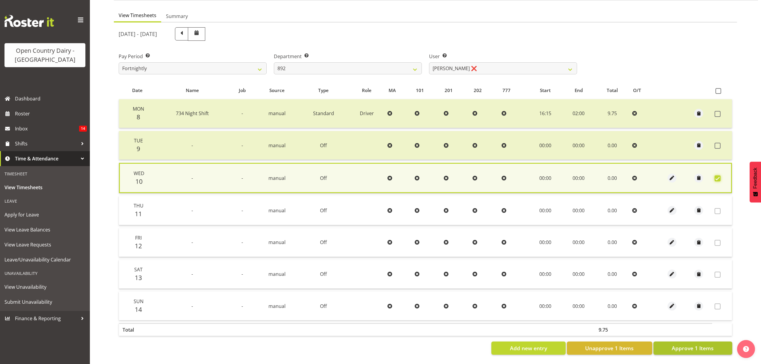
scroll to position [54, 0]
click at [692, 344] on span "Approve 1 Items" at bounding box center [693, 348] width 42 height 8
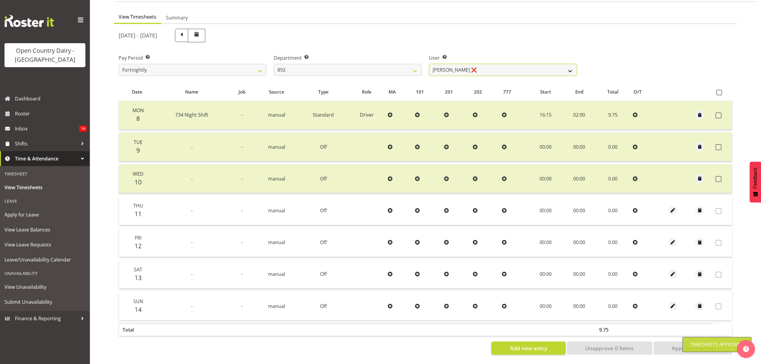
click at [568, 66] on select "Brittany Willis ❌ Danny Davies ❌ David McKenzie ❌ Josh Winship ❌ Reece Calvert ❌" at bounding box center [503, 70] width 148 height 12
click at [429, 64] on select "Brittany Willis ❌ Danny Davies ❌ David McKenzie ❌ Josh Winship ❌ Reece Calvert ❌" at bounding box center [503, 70] width 148 height 12
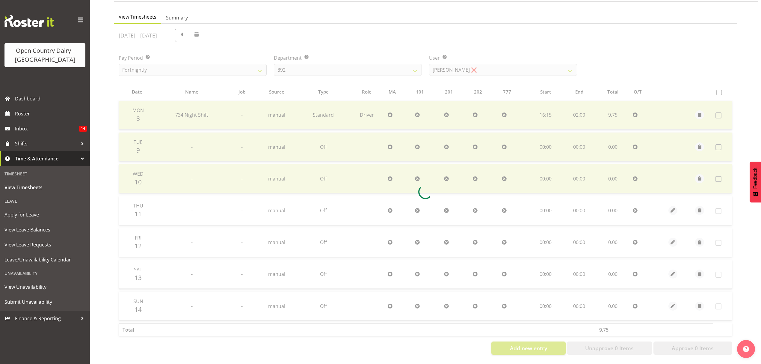
click at [543, 112] on div at bounding box center [425, 191] width 623 height 335
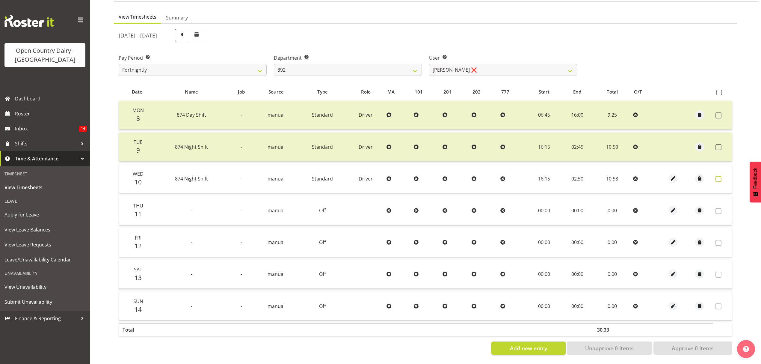
click at [718, 176] on span at bounding box center [719, 179] width 6 height 6
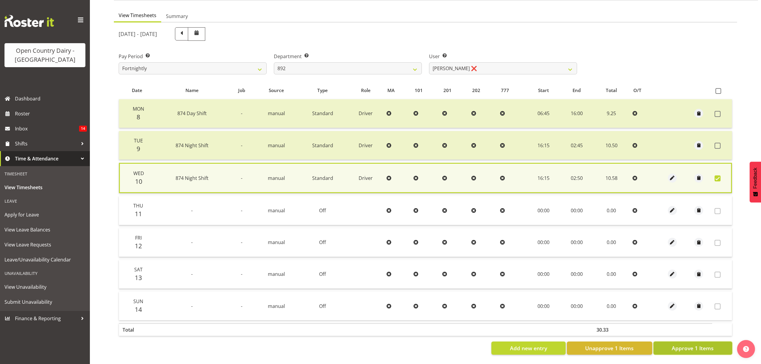
click at [691, 344] on span "Approve 1 Items" at bounding box center [693, 348] width 42 height 8
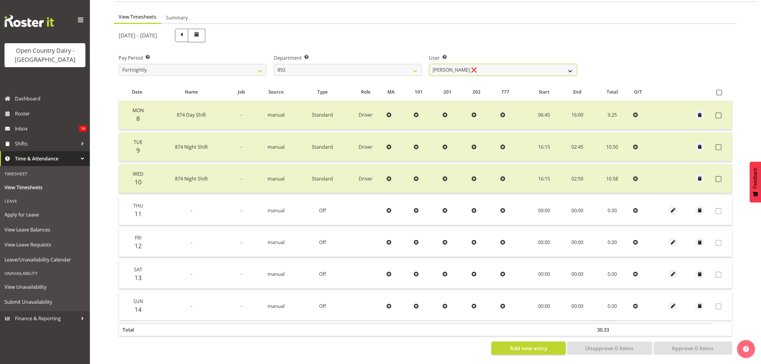
click at [566, 66] on select "Brittany Willis ❌ Danny Davies ❌ David McKenzie ❌ Josh Winship ❌ Reece Calvert ❌" at bounding box center [503, 70] width 148 height 12
click at [411, 64] on select "734 735 736 737 738 739 851 852 853 854 855 856 858 861 862 865 868 869 870 873" at bounding box center [348, 70] width 148 height 12
click at [274, 64] on select "734 735 736 737 738 739 851 852 853 854 855 856 858 861 862 865 868 869 870 873" at bounding box center [348, 70] width 148 height 12
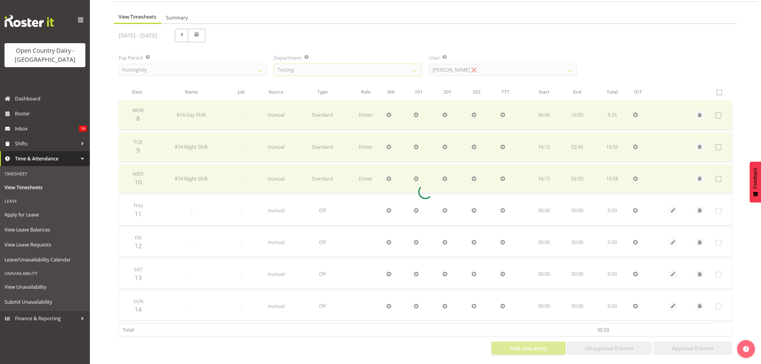
scroll to position [0, 0]
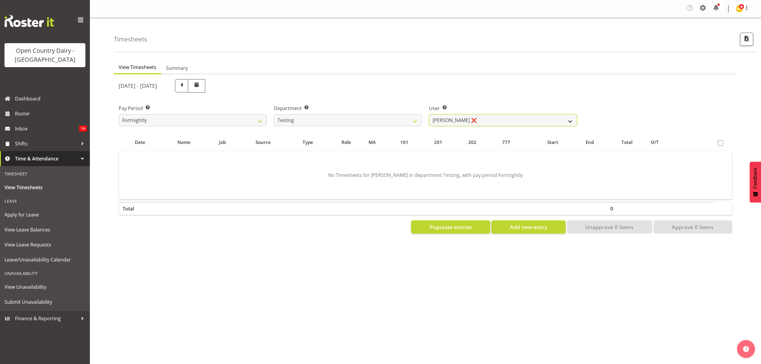
click at [503, 117] on select "Jane Fisher ❌ Joe Bloggs ❌ Milk Reception Awarua ❌ SMT Planning ❌ Tracey Rogan ❌" at bounding box center [503, 120] width 148 height 12
click at [408, 120] on select "734 735 736 737 738 739 851 852 853 854 855 856 858 861 862 865 868 869 870 873" at bounding box center [348, 120] width 148 height 12
click at [274, 114] on select "734 735 736 737 738 739 851 852 853 854 855 856 858 861 862 865 868 869 870 873" at bounding box center [348, 120] width 148 height 12
click at [548, 118] on select "Shiva Kumaran ❌" at bounding box center [503, 120] width 148 height 12
click at [548, 119] on select "Shiva Kumaran ❌" at bounding box center [503, 120] width 148 height 12
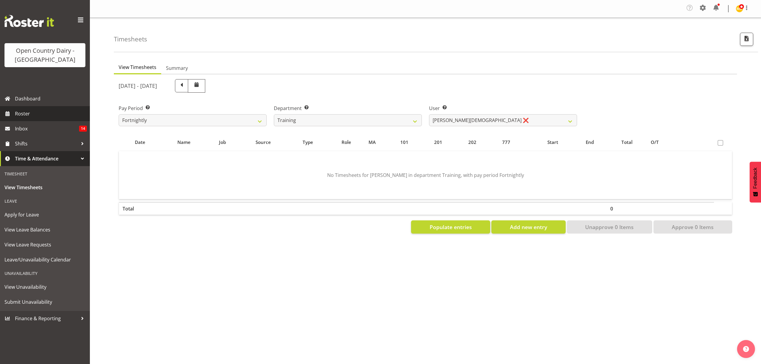
drag, startPoint x: 27, startPoint y: 116, endPoint x: 23, endPoint y: 116, distance: 3.4
click at [27, 116] on span "Roster" at bounding box center [51, 113] width 72 height 9
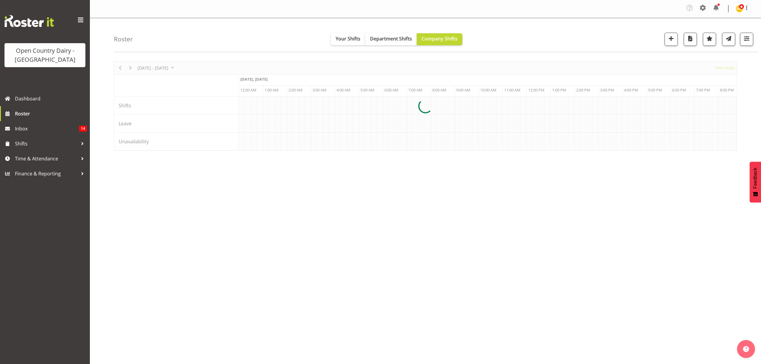
scroll to position [0, 1726]
